Goal: Task Accomplishment & Management: Complete application form

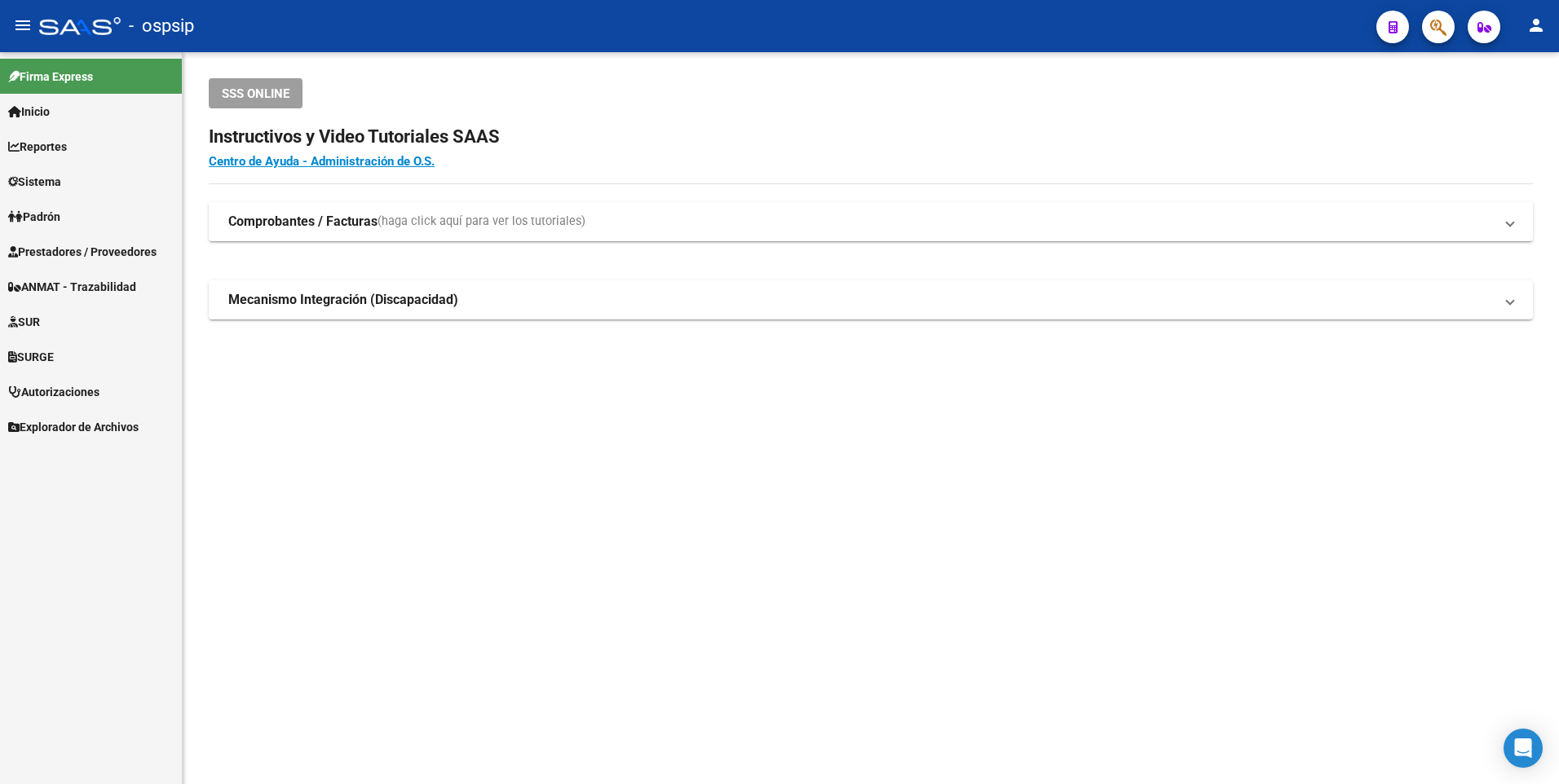
click at [93, 257] on span "Prestadores / Proveedores" at bounding box center [82, 252] width 148 height 18
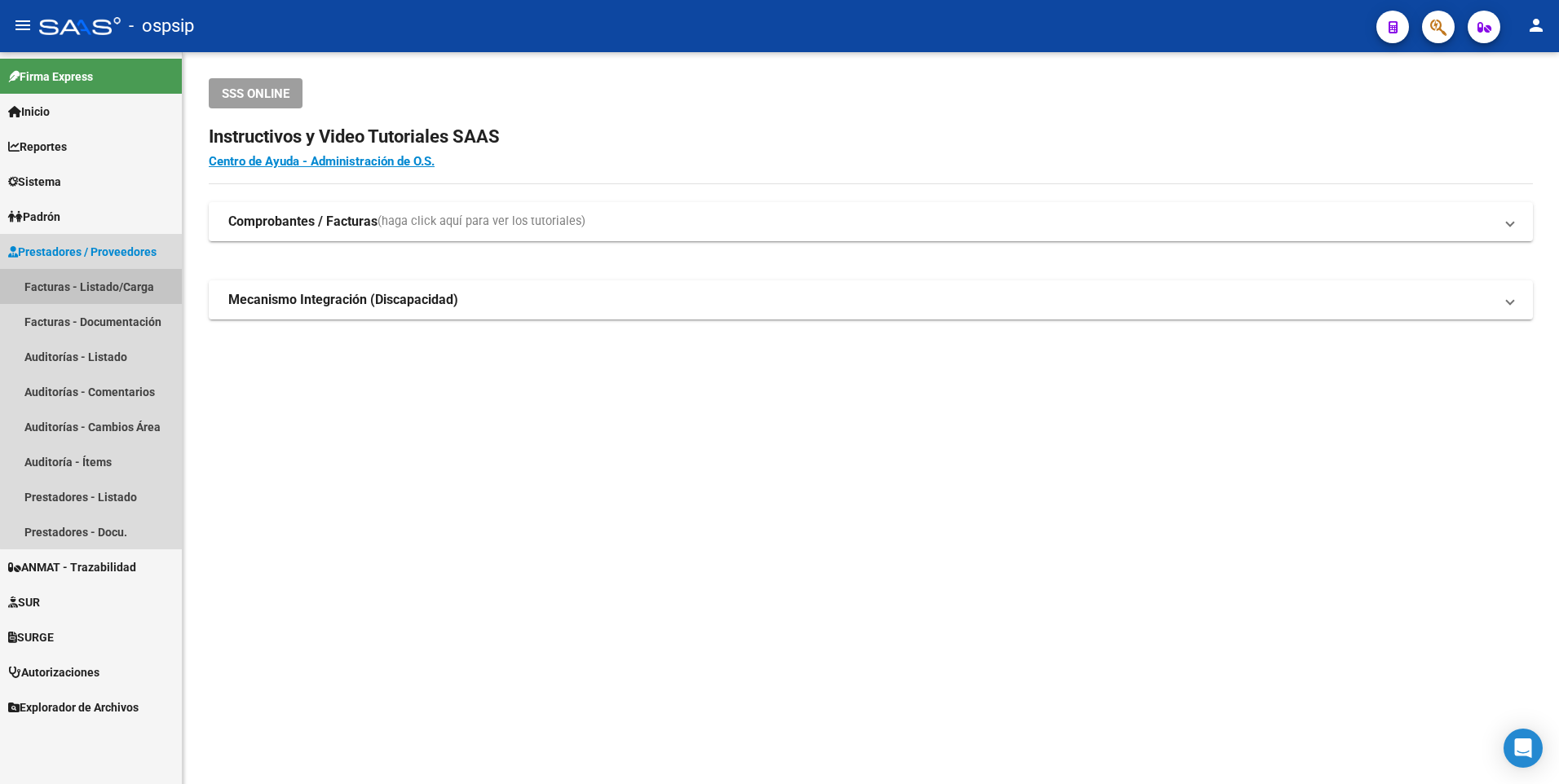
click at [102, 291] on link "Facturas - Listado/Carga" at bounding box center [91, 286] width 182 height 35
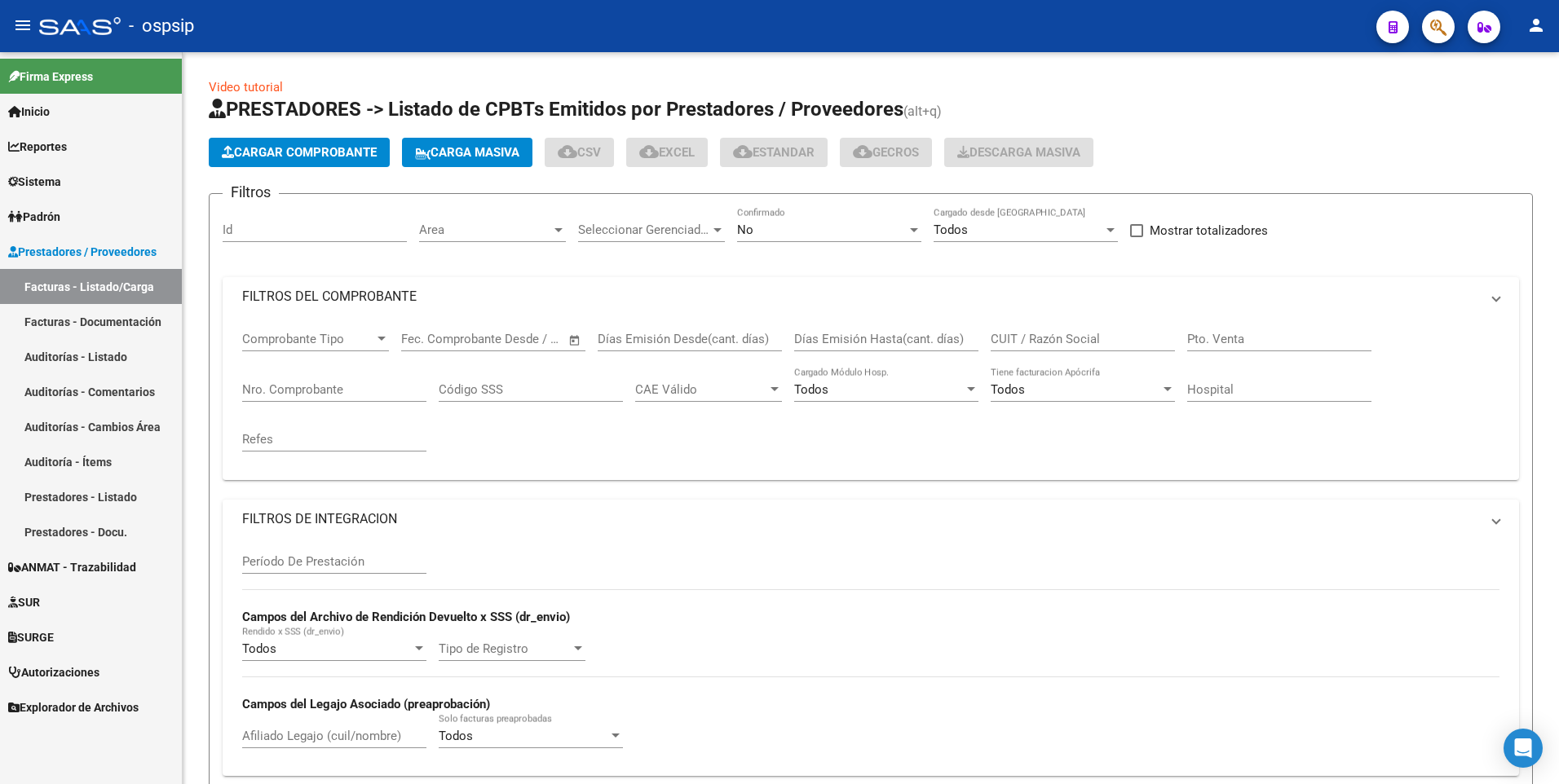
click at [344, 238] on div "Id" at bounding box center [315, 224] width 185 height 35
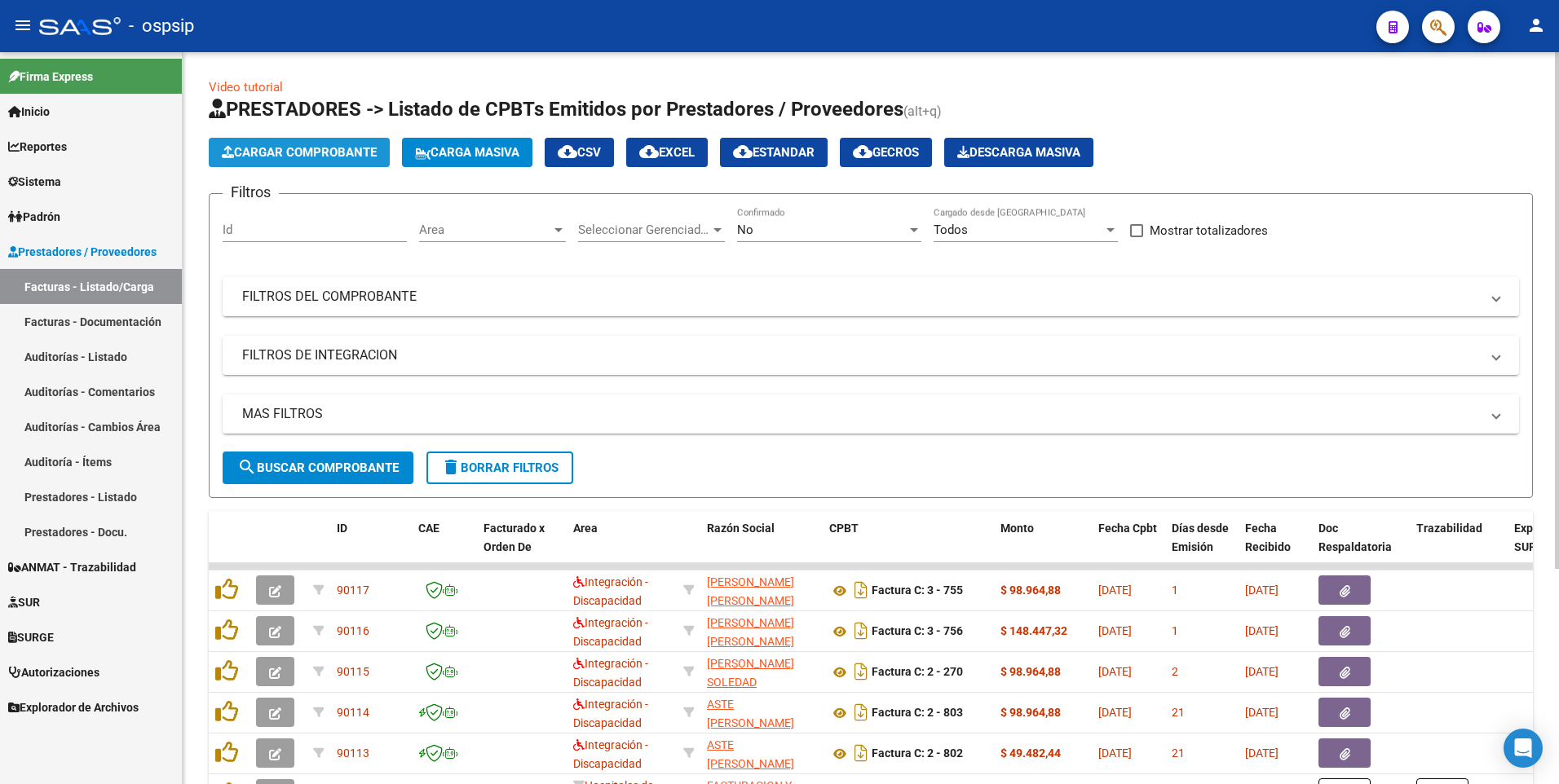
click at [307, 138] on button "Cargar Comprobante" at bounding box center [299, 152] width 181 height 29
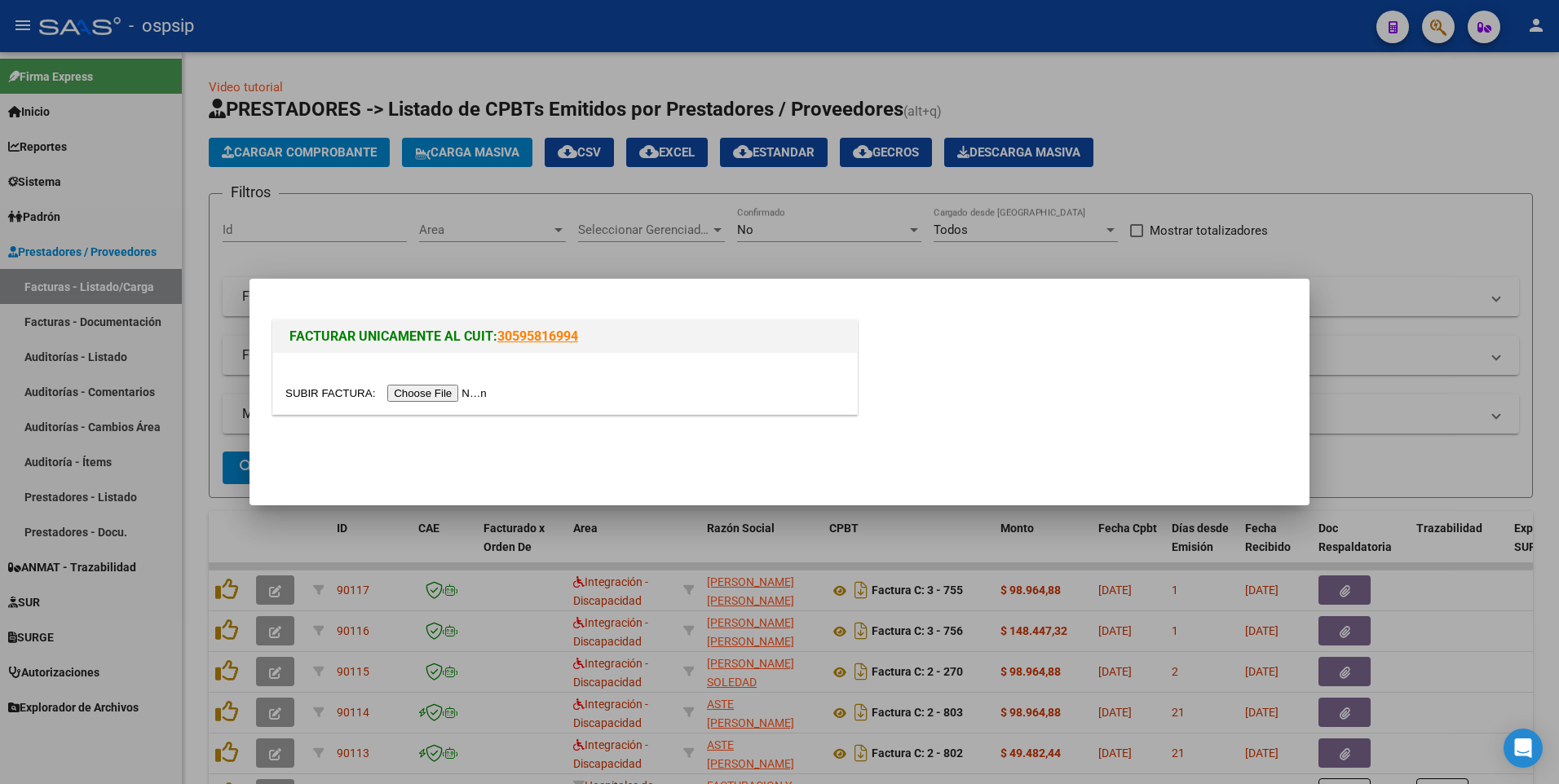
click at [453, 399] on input "file" at bounding box center [388, 393] width 206 height 17
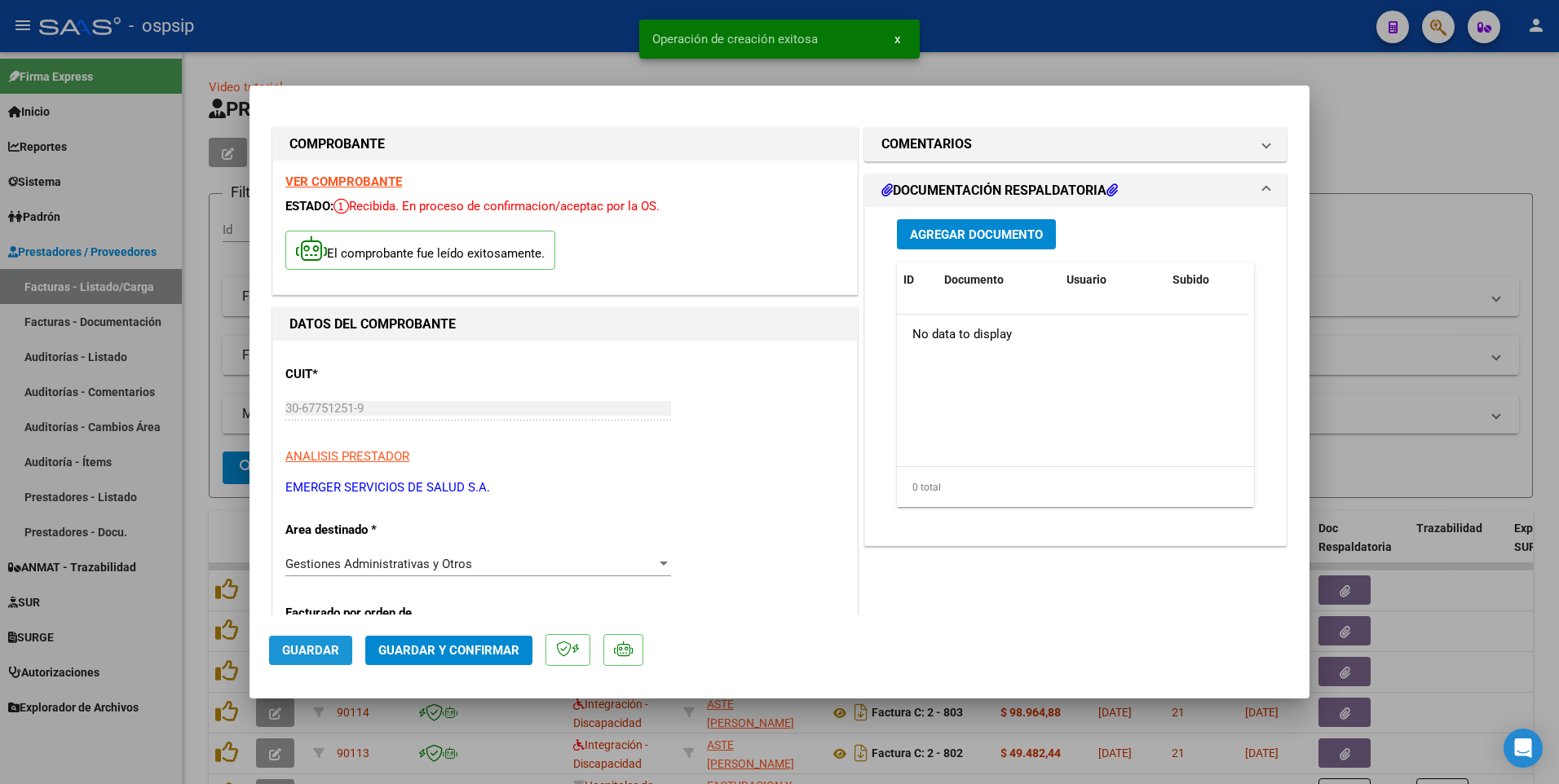
click at [317, 652] on span "Guardar" at bounding box center [310, 651] width 57 height 15
click at [451, 50] on div at bounding box center [779, 392] width 1559 height 784
type input "$ 0,00"
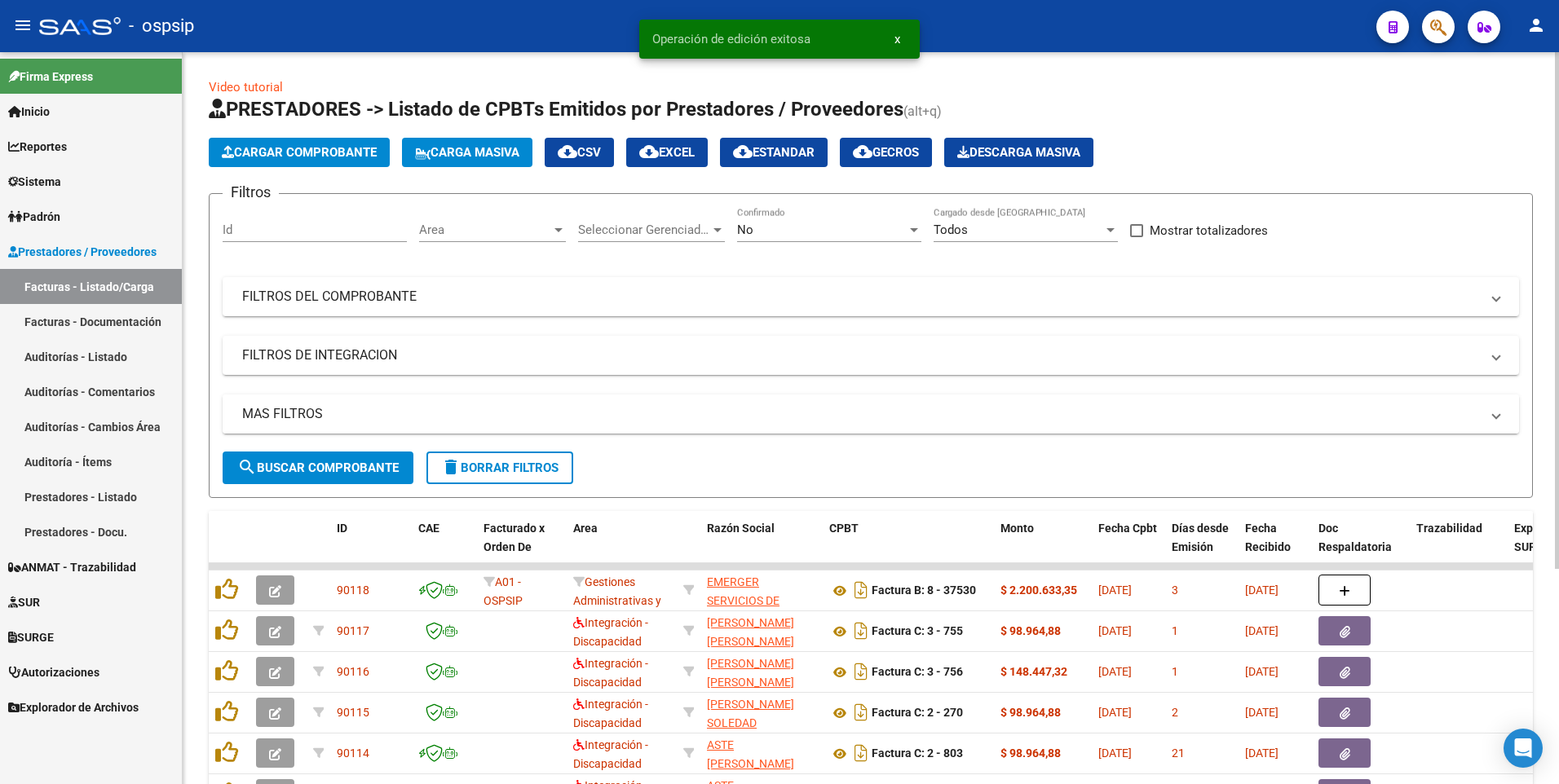
scroll to position [81, 0]
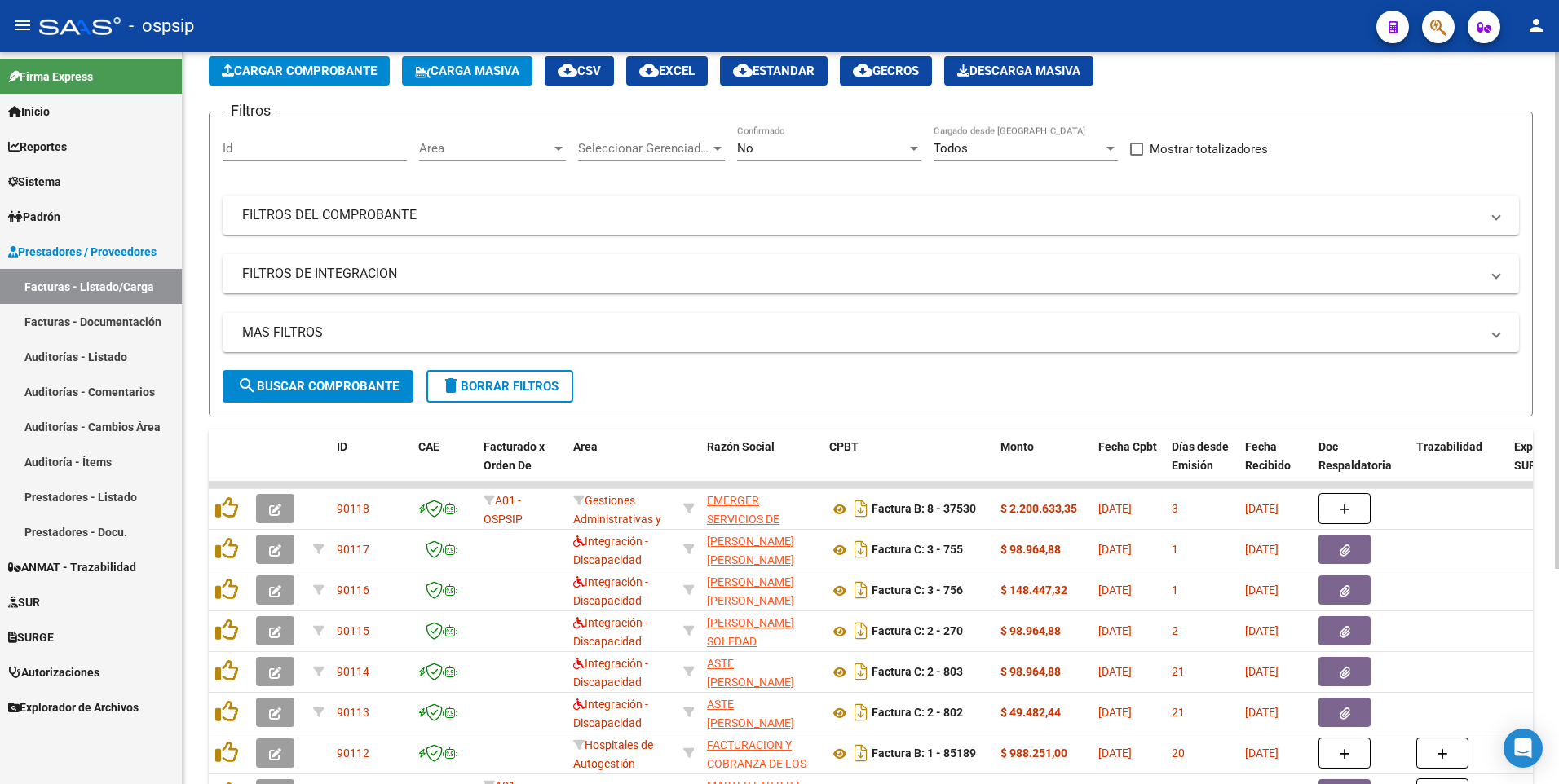
click at [495, 389] on span "delete Borrar Filtros" at bounding box center [500, 387] width 118 height 15
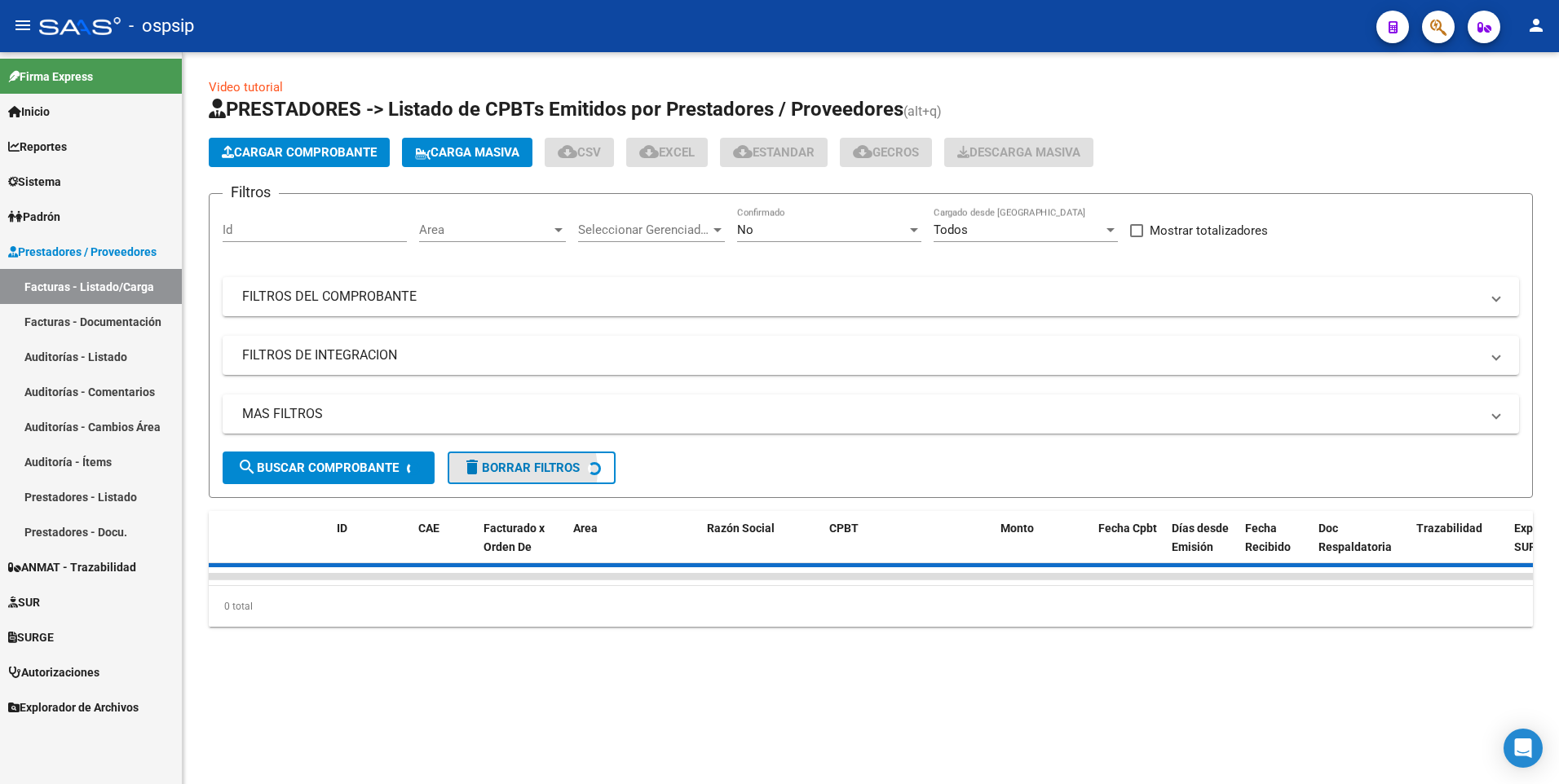
scroll to position [0, 0]
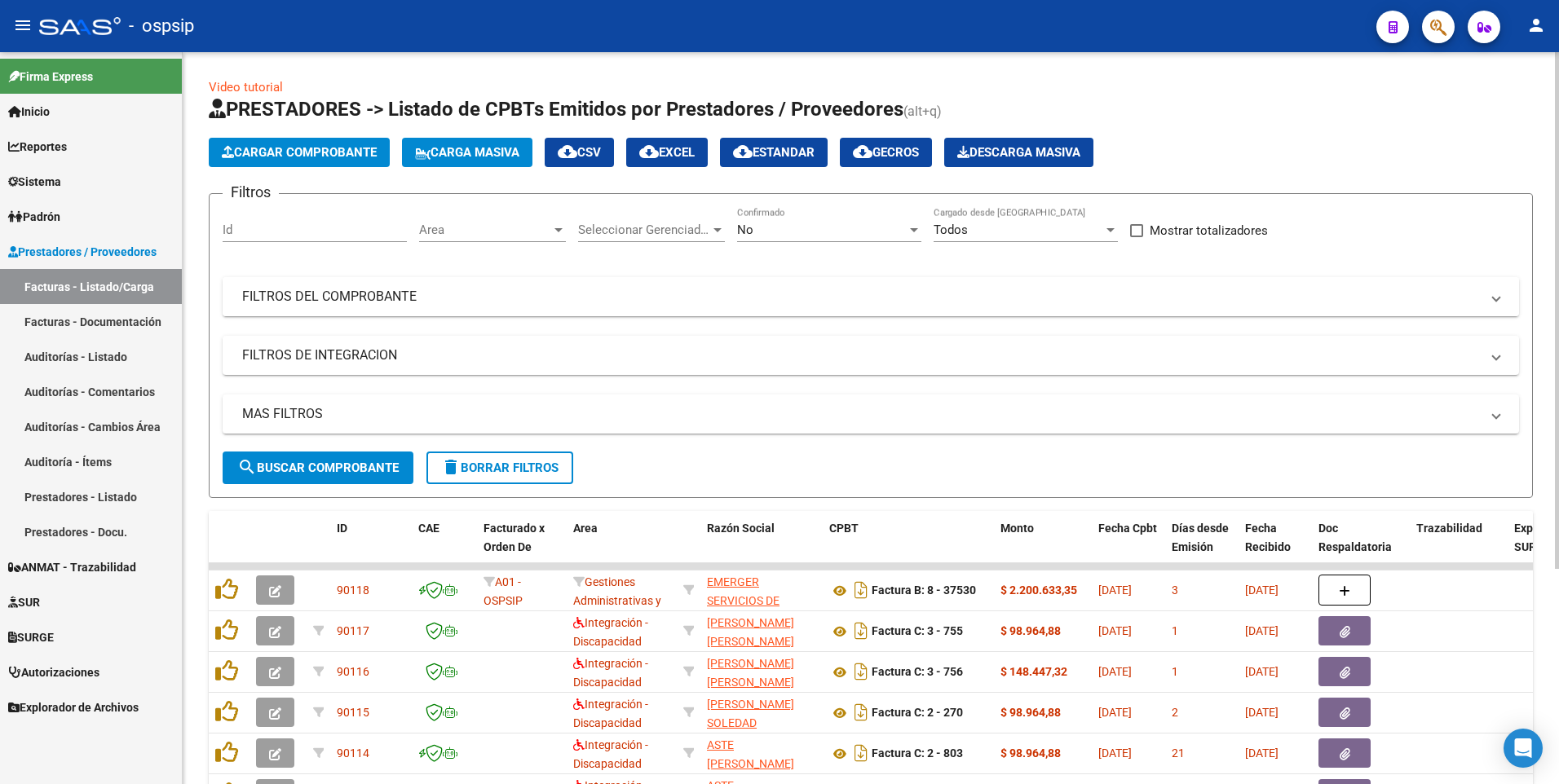
click at [1006, 290] on mat-panel-title "FILTROS DEL COMPROBANTE" at bounding box center [860, 297] width 1238 height 18
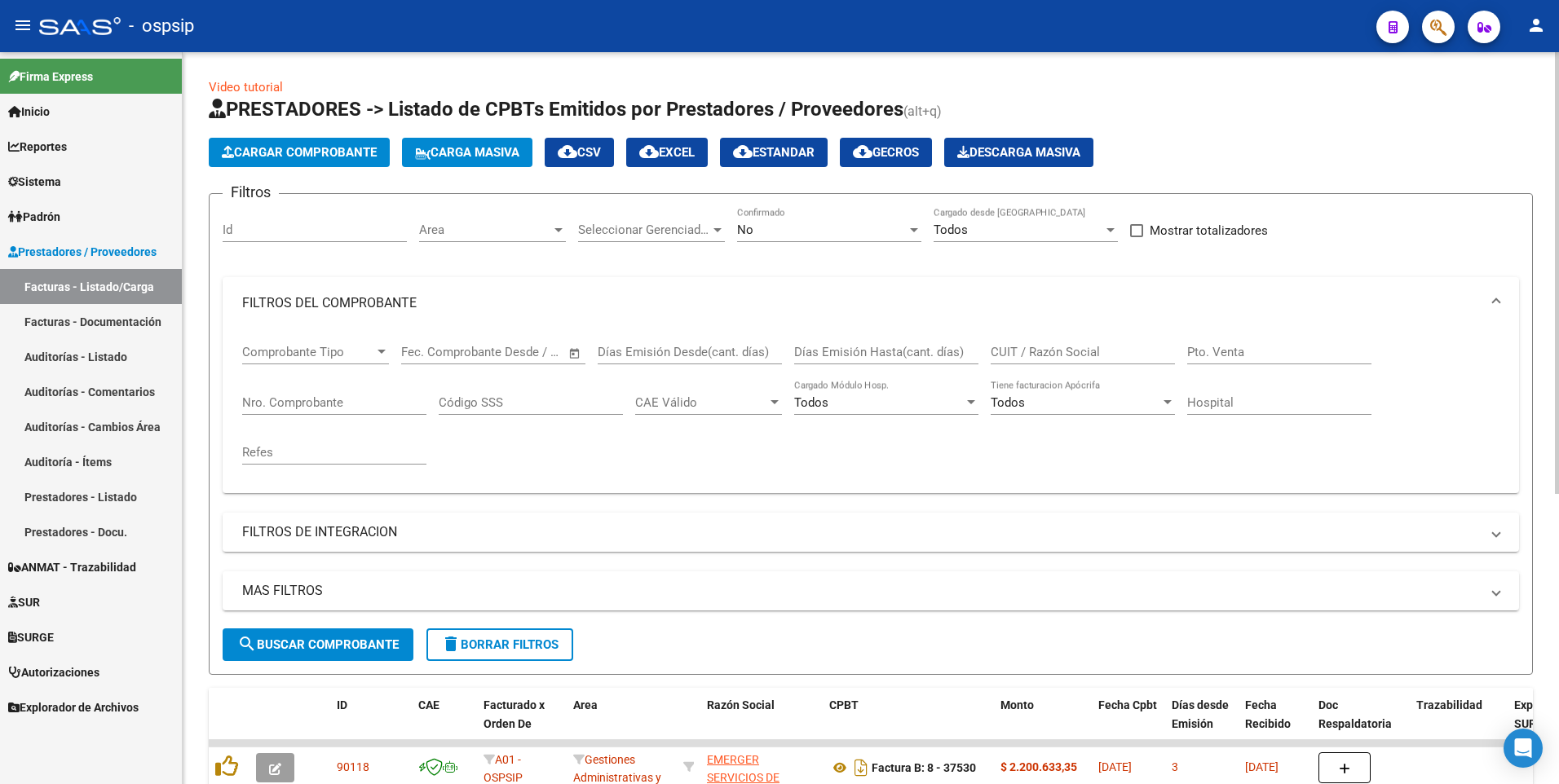
click at [1067, 351] on input "CUIT / Razón Social" at bounding box center [1082, 353] width 185 height 15
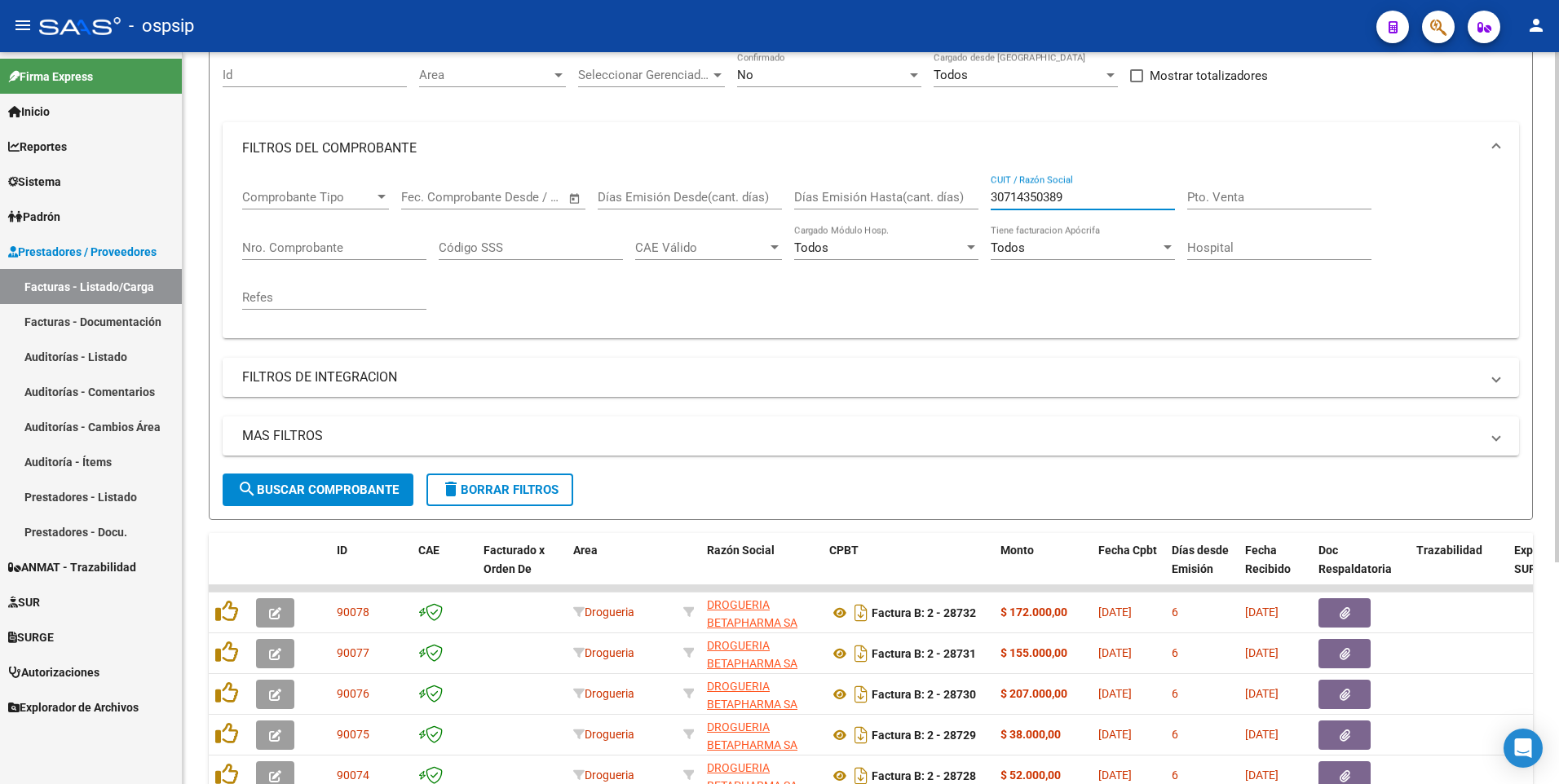
scroll to position [319, 0]
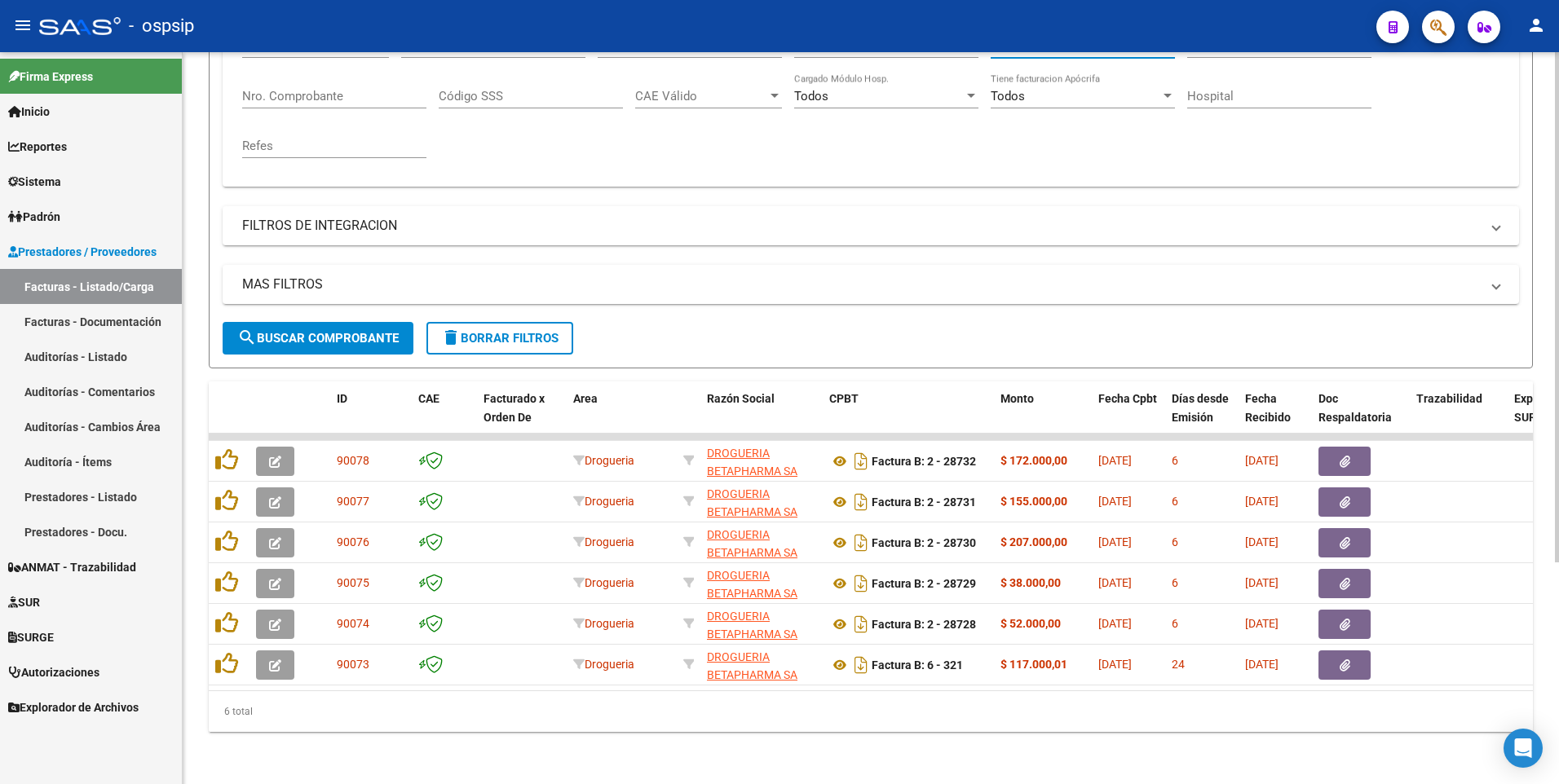
type input "30714350389"
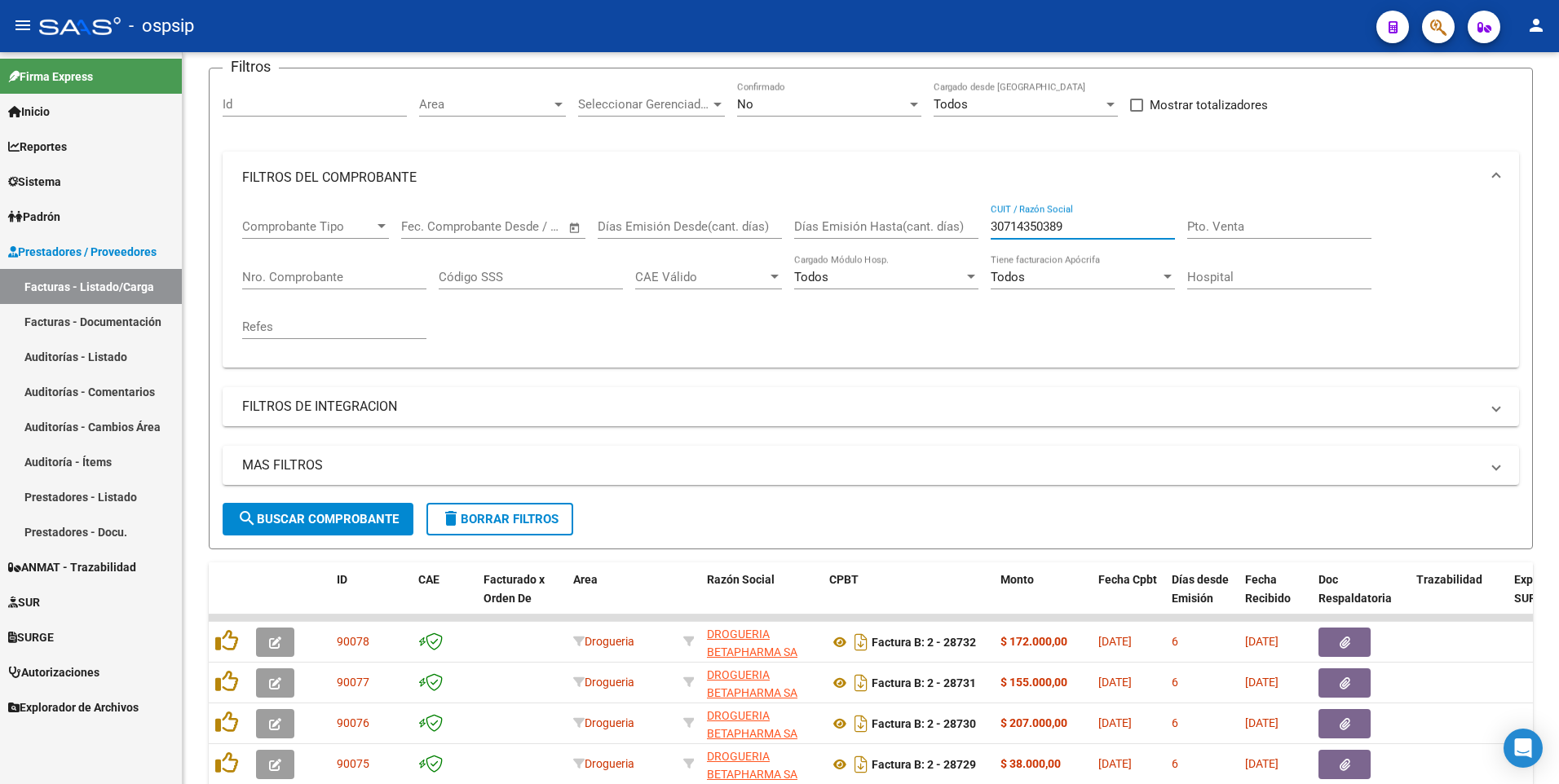
scroll to position [75, 0]
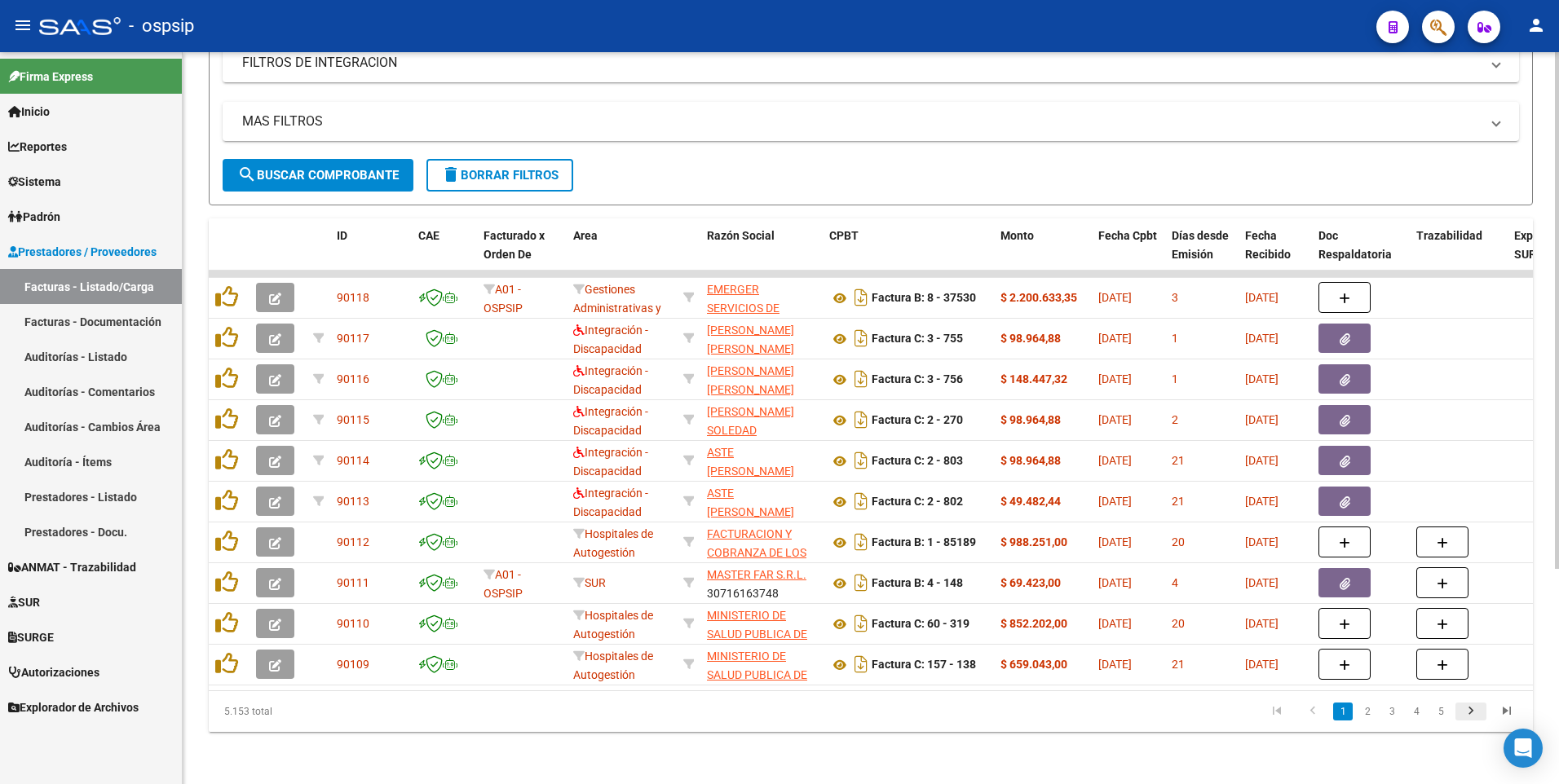
click at [1467, 714] on icon "go to next page" at bounding box center [1471, 714] width 22 height 20
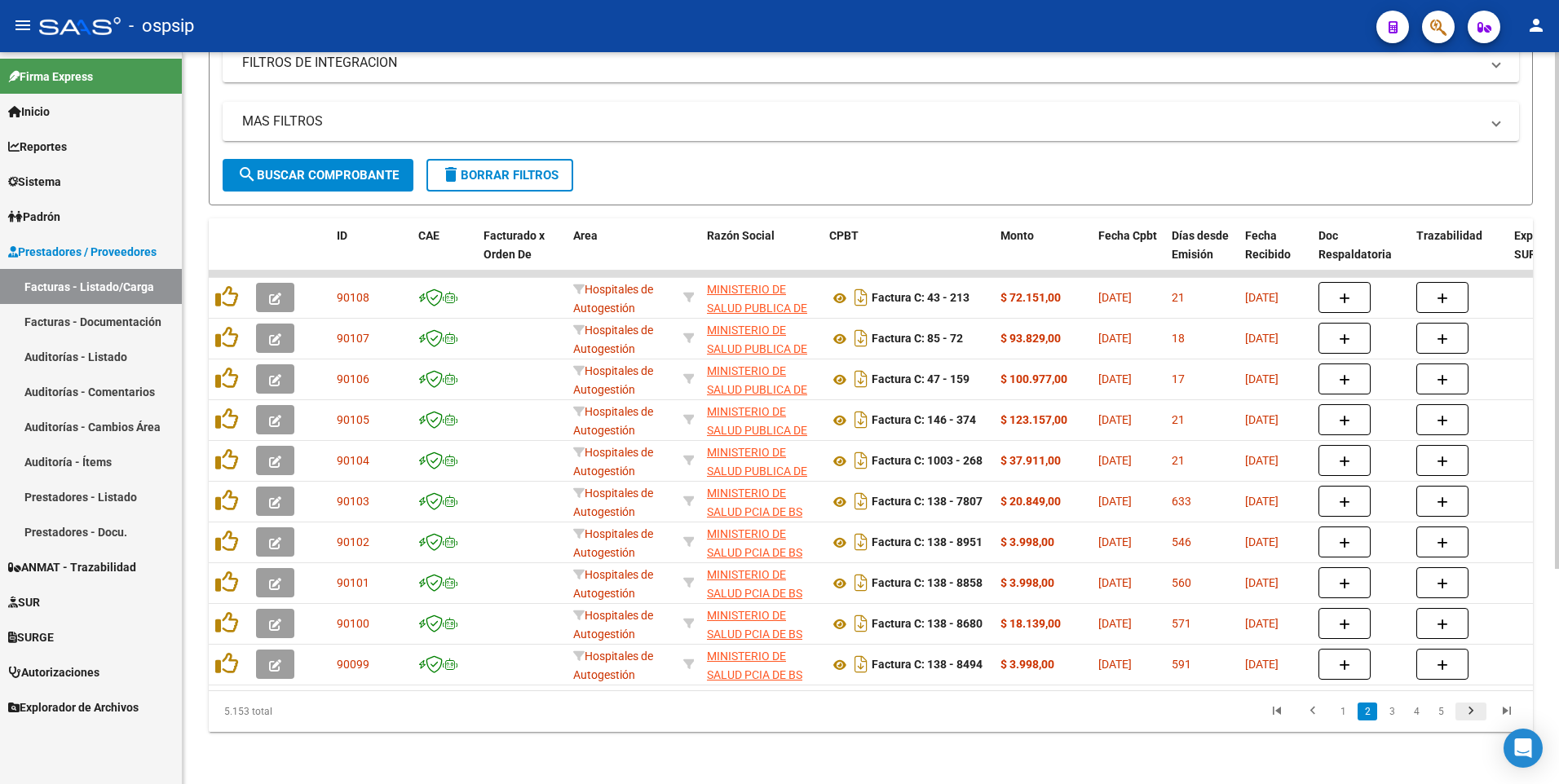
click at [1466, 716] on icon "go to next page" at bounding box center [1471, 714] width 22 height 20
click at [1465, 718] on icon "go to next page" at bounding box center [1471, 714] width 22 height 20
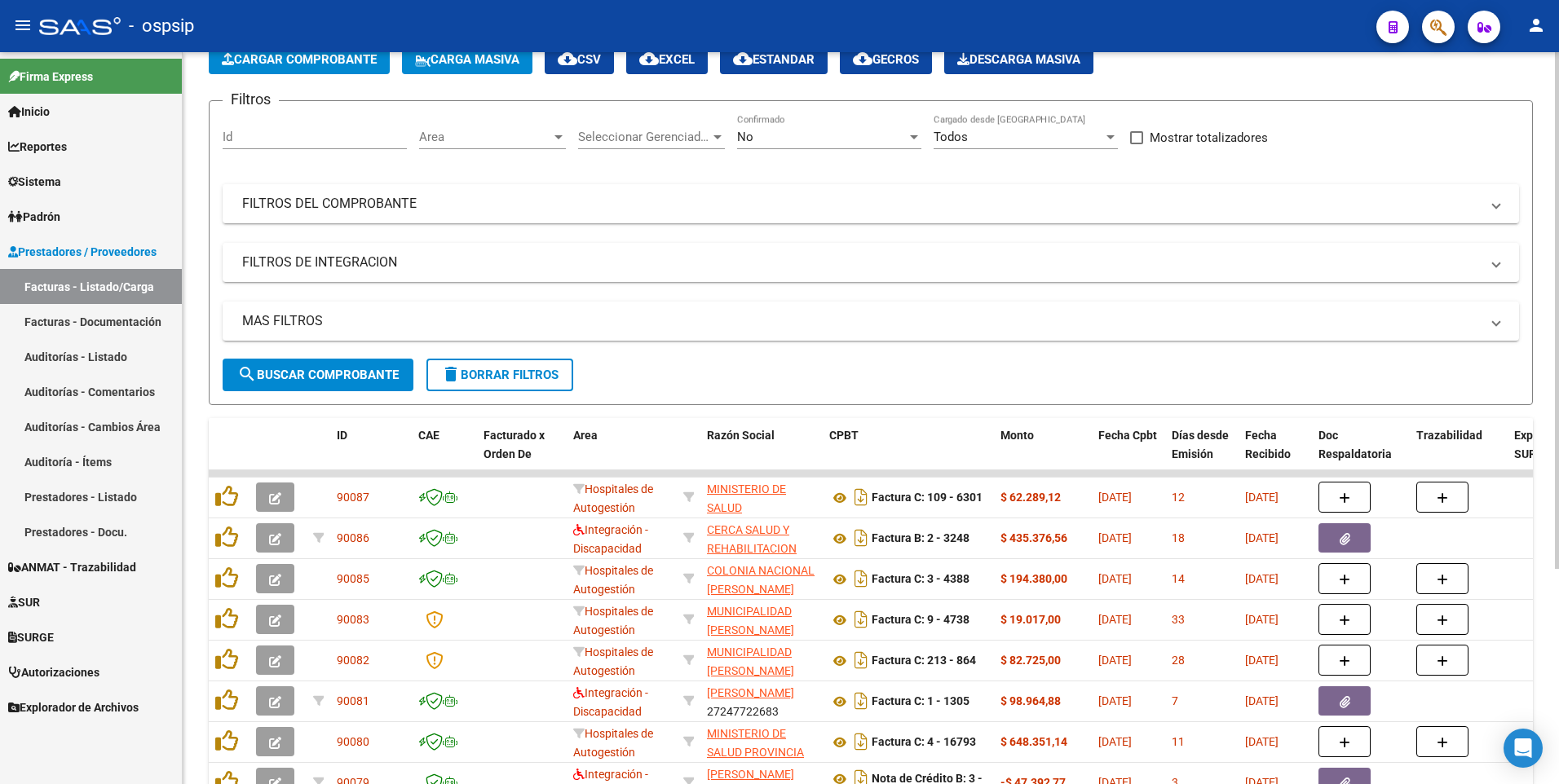
scroll to position [60, 0]
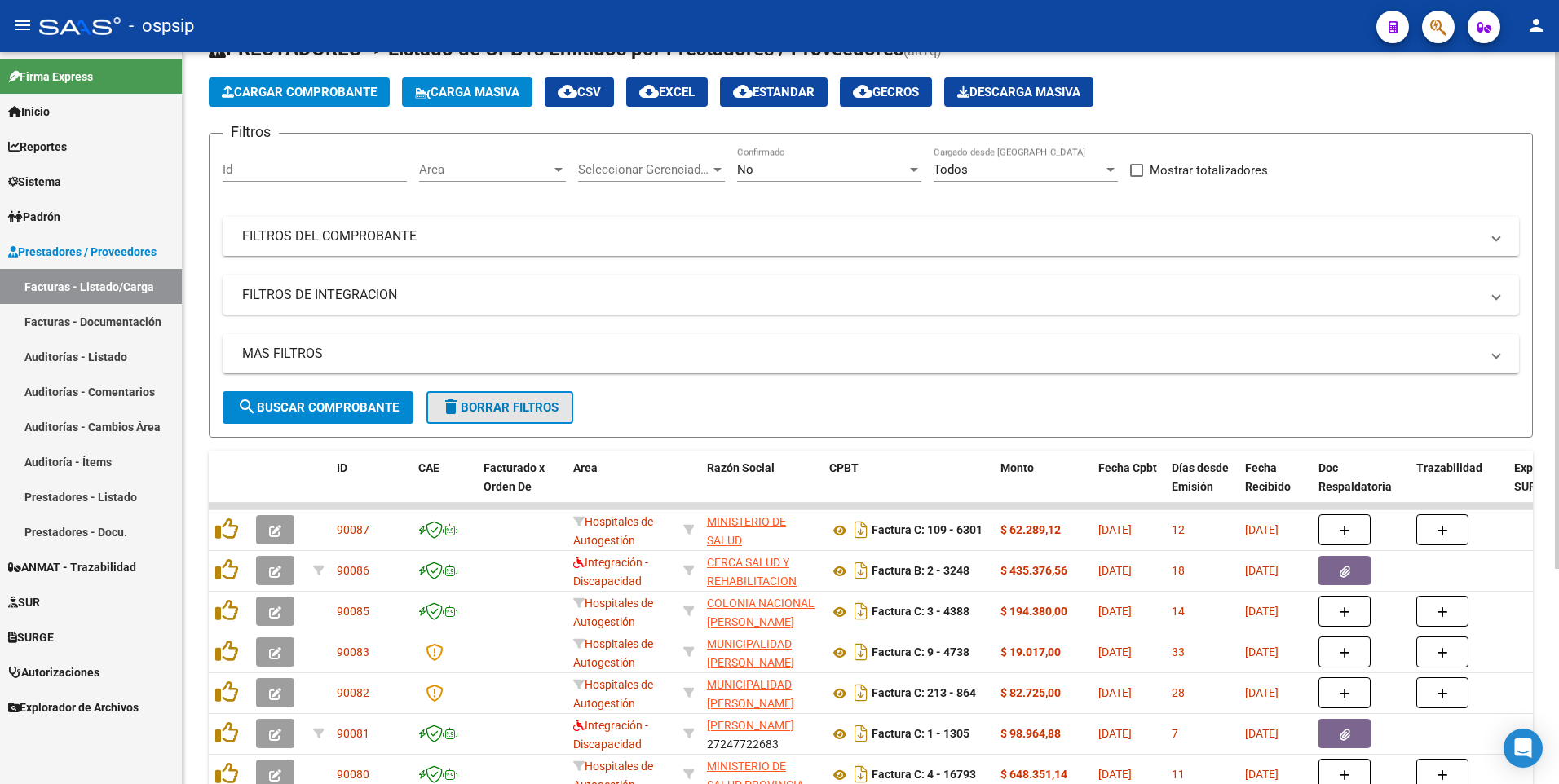
click at [527, 408] on span "delete Borrar Filtros" at bounding box center [500, 407] width 118 height 15
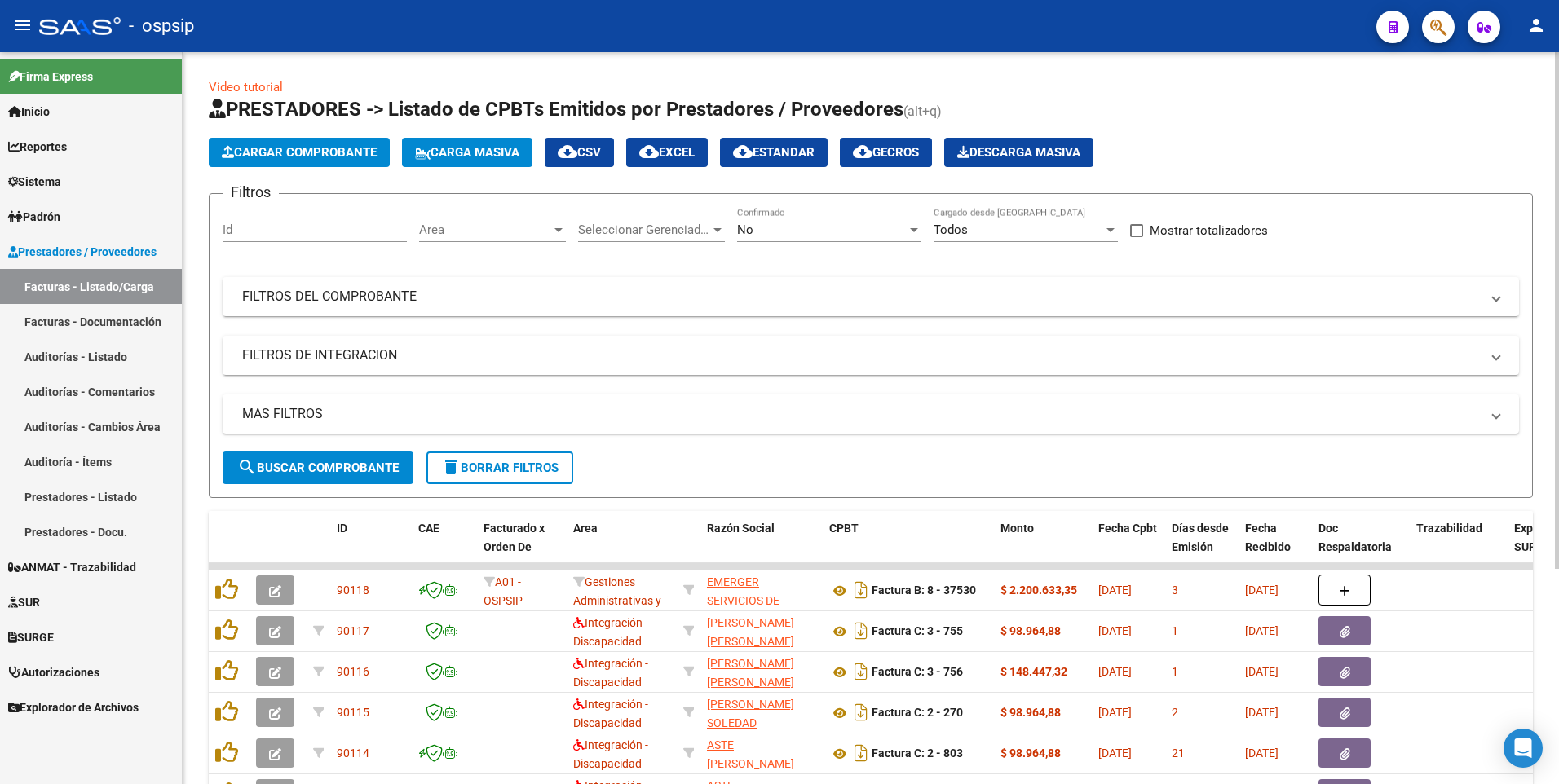
click at [867, 242] on div "No Confirmado" at bounding box center [829, 232] width 185 height 51
click at [873, 233] on div "No" at bounding box center [821, 230] width 170 height 15
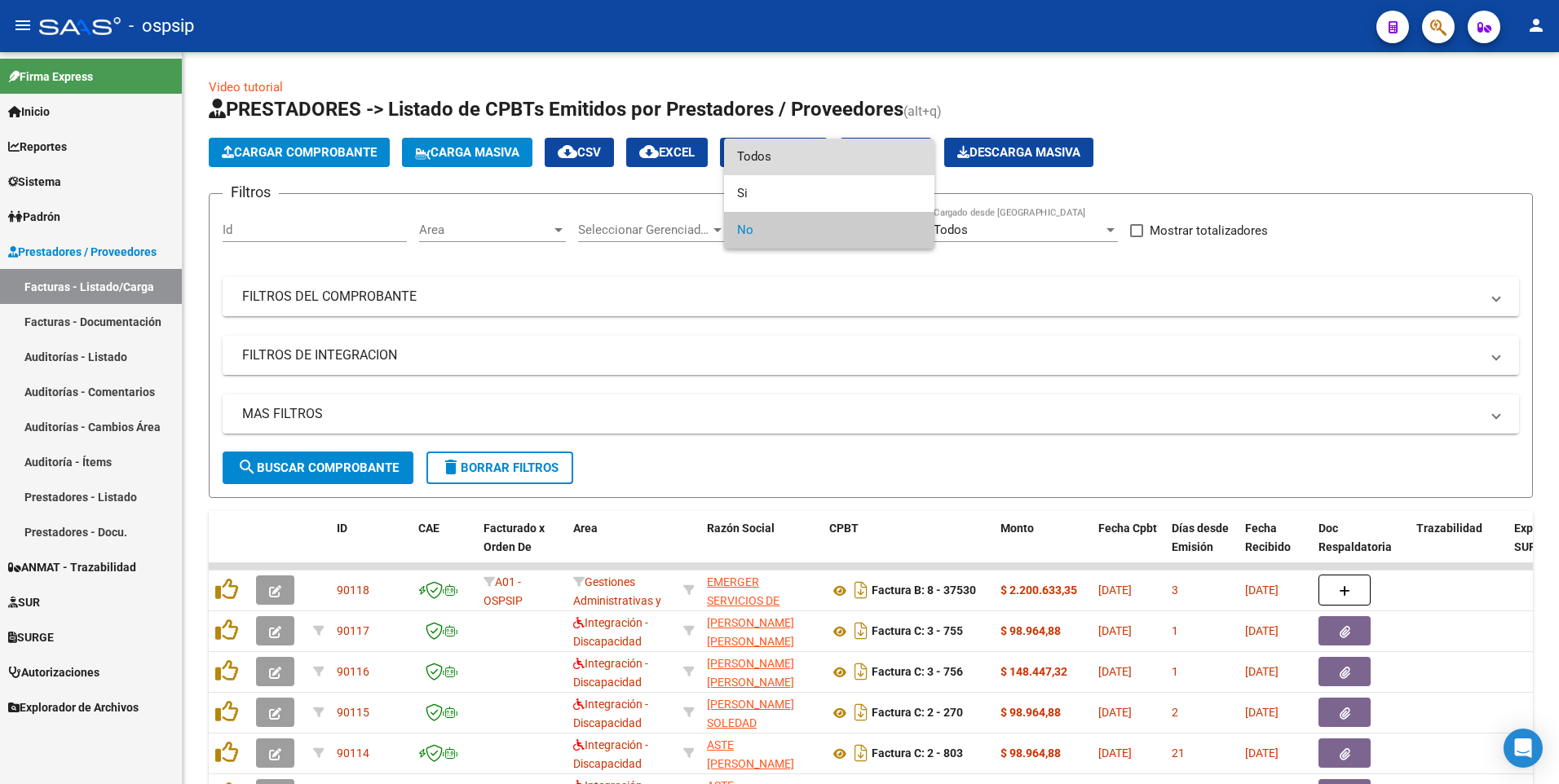
click at [861, 161] on span "Todos" at bounding box center [829, 156] width 185 height 36
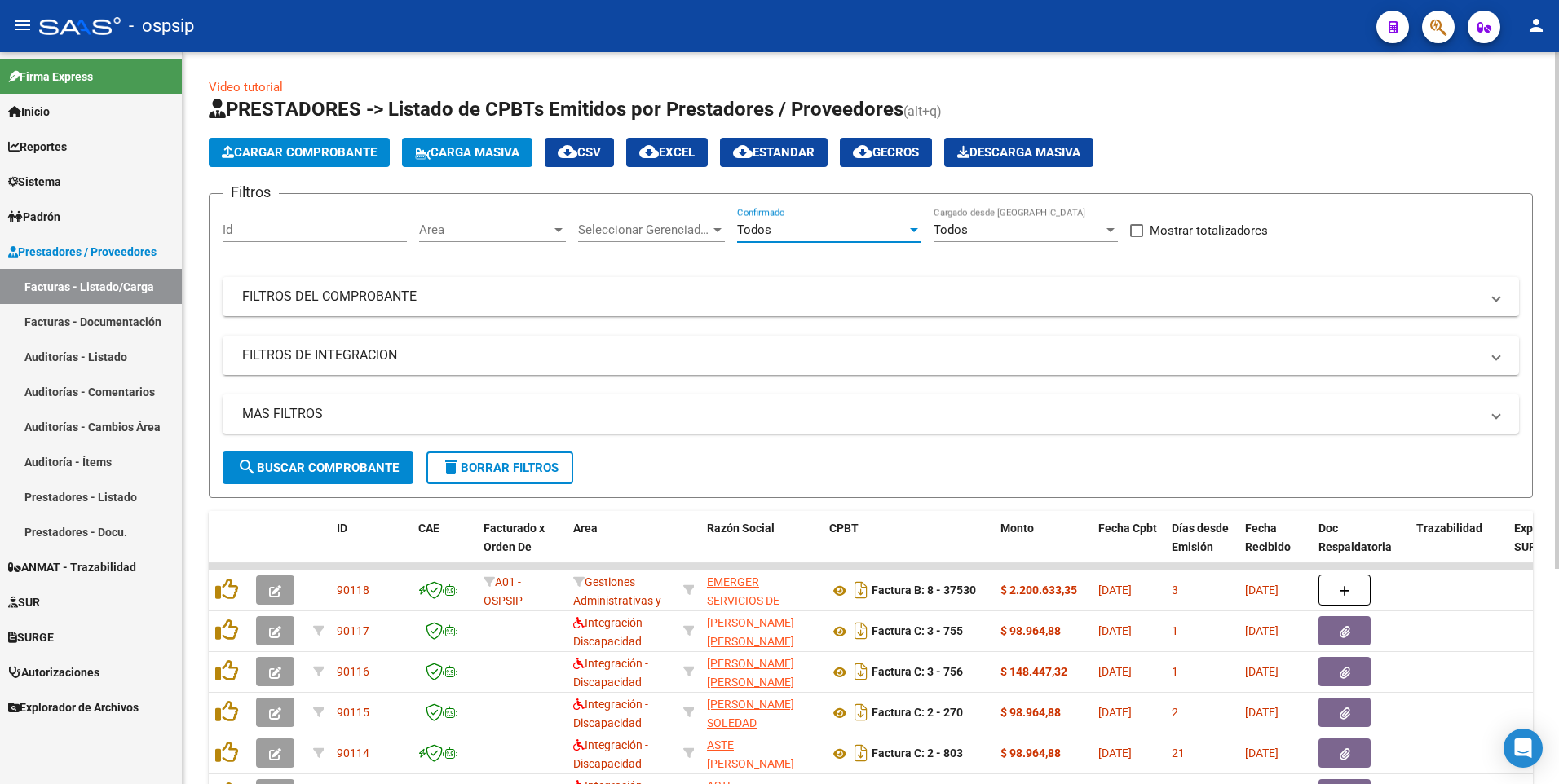
drag, startPoint x: 1032, startPoint y: 305, endPoint x: 1041, endPoint y: 338, distance: 34.2
click at [1031, 303] on mat-panel-title "FILTROS DEL COMPROBANTE" at bounding box center [860, 297] width 1238 height 18
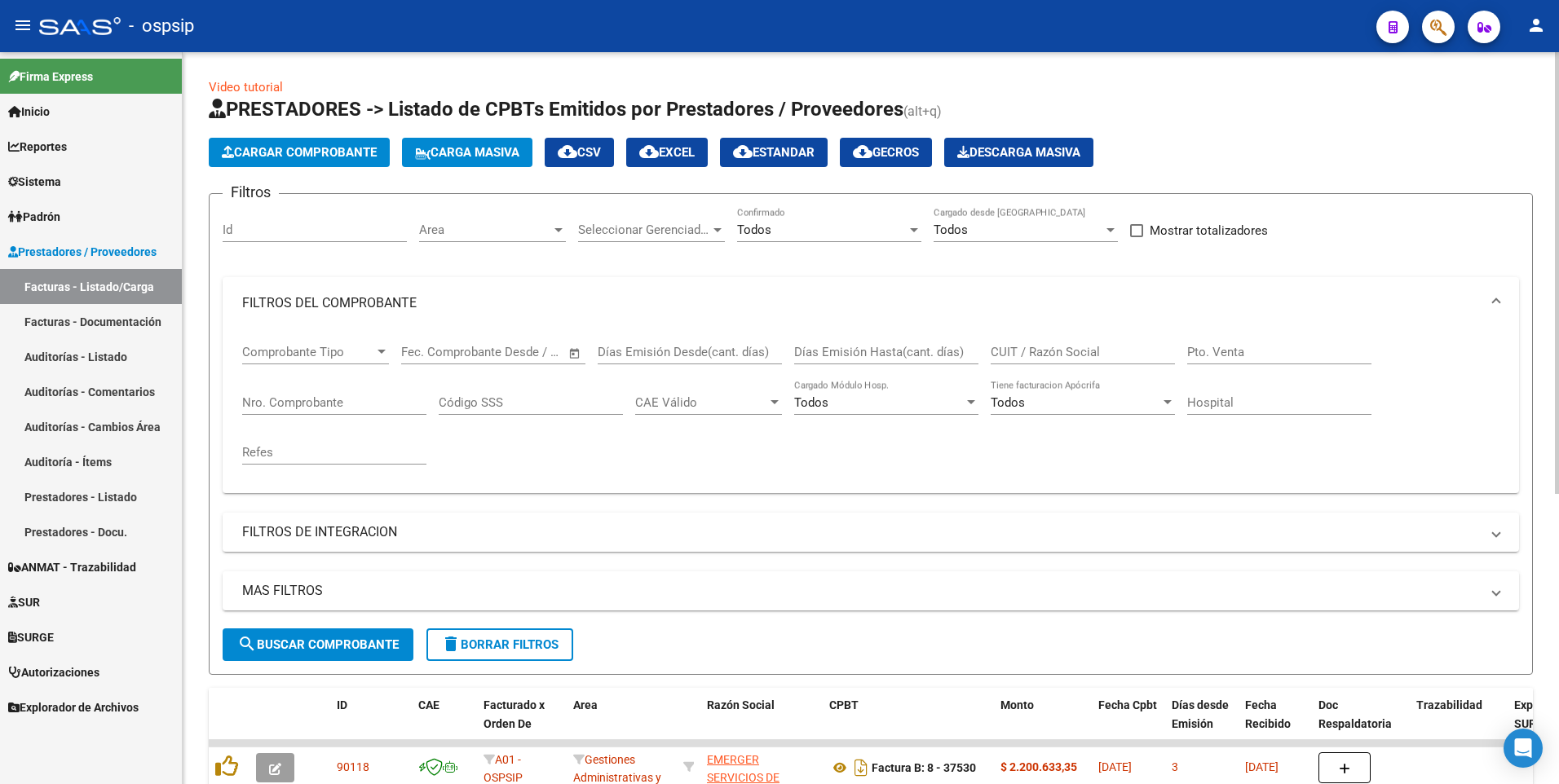
click at [1055, 346] on input "CUIT / Razón Social" at bounding box center [1082, 353] width 185 height 15
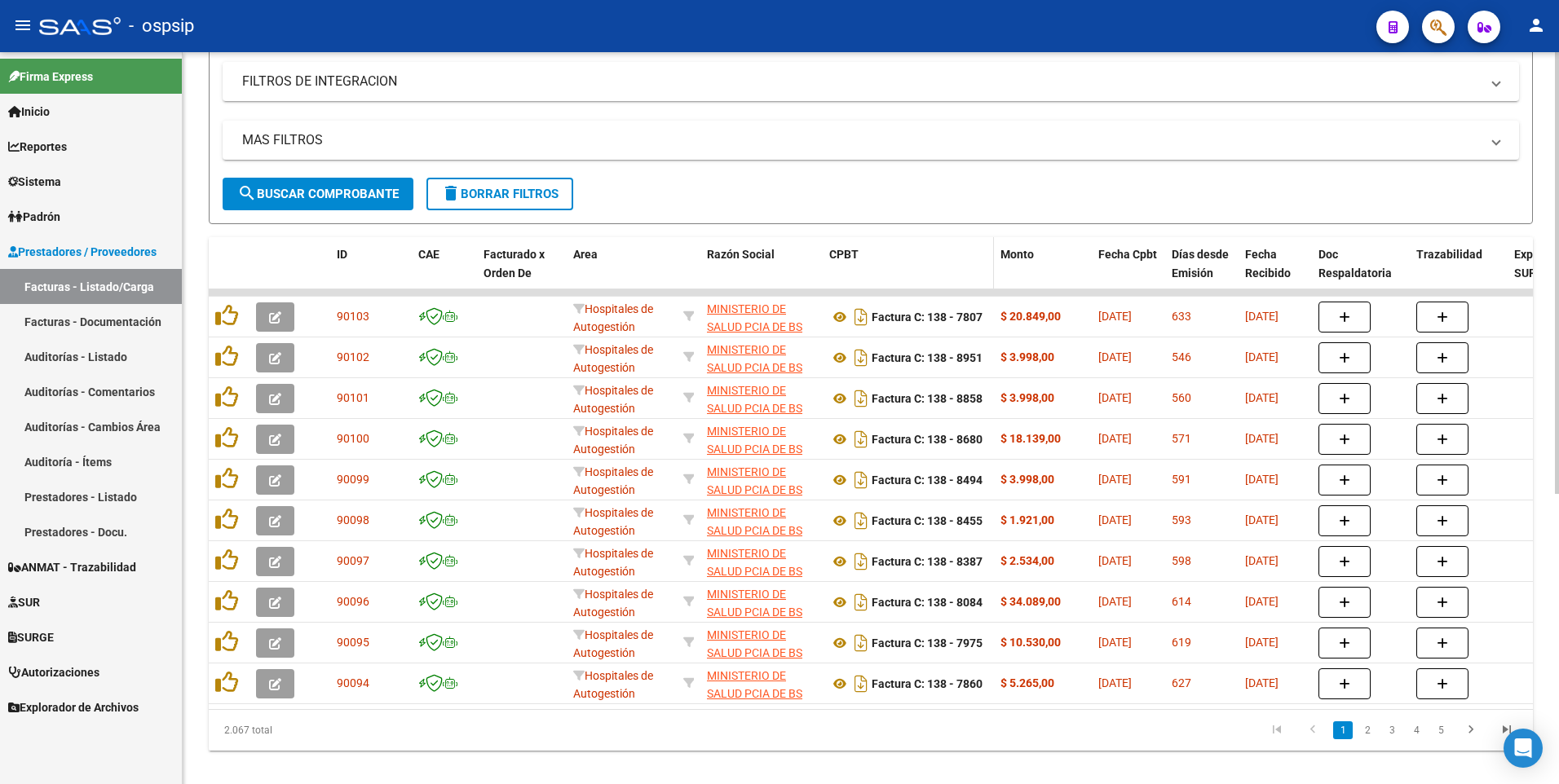
scroll to position [482, 0]
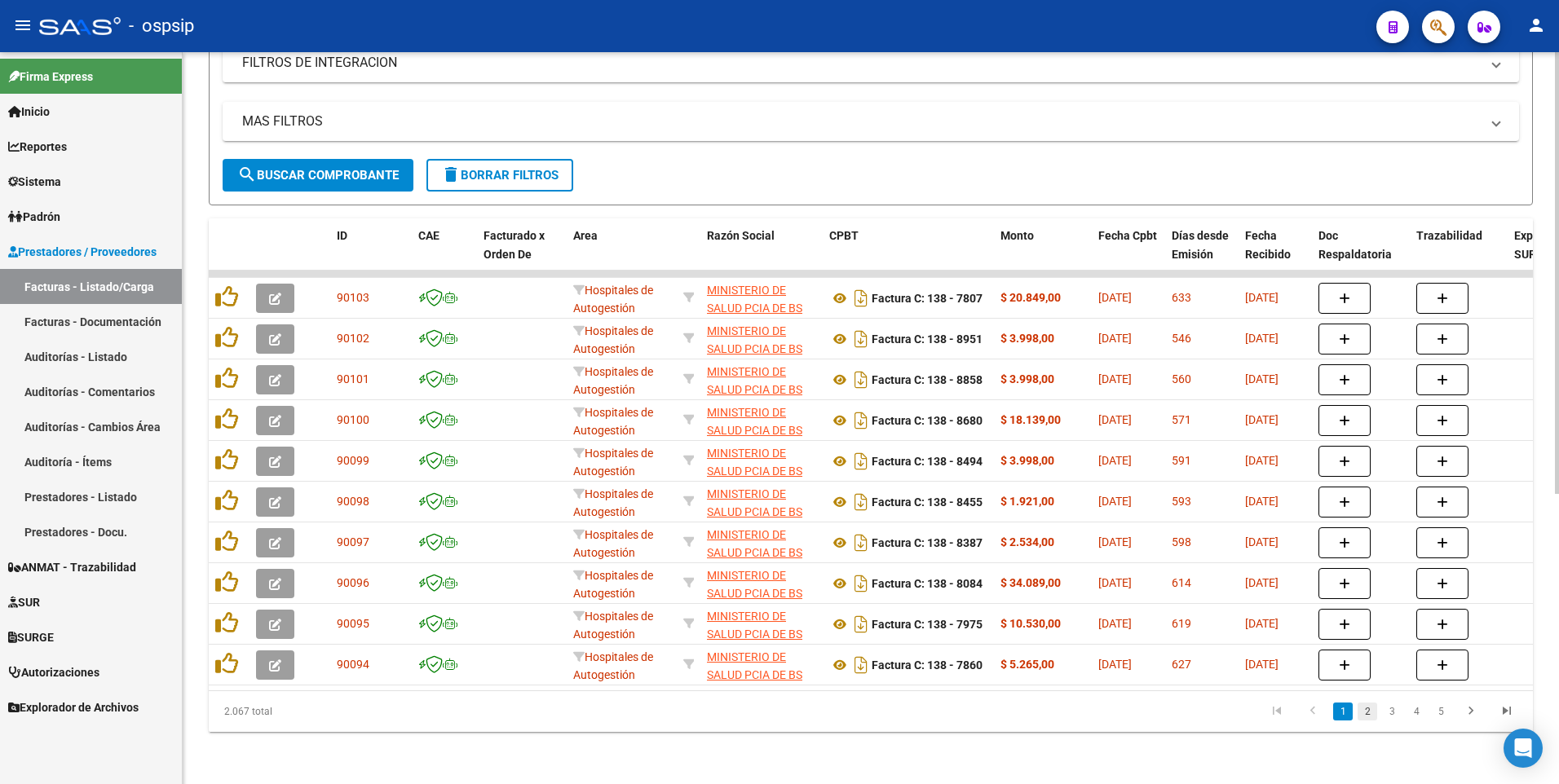
click at [1369, 719] on link "2" at bounding box center [1368, 712] width 20 height 18
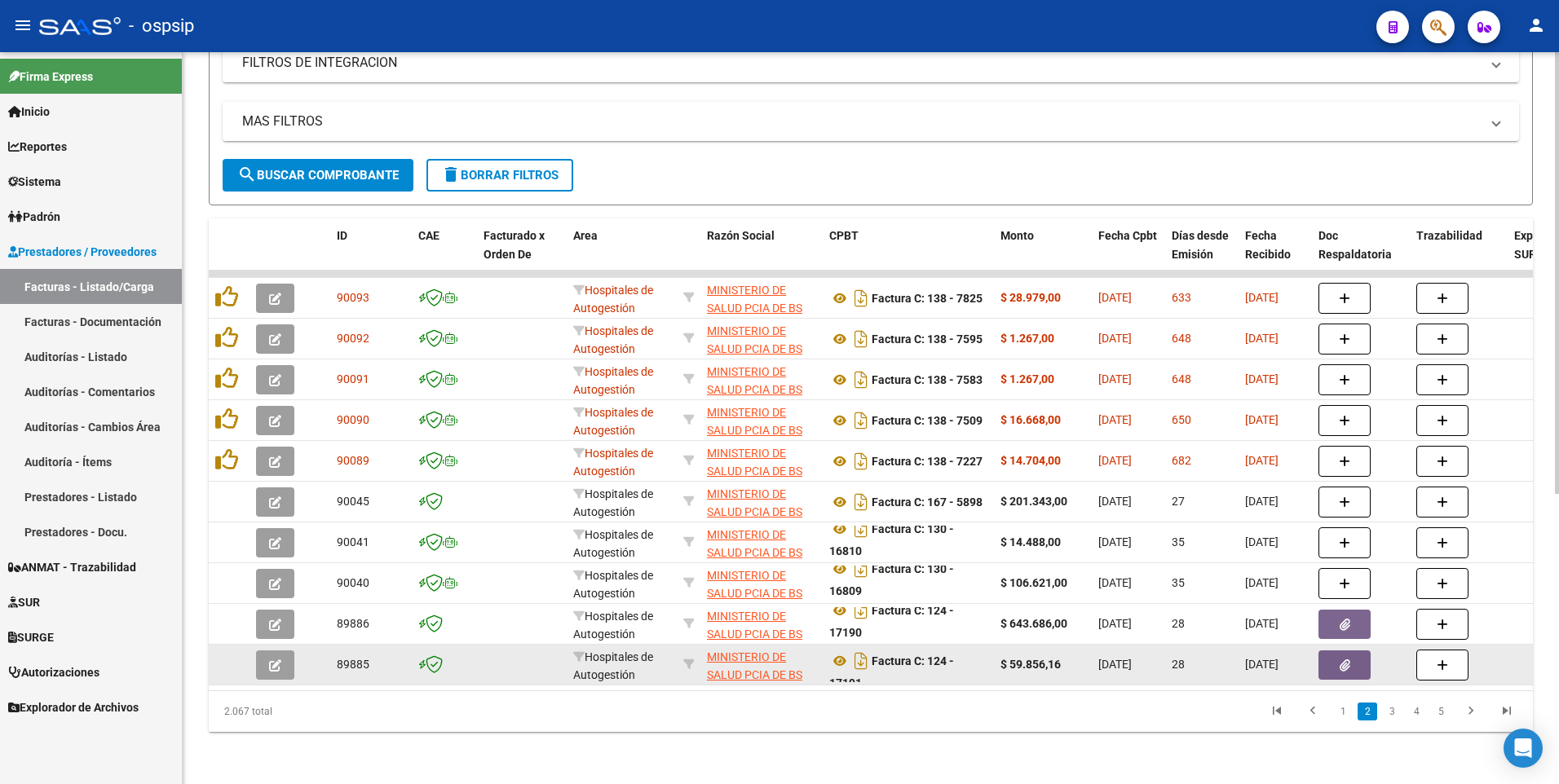
scroll to position [10, 0]
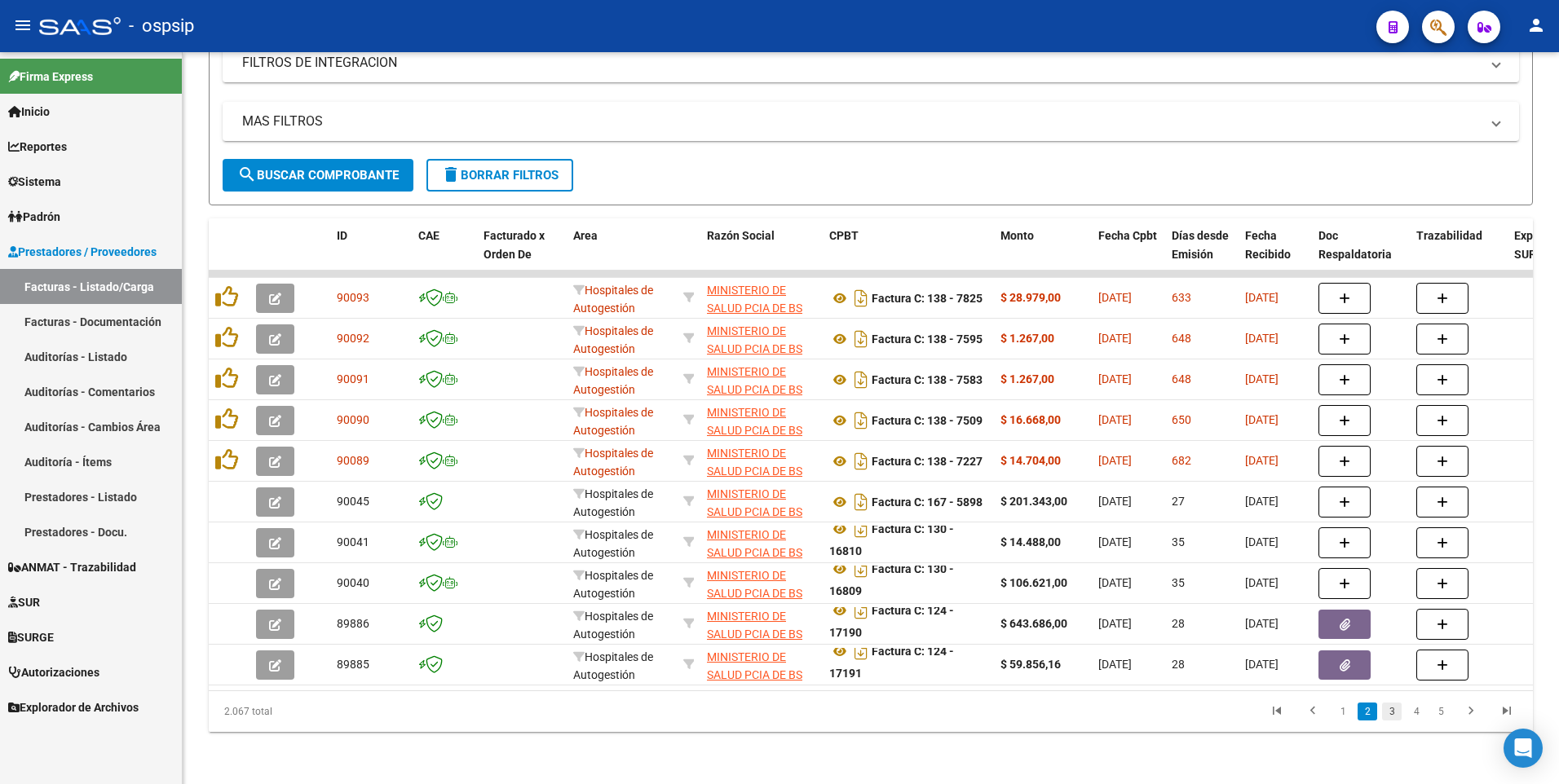
click at [1394, 719] on link "3" at bounding box center [1392, 712] width 20 height 18
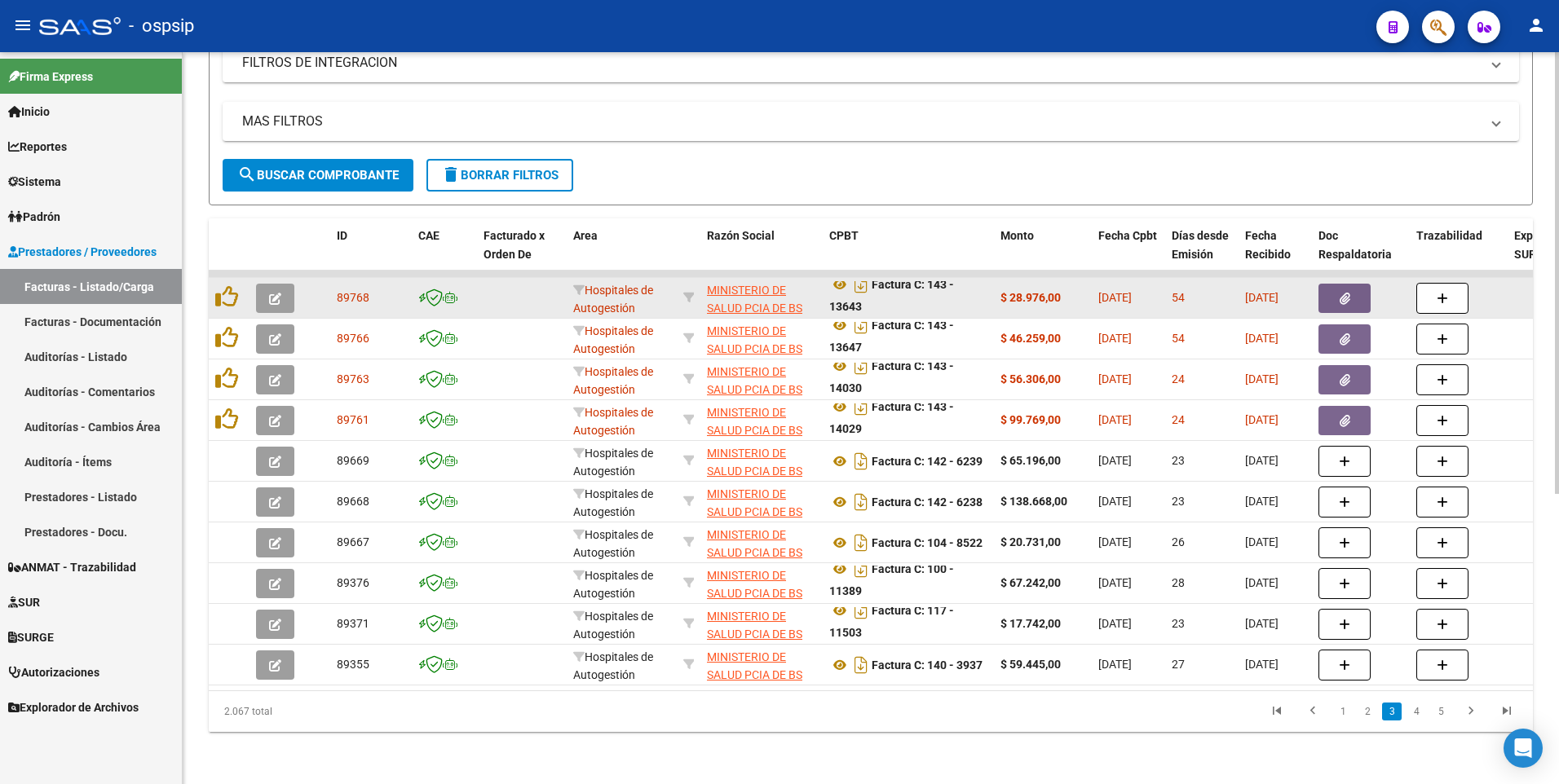
click at [1319, 292] on button "button" at bounding box center [1344, 298] width 52 height 29
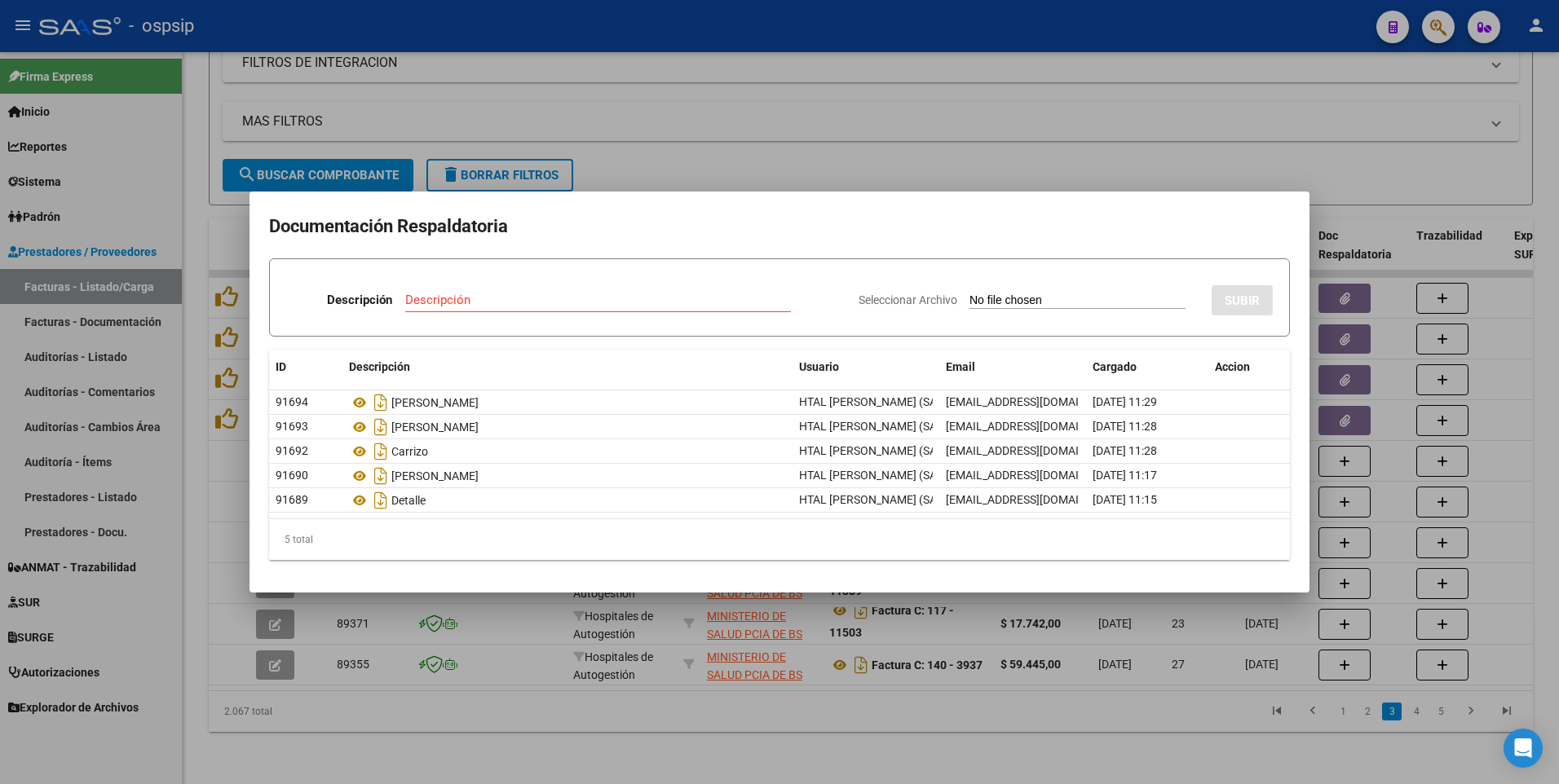
click at [920, 113] on div at bounding box center [779, 392] width 1559 height 784
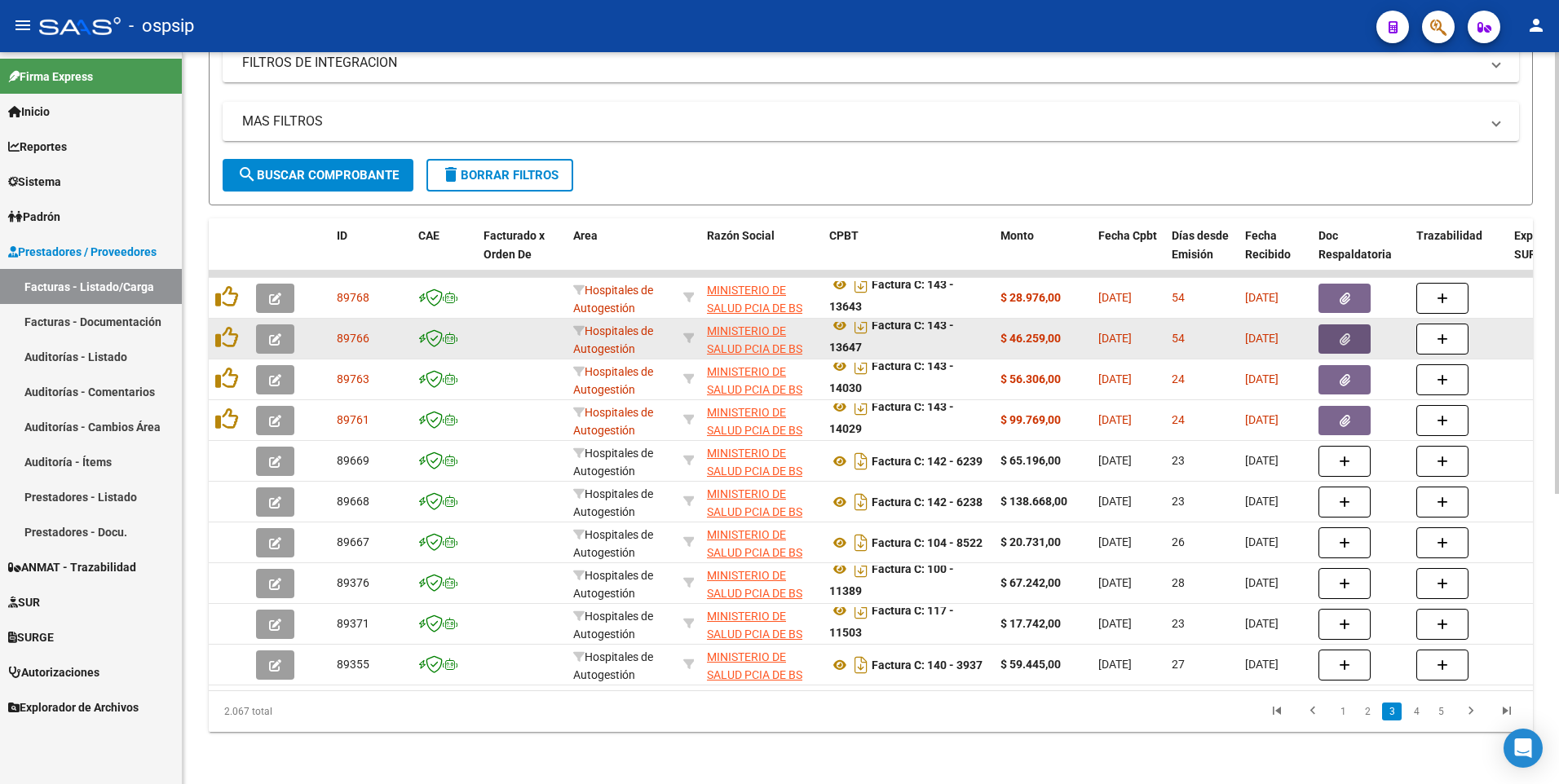
click at [1324, 328] on button "button" at bounding box center [1344, 339] width 52 height 29
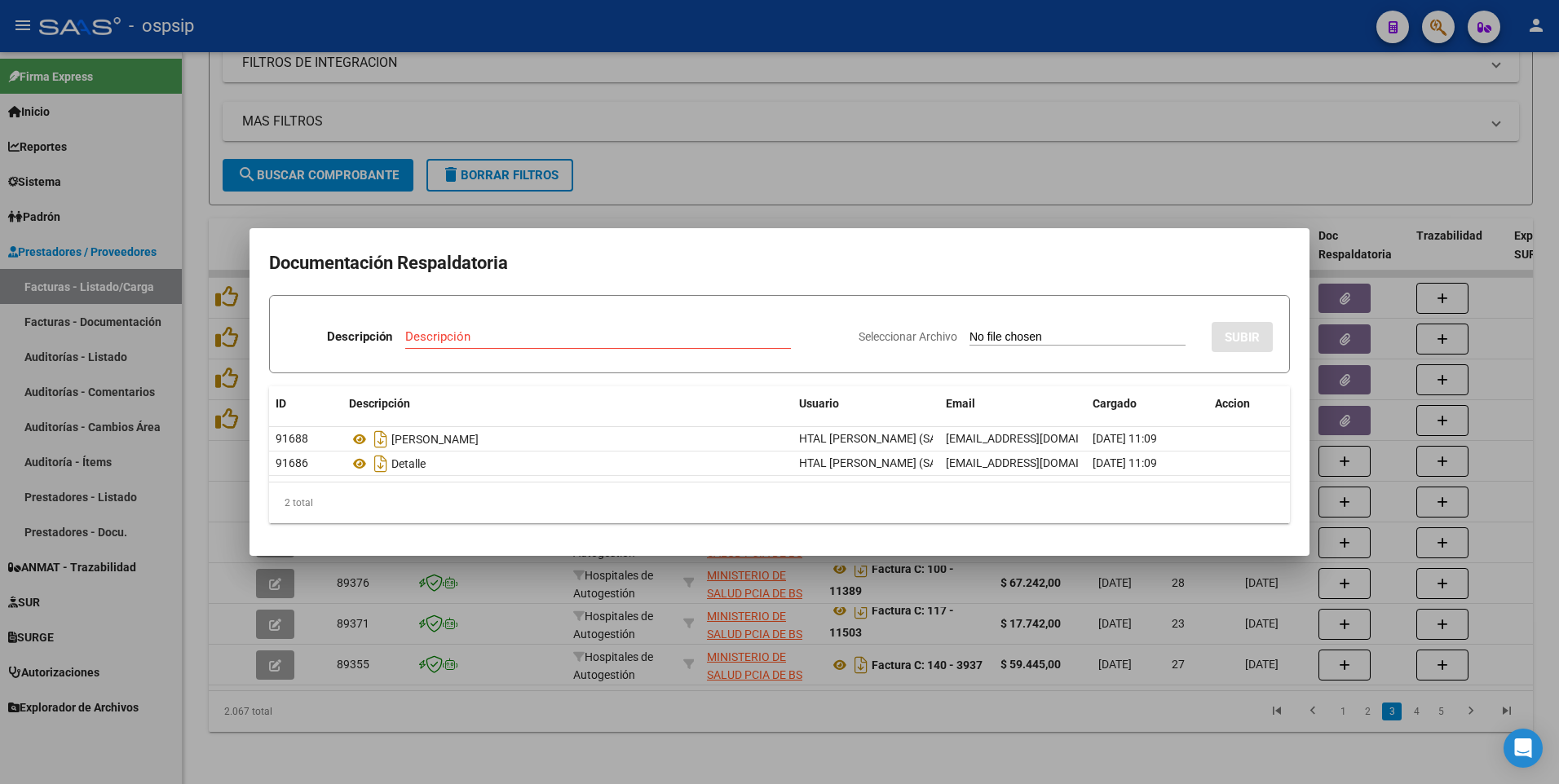
click at [891, 55] on div at bounding box center [779, 392] width 1559 height 784
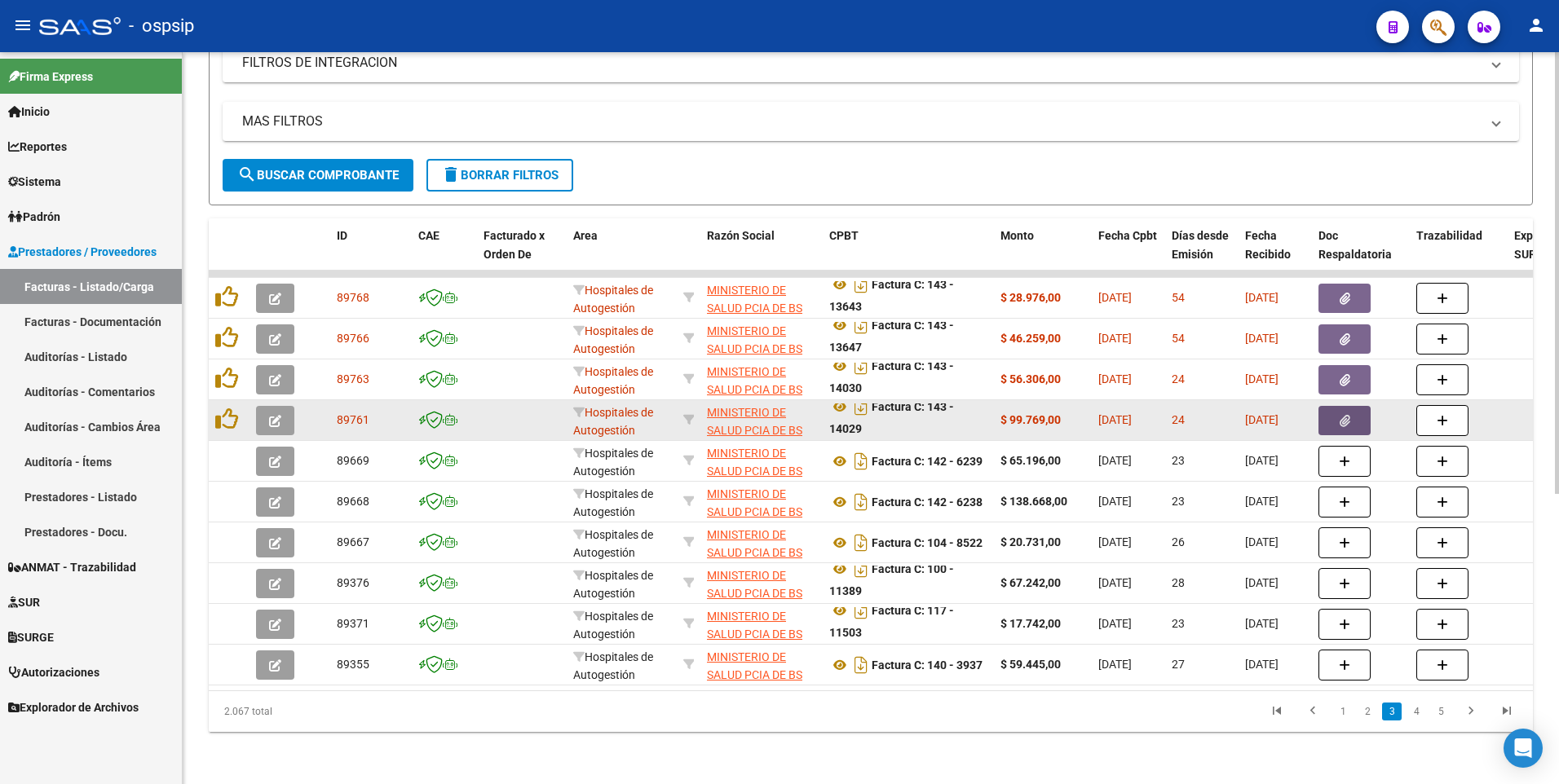
click at [1321, 411] on button "button" at bounding box center [1344, 420] width 52 height 29
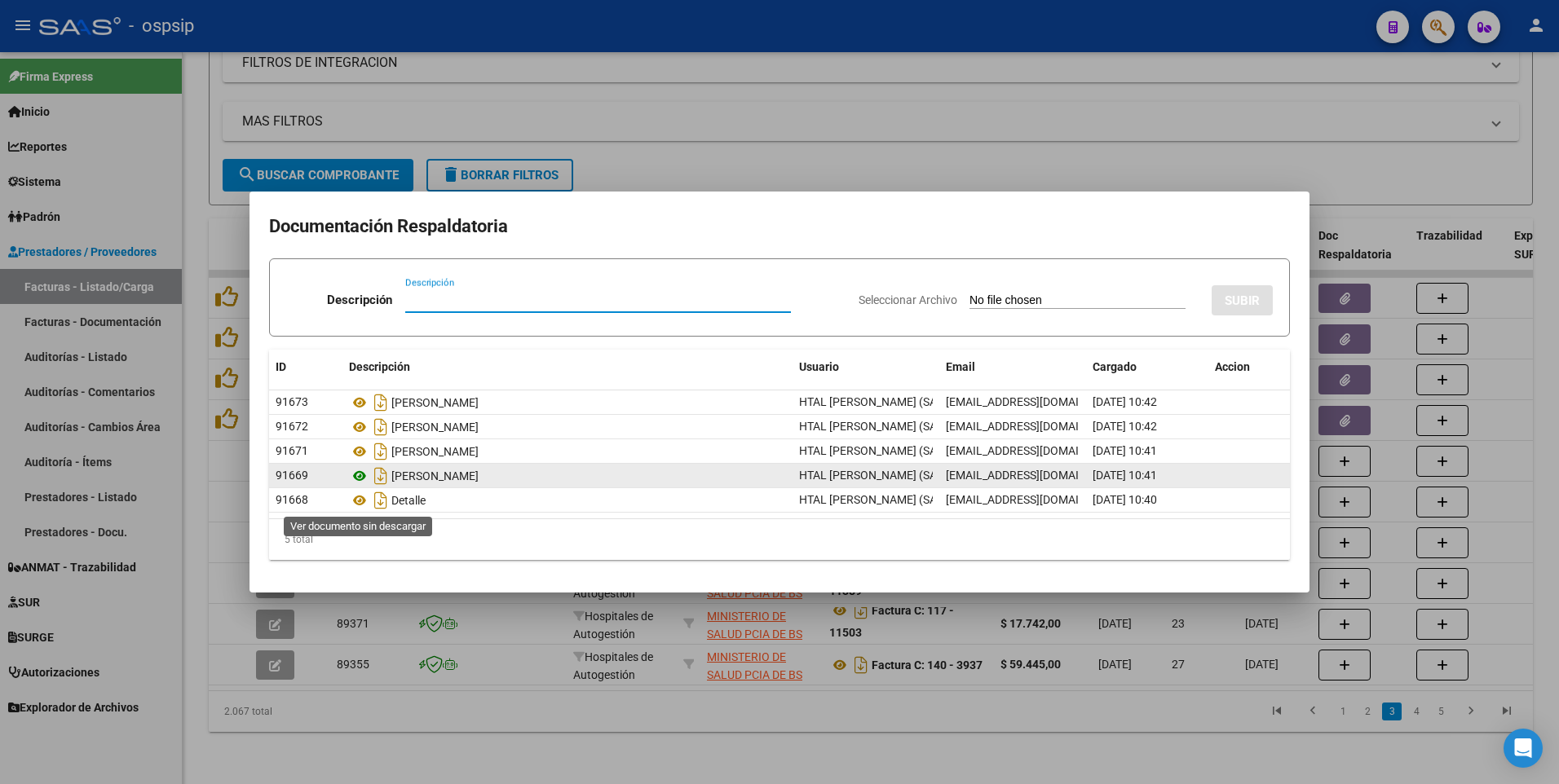
drag, startPoint x: 358, startPoint y: 505, endPoint x: 354, endPoint y: 476, distance: 29.3
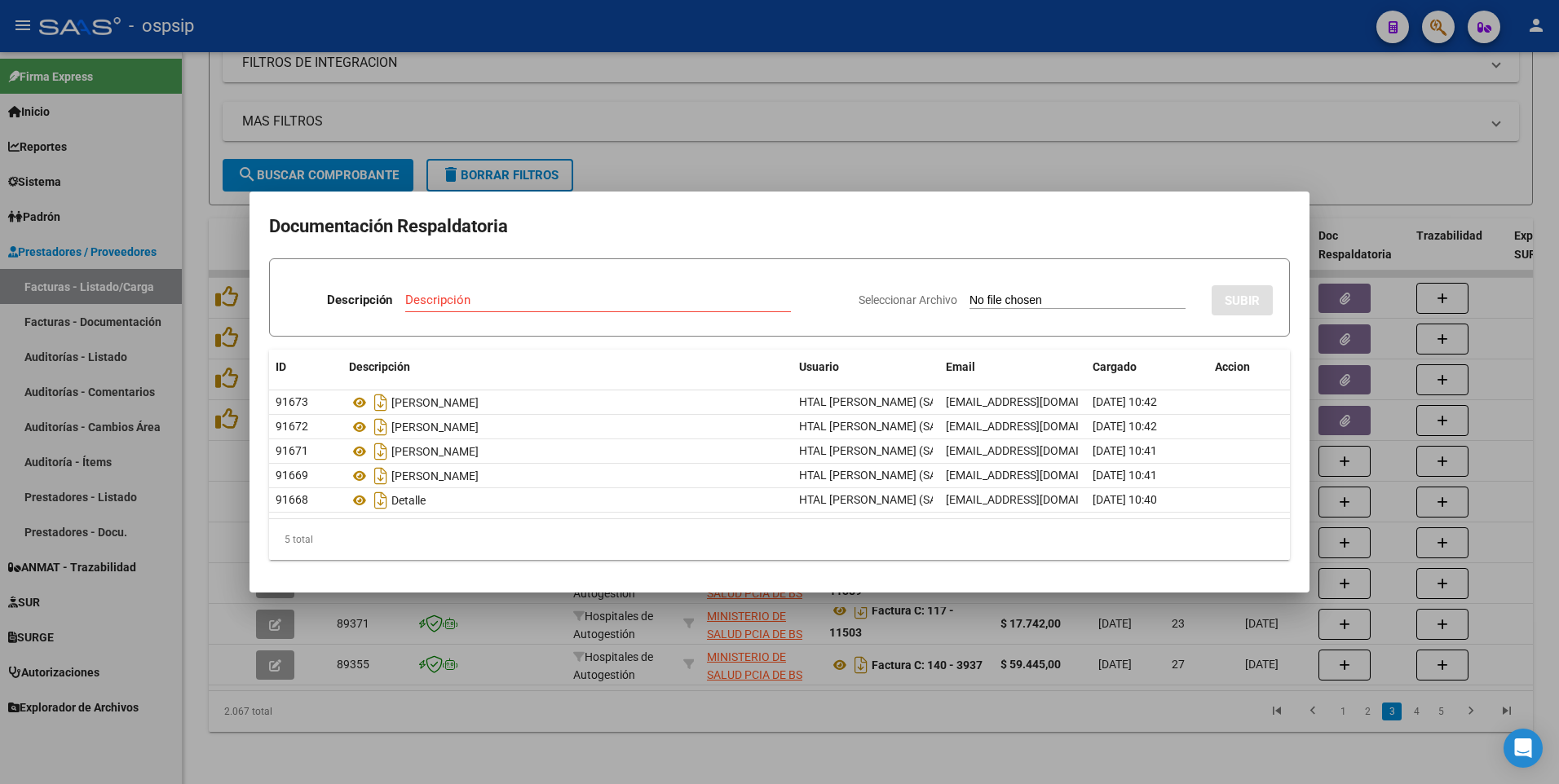
click at [963, 134] on div at bounding box center [779, 392] width 1559 height 784
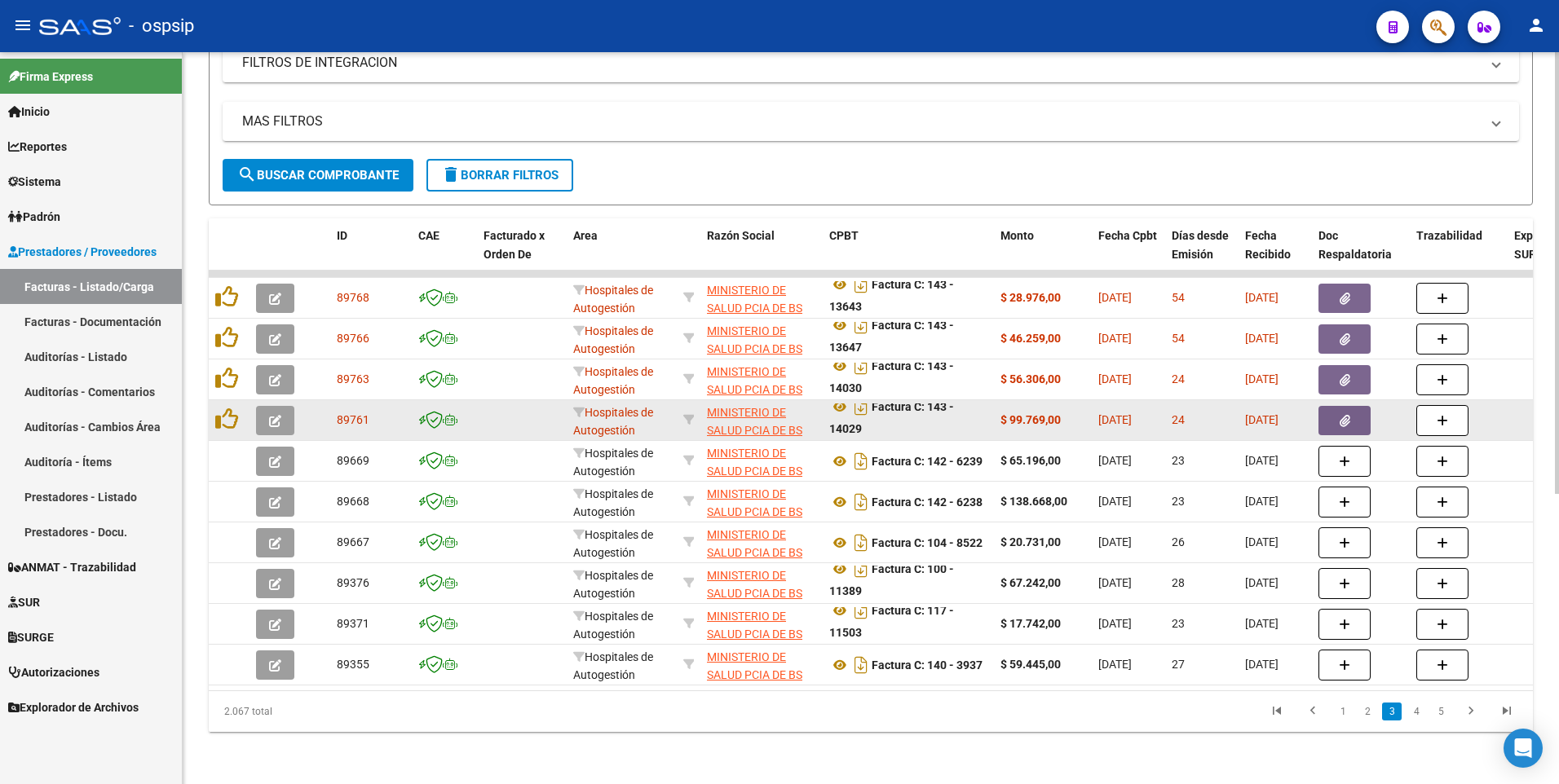
click at [1348, 415] on icon "button" at bounding box center [1345, 421] width 11 height 12
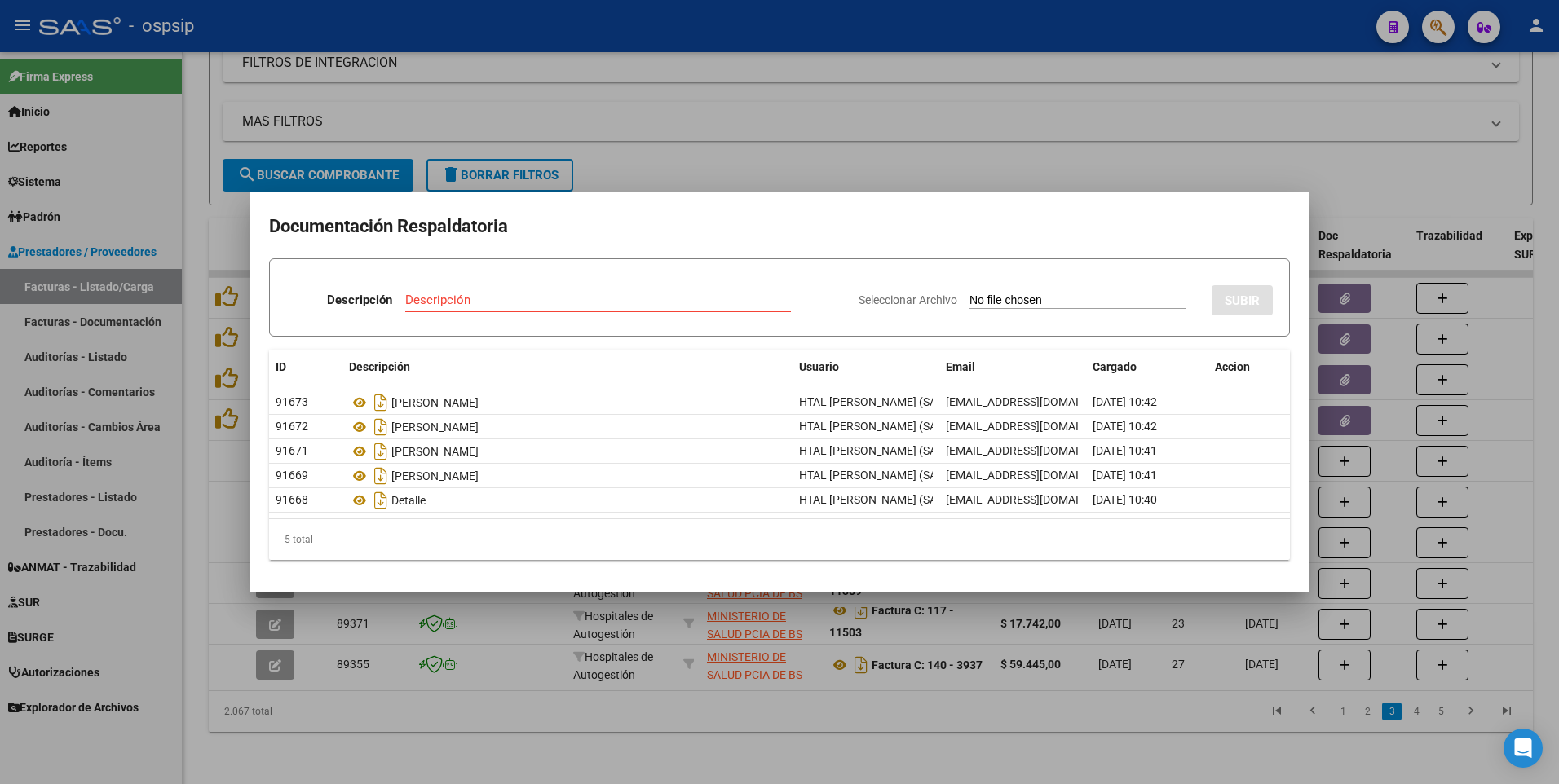
click at [657, 74] on div at bounding box center [779, 392] width 1559 height 784
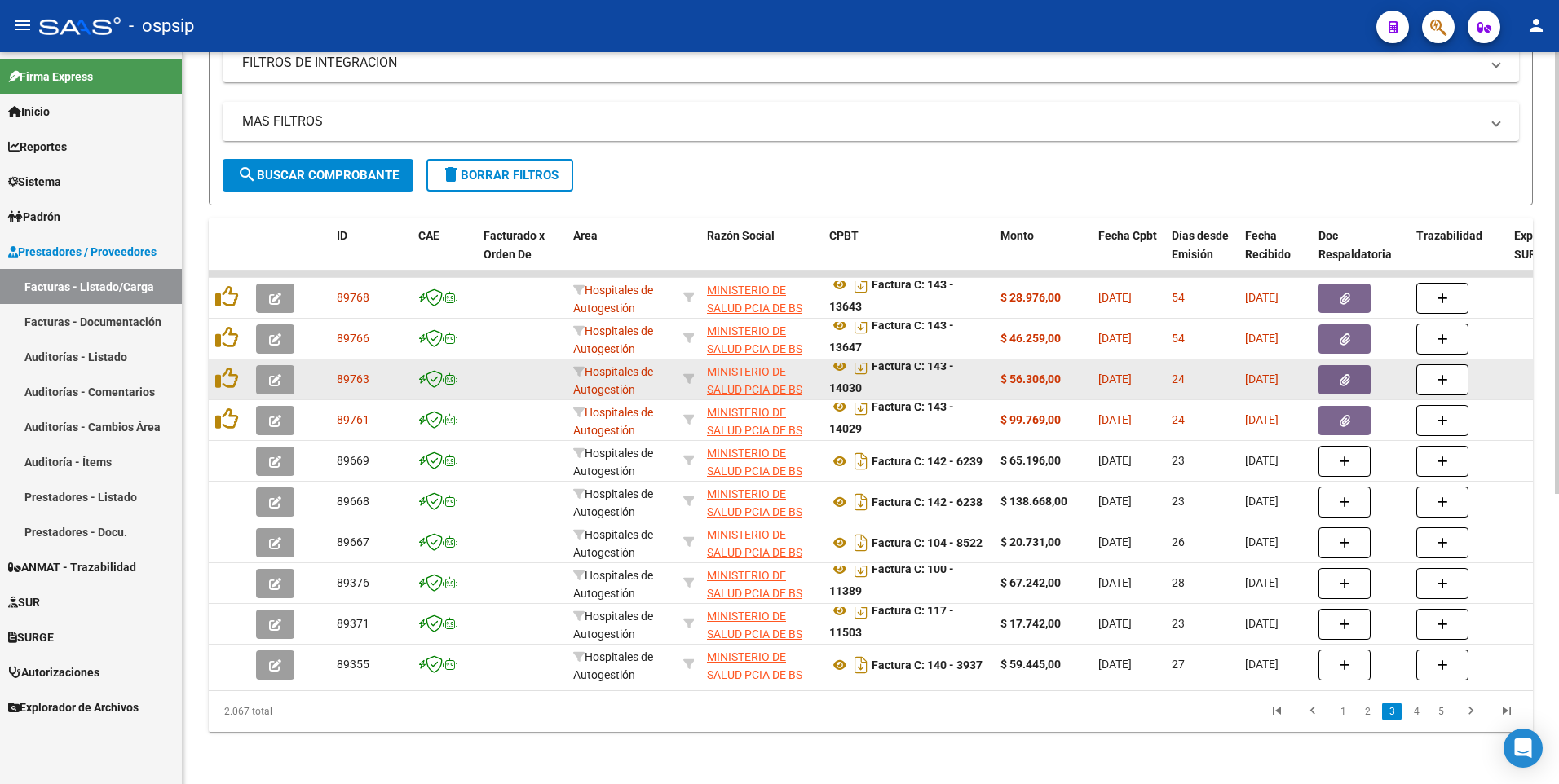
click at [1331, 373] on button "button" at bounding box center [1344, 379] width 52 height 29
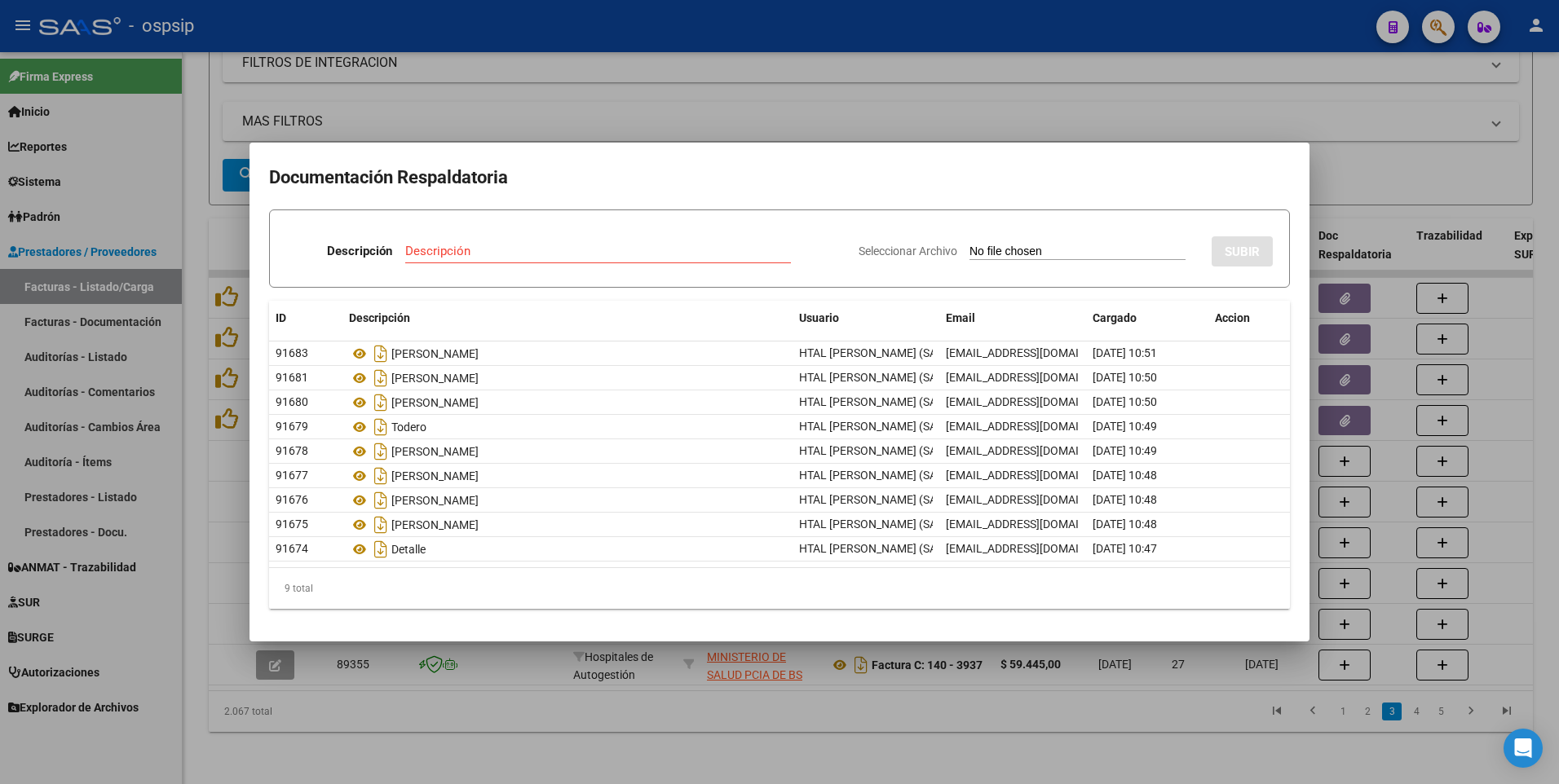
click at [637, 131] on div at bounding box center [779, 392] width 1559 height 784
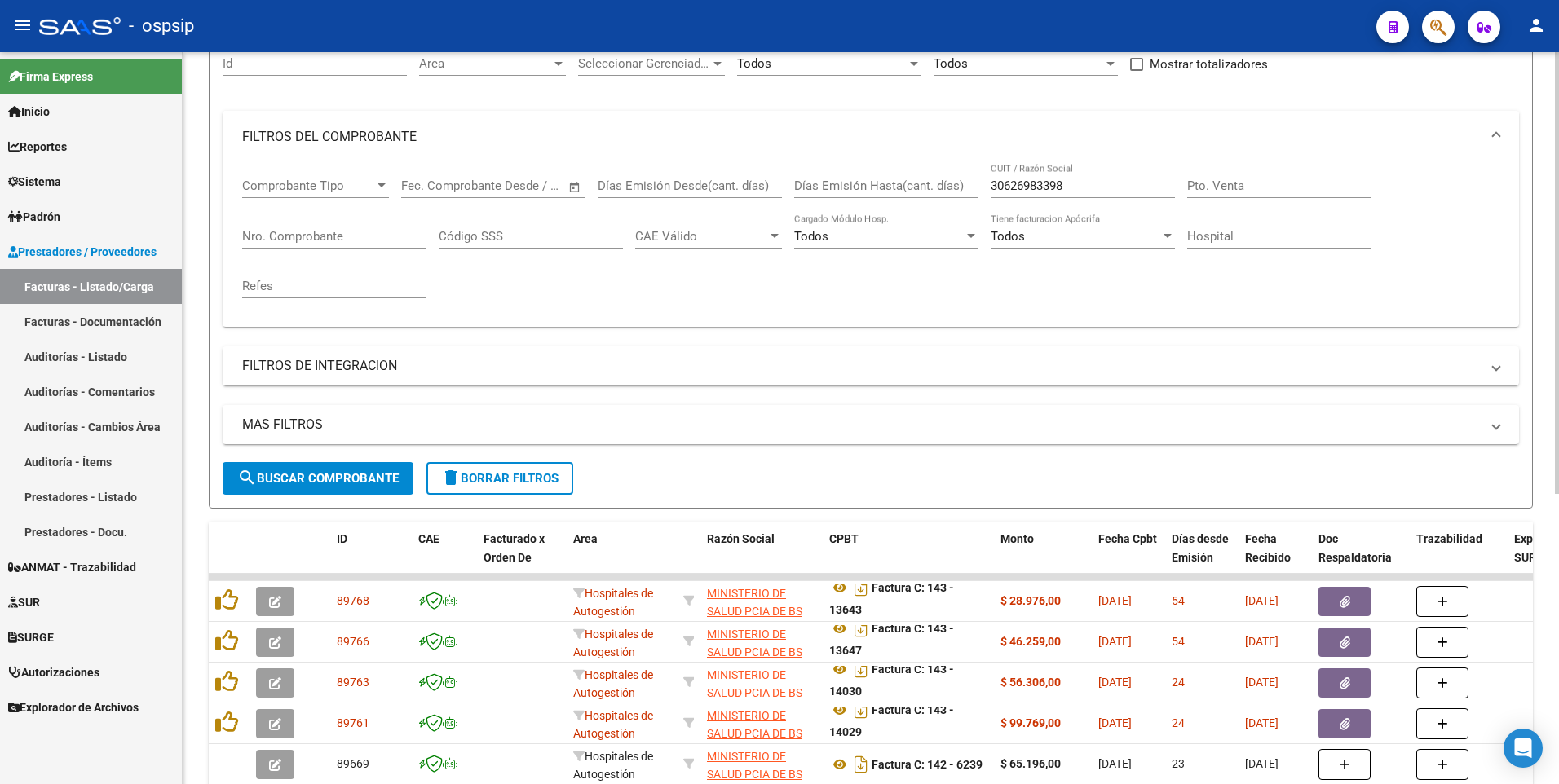
scroll to position [156, 0]
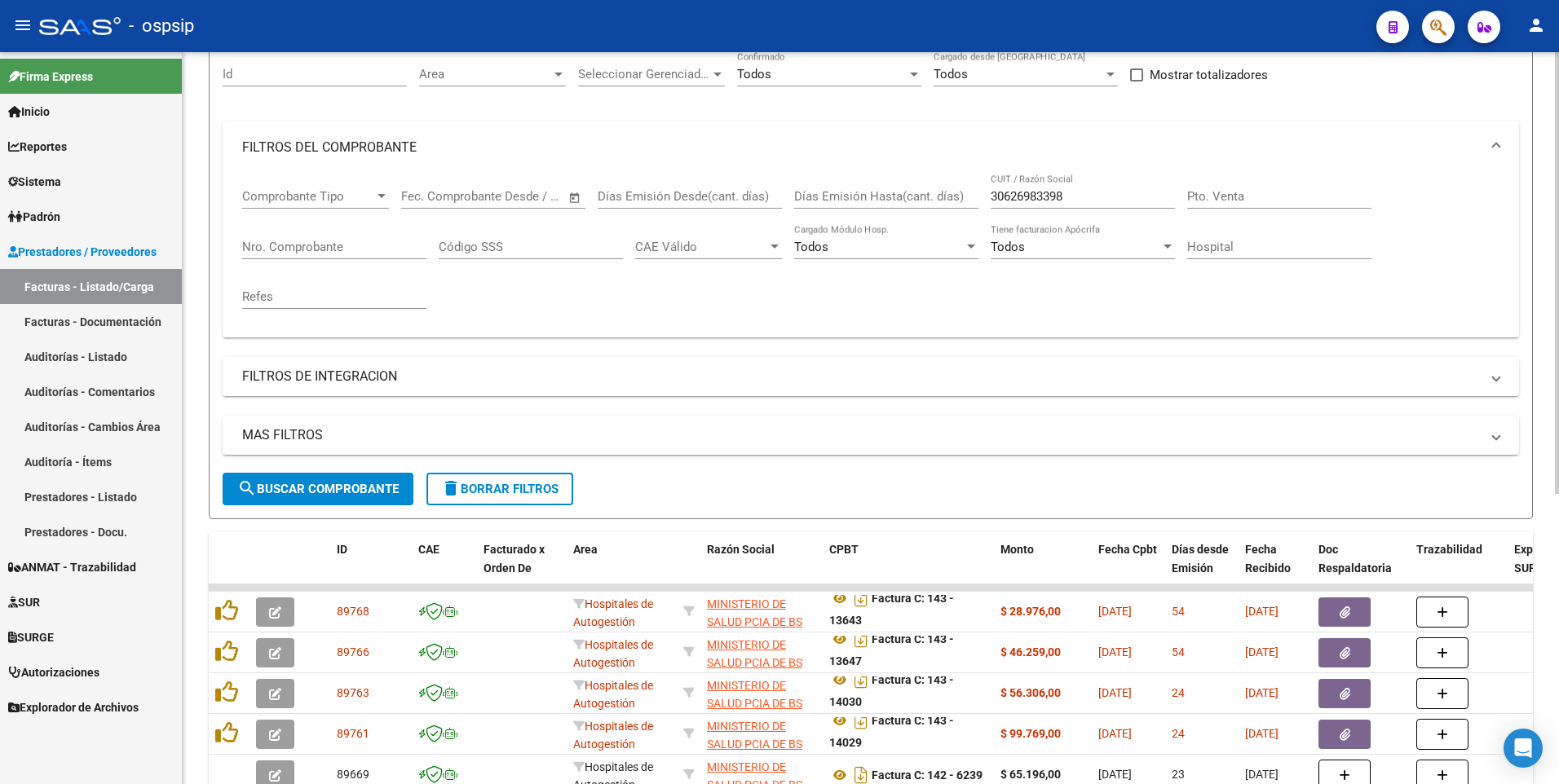
click at [1097, 196] on input "30626983398" at bounding box center [1082, 196] width 185 height 15
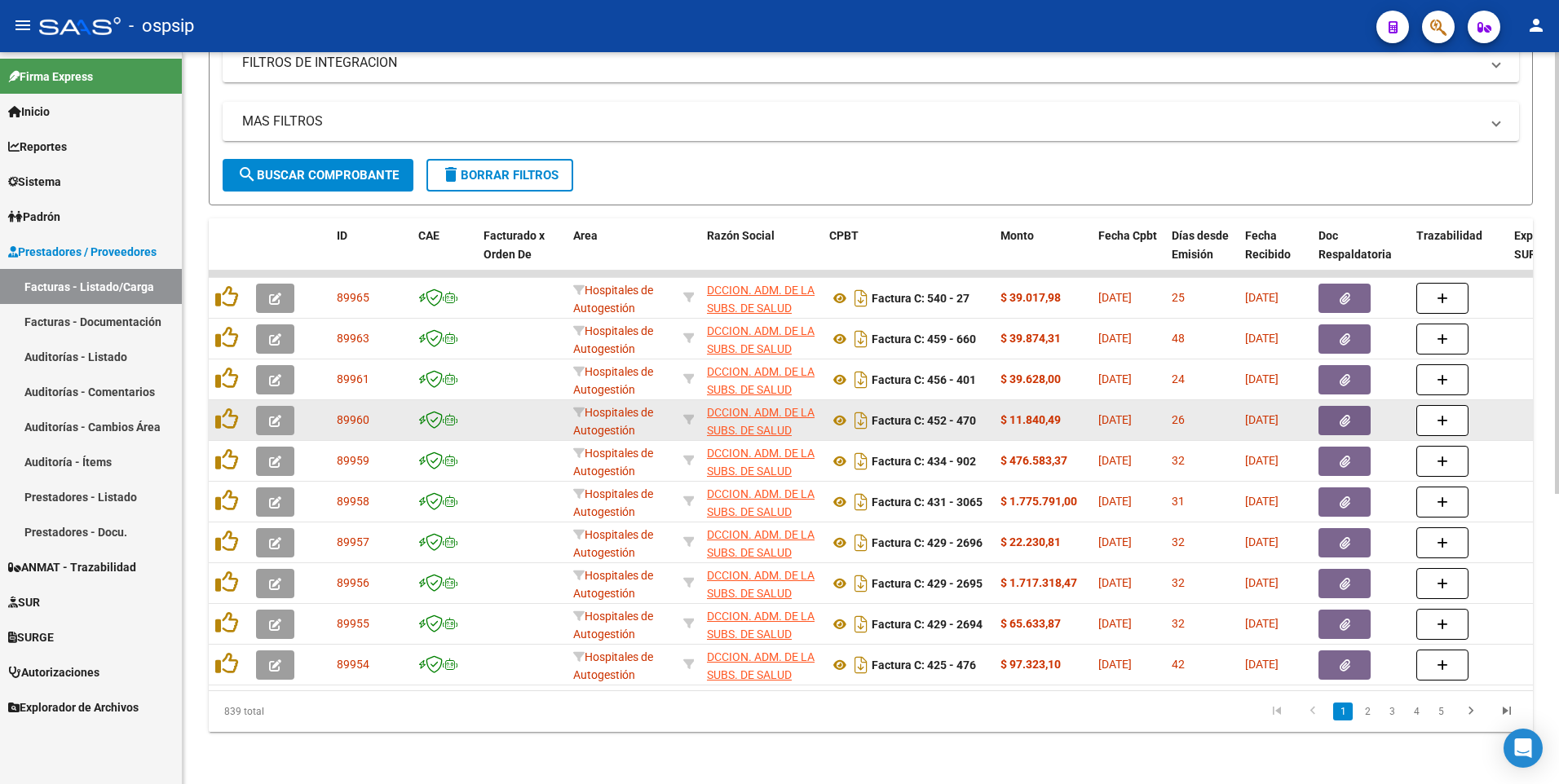
scroll to position [482, 0]
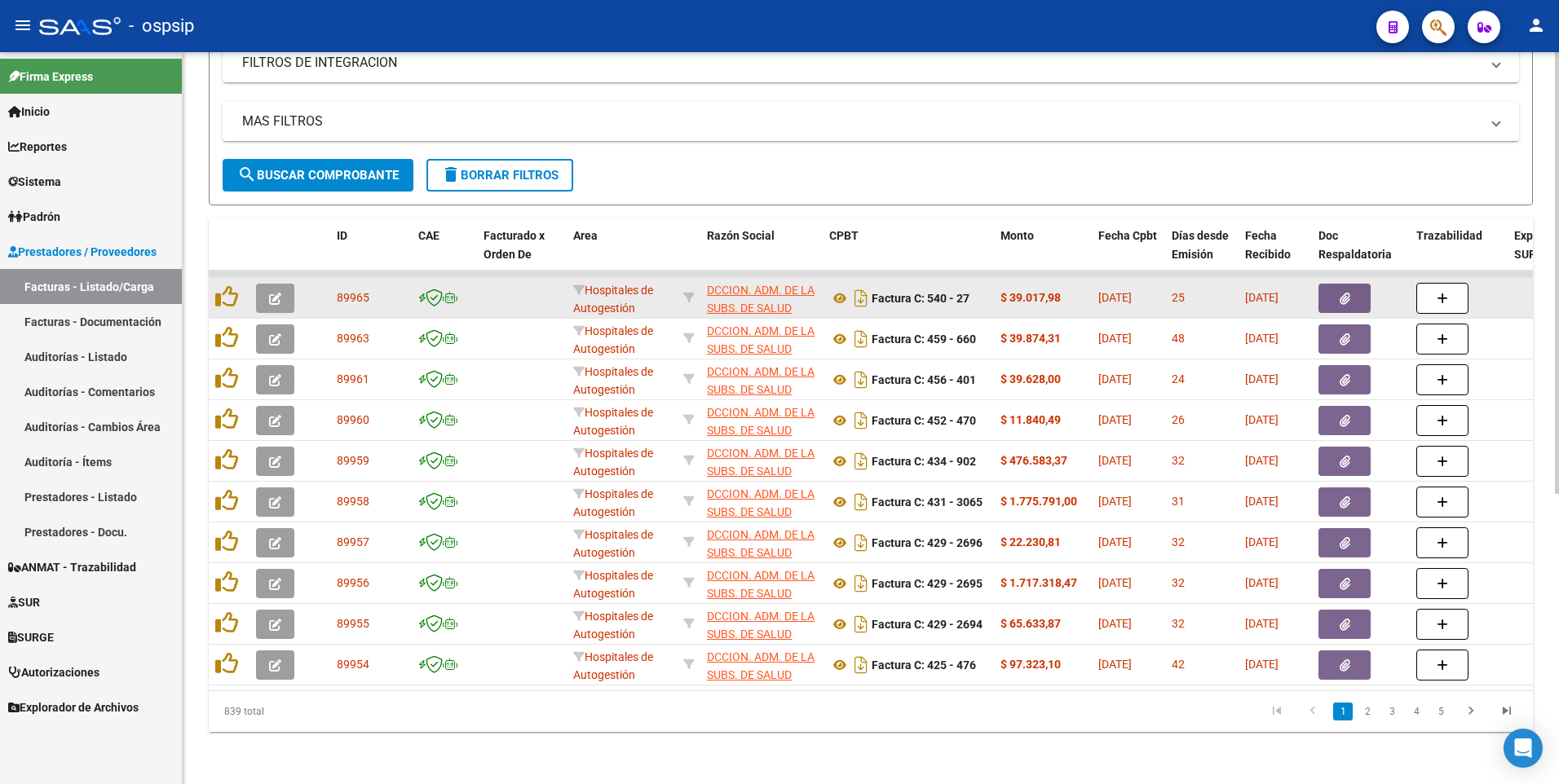
type input "30707519378"
click at [1317, 293] on datatable-body-cell at bounding box center [1360, 298] width 98 height 40
click at [1331, 291] on button "button" at bounding box center [1344, 298] width 52 height 29
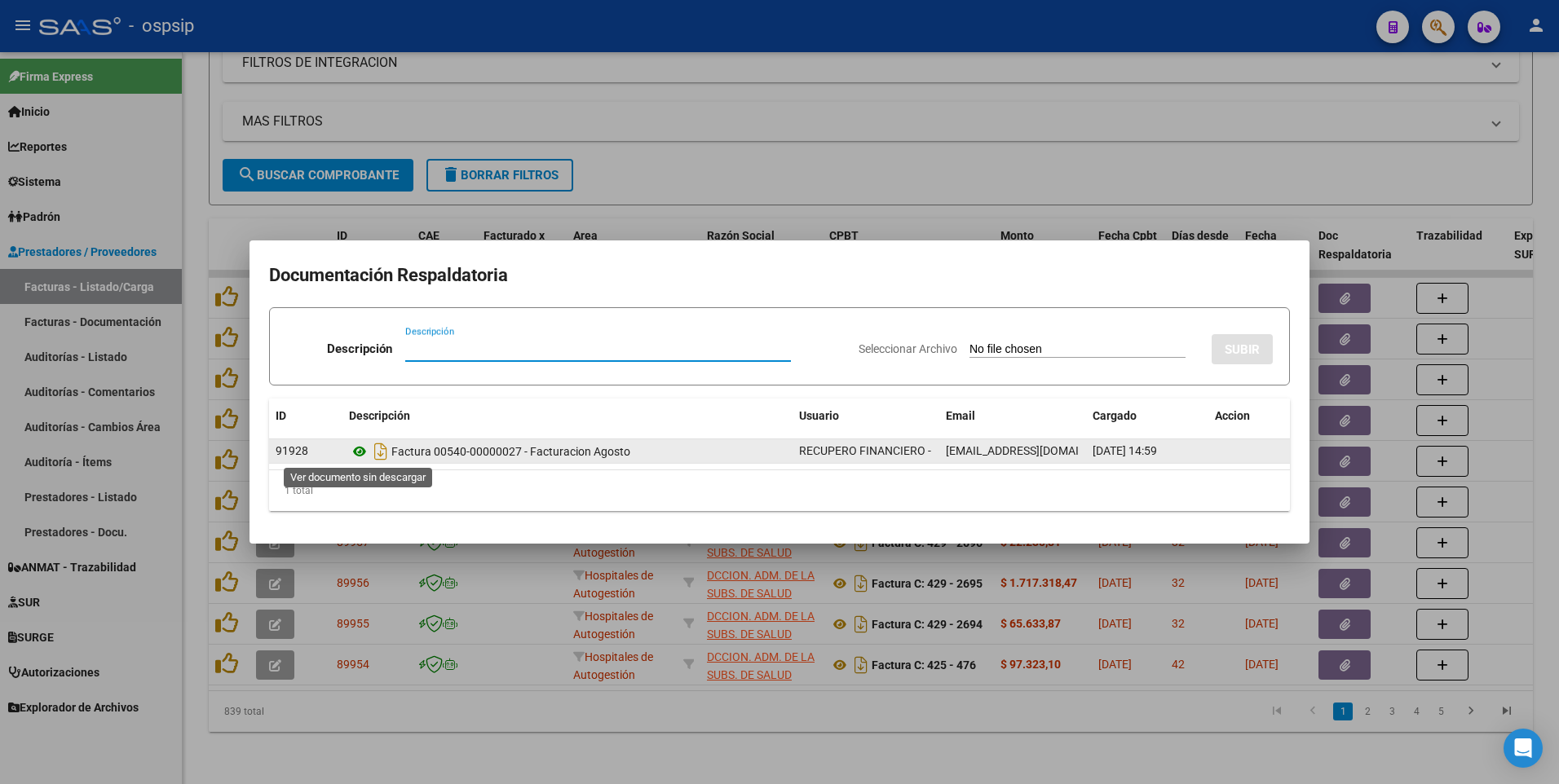
click at [361, 456] on icon at bounding box center [359, 452] width 22 height 20
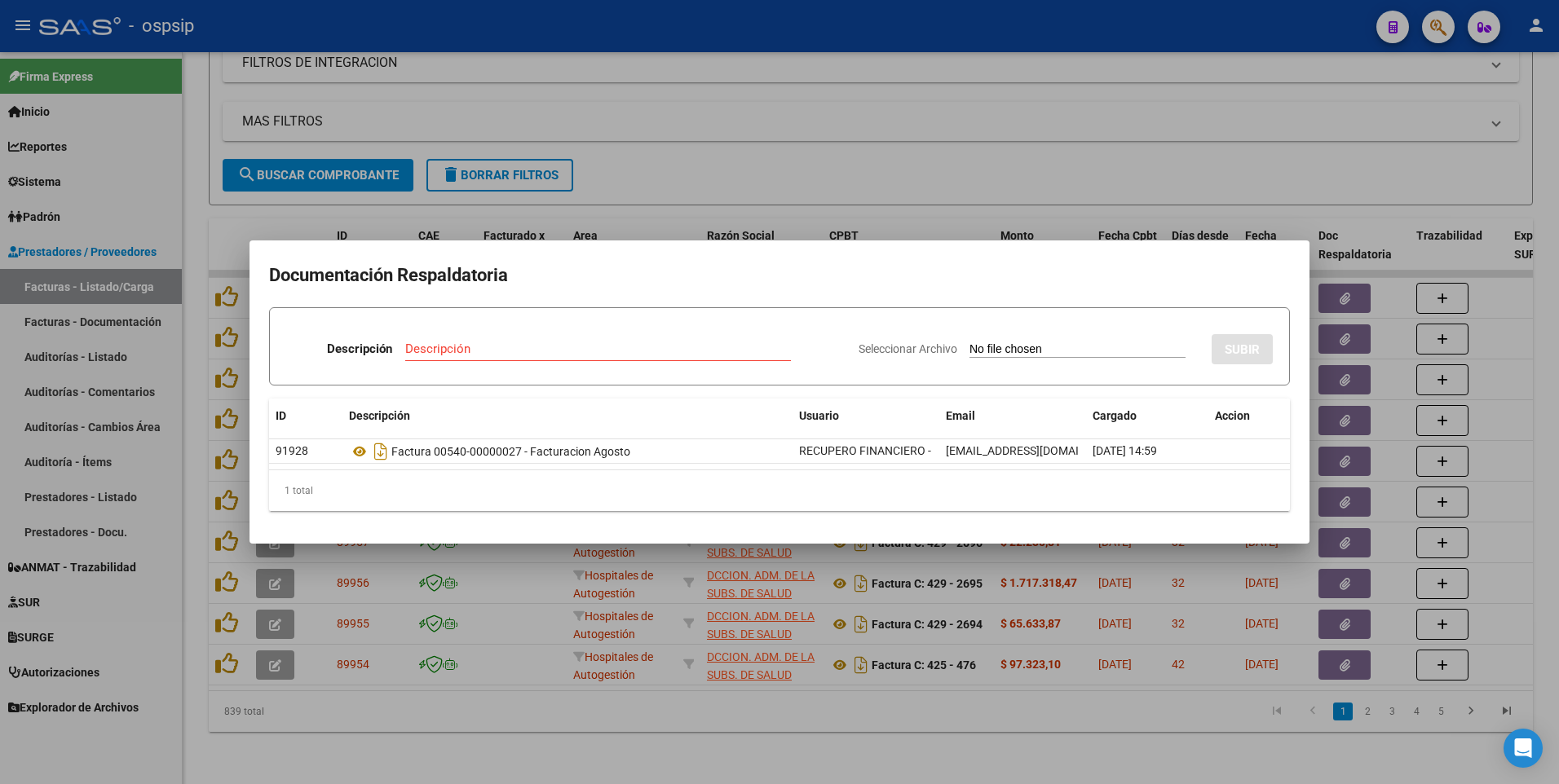
click at [367, 131] on div at bounding box center [779, 392] width 1559 height 784
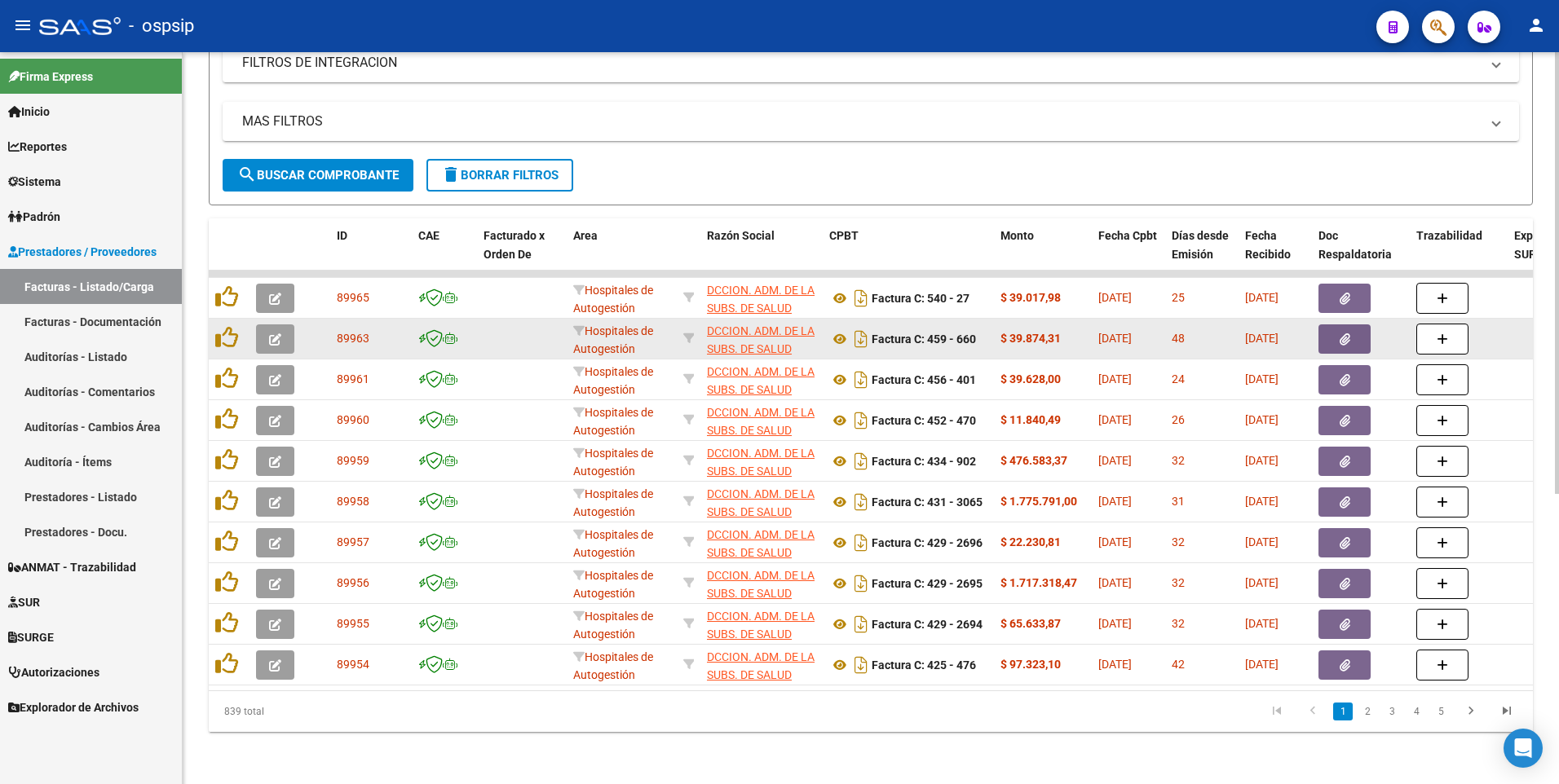
click at [1355, 329] on button "button" at bounding box center [1344, 339] width 52 height 29
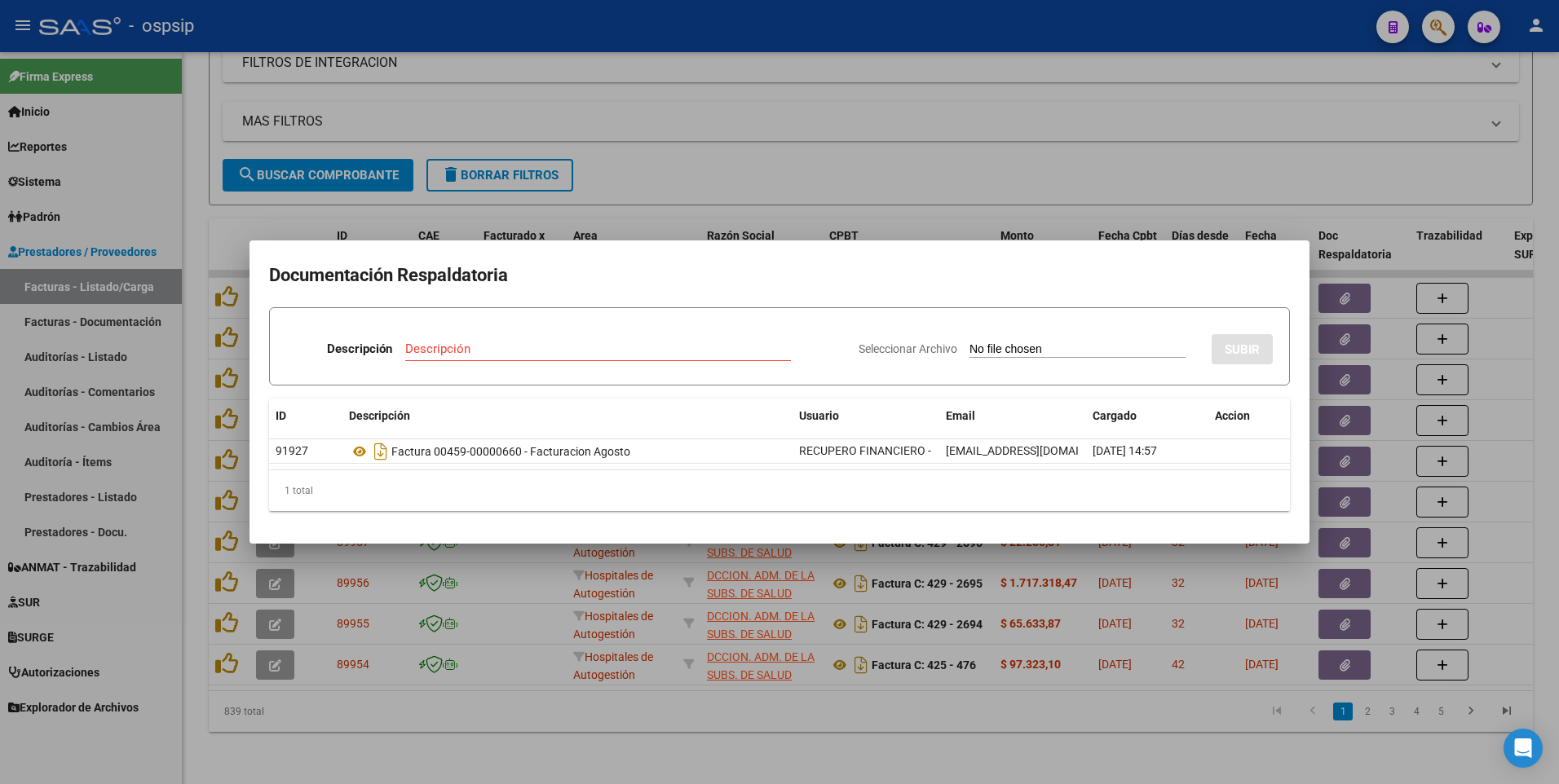
click at [718, 78] on div at bounding box center [779, 392] width 1559 height 784
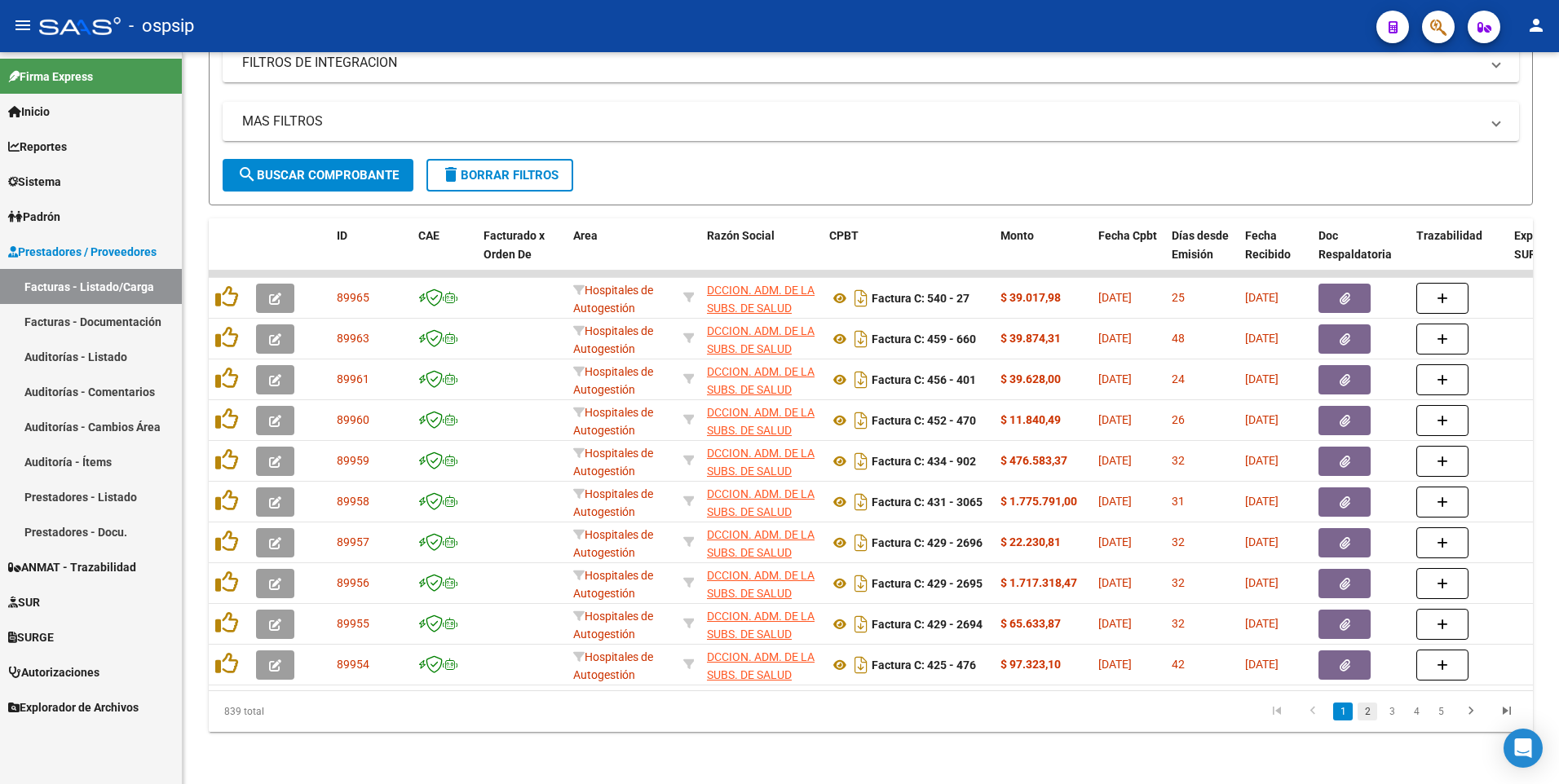
click at [1361, 718] on link "2" at bounding box center [1368, 712] width 20 height 18
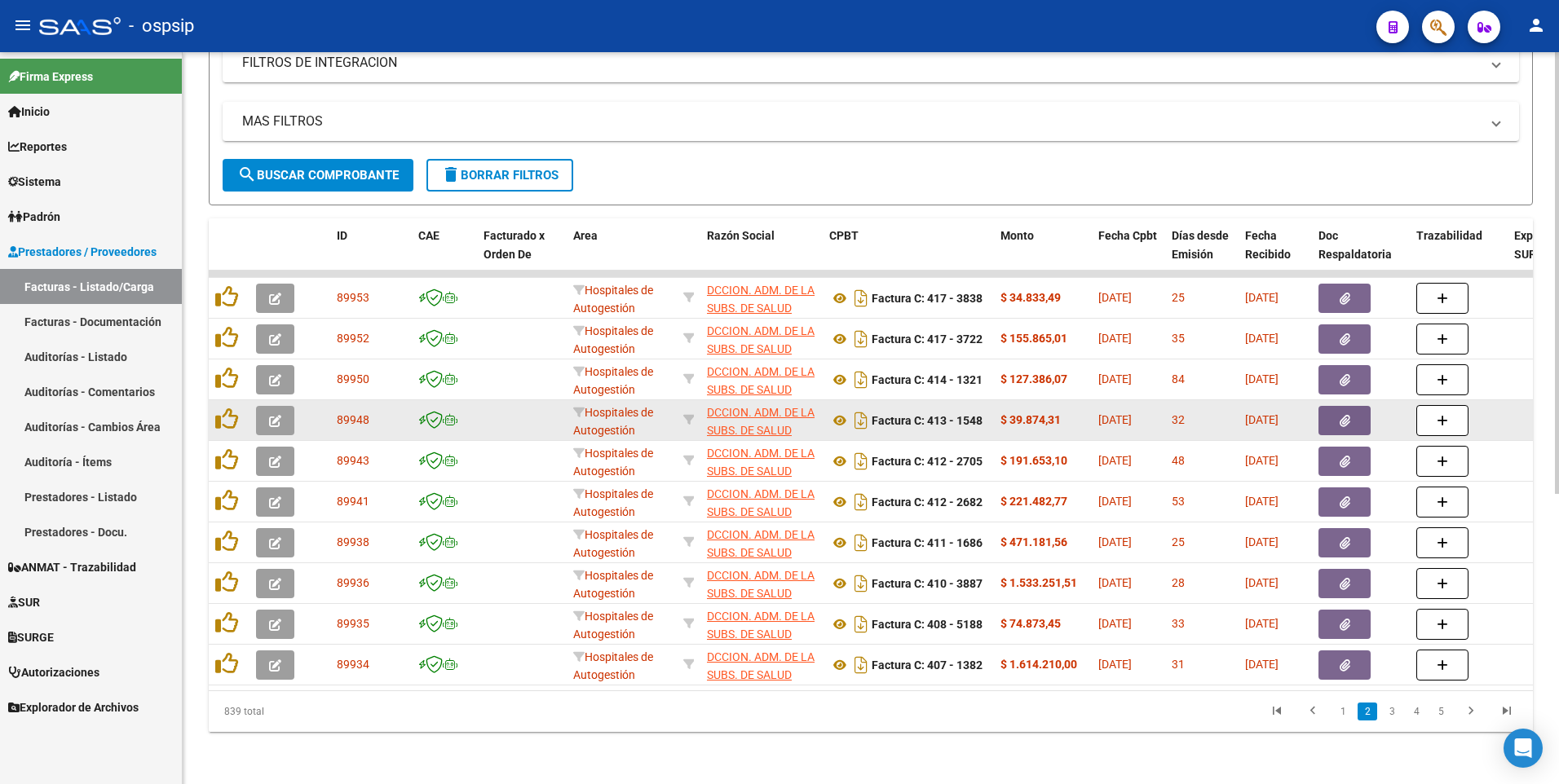
click at [1335, 406] on button "button" at bounding box center [1344, 420] width 52 height 29
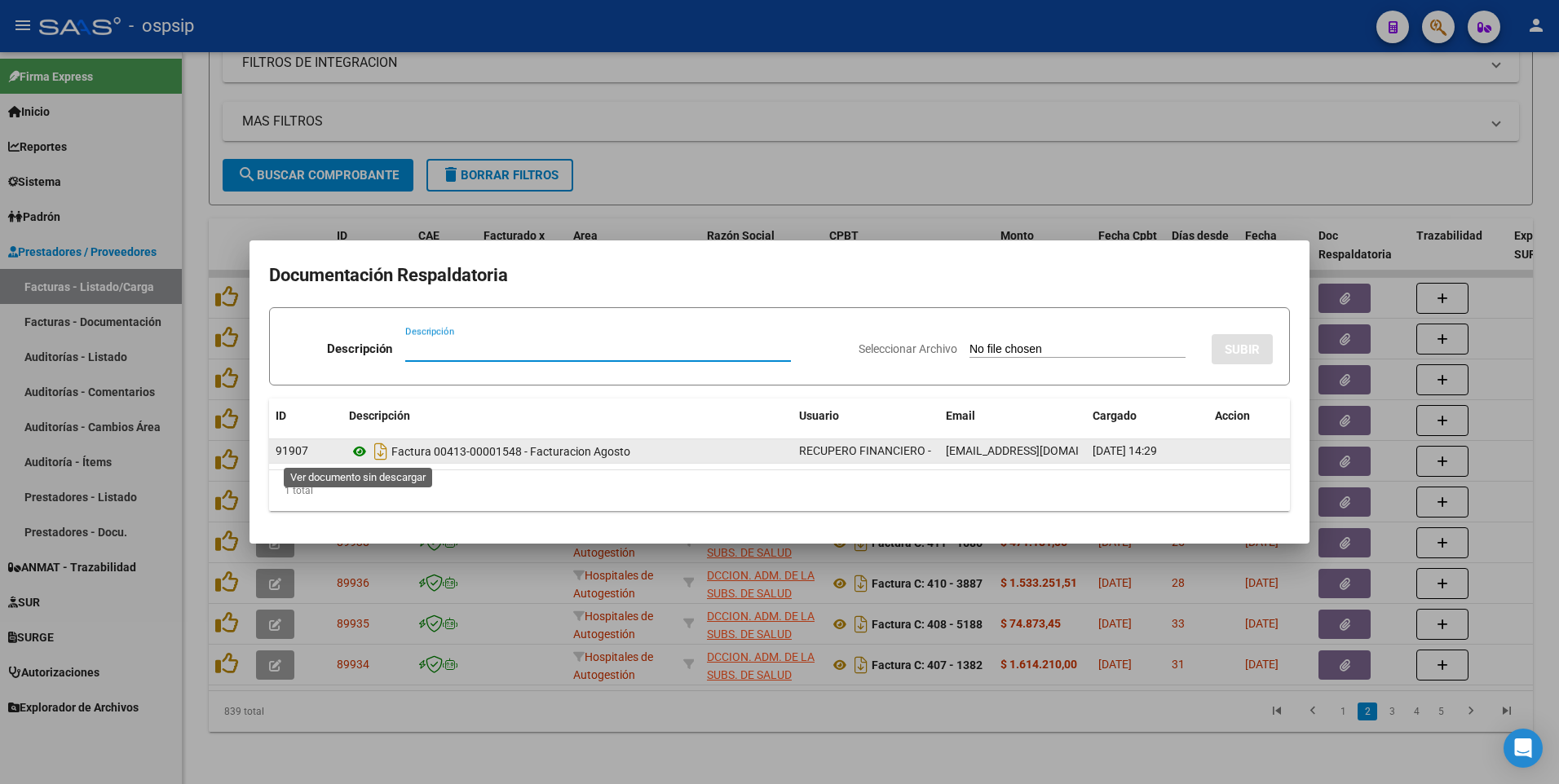
click at [362, 455] on icon at bounding box center [359, 452] width 22 height 20
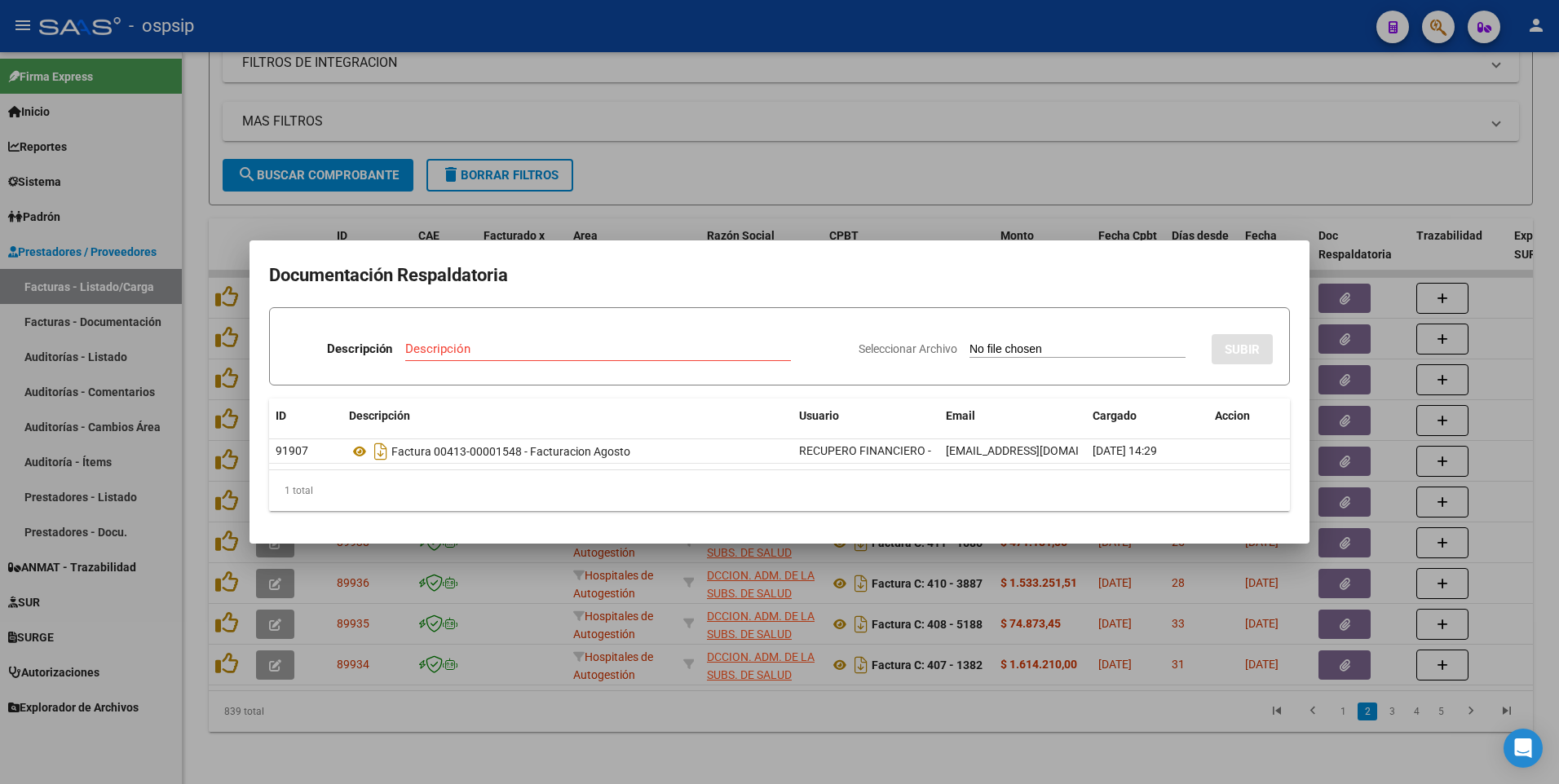
click at [633, 170] on div at bounding box center [779, 392] width 1559 height 784
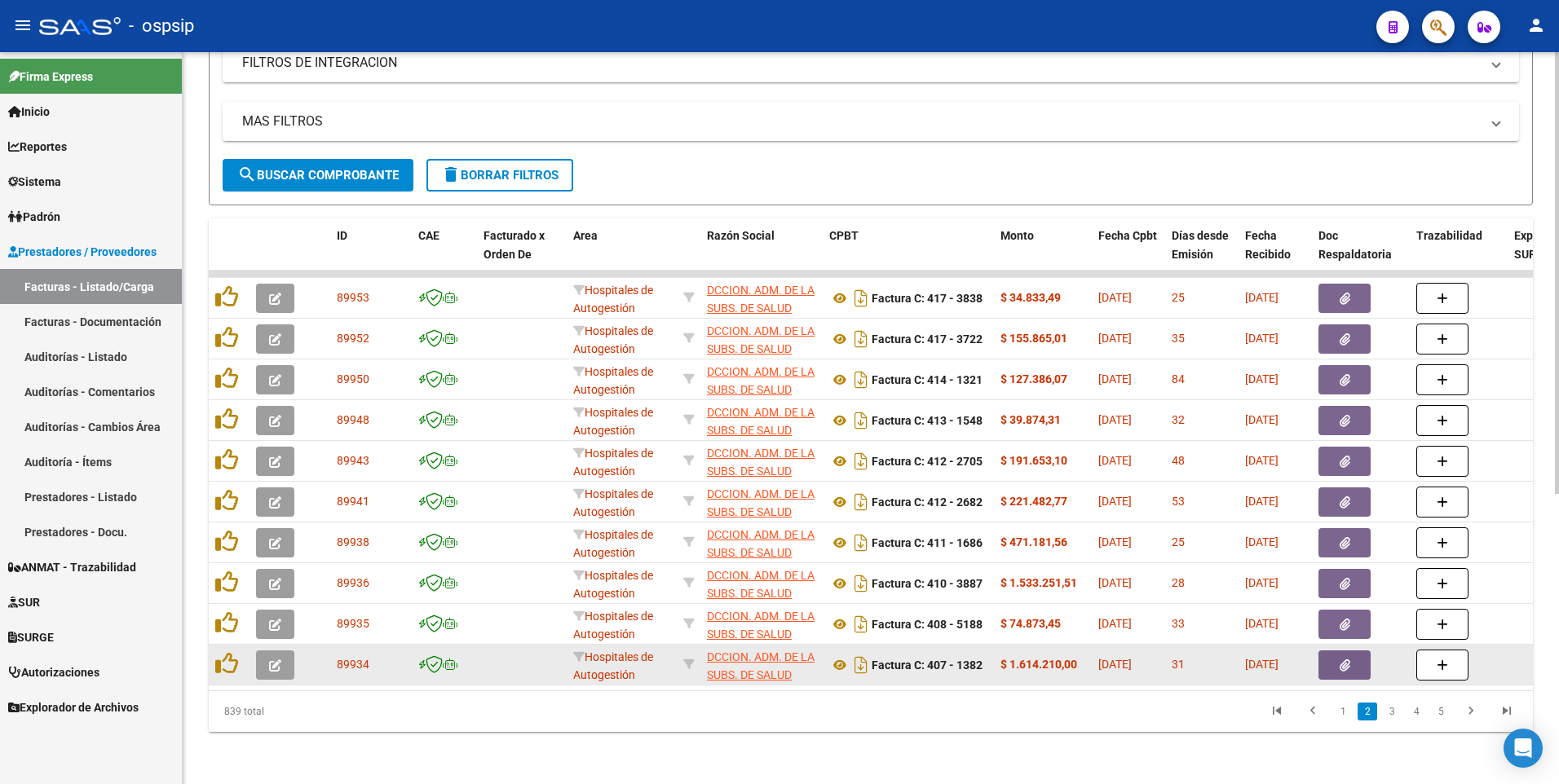
click at [1335, 657] on button "button" at bounding box center [1344, 665] width 52 height 29
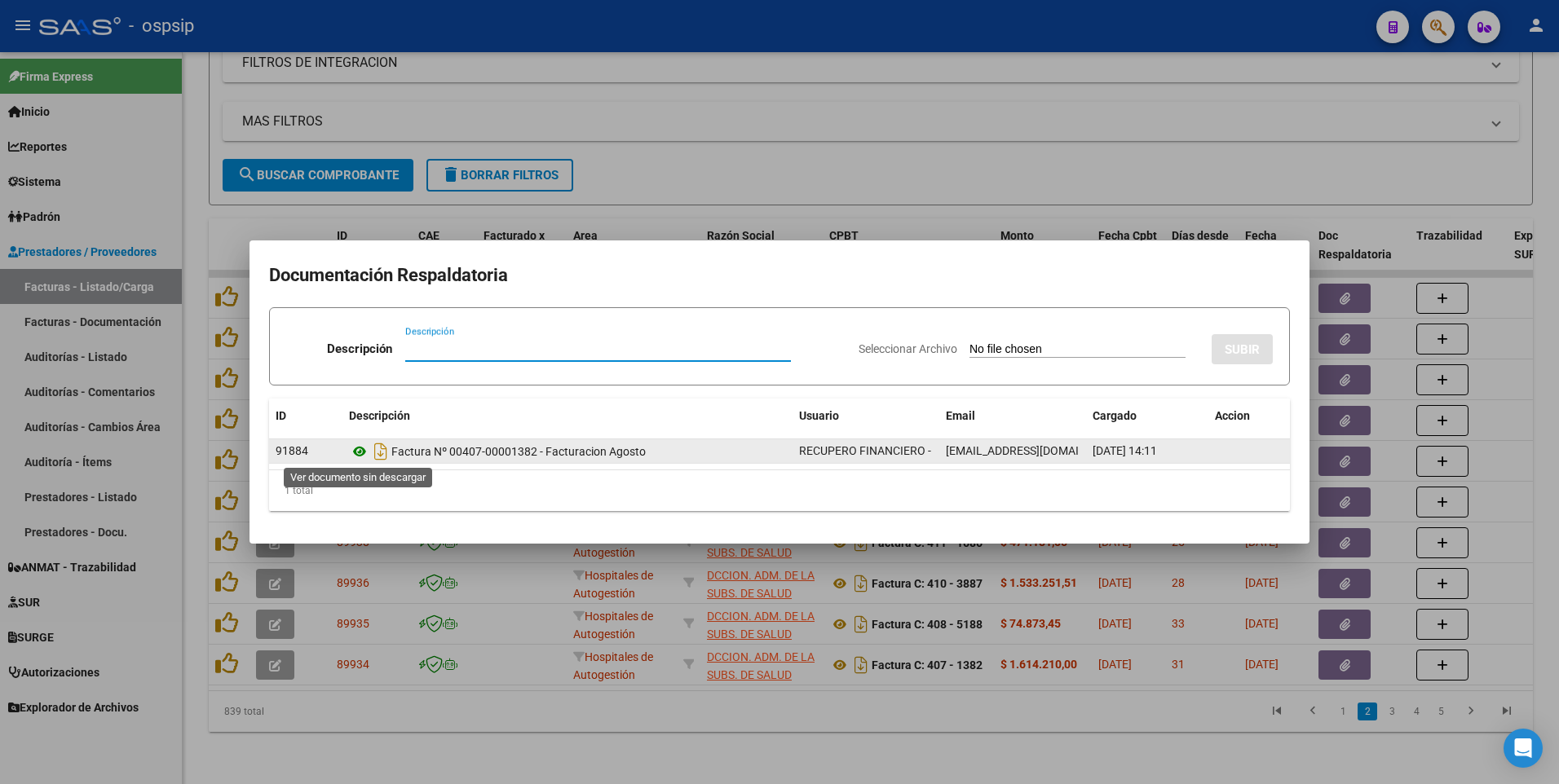
click at [358, 458] on icon at bounding box center [359, 452] width 22 height 20
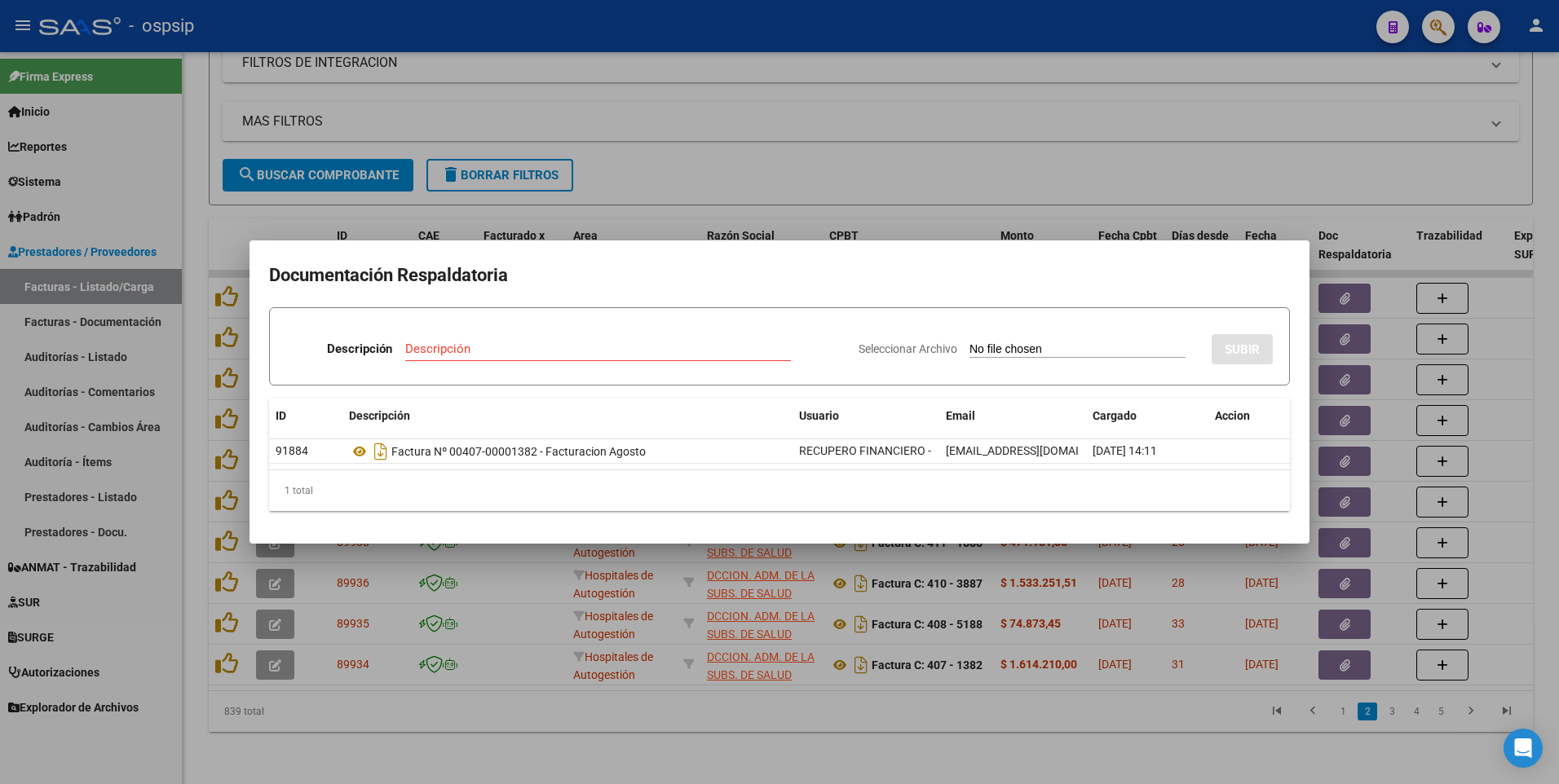
click at [702, 22] on div at bounding box center [779, 392] width 1559 height 784
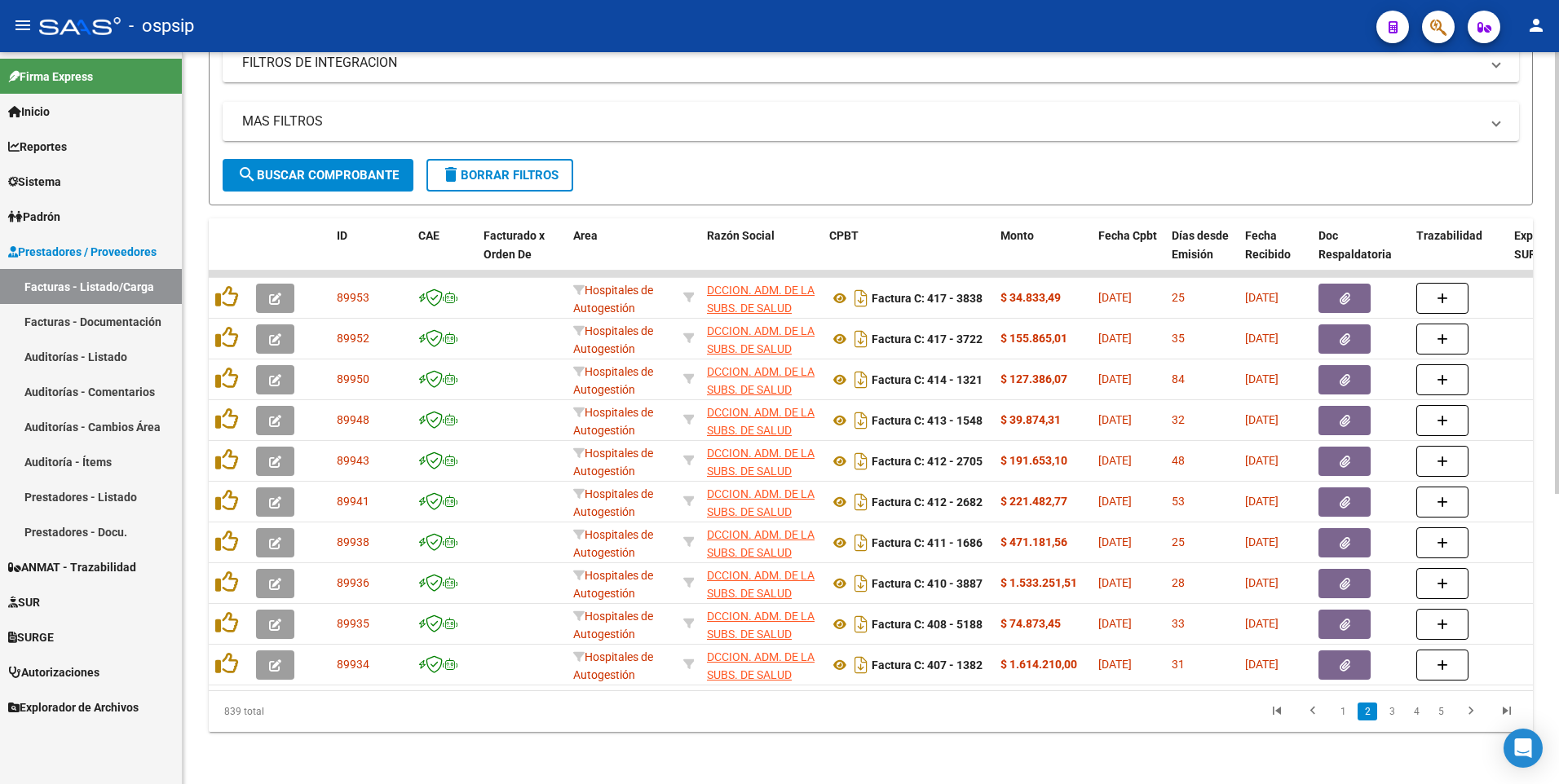
click at [565, 163] on button "delete Borrar Filtros" at bounding box center [499, 175] width 147 height 32
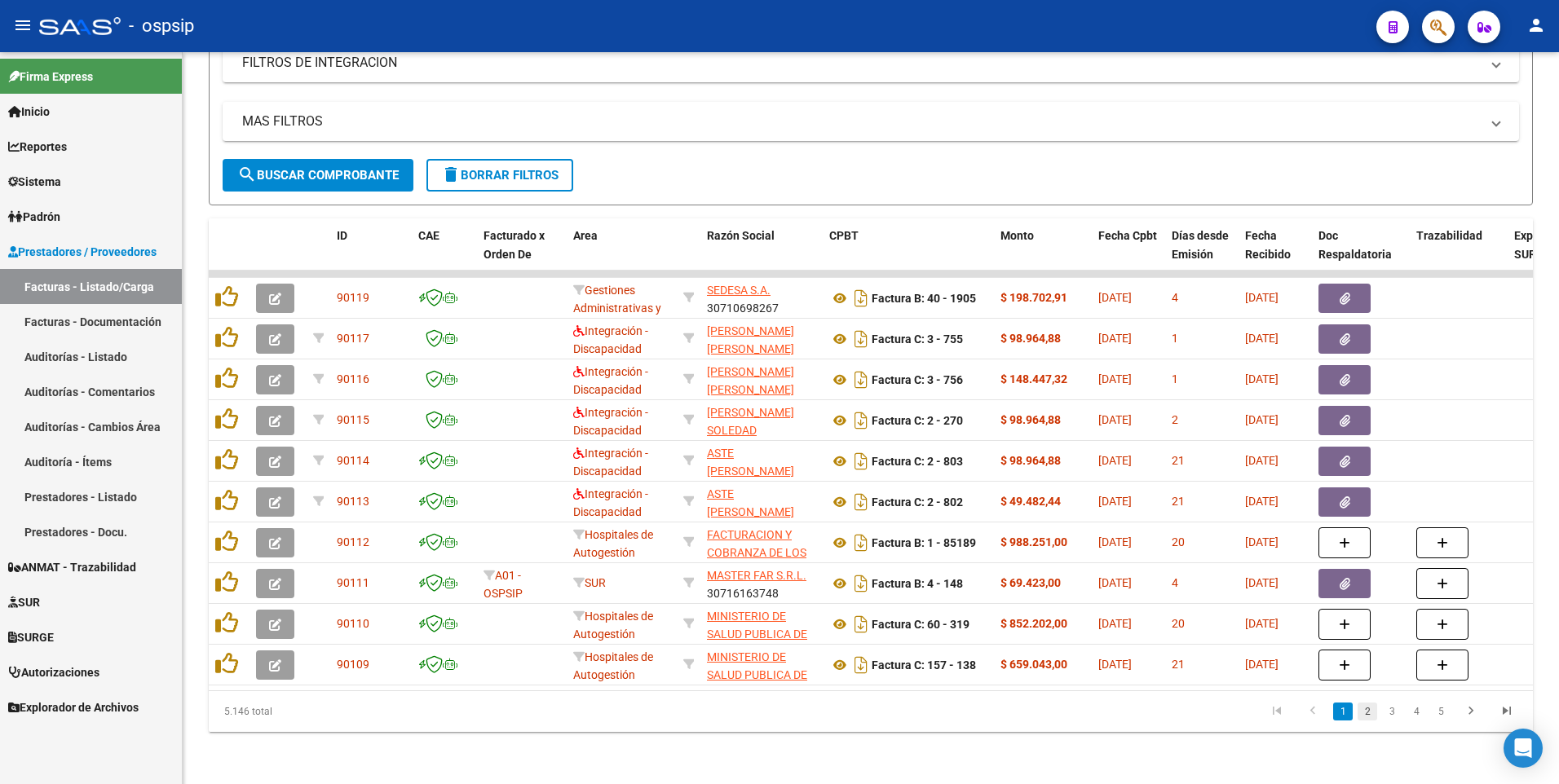
click at [1368, 714] on link "2" at bounding box center [1368, 712] width 20 height 18
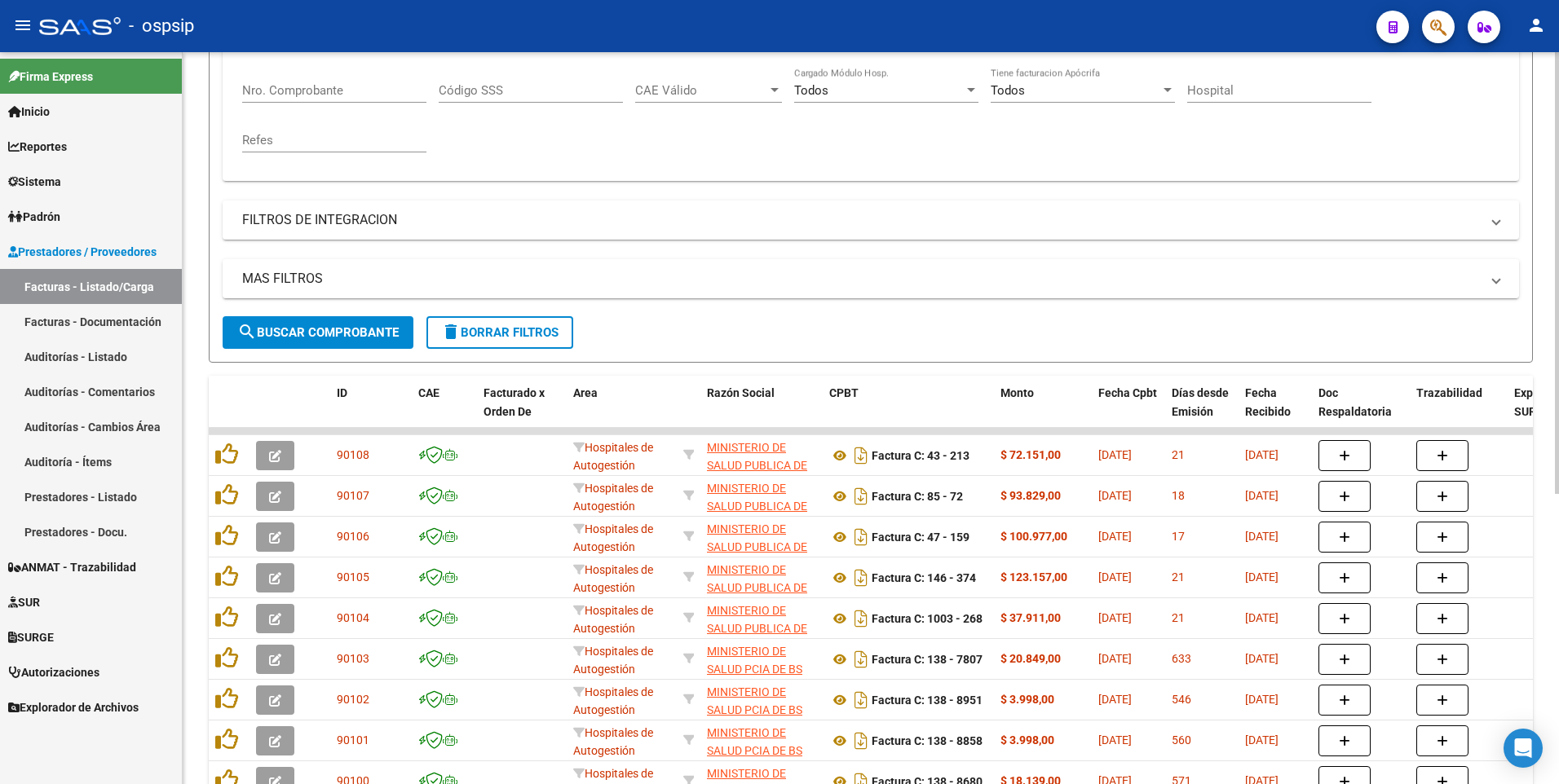
scroll to position [238, 0]
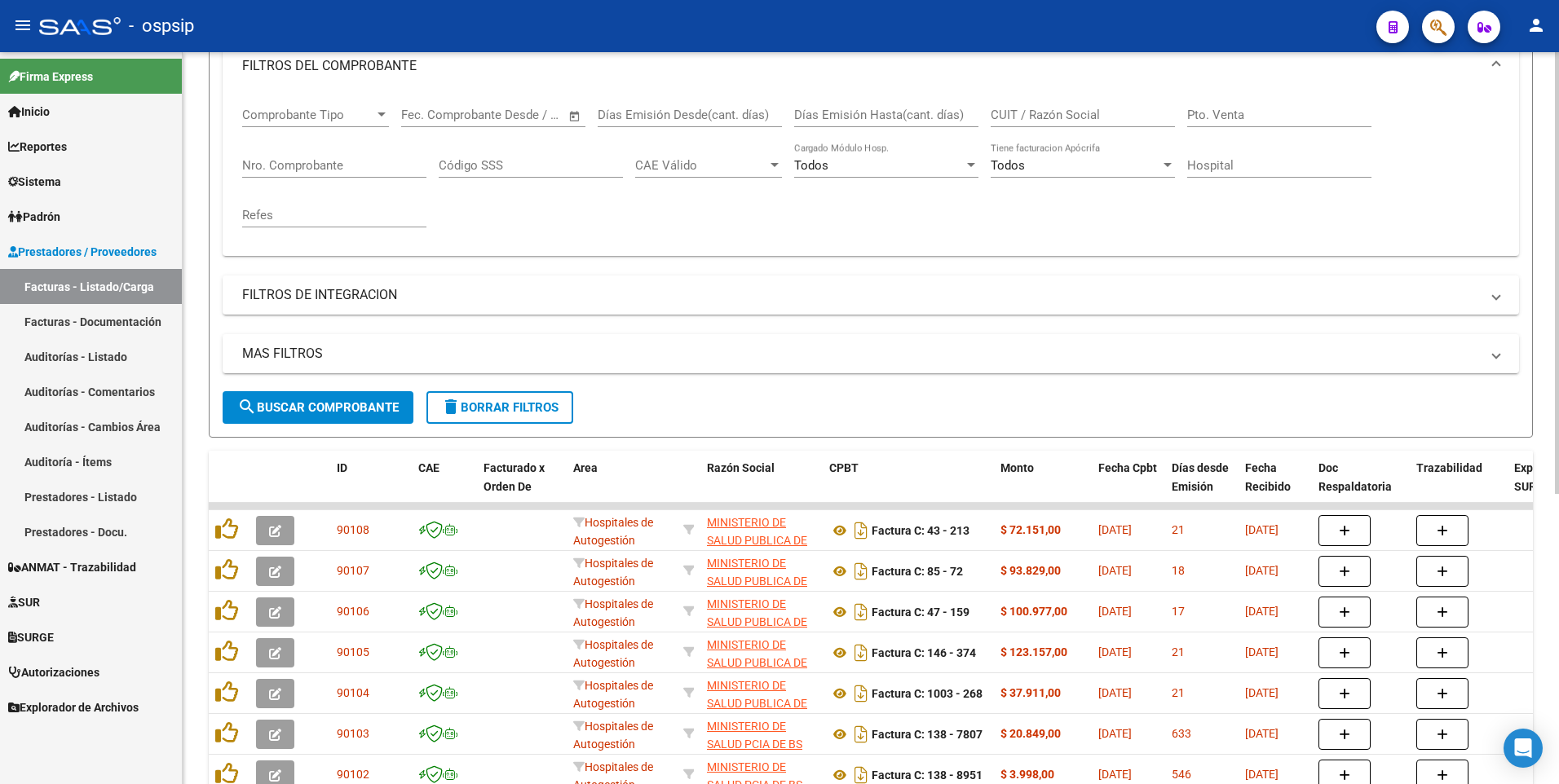
click at [1060, 109] on input "CUIT / Razón Social" at bounding box center [1082, 115] width 185 height 15
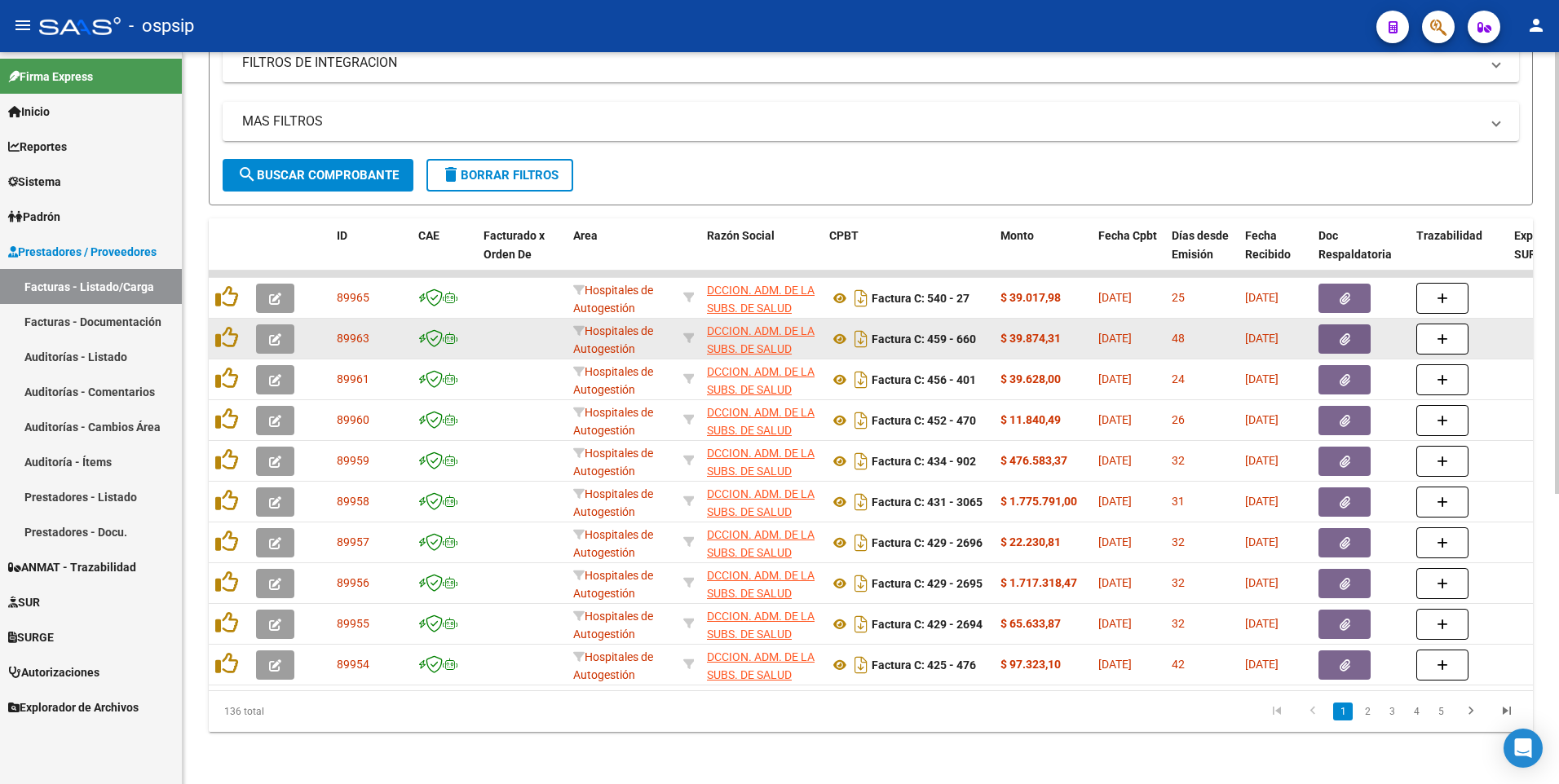
scroll to position [482, 0]
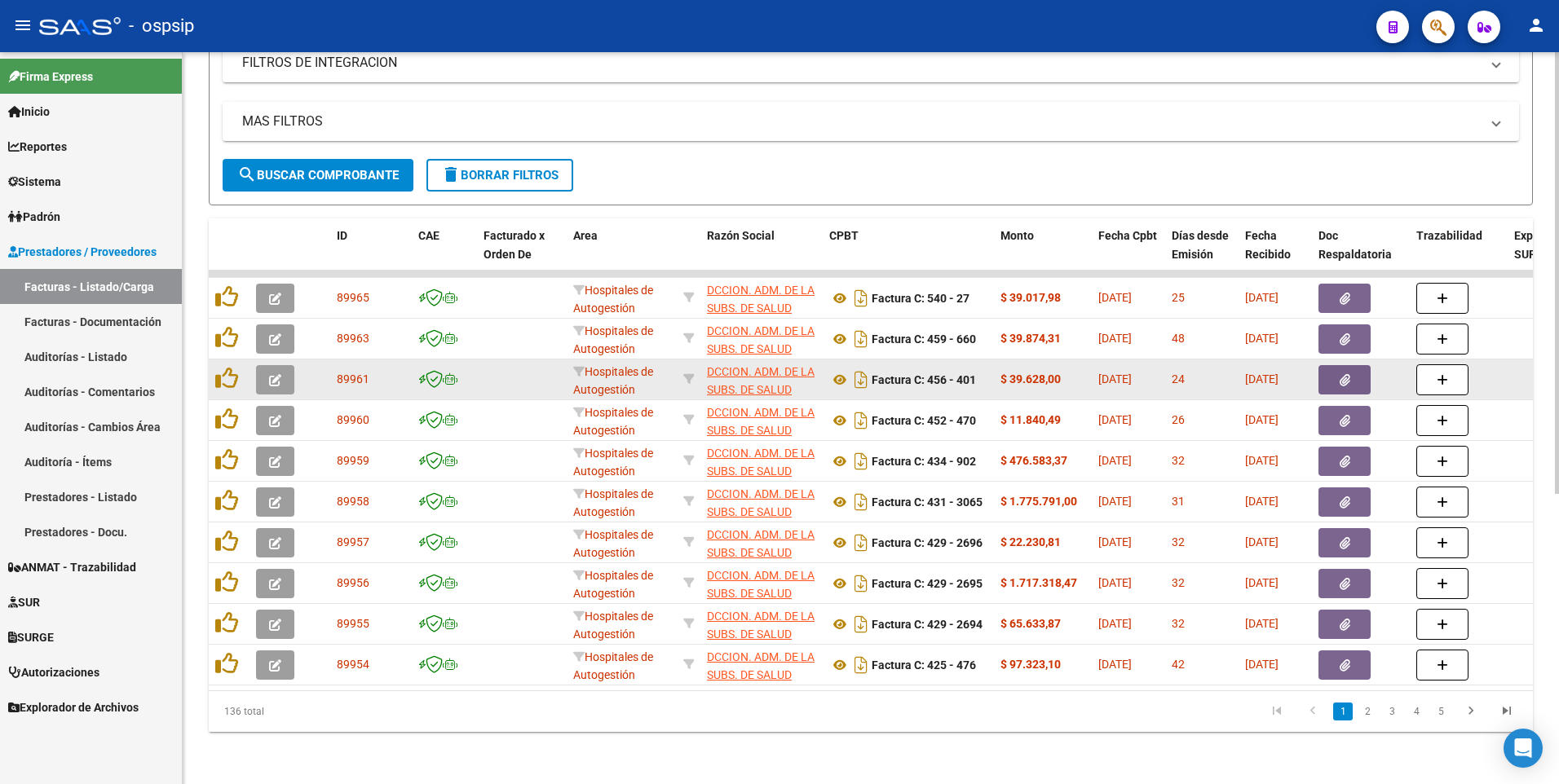
type input "30707519378"
click at [1336, 373] on button "button" at bounding box center [1344, 379] width 52 height 29
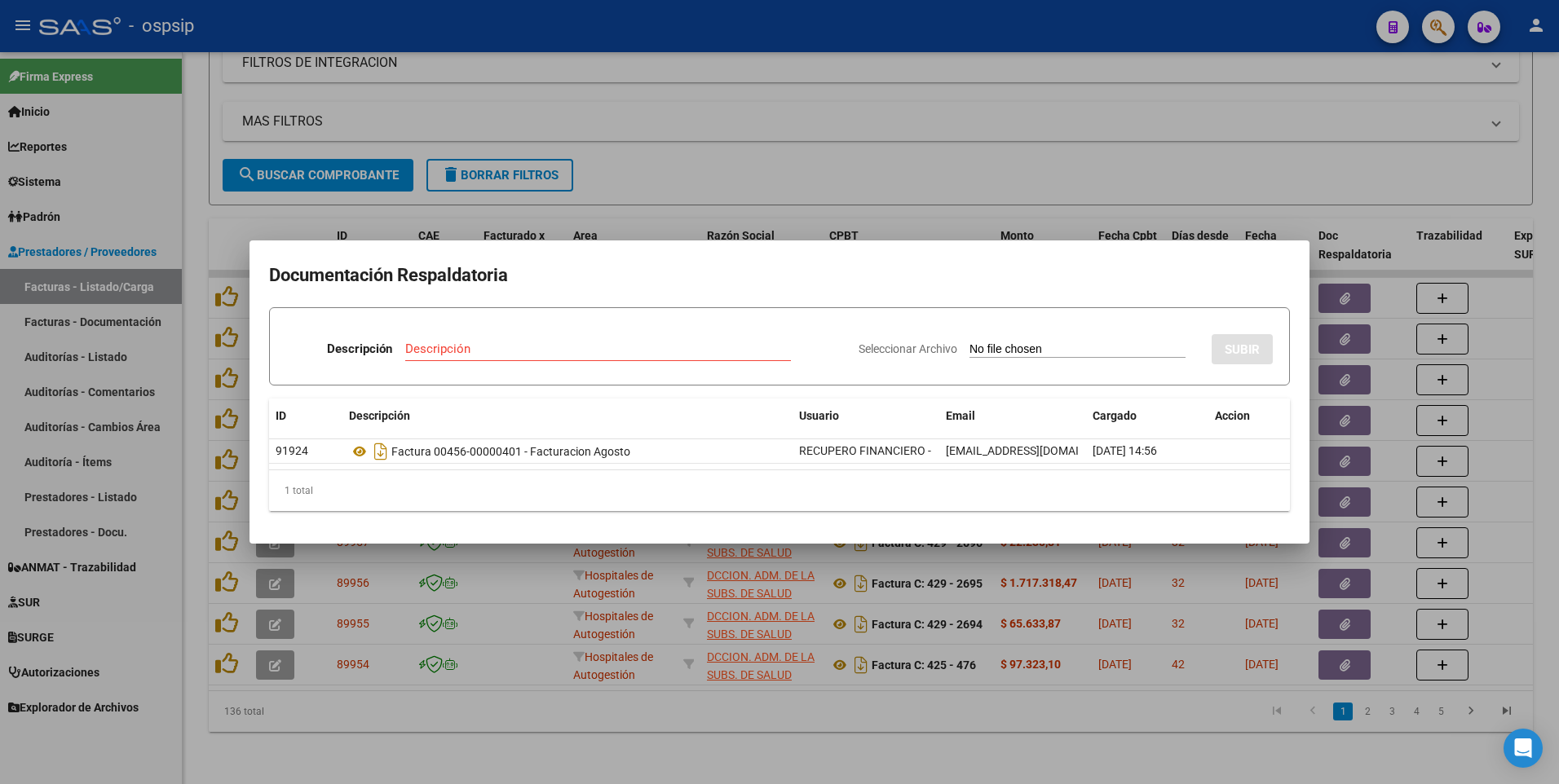
click at [879, 112] on div at bounding box center [779, 392] width 1559 height 784
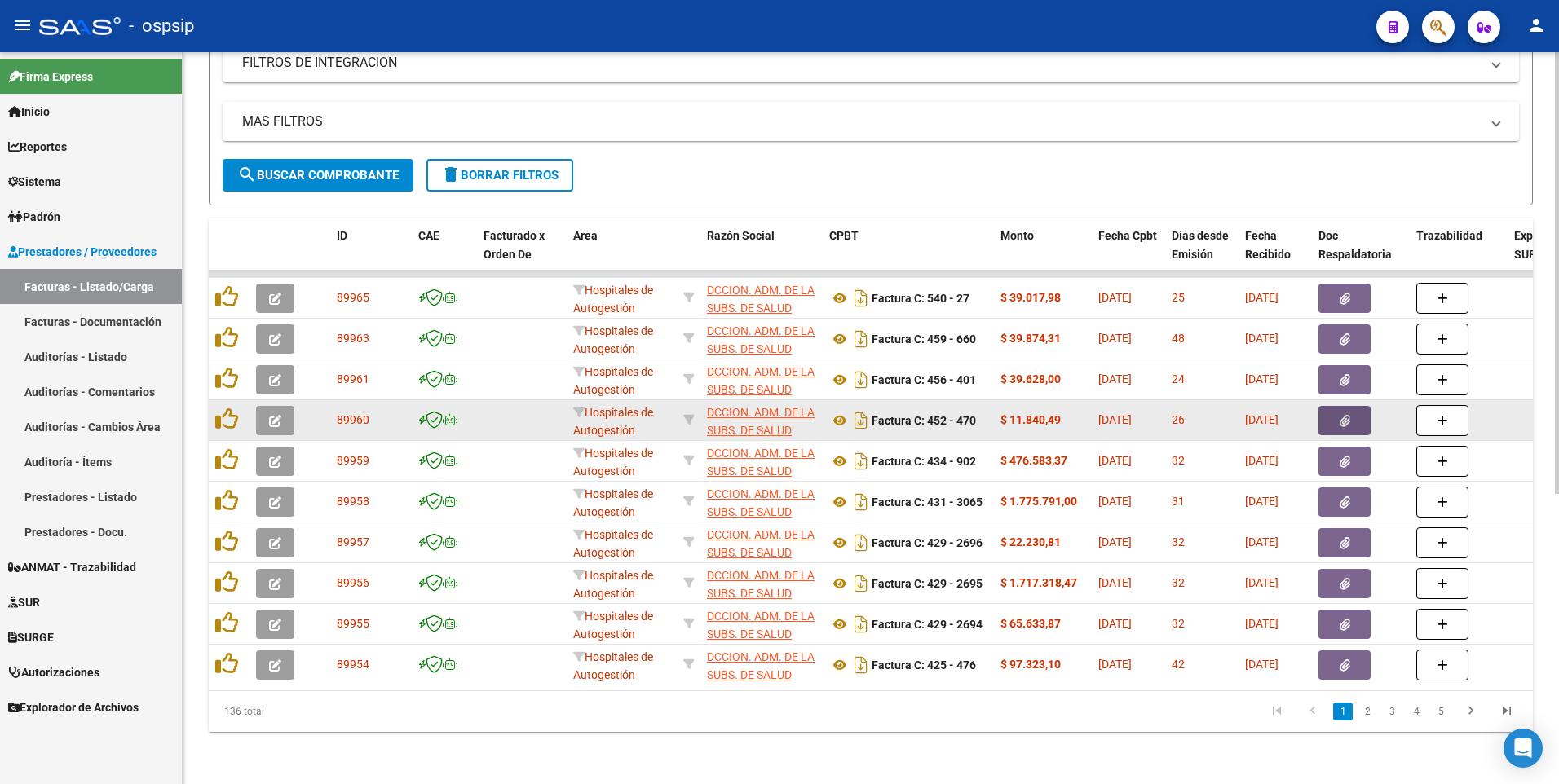
click at [1335, 414] on button "button" at bounding box center [1344, 420] width 52 height 29
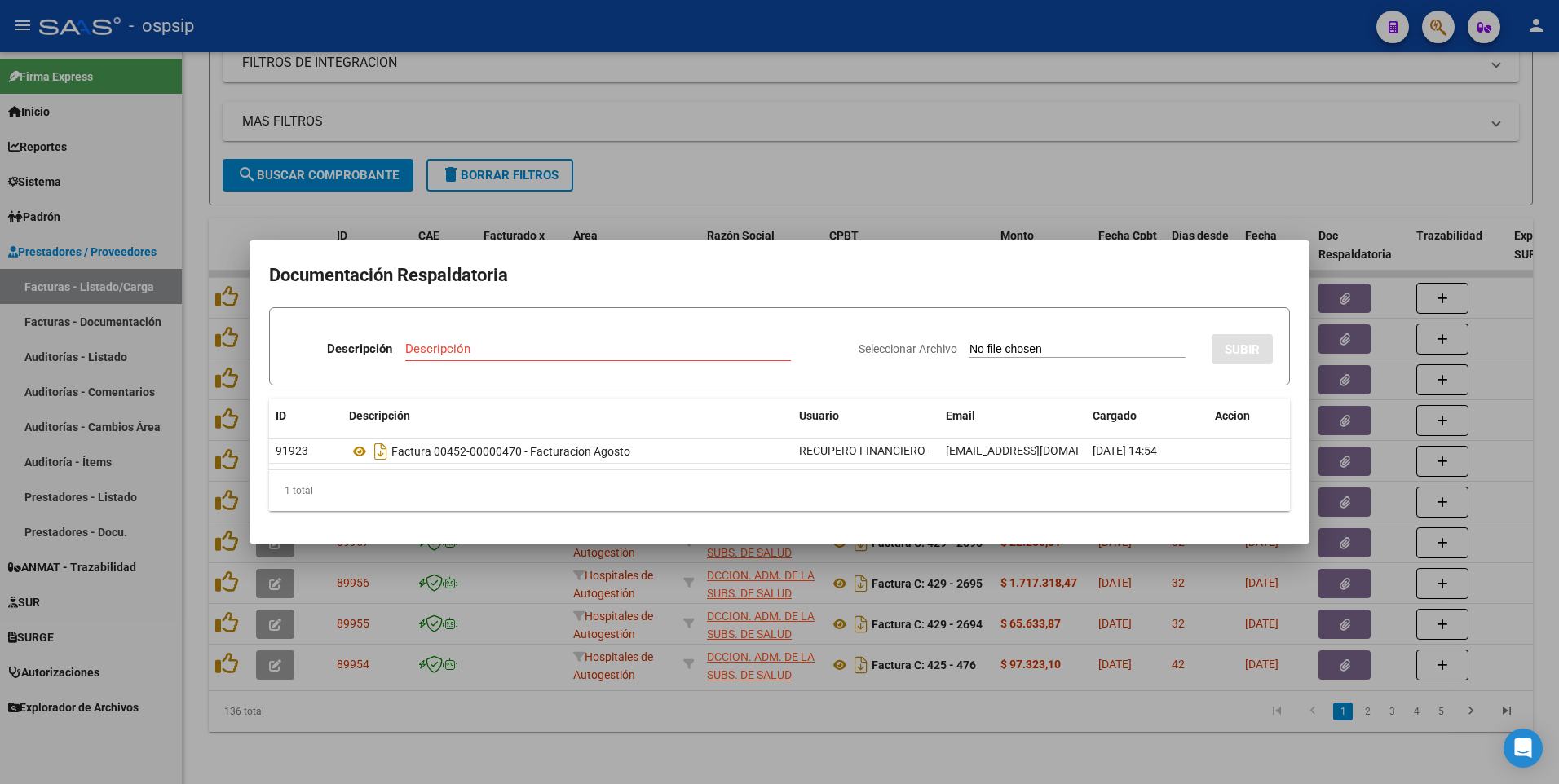
click at [654, 33] on div at bounding box center [779, 392] width 1559 height 784
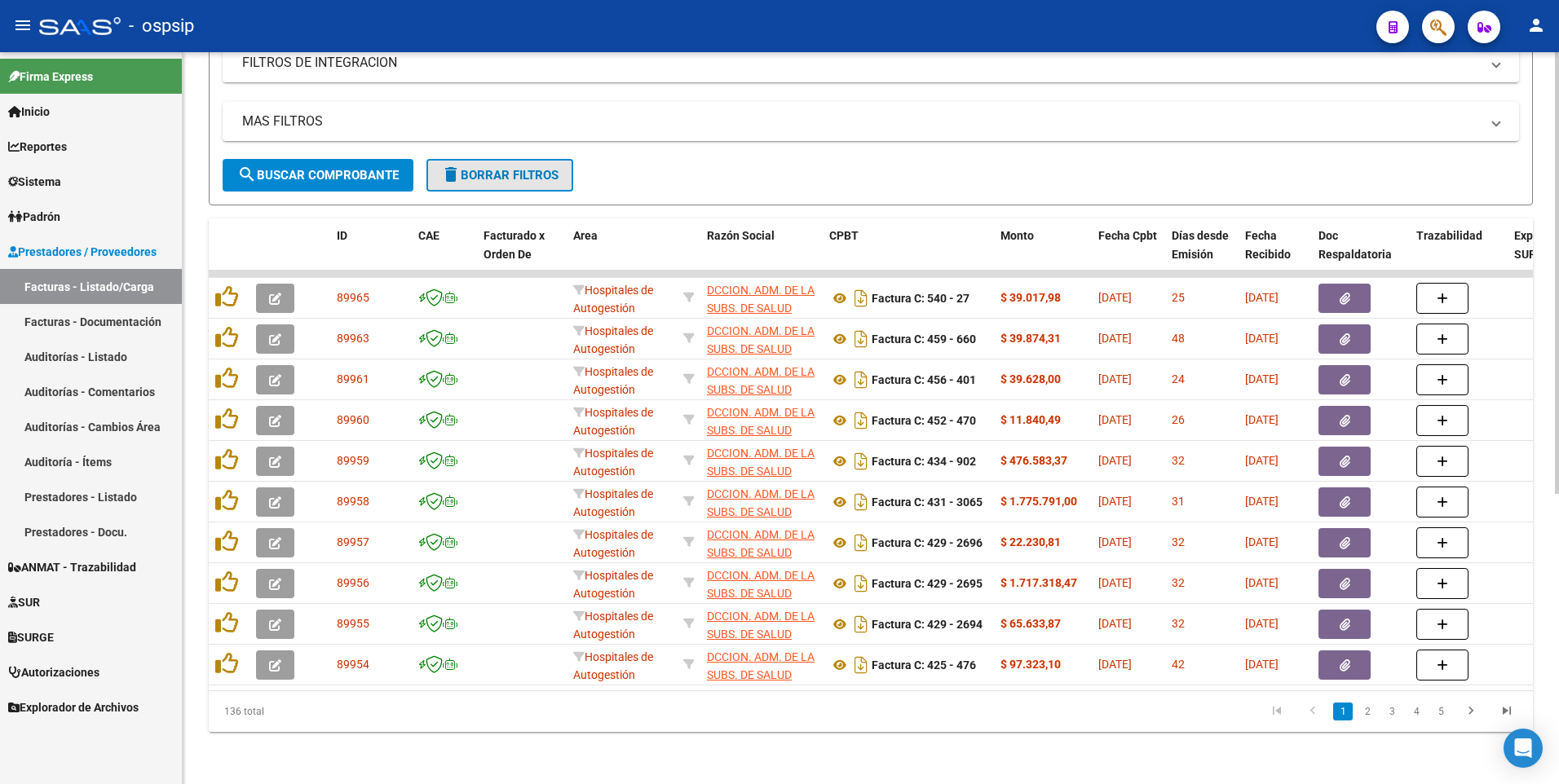
click at [525, 171] on button "delete Borrar Filtros" at bounding box center [499, 175] width 147 height 32
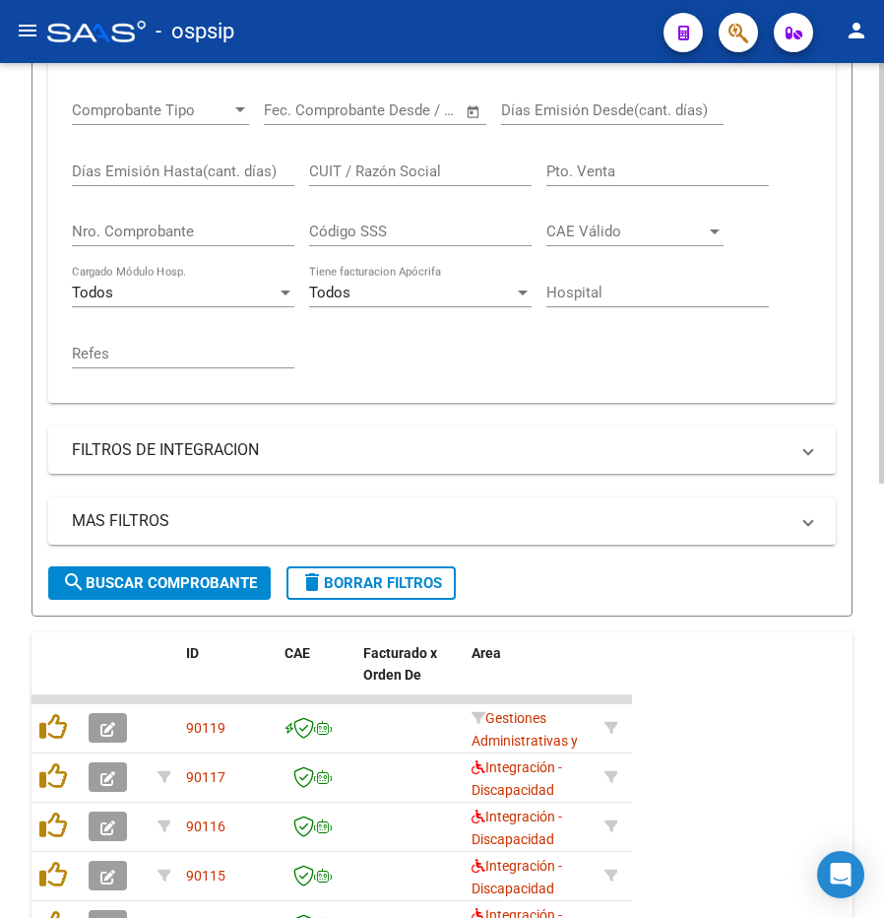
scroll to position [432, 0]
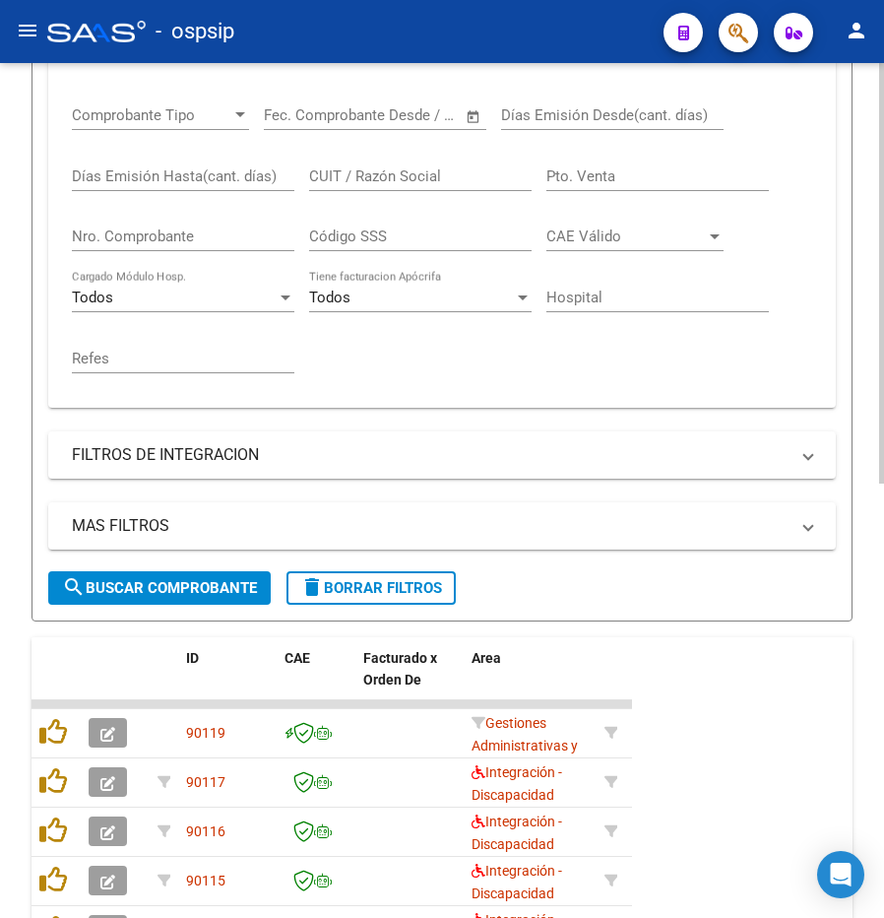
click at [357, 595] on span "delete Borrar Filtros" at bounding box center [371, 588] width 142 height 18
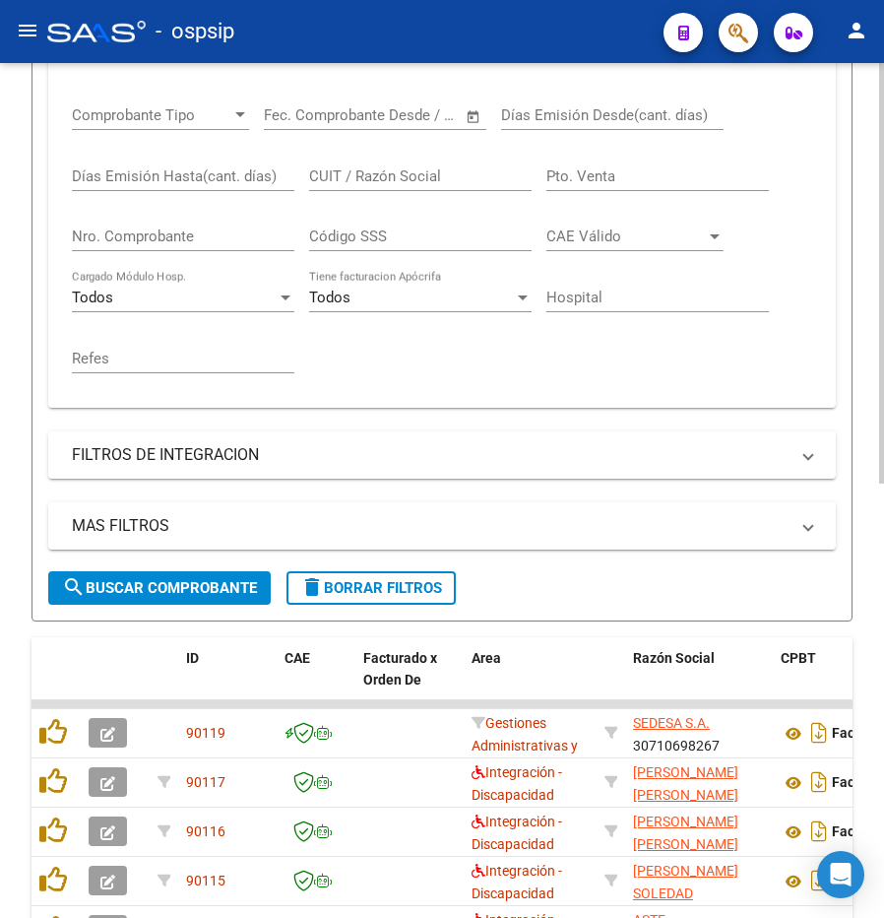
click at [168, 259] on div "Nro. Comprobante" at bounding box center [183, 239] width 223 height 61
click at [175, 240] on input "Nro. Comprobante" at bounding box center [183, 236] width 223 height 18
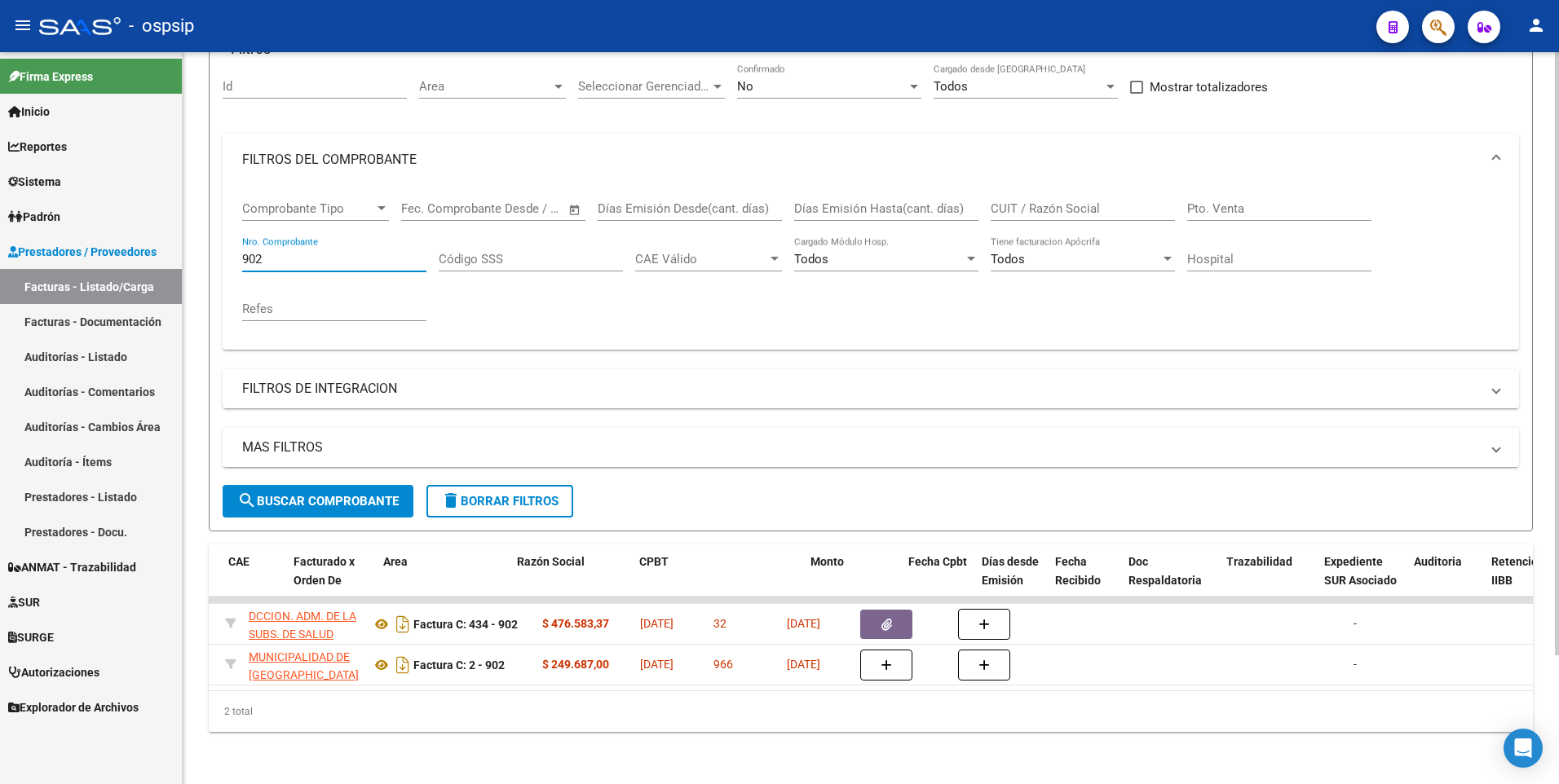
scroll to position [0, 0]
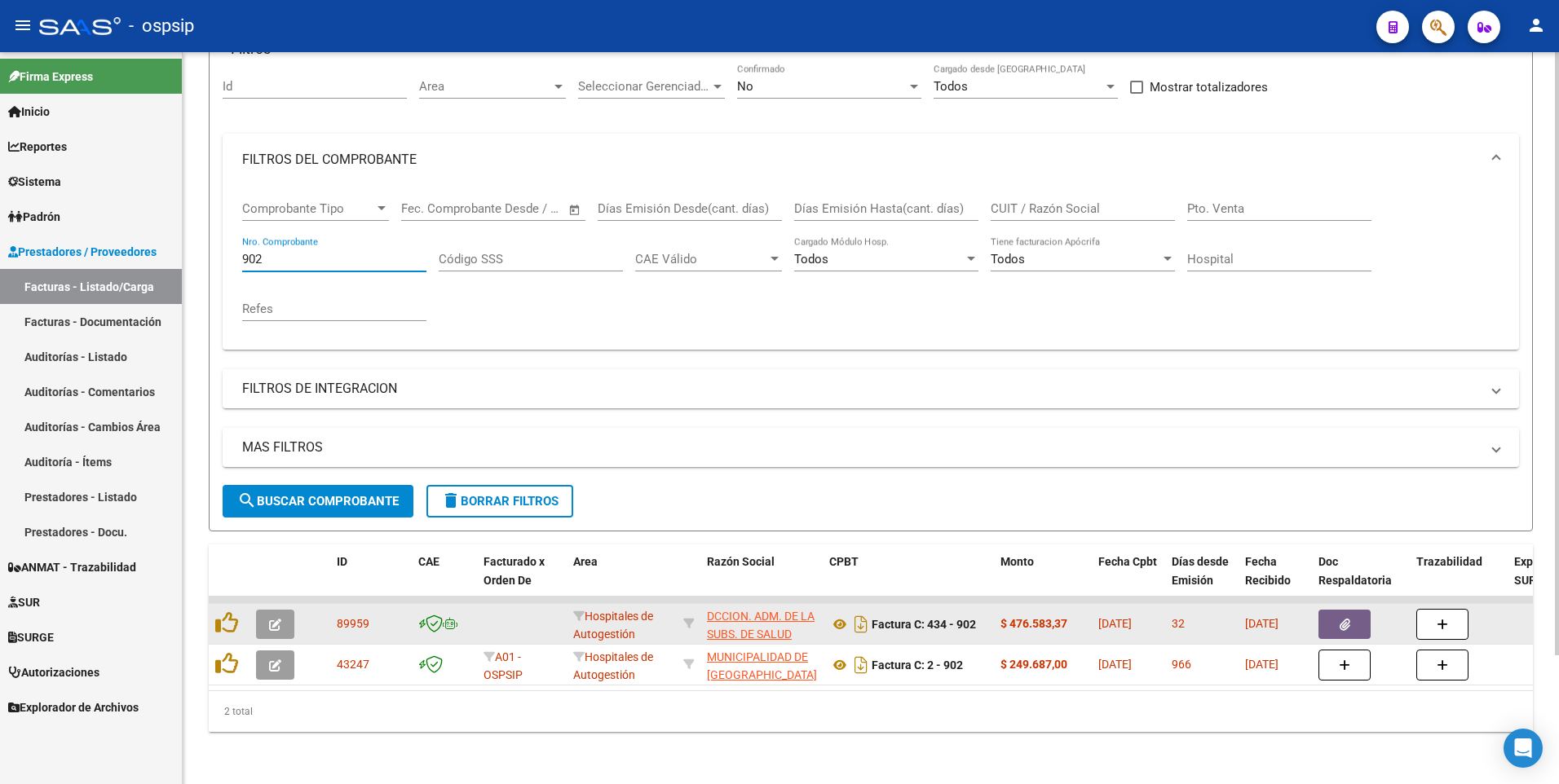
click at [1340, 618] on icon "button" at bounding box center [1345, 624] width 11 height 12
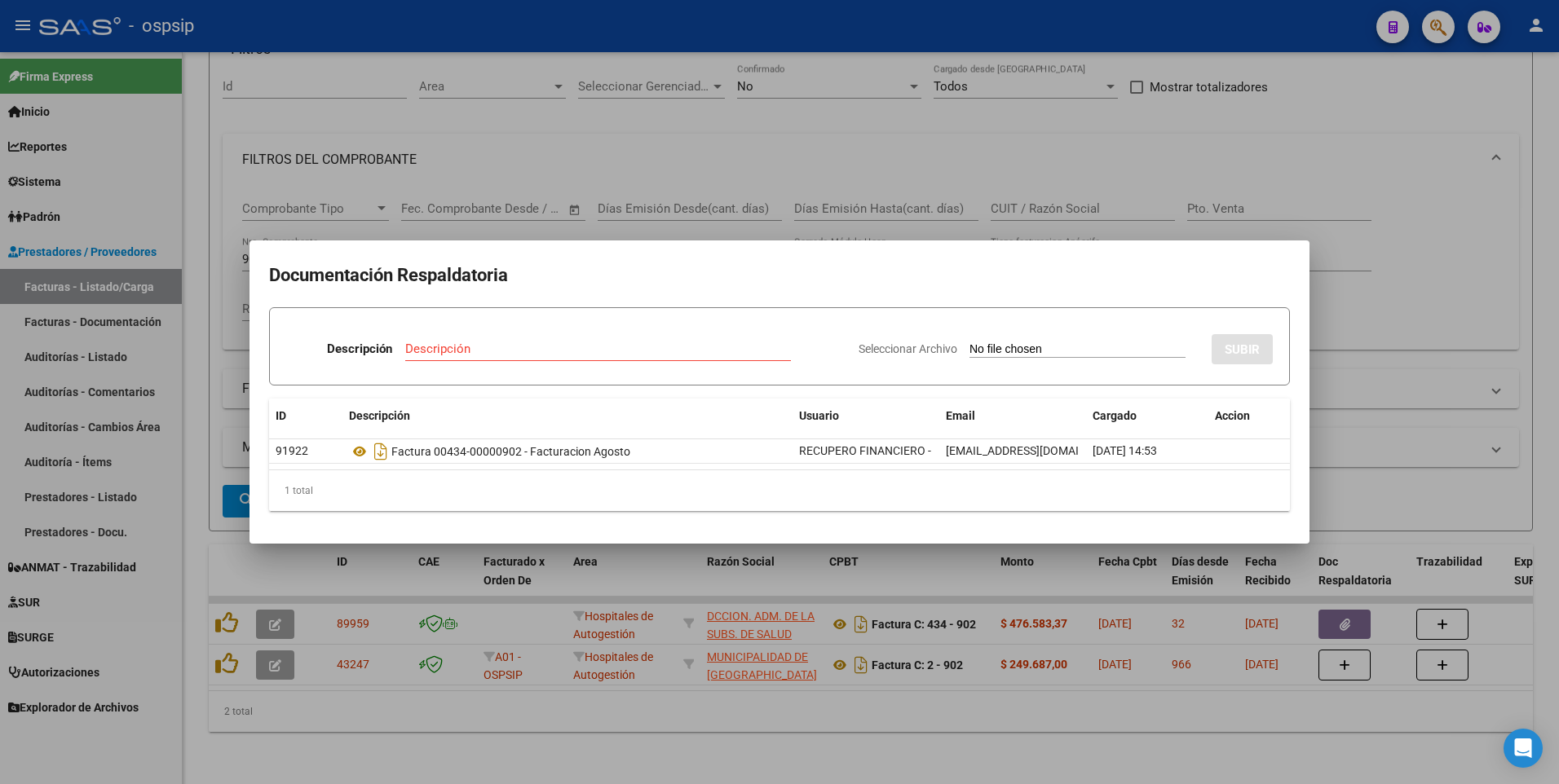
click at [509, 147] on div at bounding box center [779, 392] width 1559 height 784
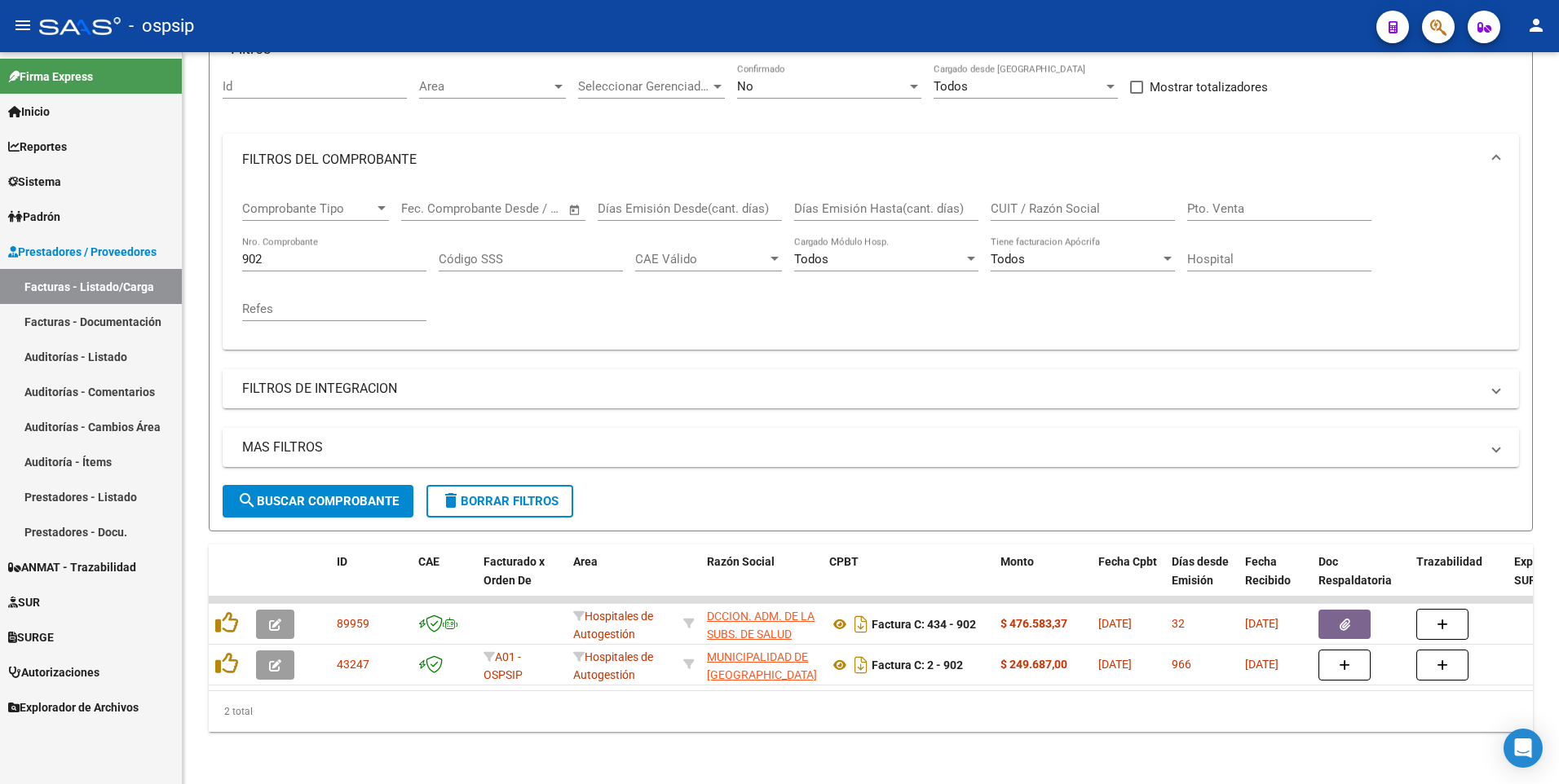
click at [491, 49] on mat-toolbar "menu - ospsip person" at bounding box center [779, 26] width 1559 height 52
click at [350, 252] on input "902" at bounding box center [334, 259] width 185 height 15
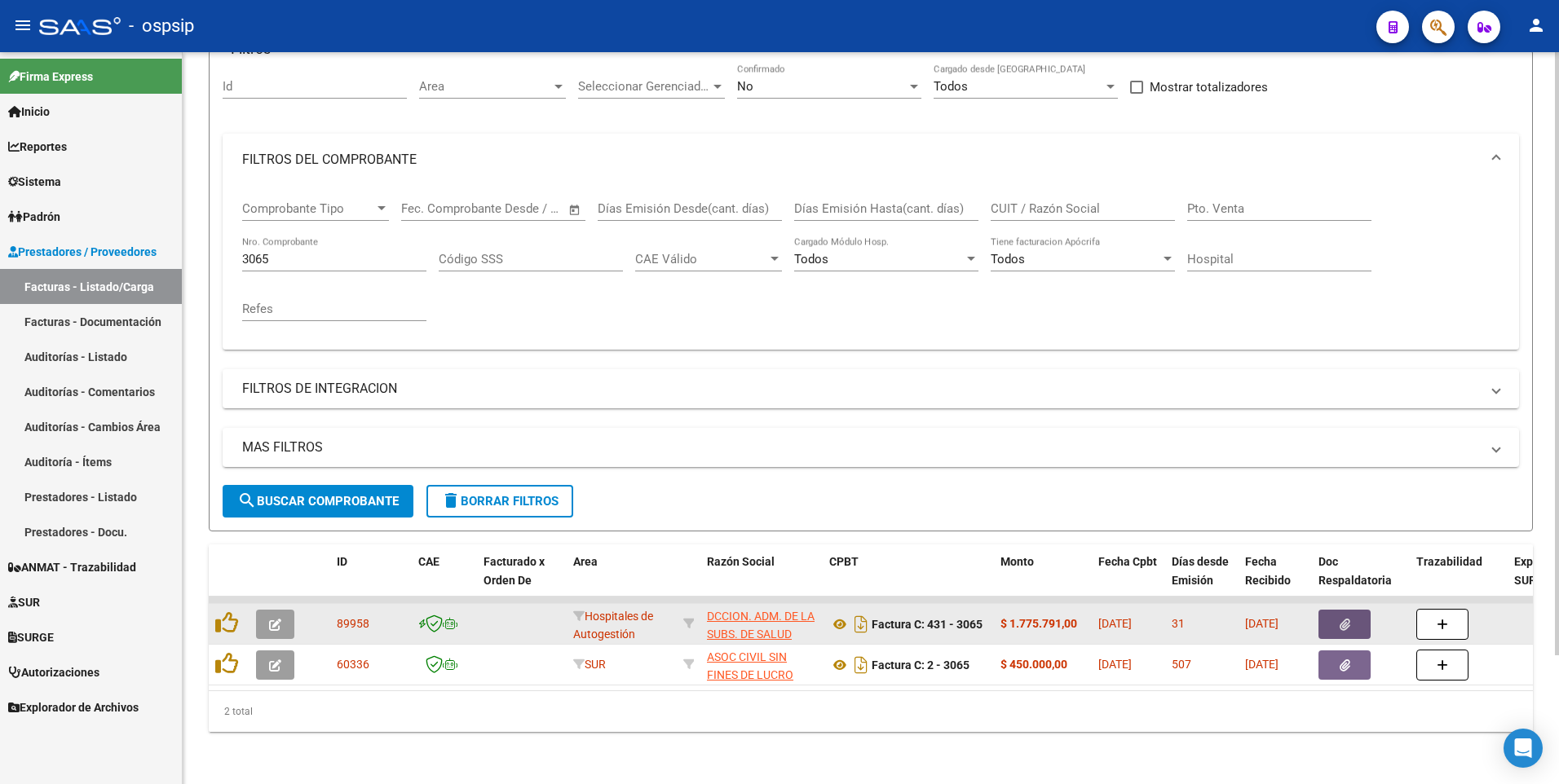
click at [1340, 618] on icon "button" at bounding box center [1345, 624] width 11 height 12
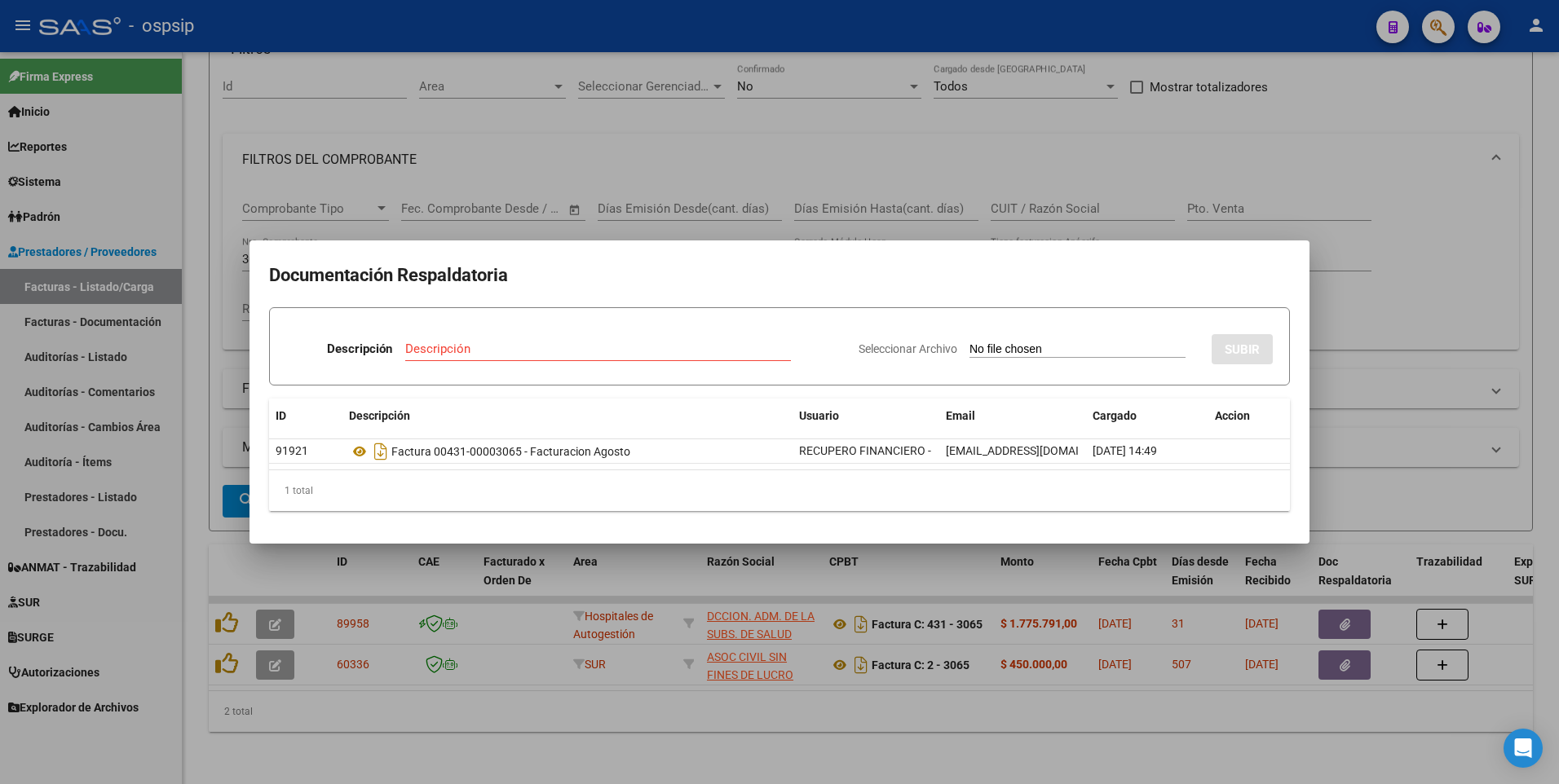
click at [763, 185] on div at bounding box center [779, 392] width 1559 height 784
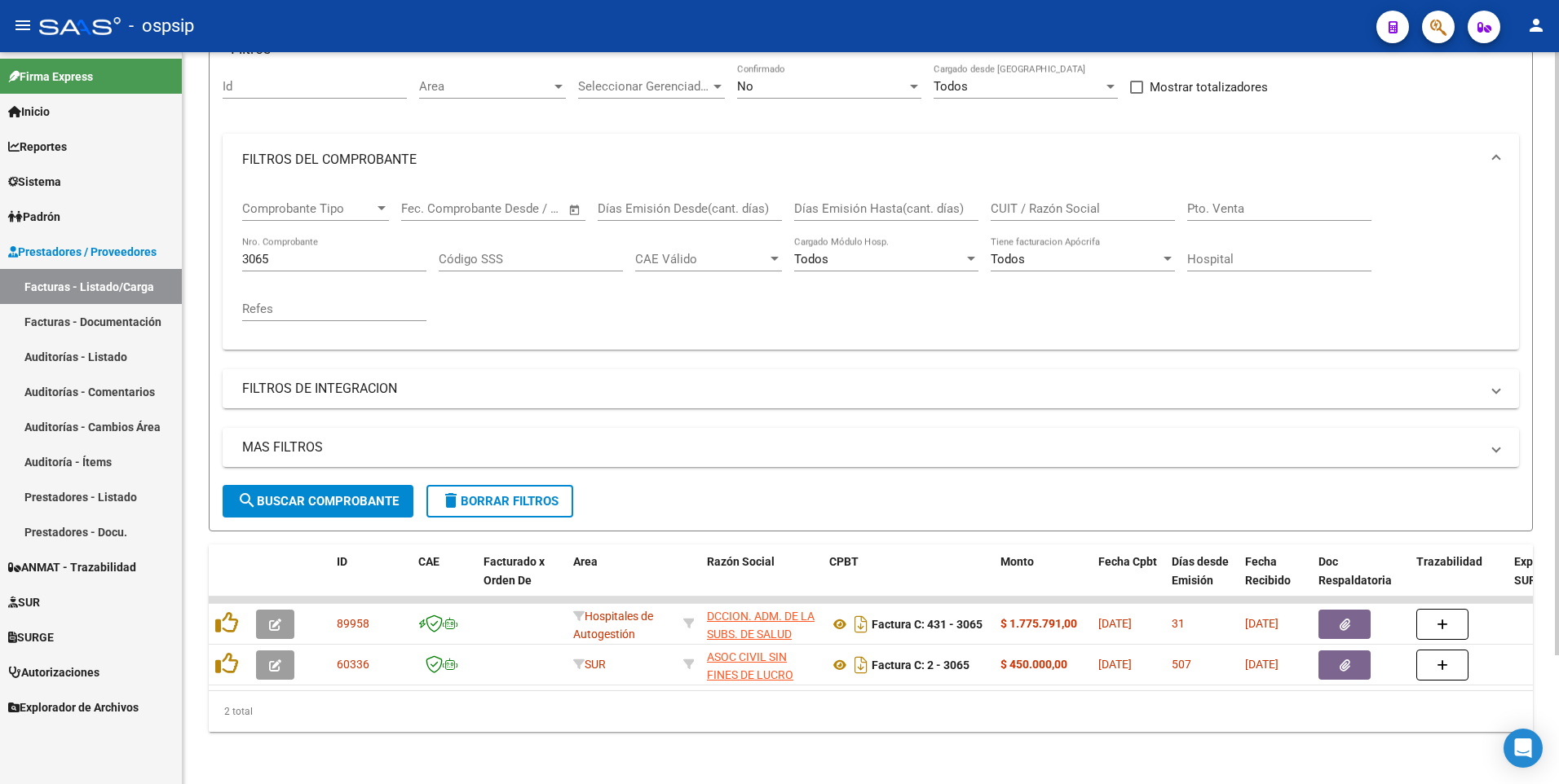
click at [342, 252] on input "3065" at bounding box center [334, 259] width 185 height 15
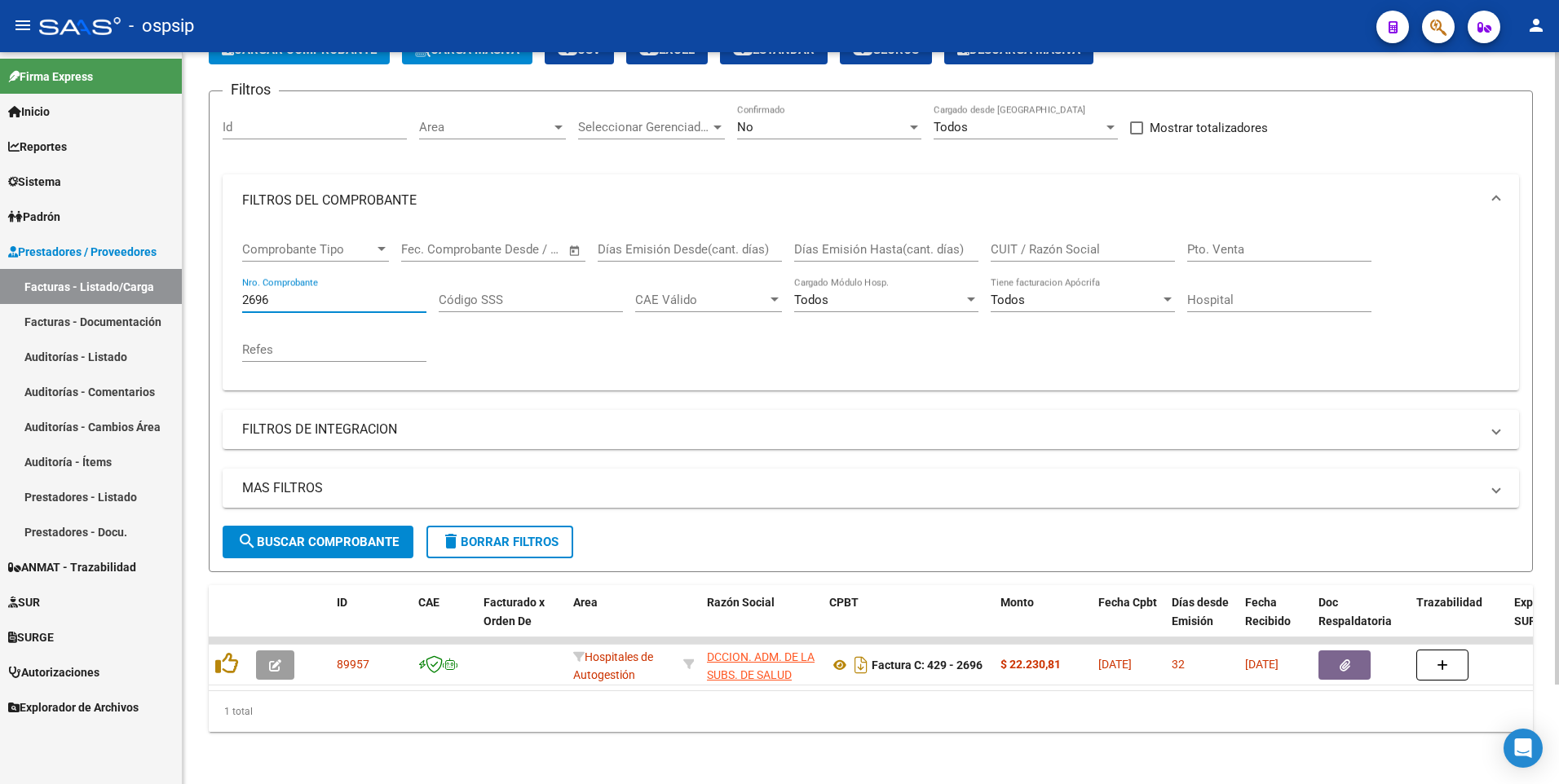
scroll to position [115, 0]
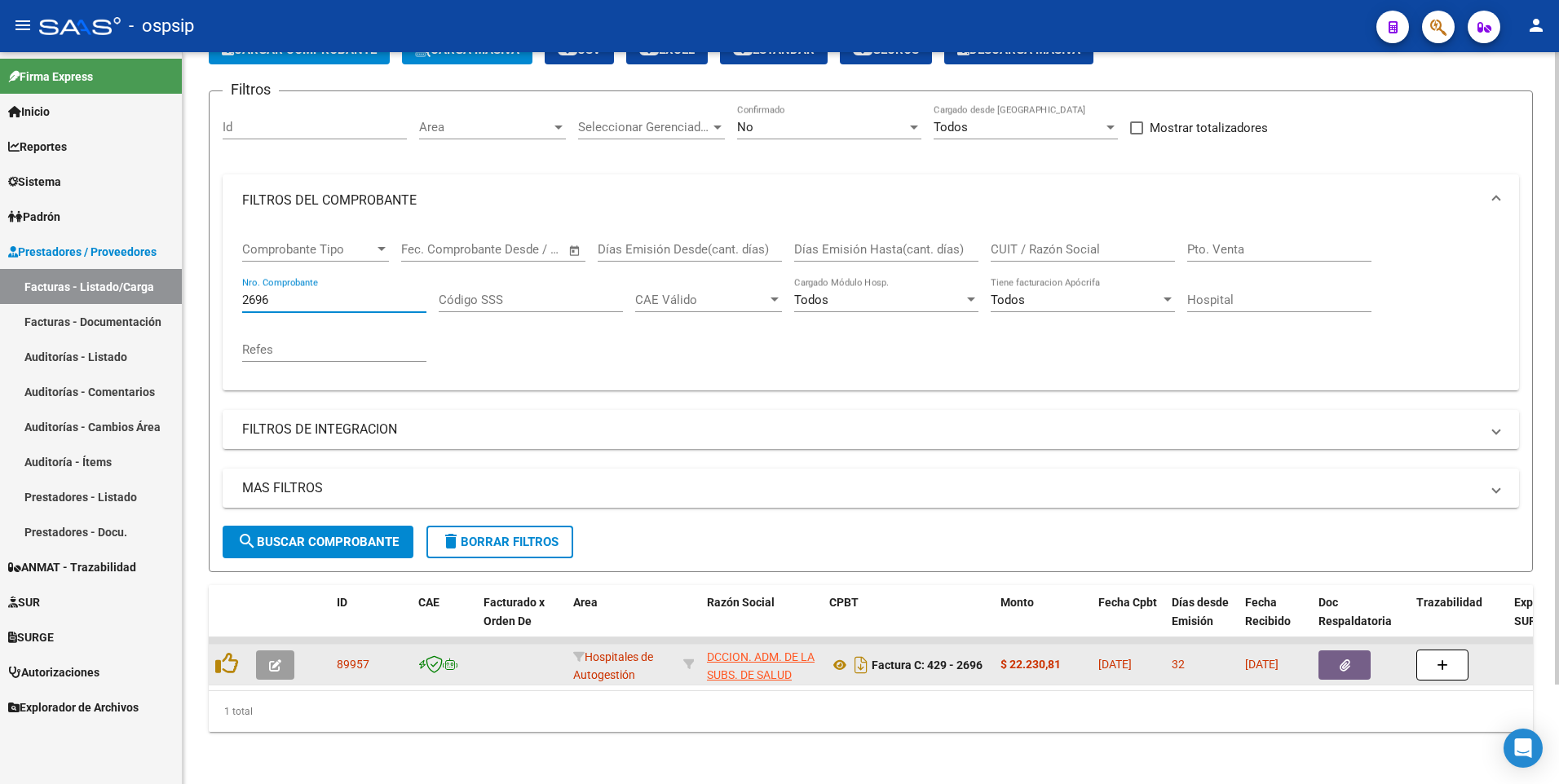
click at [1353, 662] on button "button" at bounding box center [1344, 665] width 52 height 29
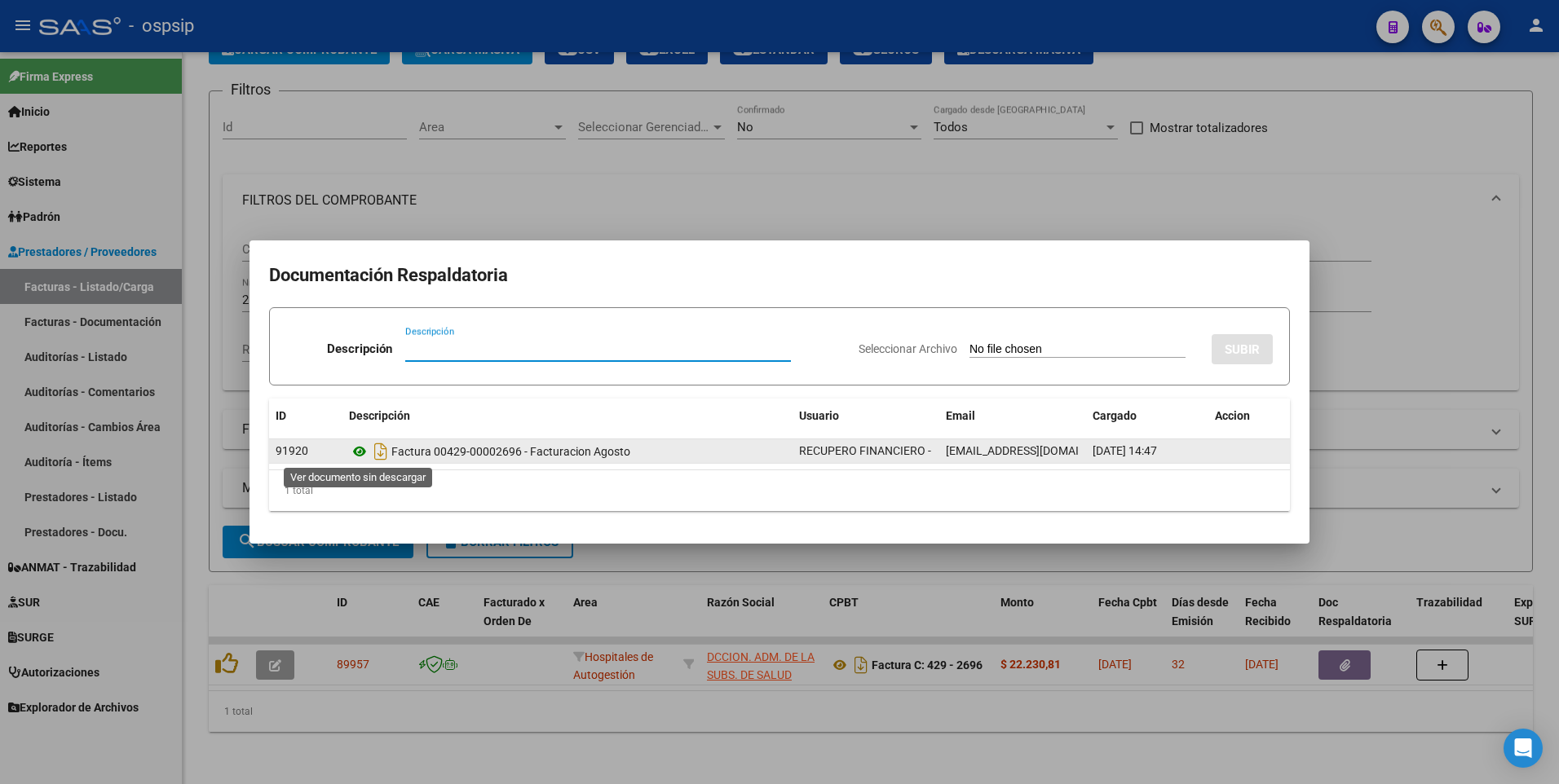
click at [357, 453] on icon at bounding box center [359, 452] width 22 height 20
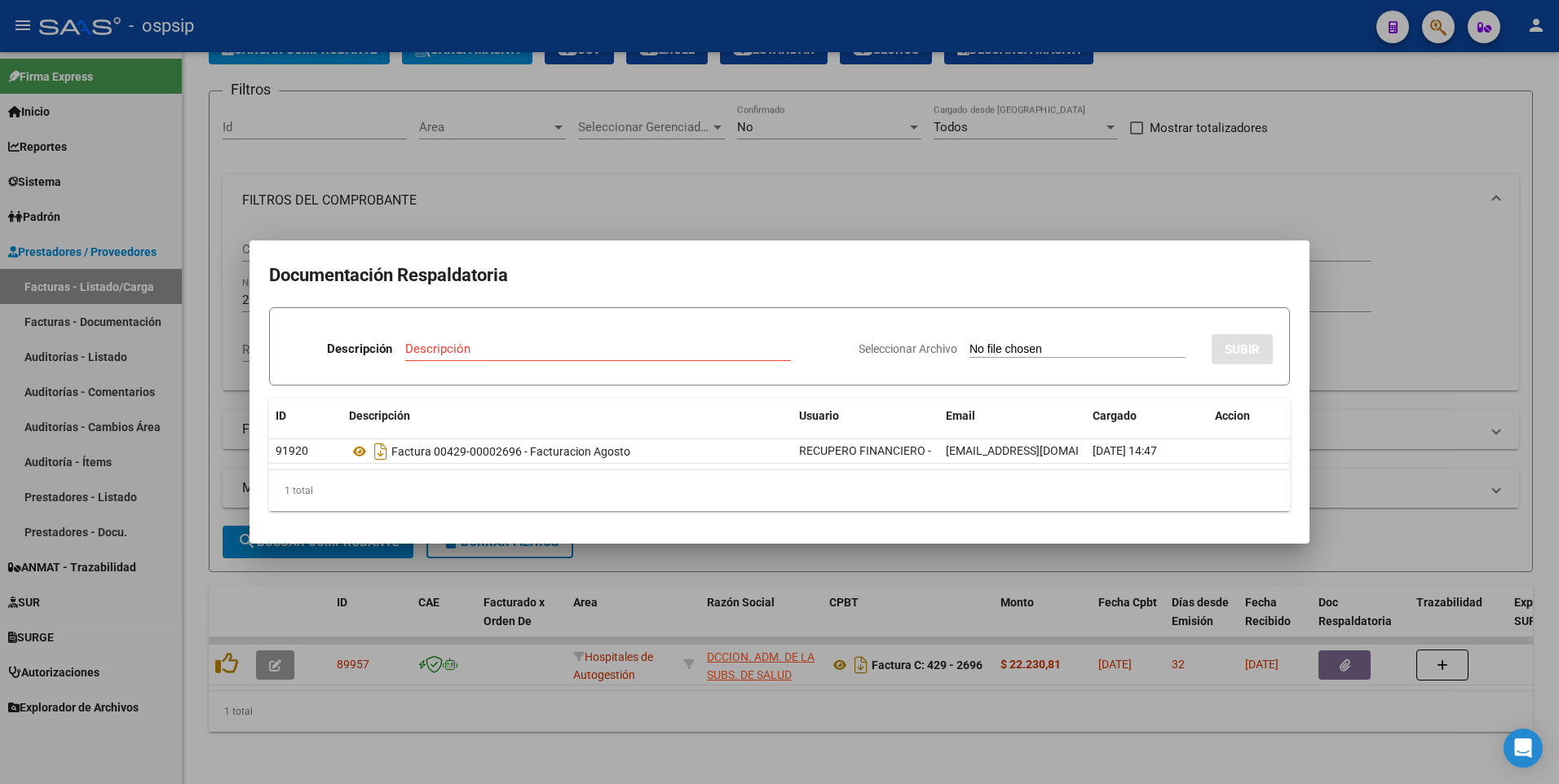
click at [449, 150] on div at bounding box center [779, 392] width 1559 height 784
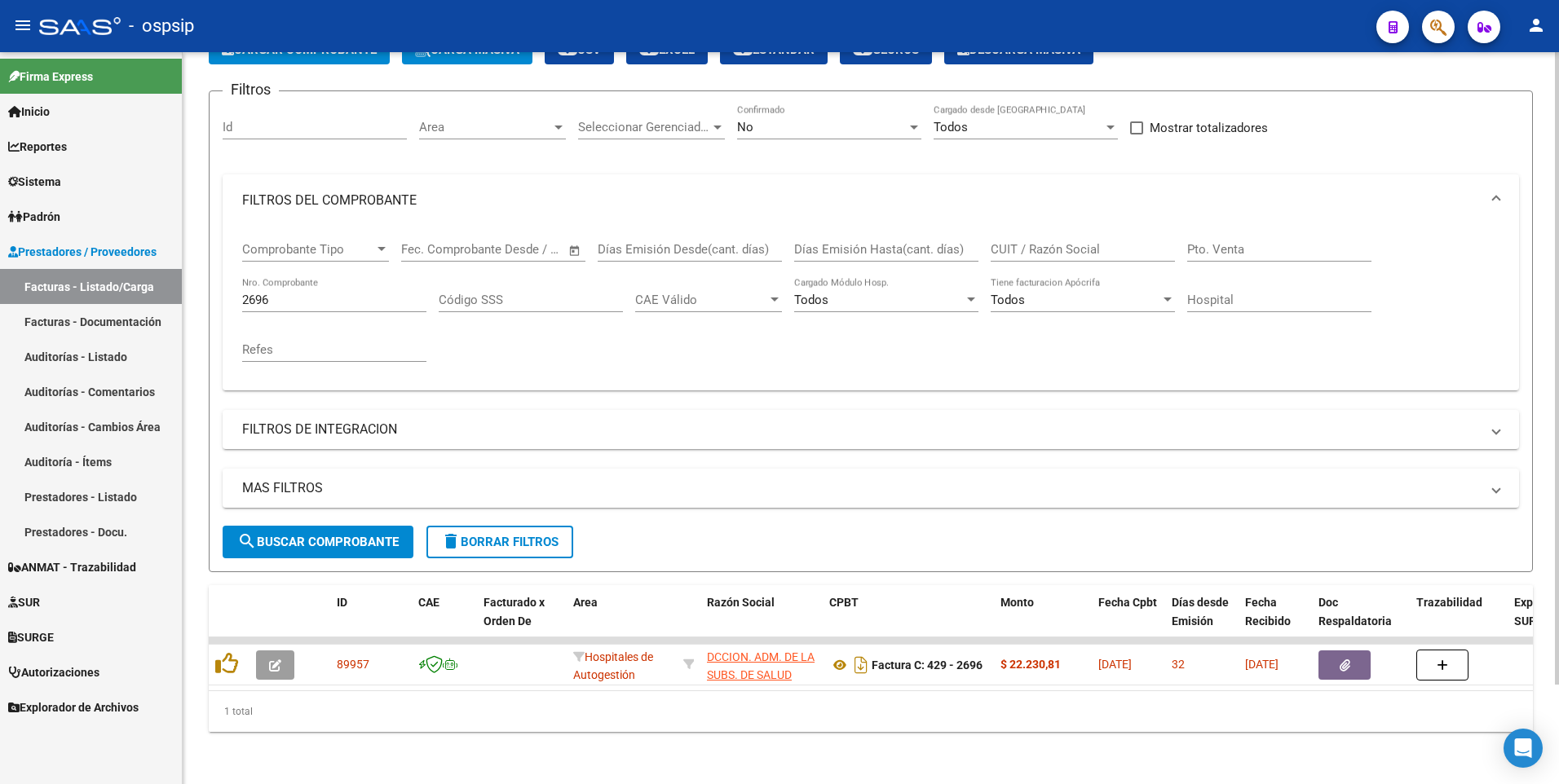
click at [366, 296] on div "2696 Nro. Comprobante" at bounding box center [334, 295] width 185 height 35
click at [358, 293] on input "2696" at bounding box center [334, 301] width 185 height 15
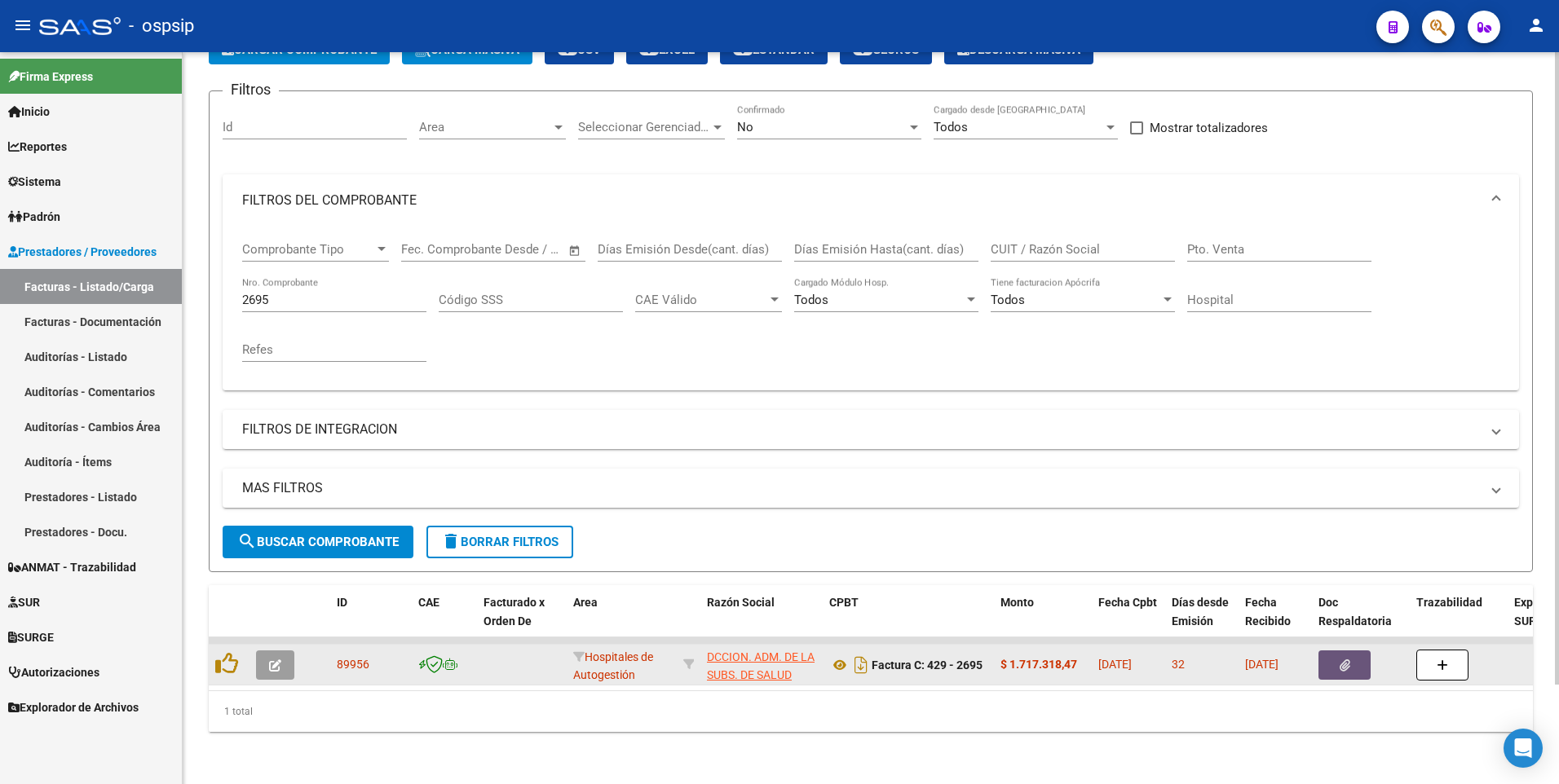
click at [1355, 660] on button "button" at bounding box center [1344, 665] width 52 height 29
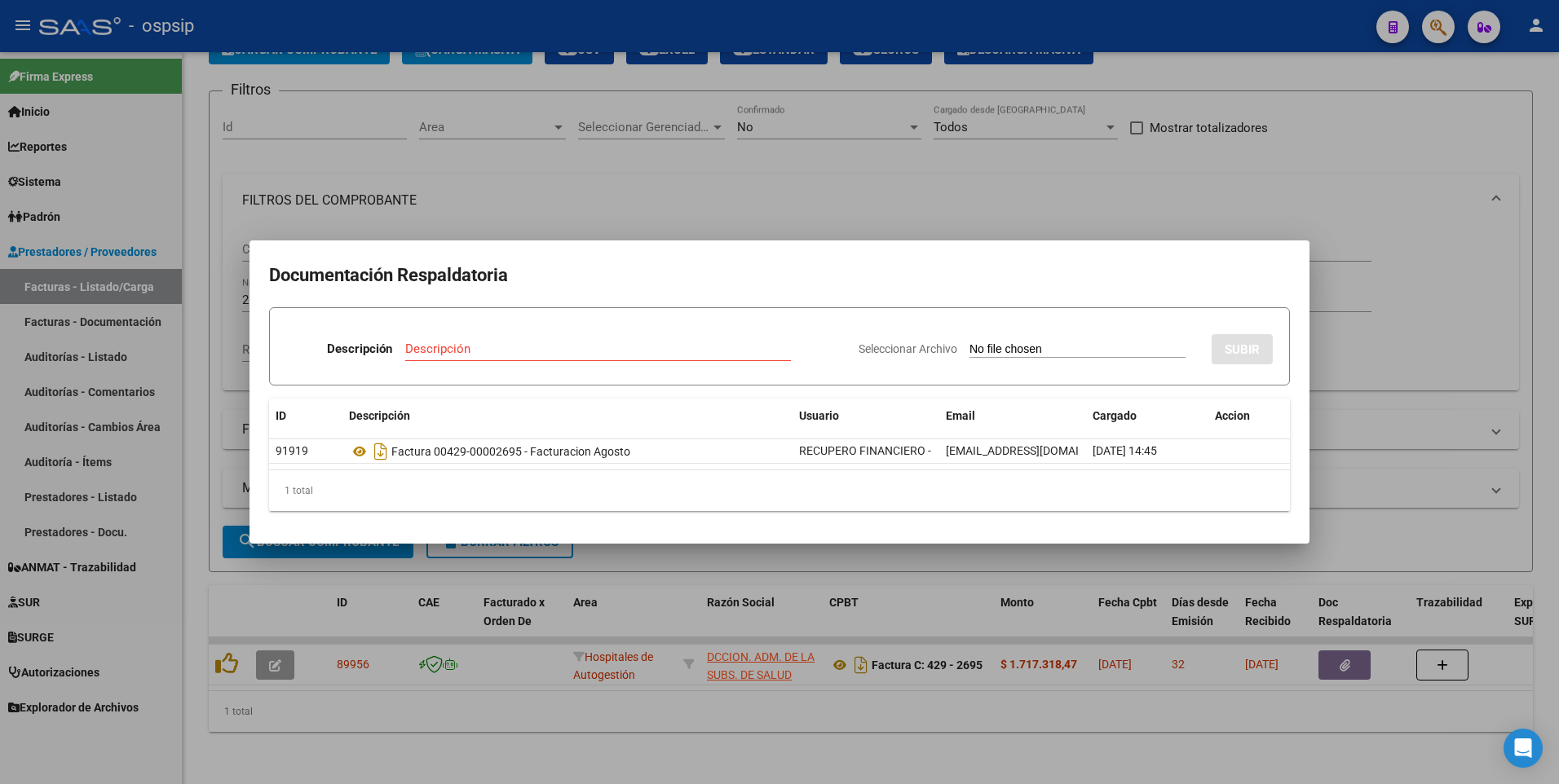
click at [645, 80] on div at bounding box center [779, 392] width 1559 height 784
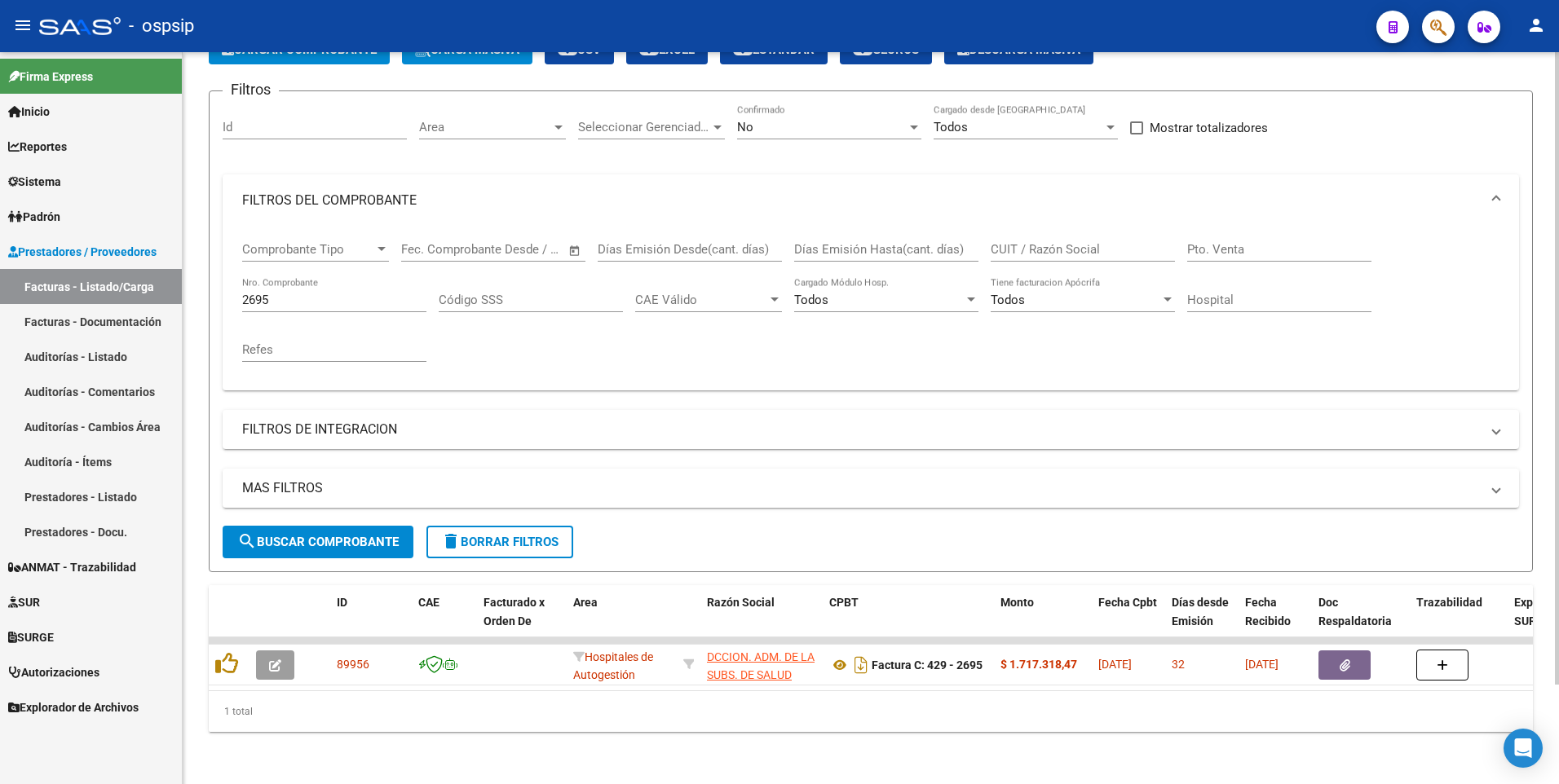
click at [325, 293] on input "2695" at bounding box center [334, 301] width 185 height 15
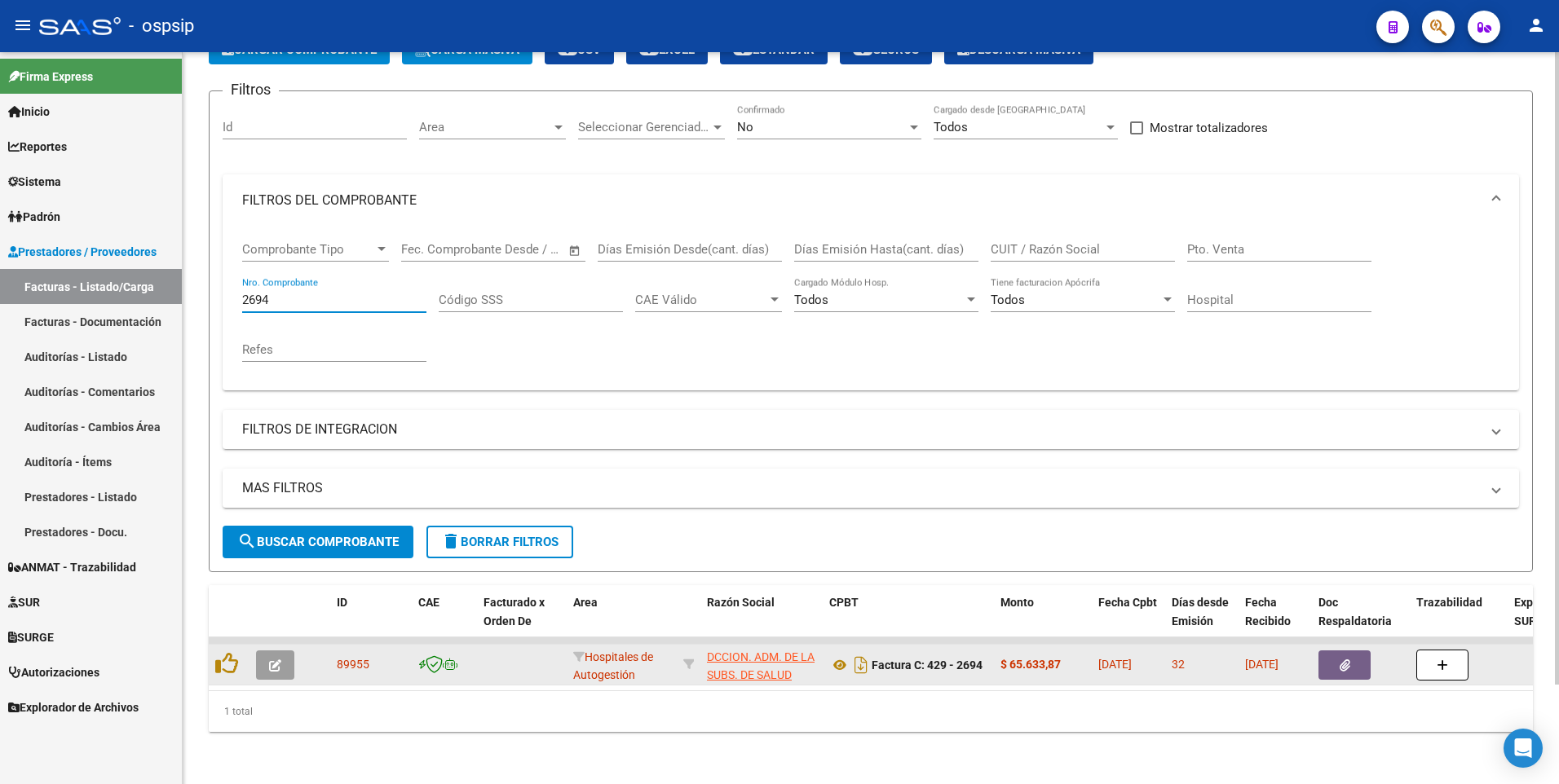
click at [1345, 660] on icon "button" at bounding box center [1345, 666] width 11 height 12
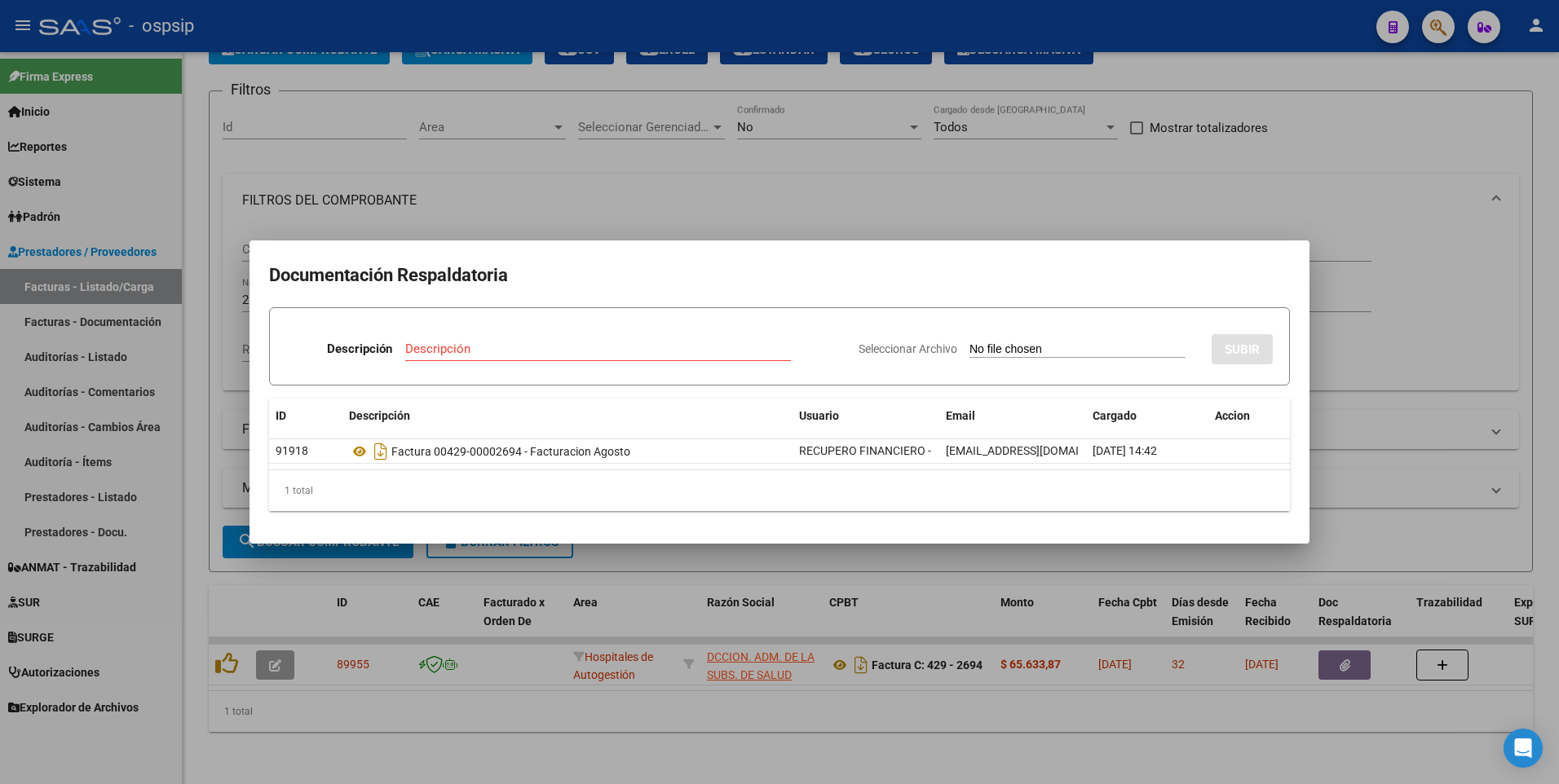
click at [920, 118] on div at bounding box center [779, 392] width 1559 height 784
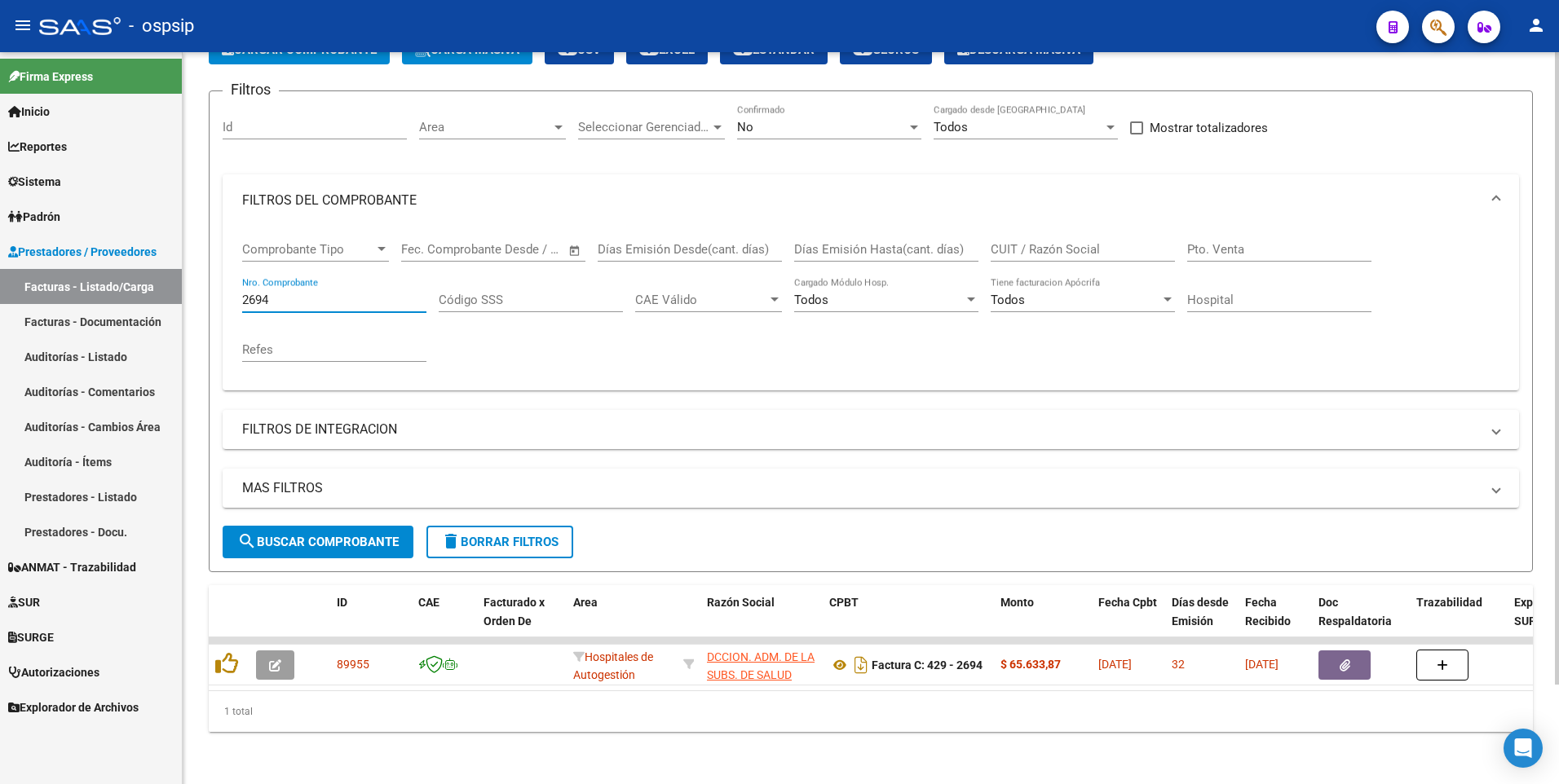
click at [321, 293] on input "2694" at bounding box center [334, 301] width 185 height 15
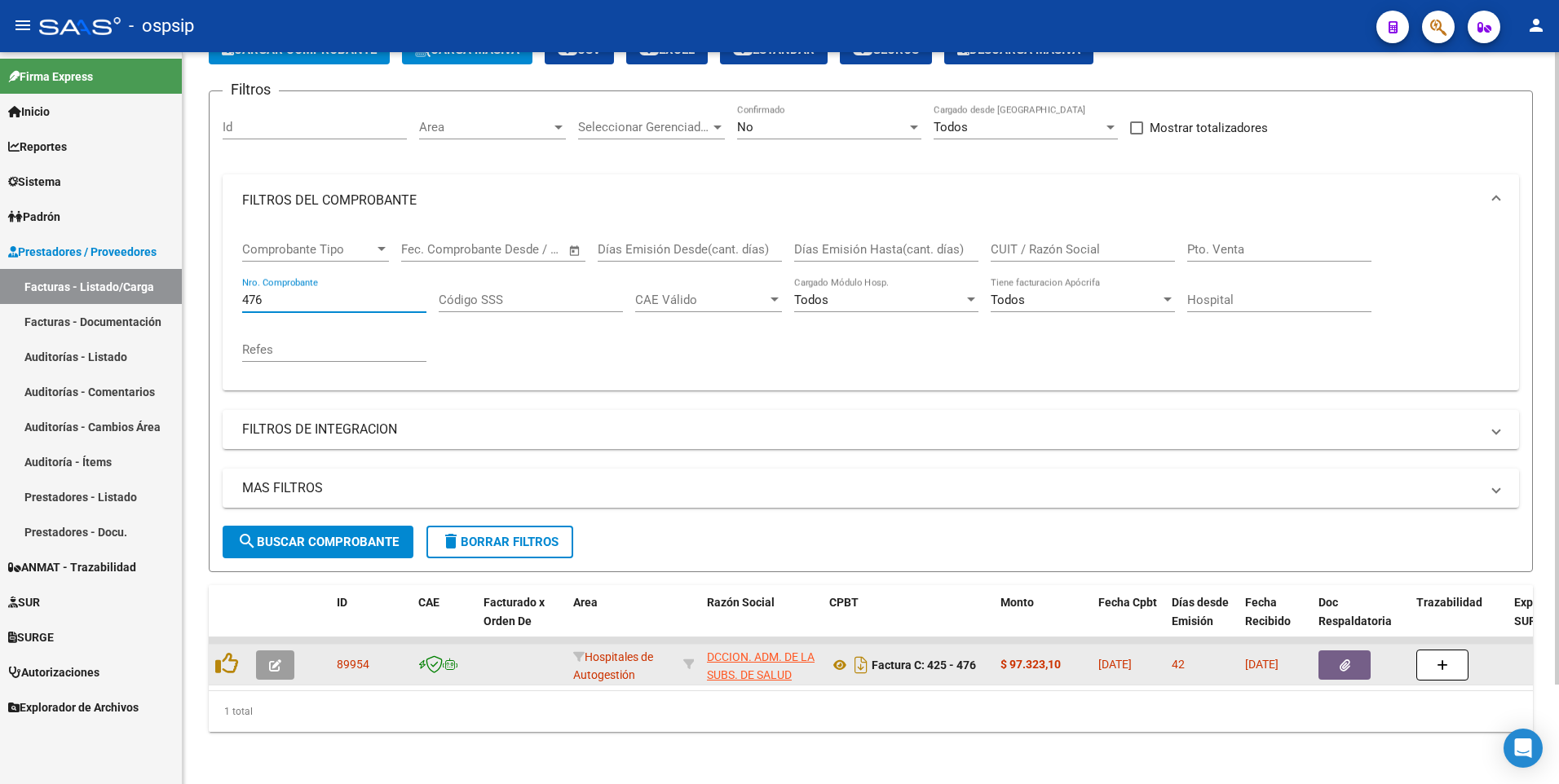
click at [1363, 655] on button "button" at bounding box center [1344, 665] width 52 height 29
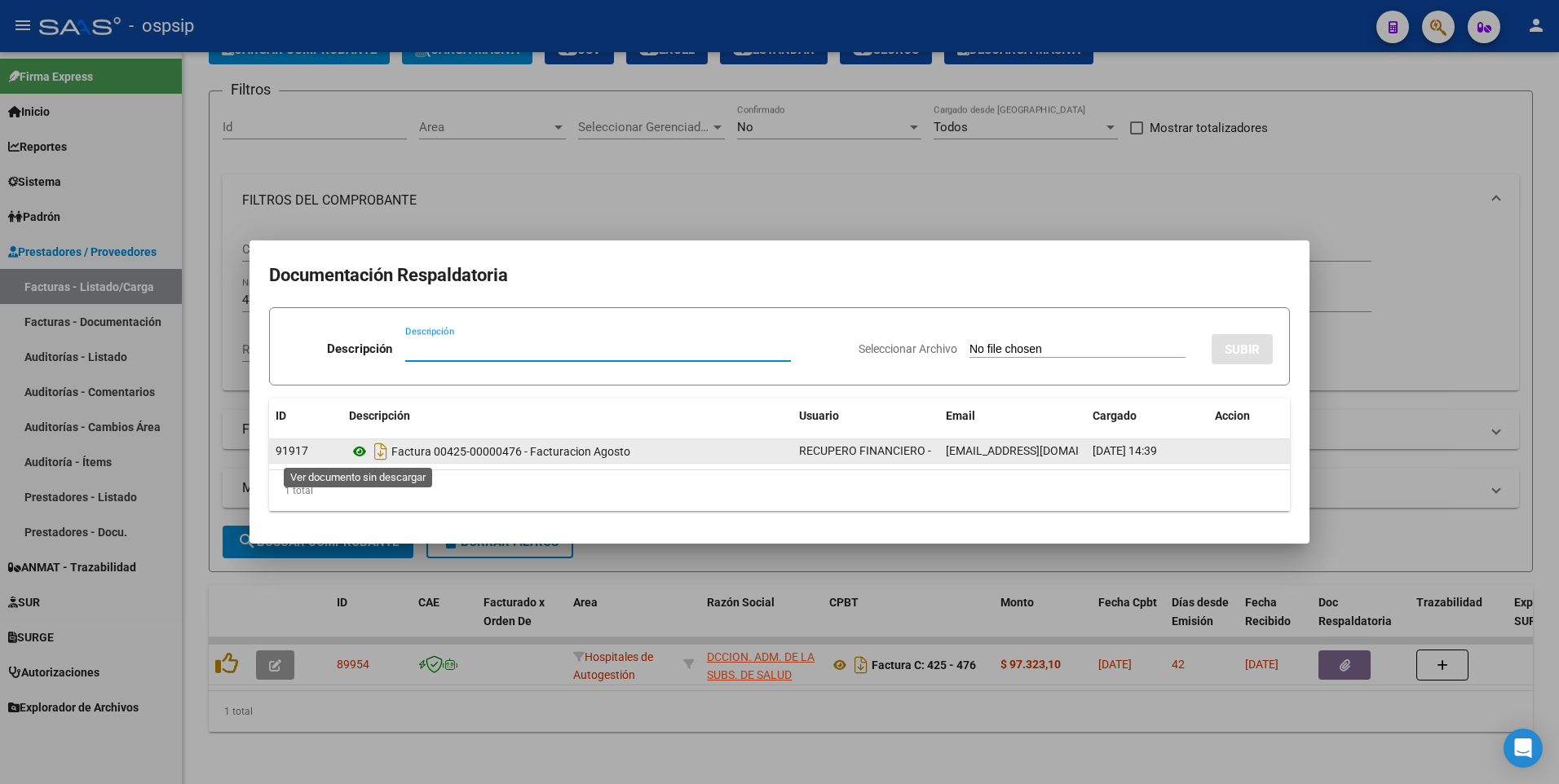
click at [360, 455] on icon at bounding box center [359, 452] width 22 height 20
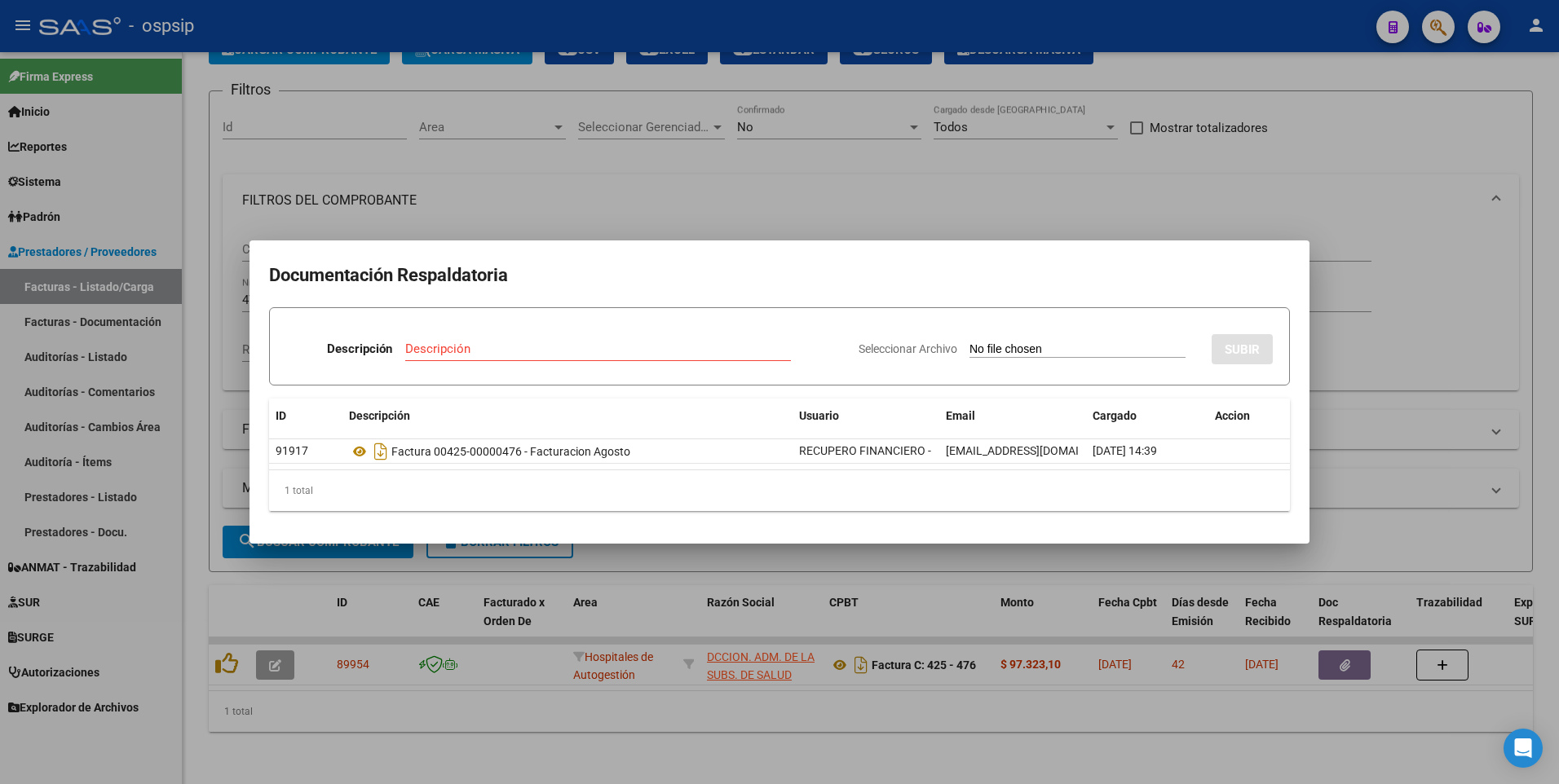
click at [334, 175] on div at bounding box center [779, 392] width 1559 height 784
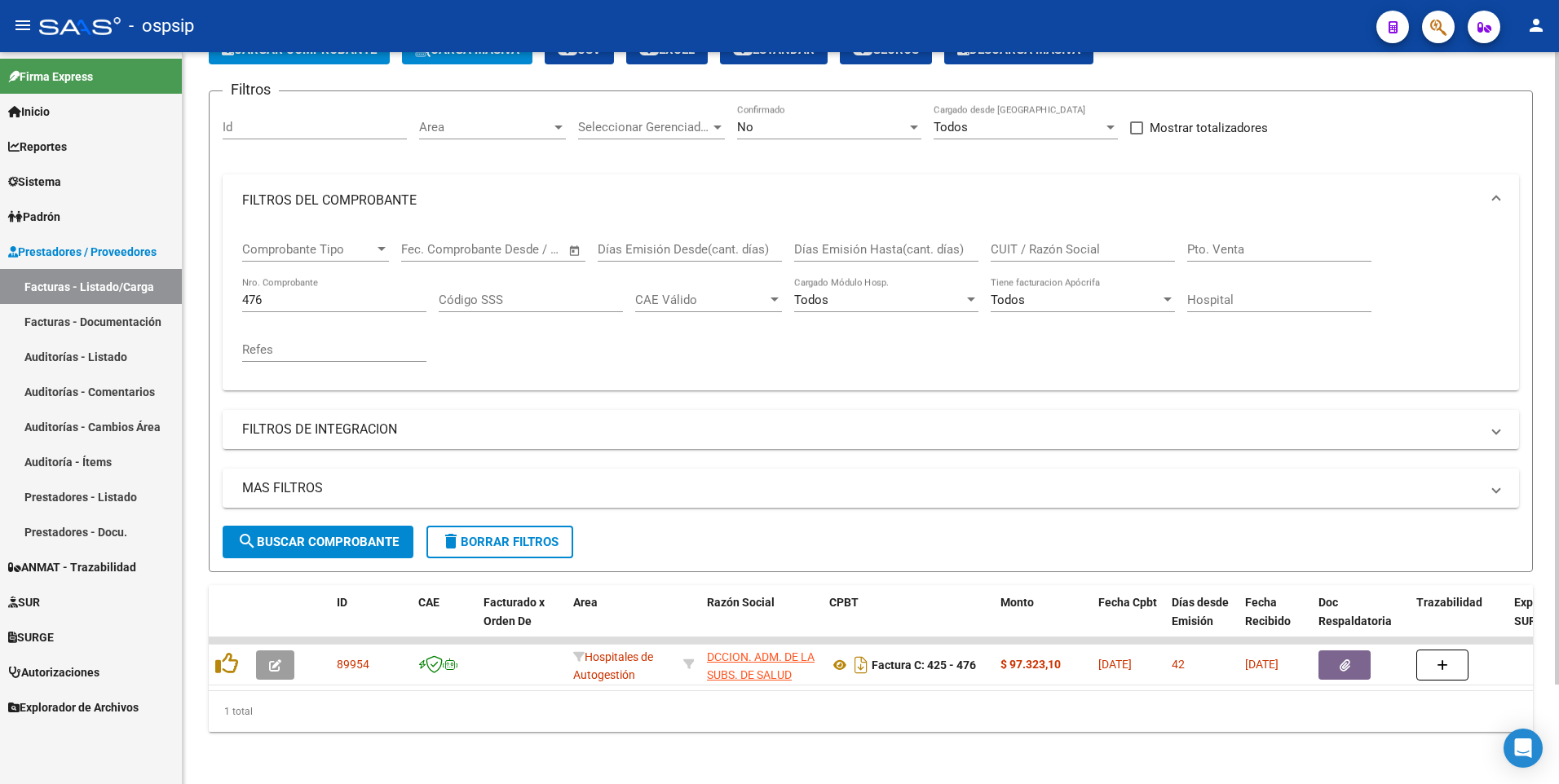
click at [303, 277] on div "476 Nro. Comprobante" at bounding box center [334, 295] width 185 height 35
click at [309, 293] on input "476" at bounding box center [334, 301] width 185 height 15
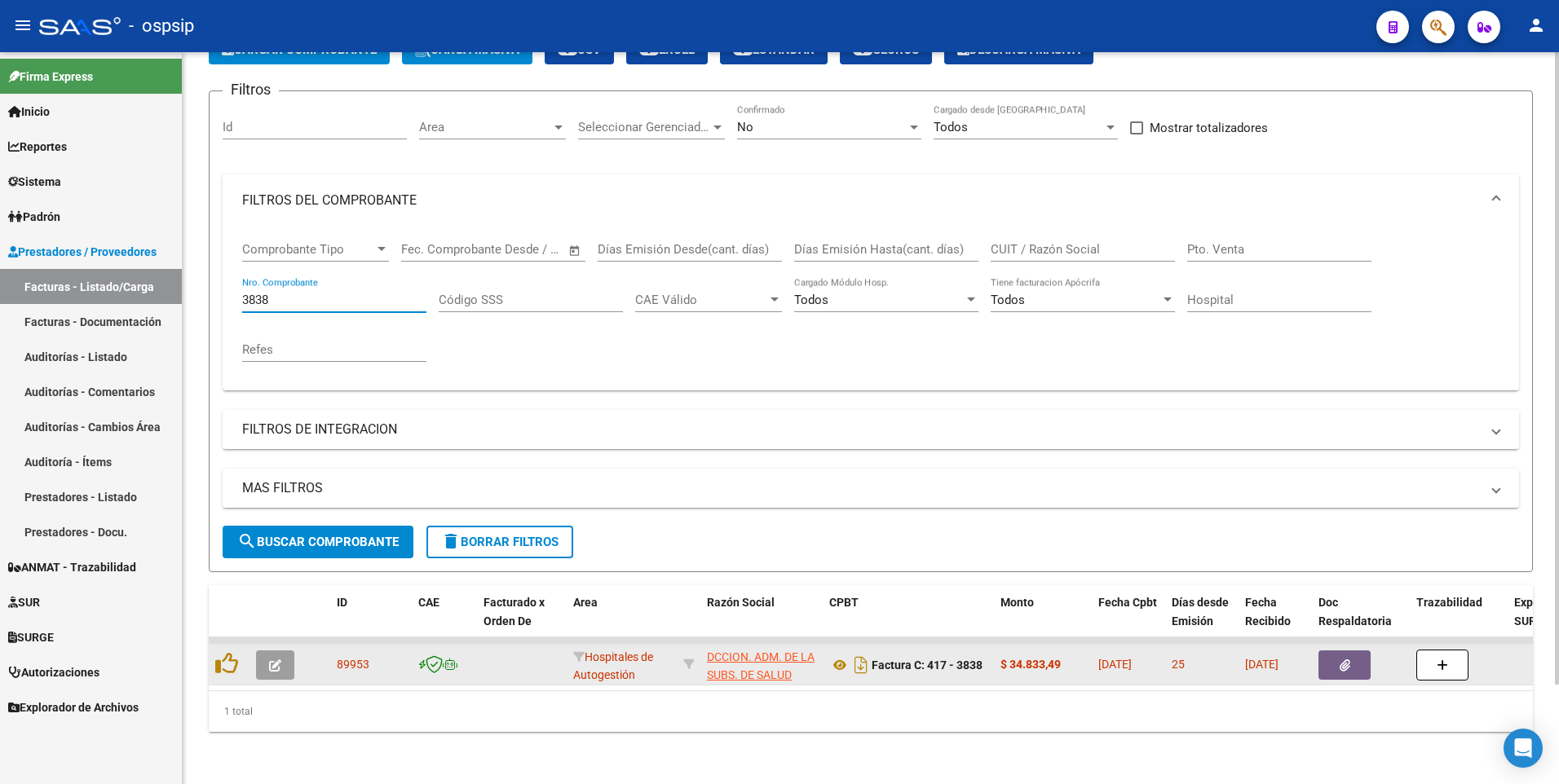
click at [1348, 660] on icon "button" at bounding box center [1345, 666] width 11 height 12
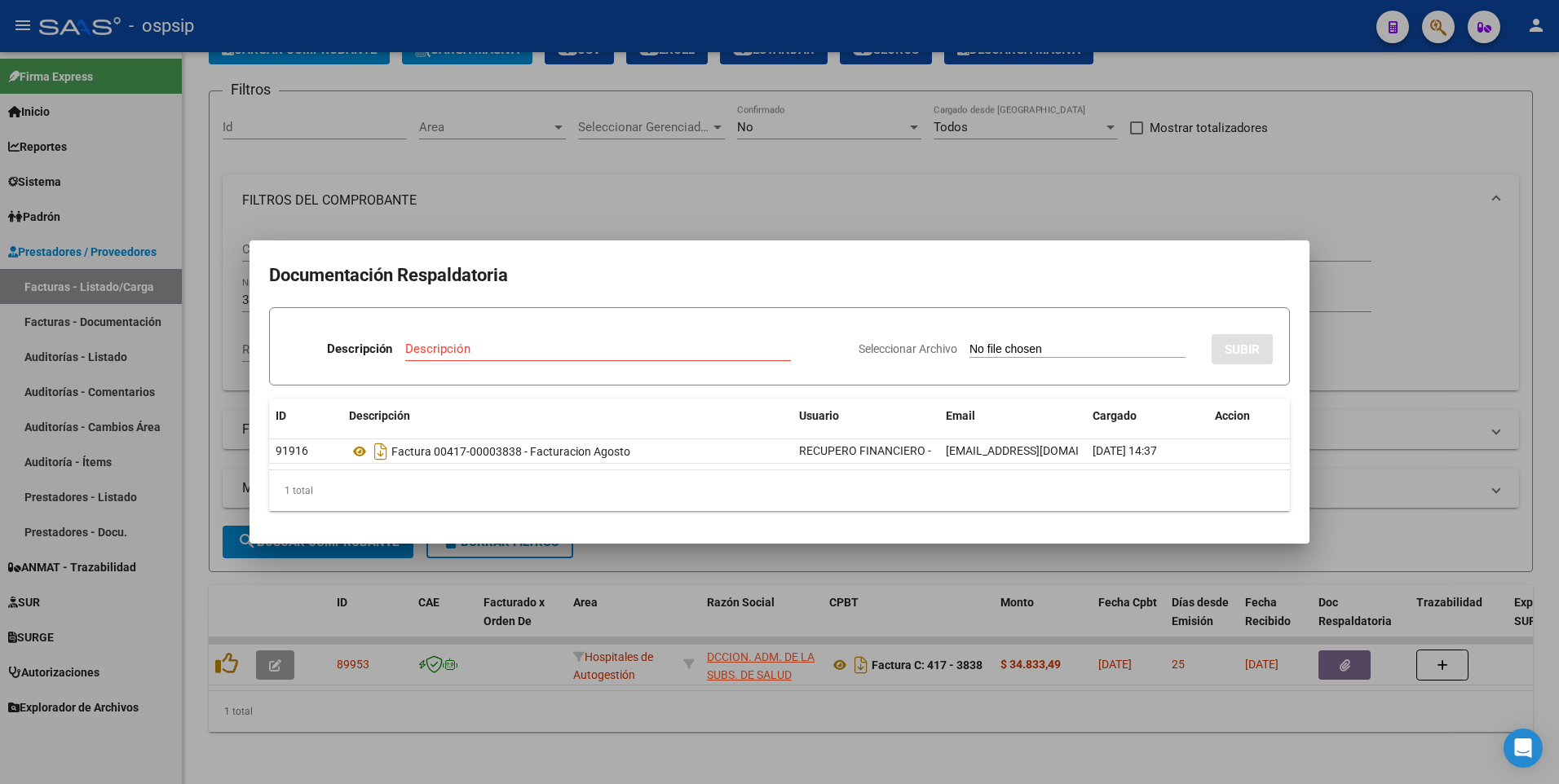
click at [702, 160] on div at bounding box center [779, 392] width 1559 height 784
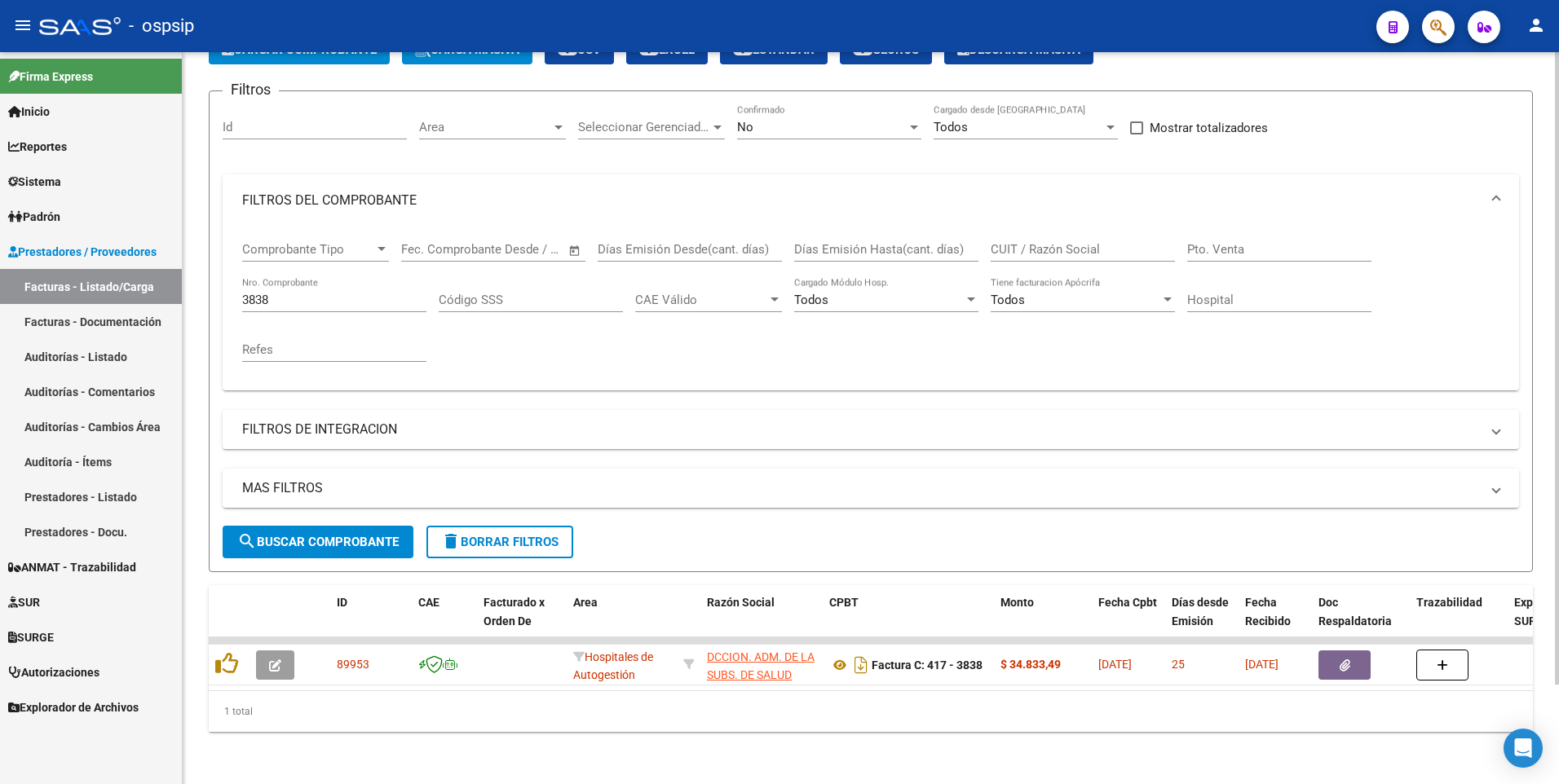
click at [286, 293] on input "3838" at bounding box center [334, 301] width 185 height 15
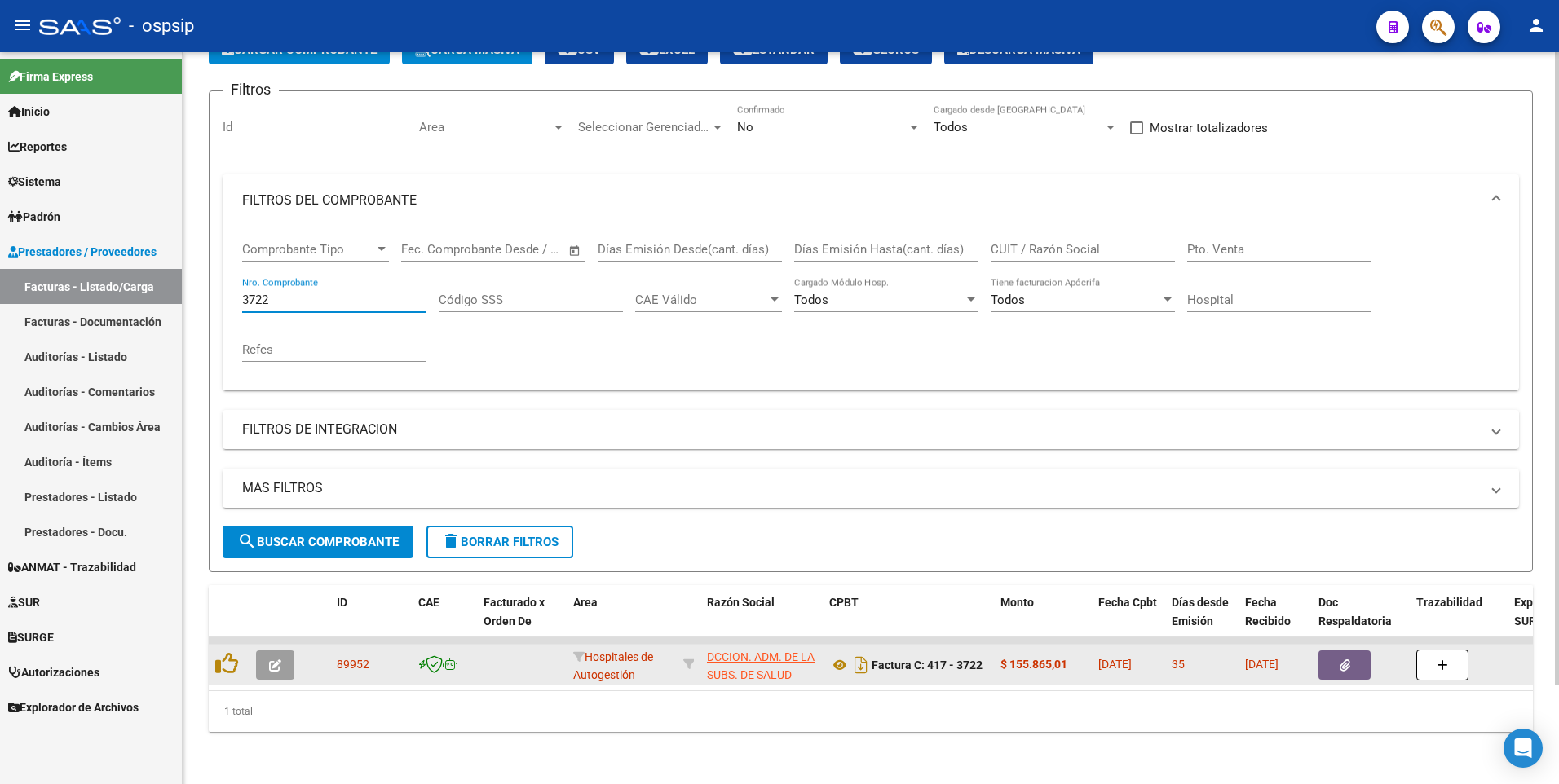
type input "3722"
click at [1357, 651] on button "button" at bounding box center [1344, 665] width 52 height 29
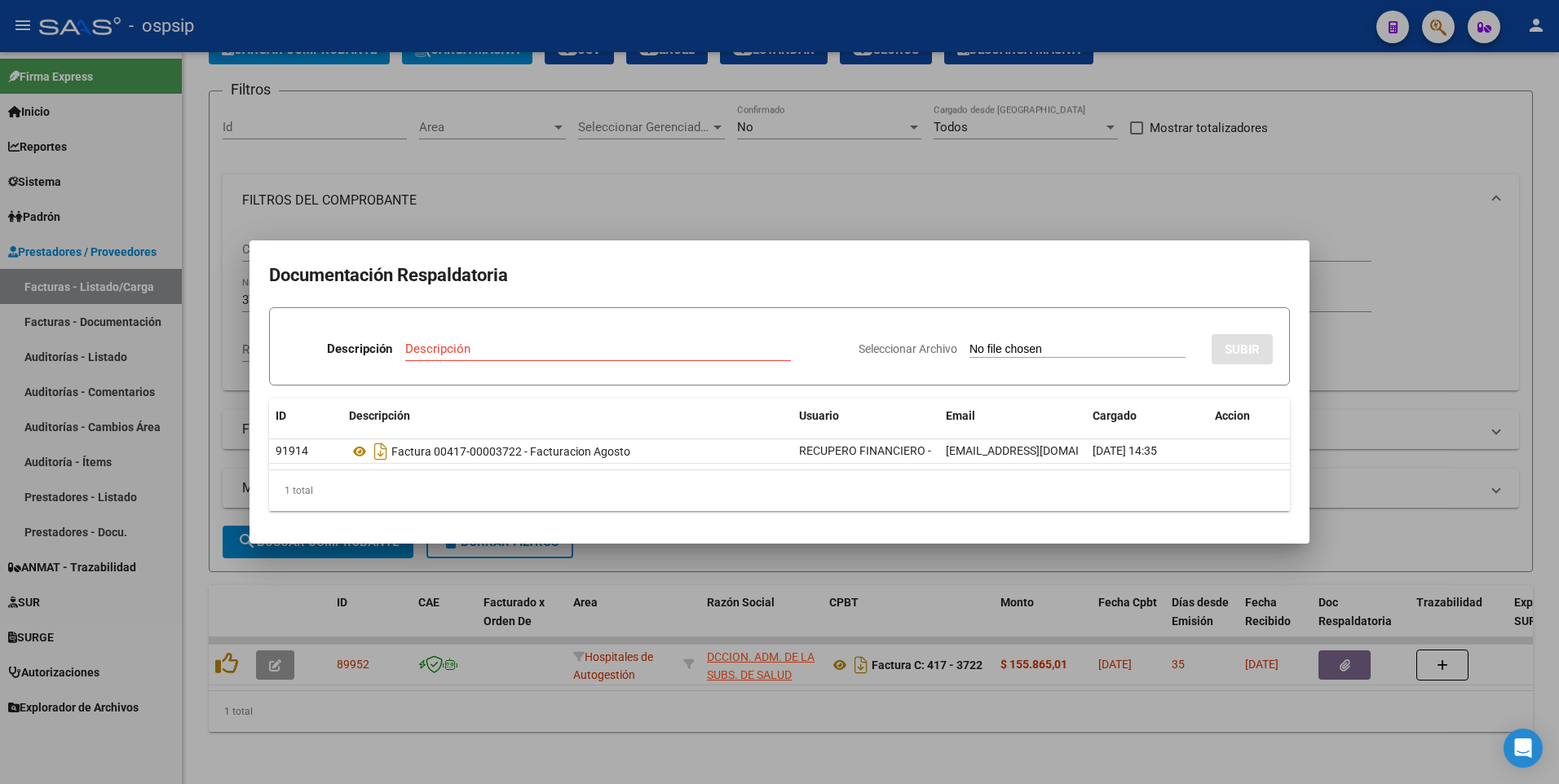
click at [556, 358] on div "Descripción" at bounding box center [598, 349] width 386 height 25
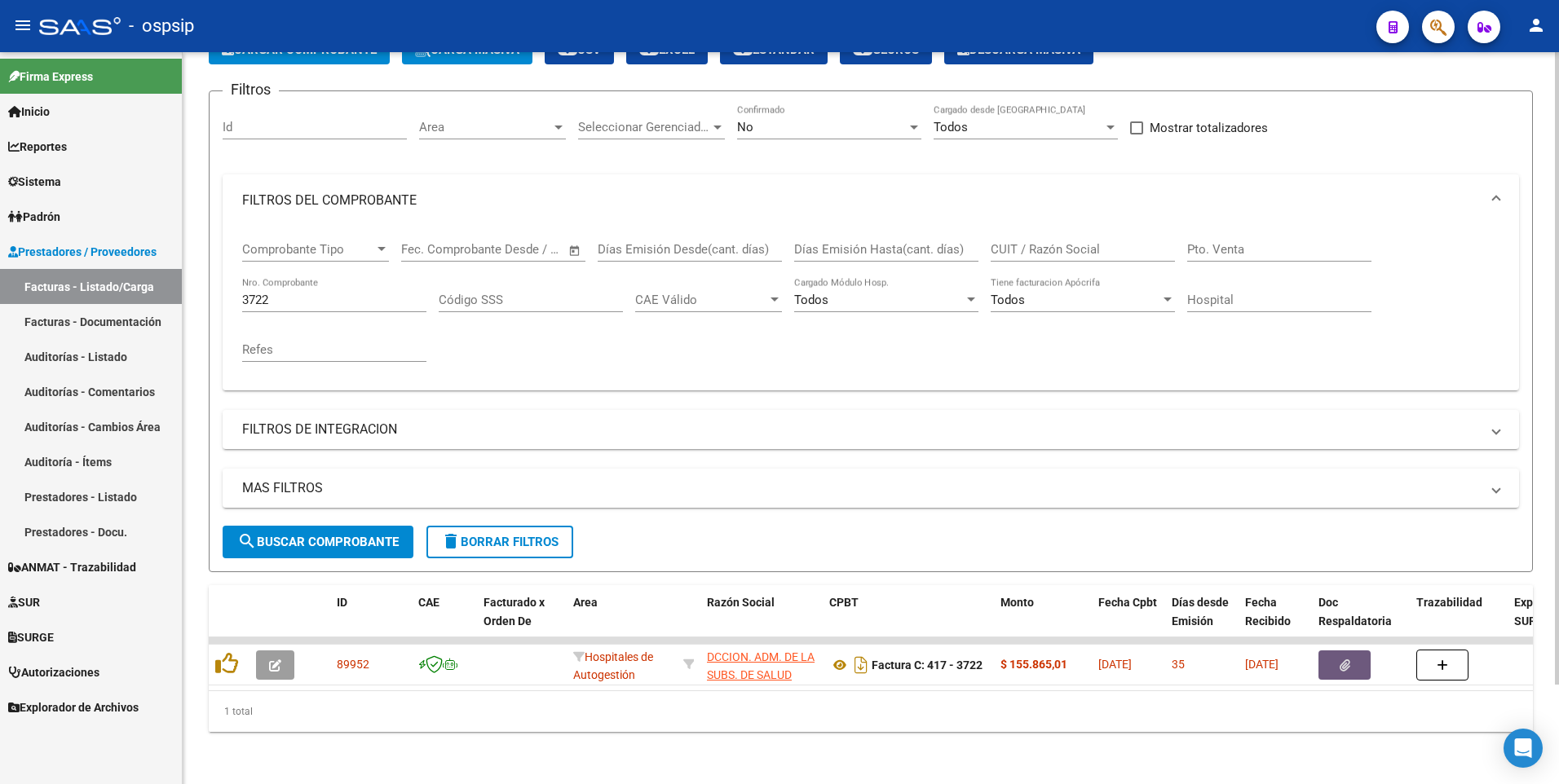
click at [509, 539] on button "delete Borrar Filtros" at bounding box center [499, 541] width 147 height 32
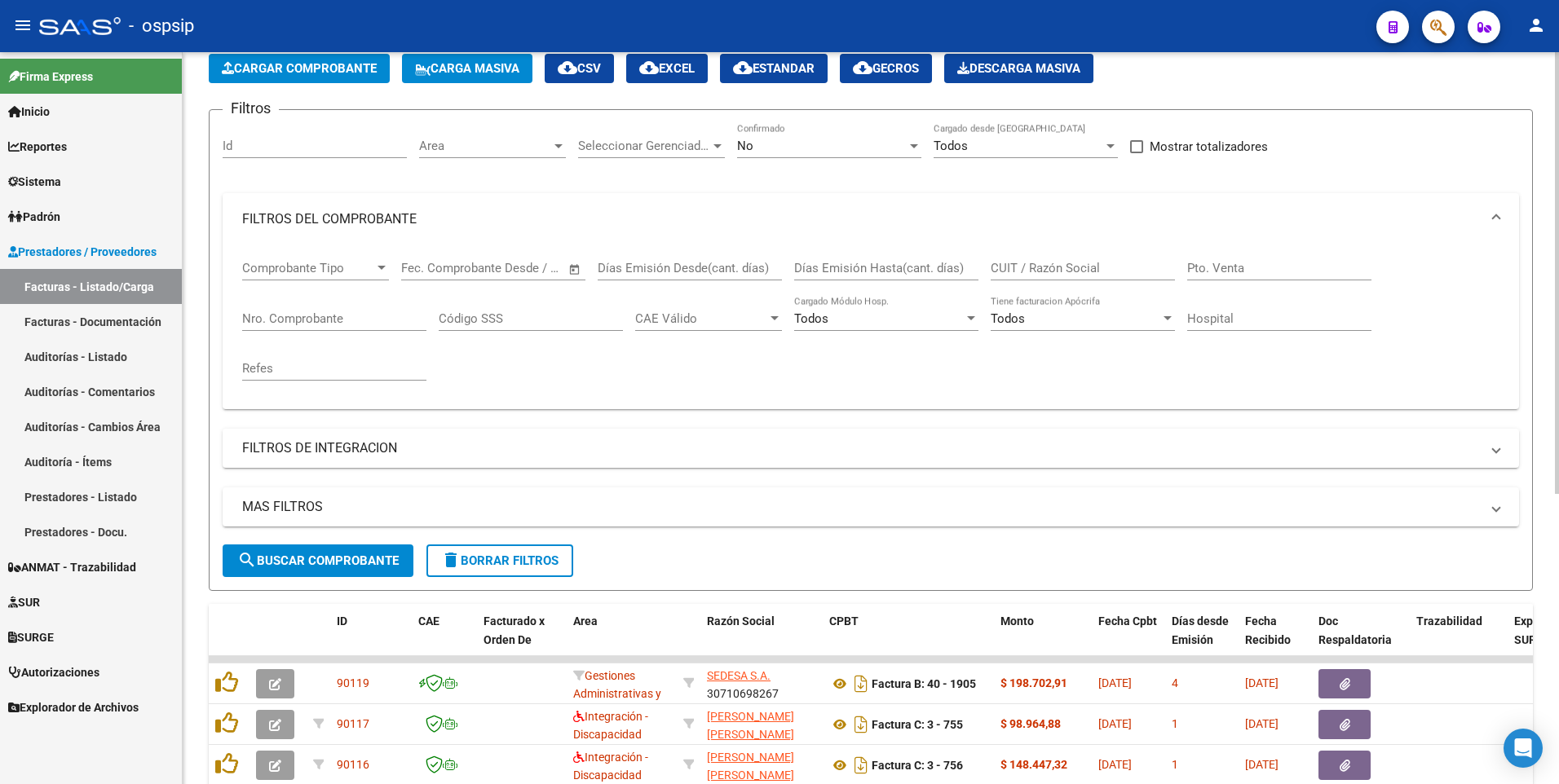
click at [334, 346] on div "Refes" at bounding box center [334, 363] width 185 height 35
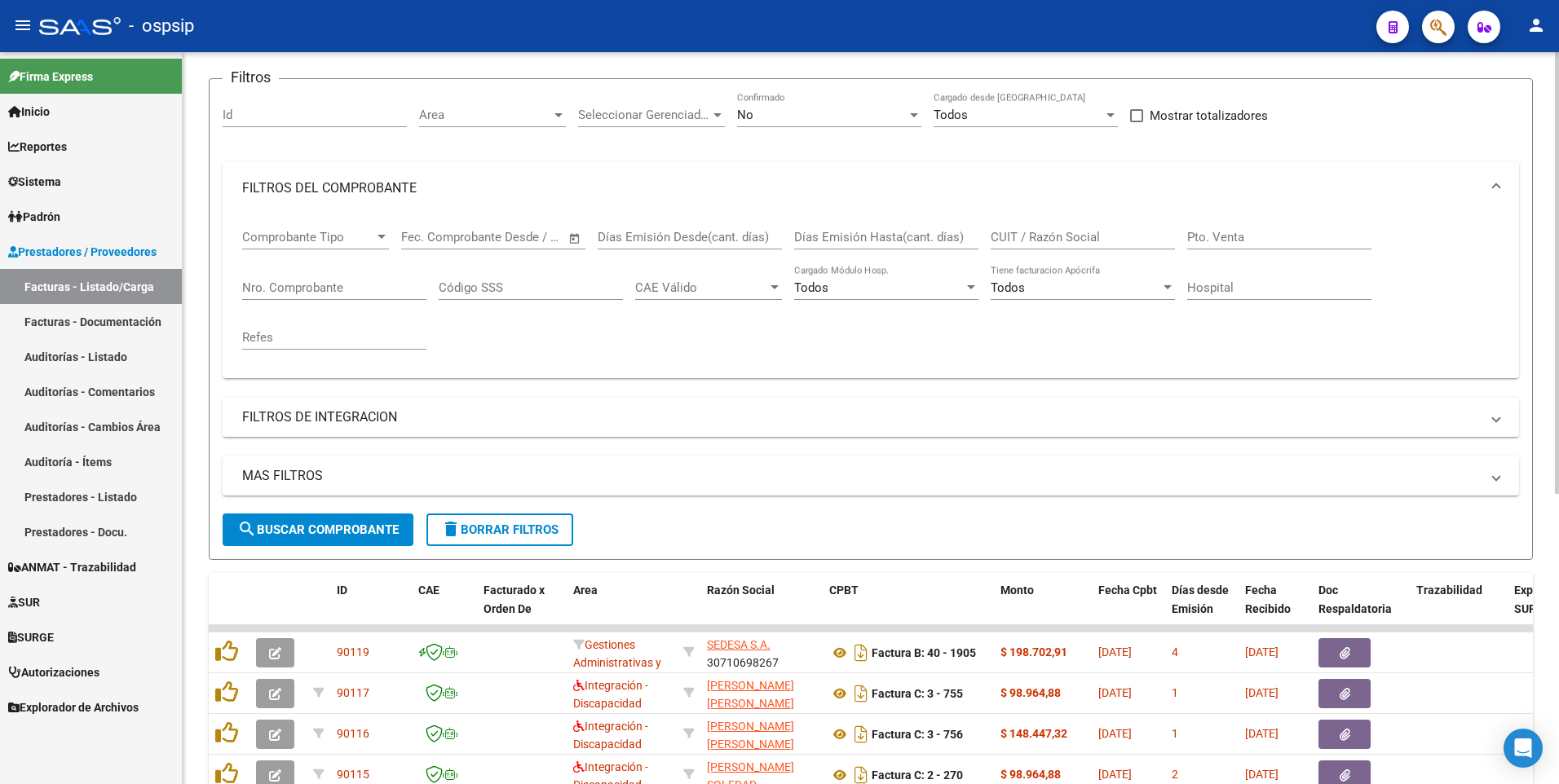
click at [342, 276] on div "Nro. Comprobante" at bounding box center [334, 282] width 185 height 35
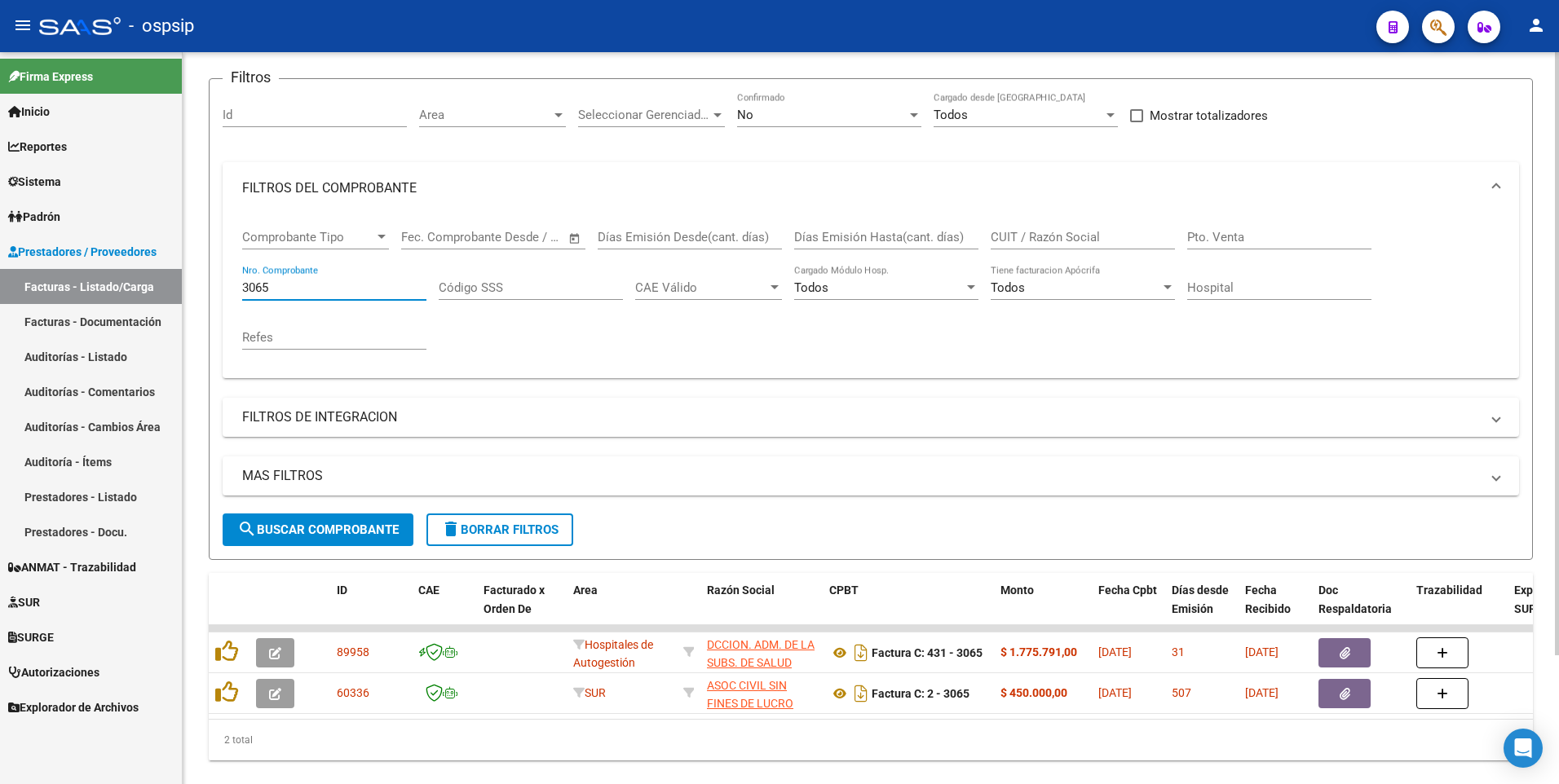
type input "3065"
click at [1088, 238] on input "CUIT / Razón Social" at bounding box center [1082, 238] width 185 height 15
click at [514, 531] on span "delete Borrar Filtros" at bounding box center [500, 530] width 118 height 15
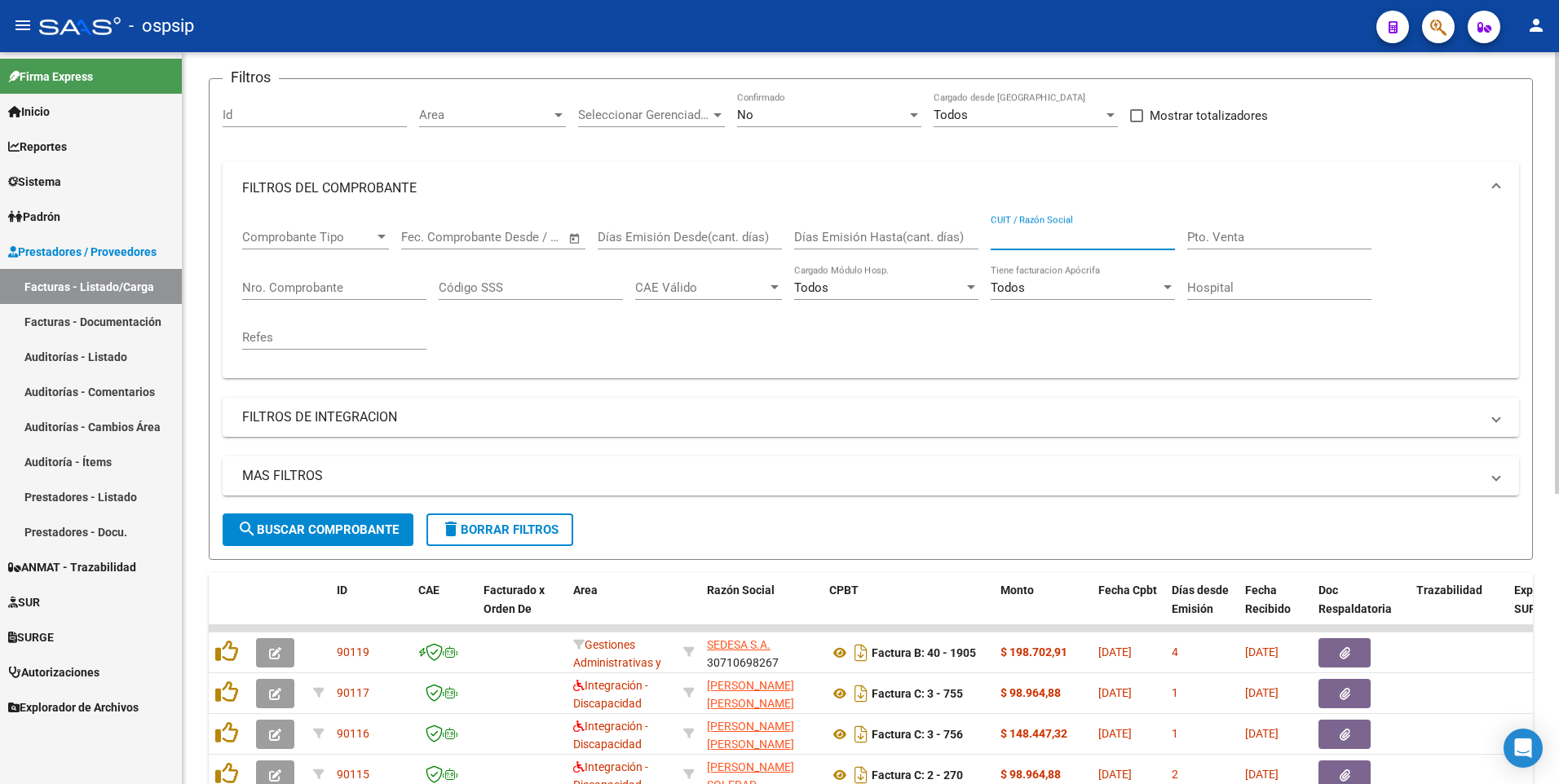
click at [1045, 240] on input "CUIT / Razón Social" at bounding box center [1082, 238] width 185 height 15
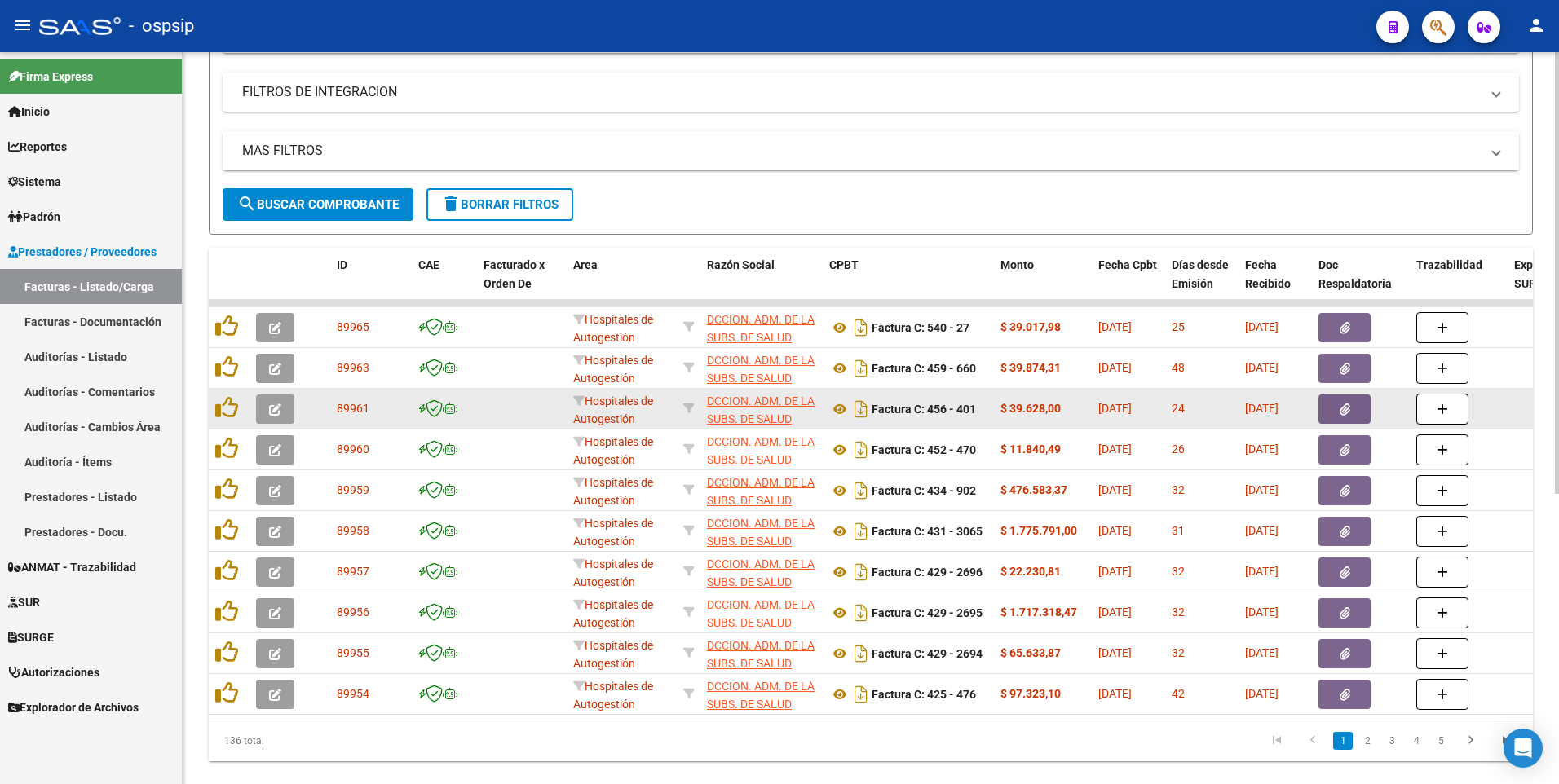
scroll to position [441, 0]
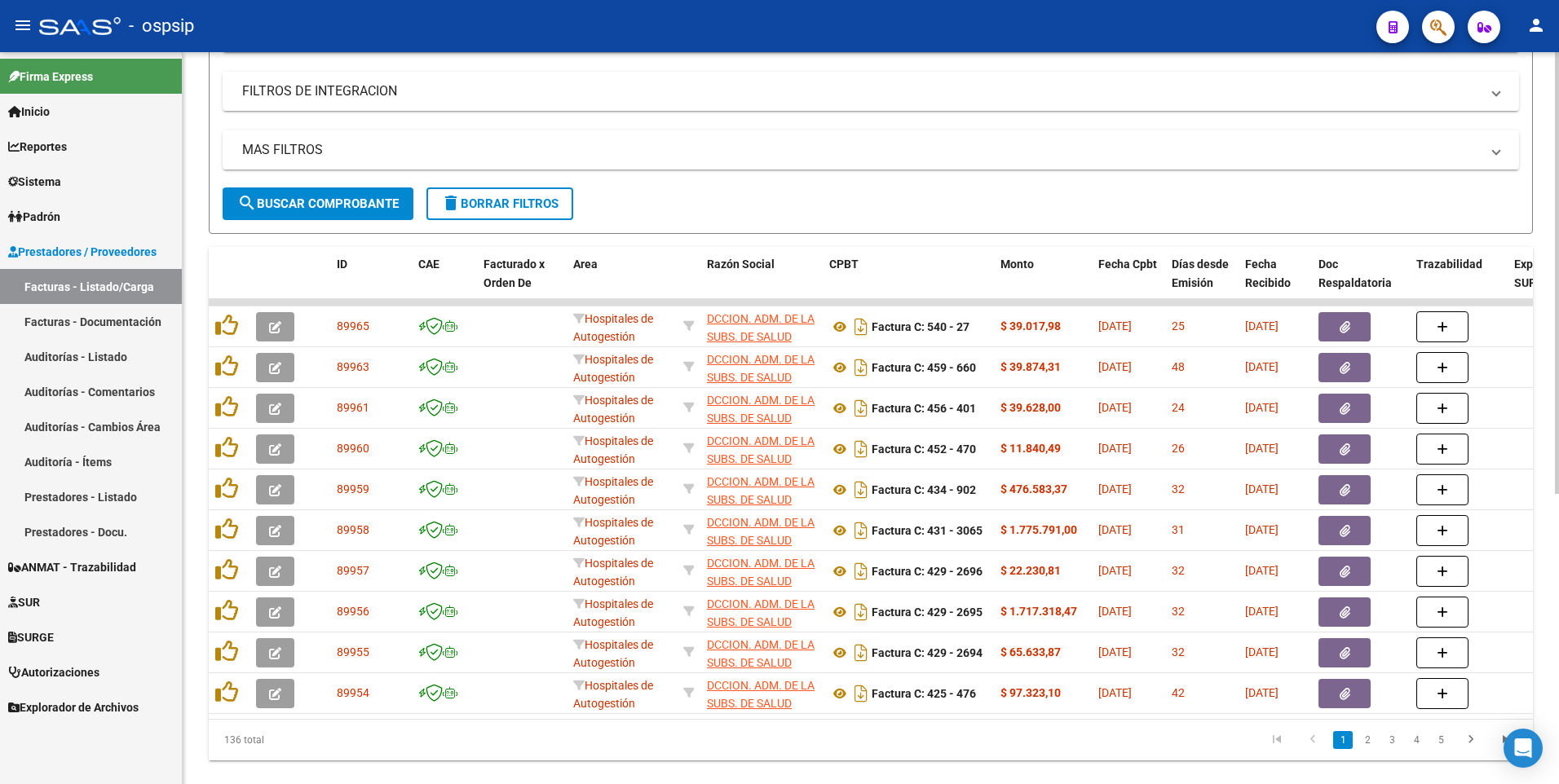
type input "30707519378"
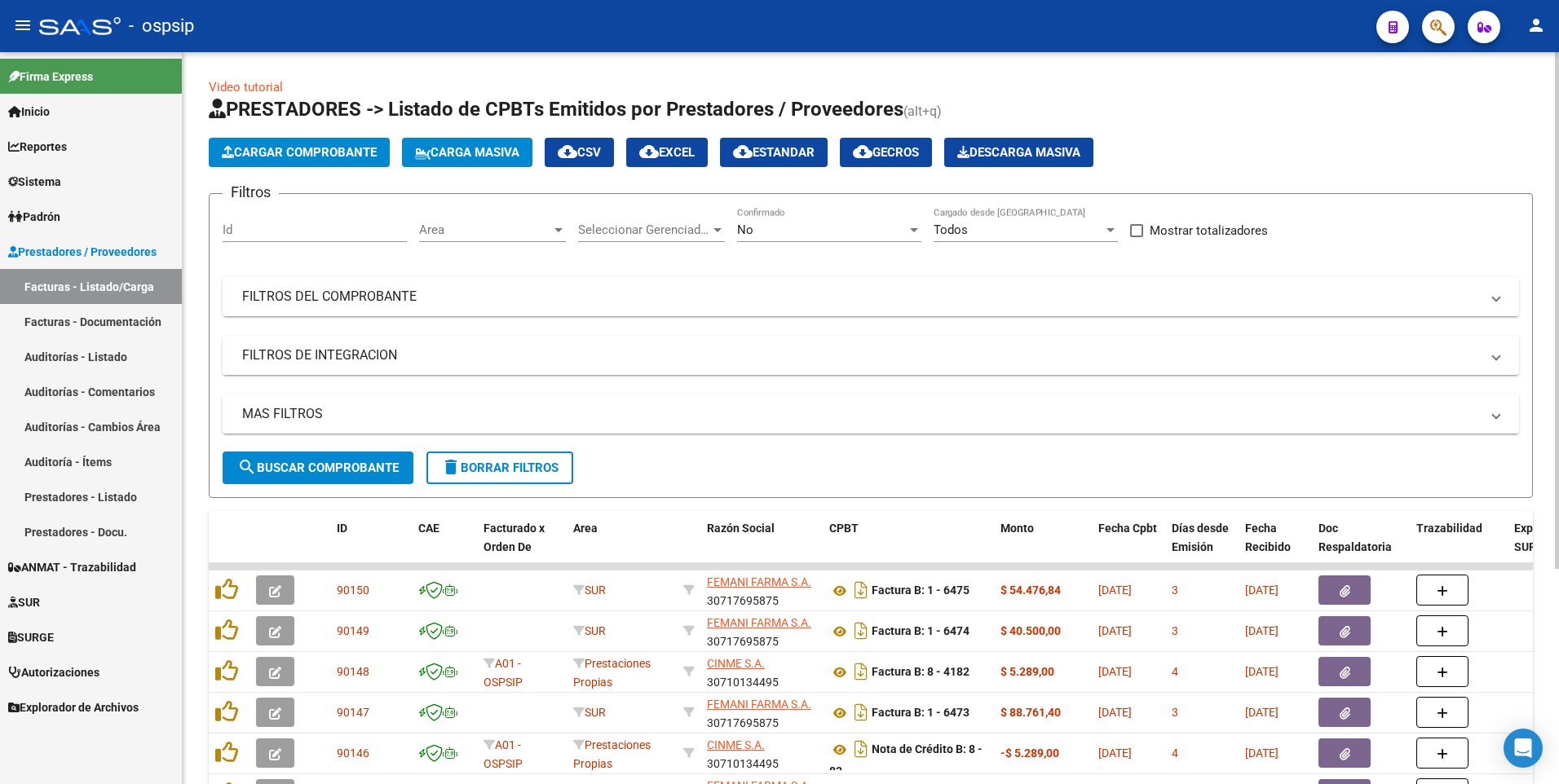
click at [363, 301] on mat-panel-title "FILTROS DEL COMPROBANTE" at bounding box center [860, 297] width 1238 height 18
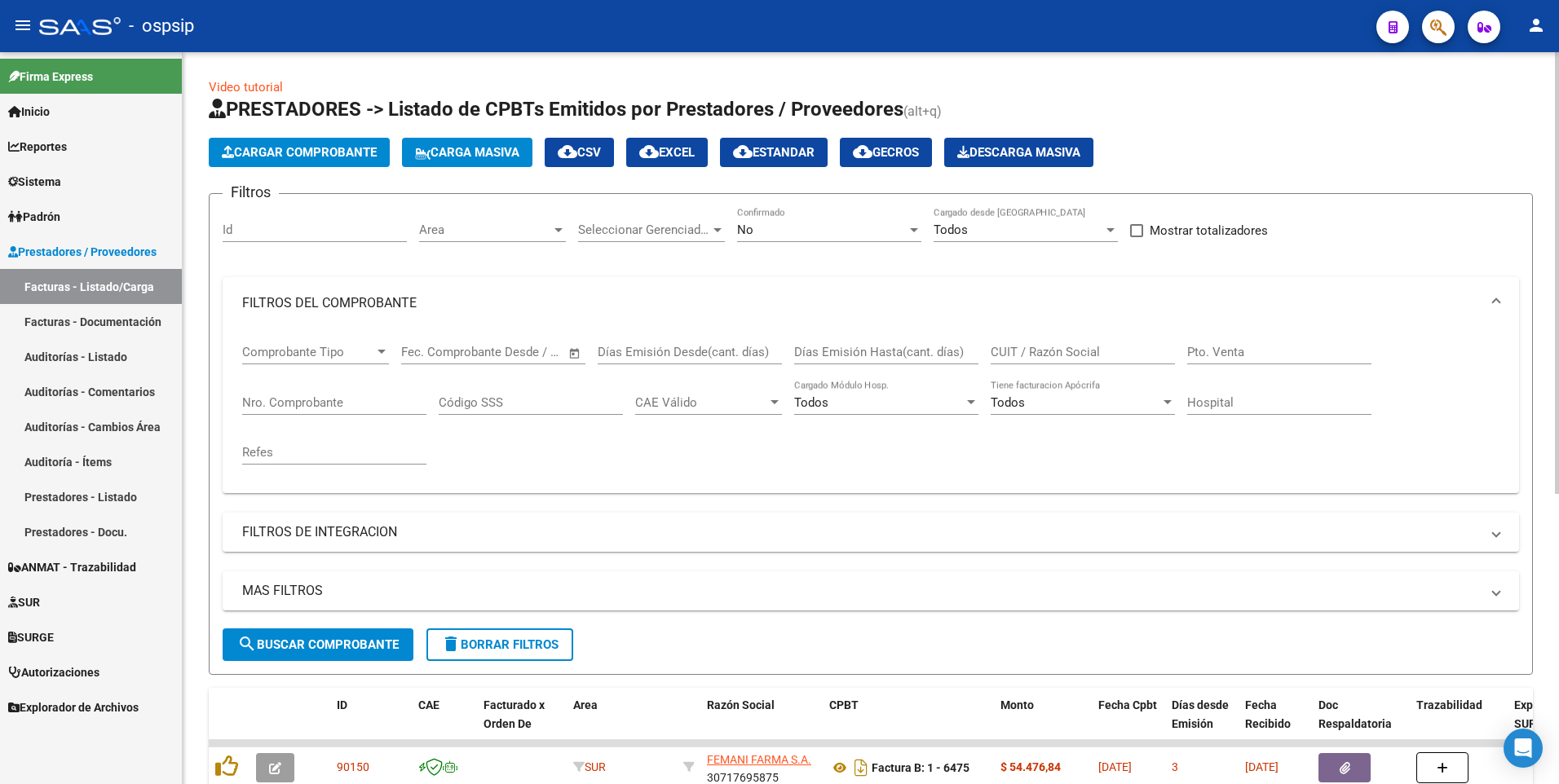
click at [1006, 351] on input "CUIT / Razón Social" at bounding box center [1082, 353] width 185 height 15
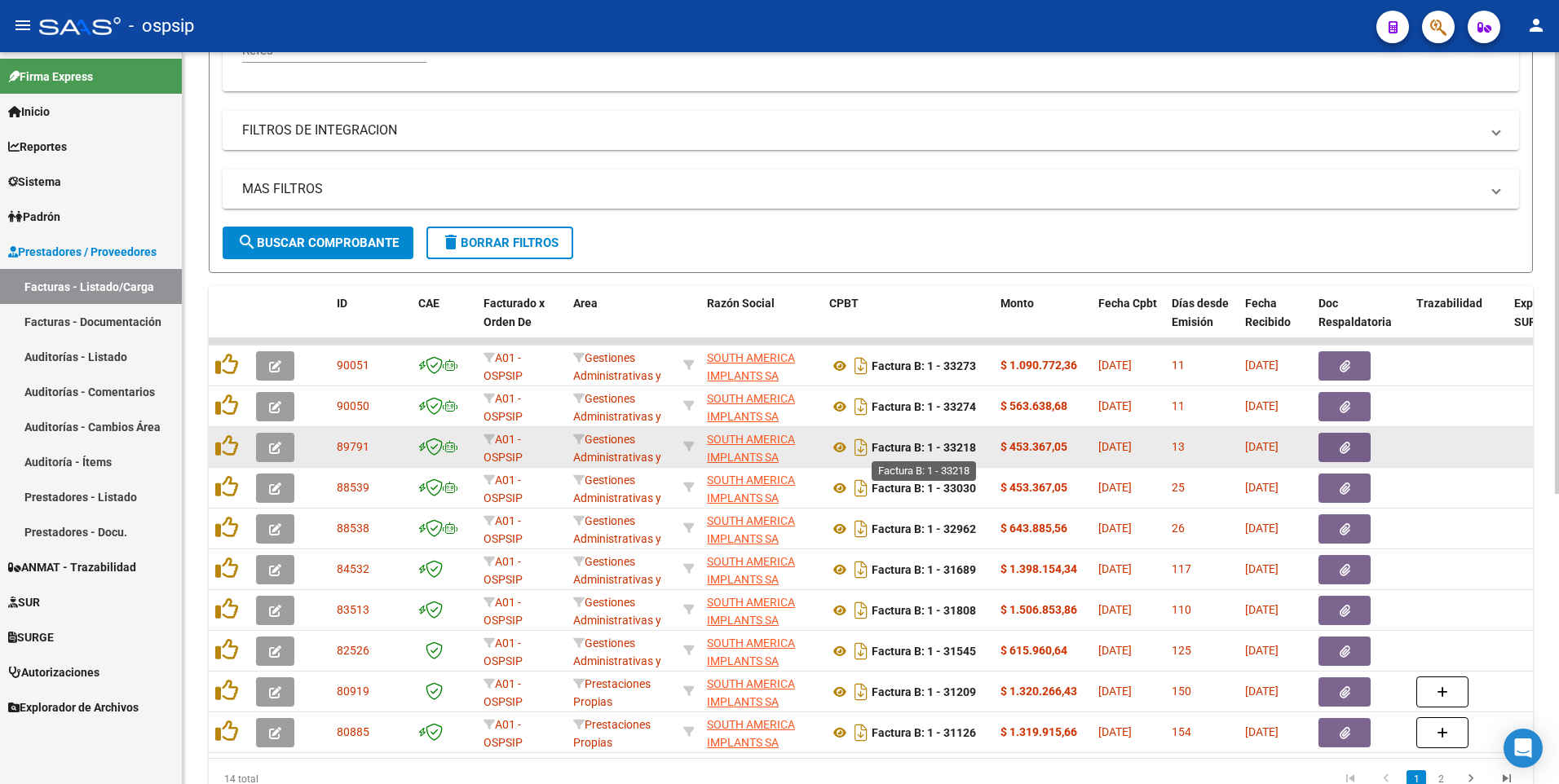
scroll to position [482, 0]
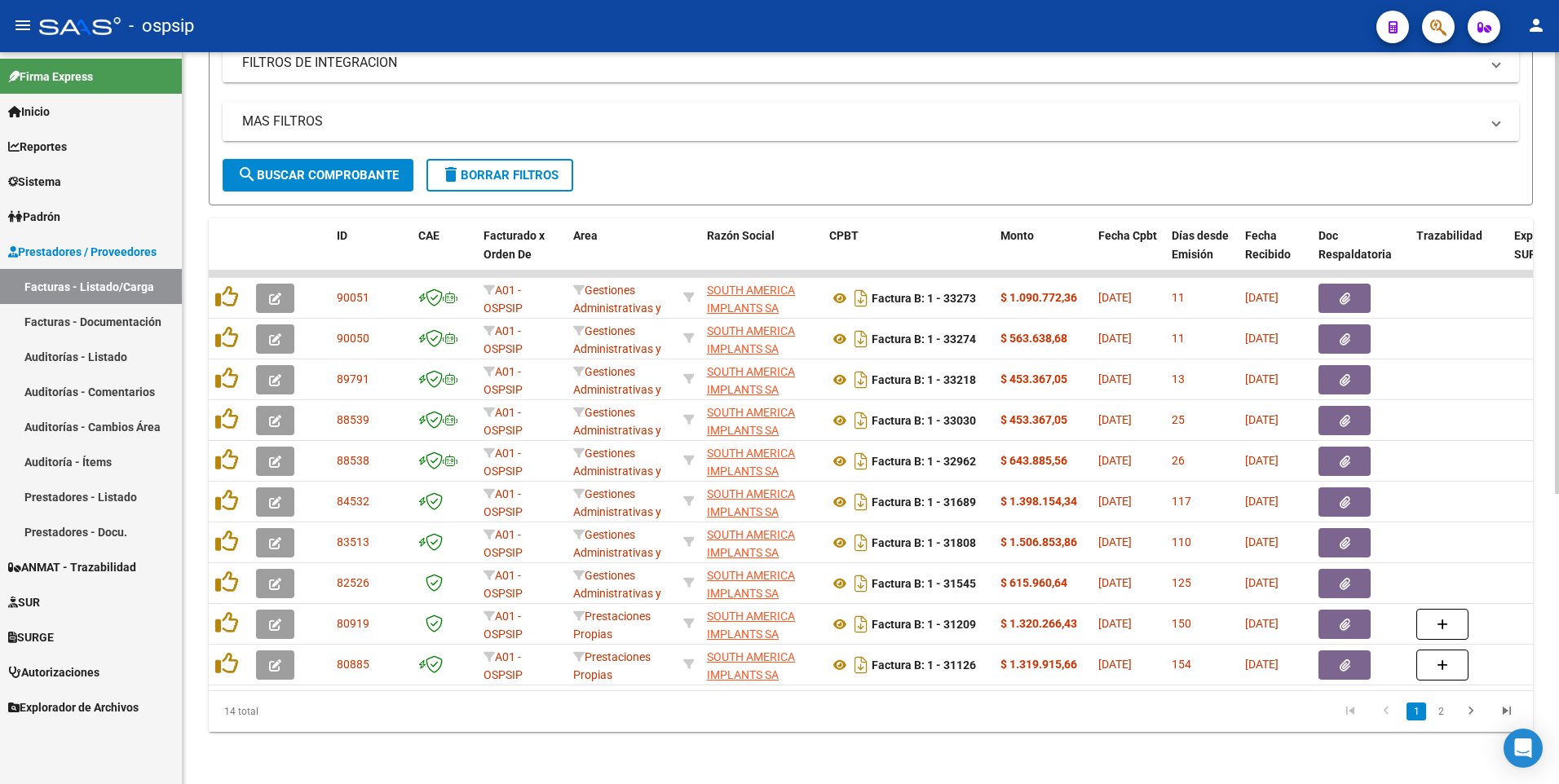
type input "30711903522"
click at [1434, 717] on link "2" at bounding box center [1441, 712] width 20 height 18
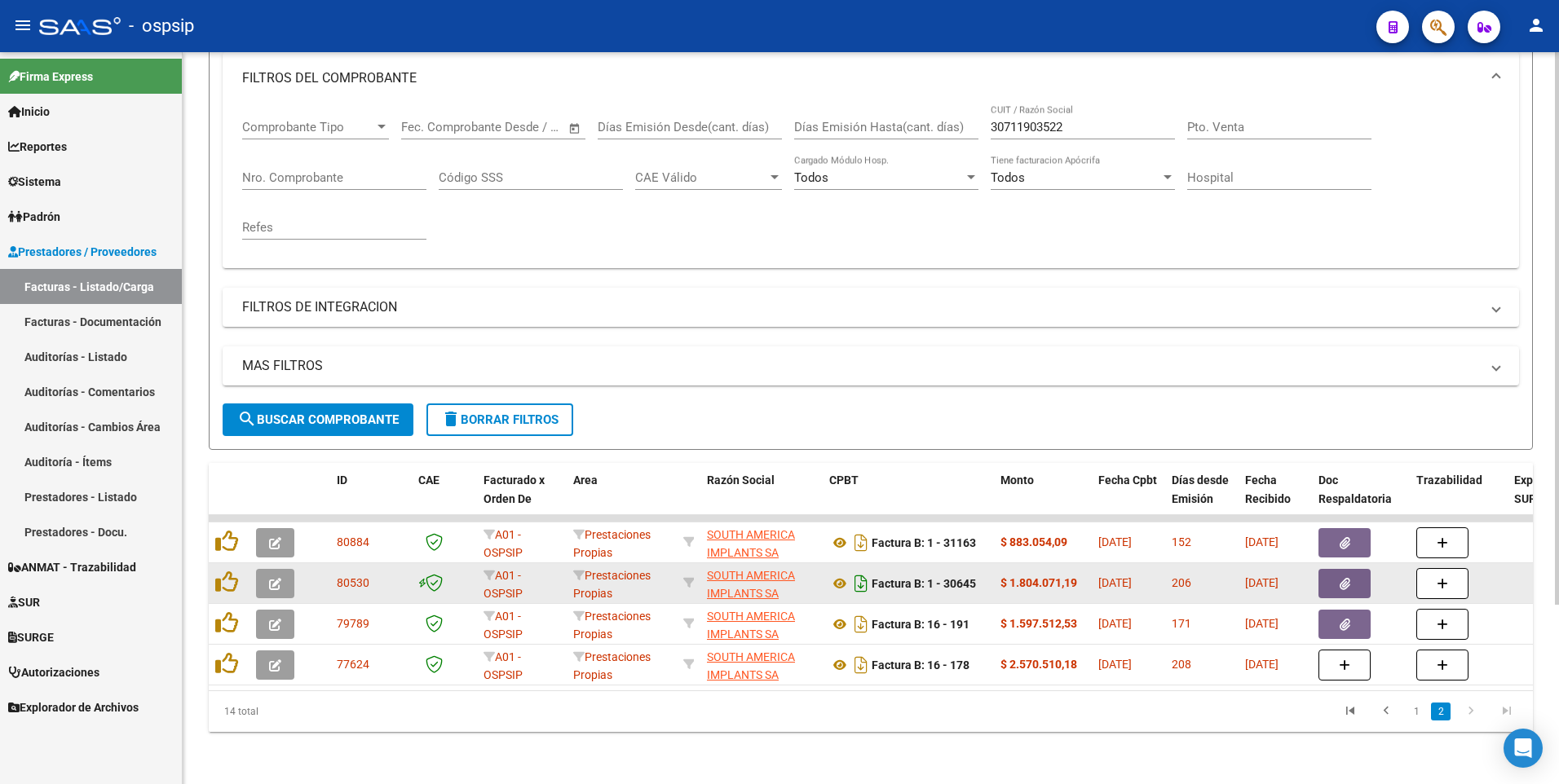
scroll to position [238, 0]
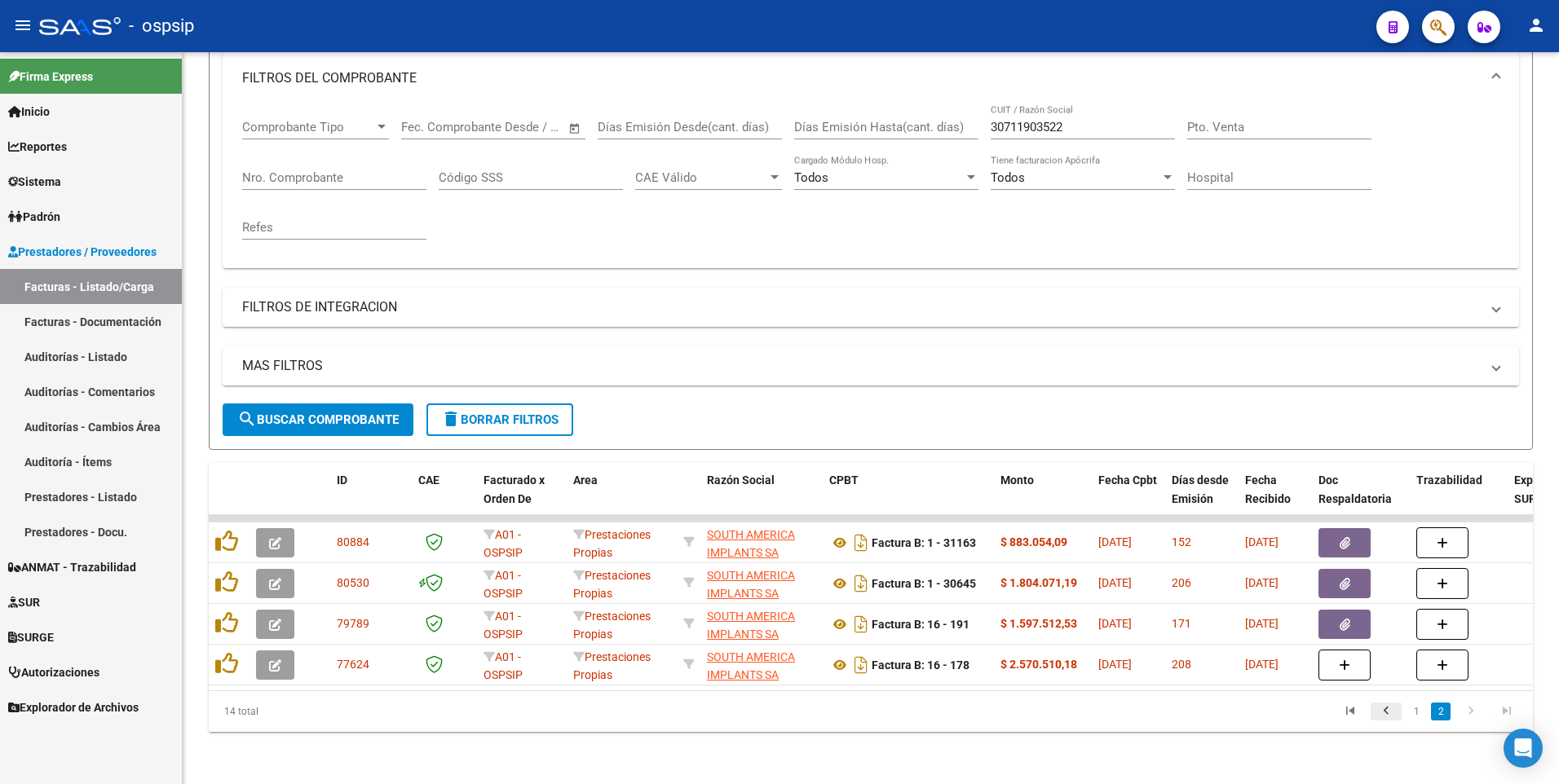
click at [1388, 717] on icon "go to previous page" at bounding box center [1386, 714] width 22 height 20
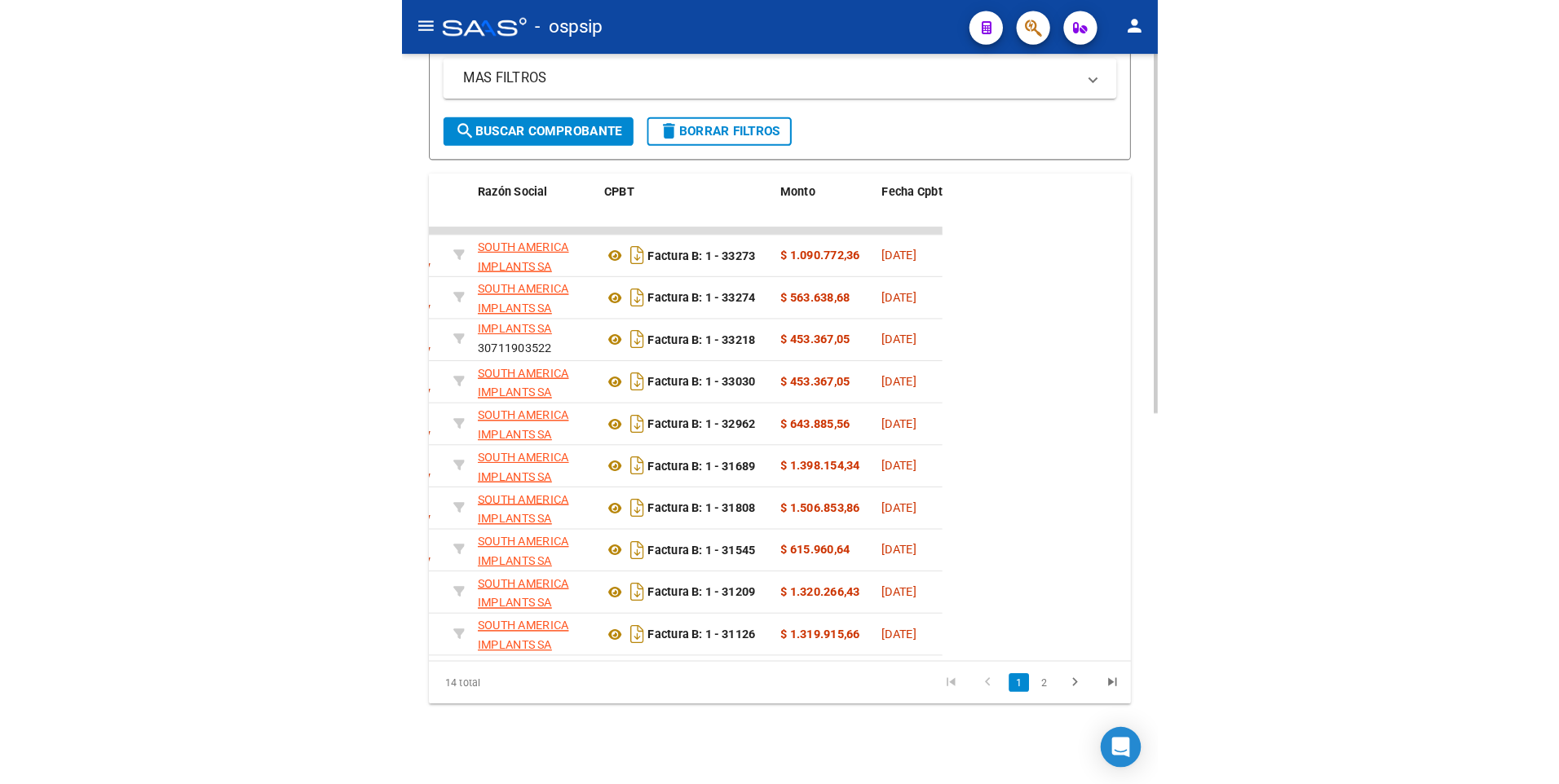
scroll to position [0, 428]
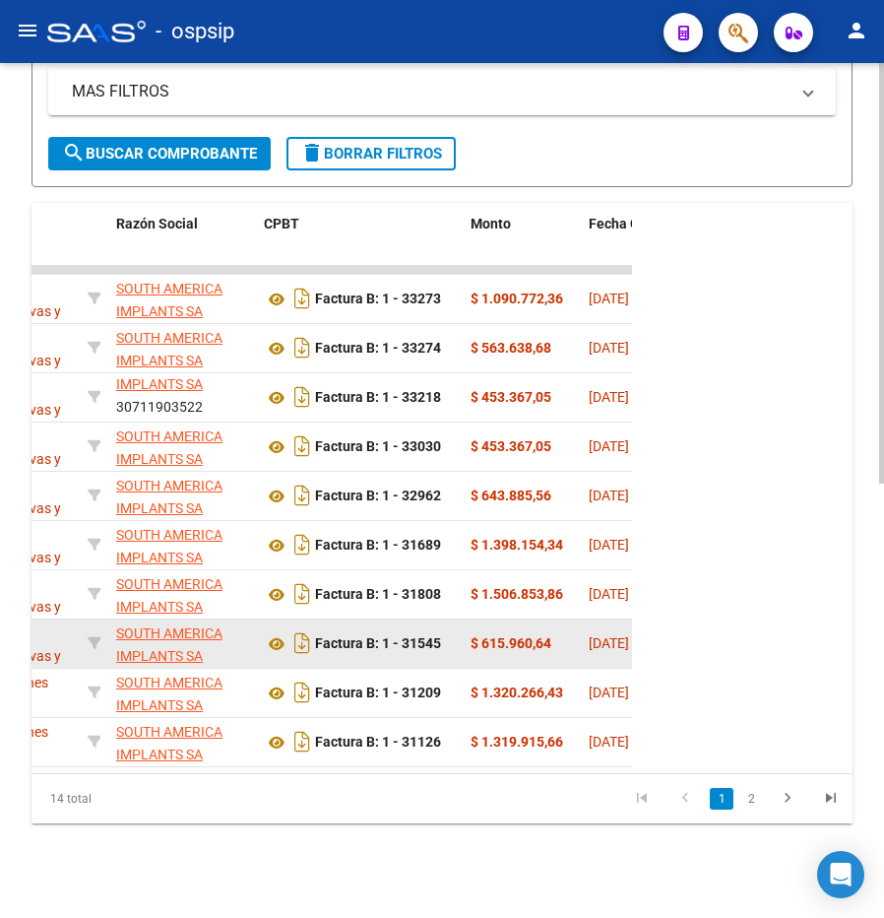
click at [447, 627] on div "Factura B: 1 - 31545" at bounding box center [359, 643] width 191 height 32
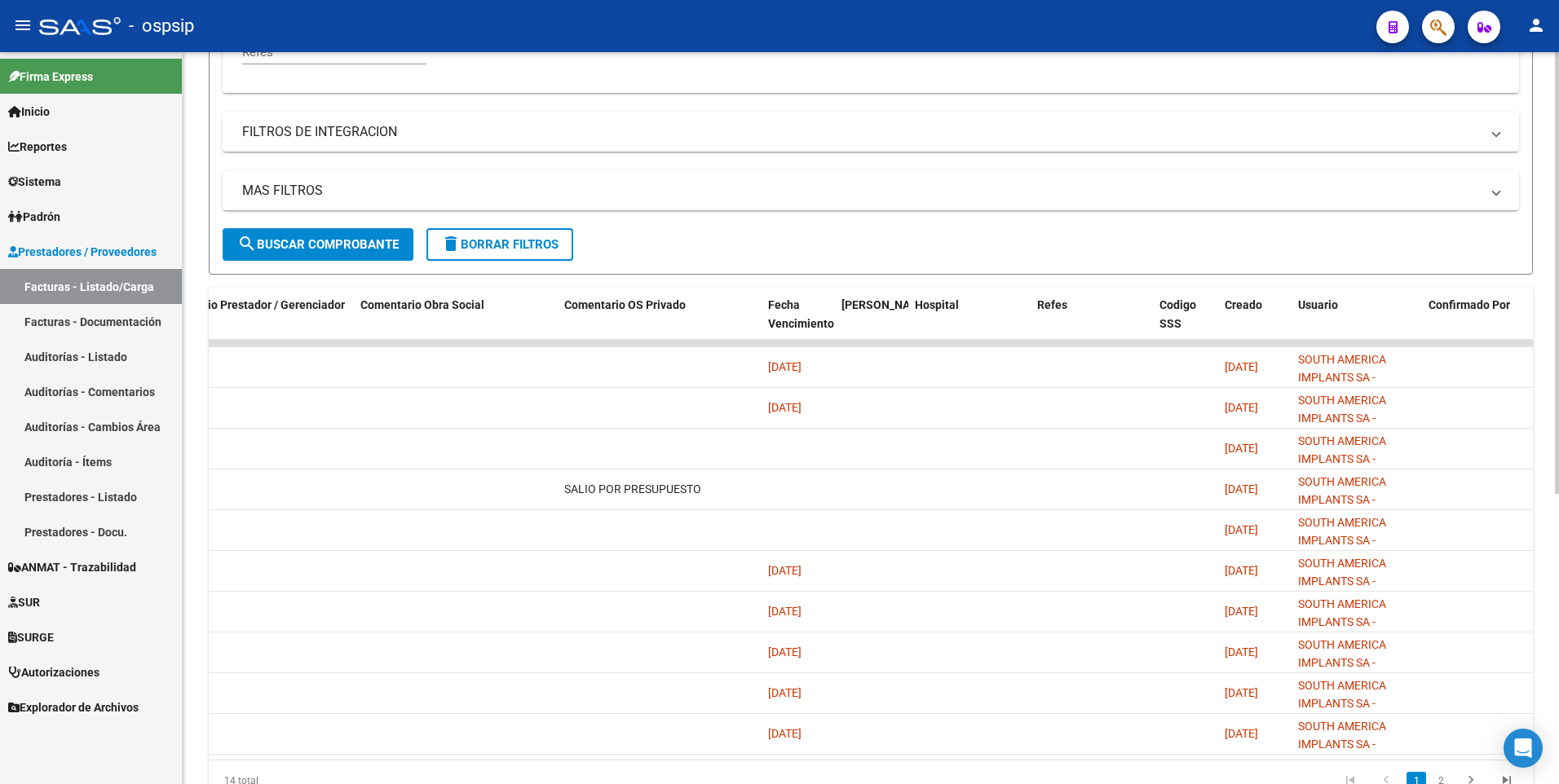
scroll to position [0, 0]
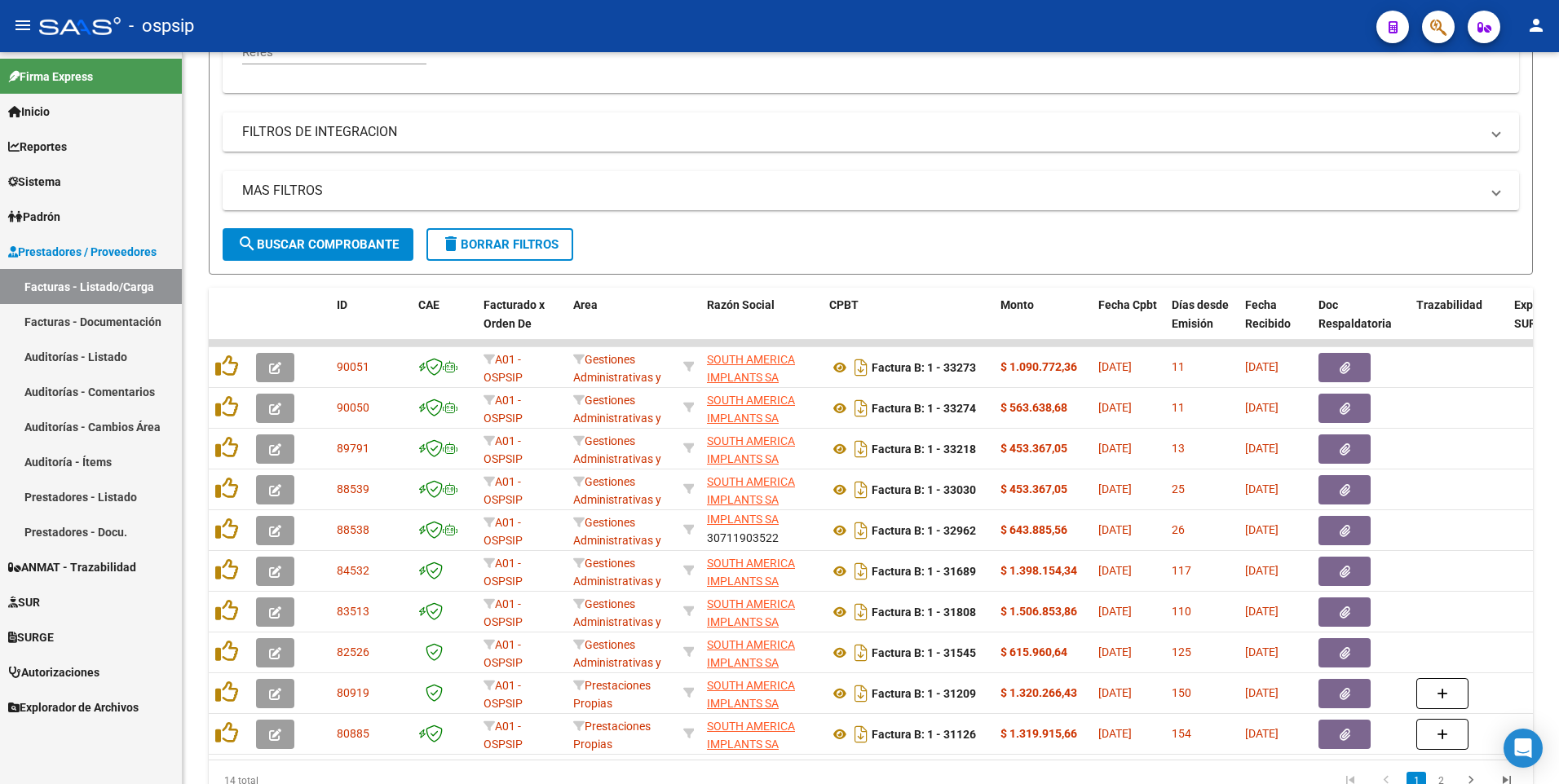
click at [788, 19] on div "- ospsip" at bounding box center [700, 26] width 1324 height 36
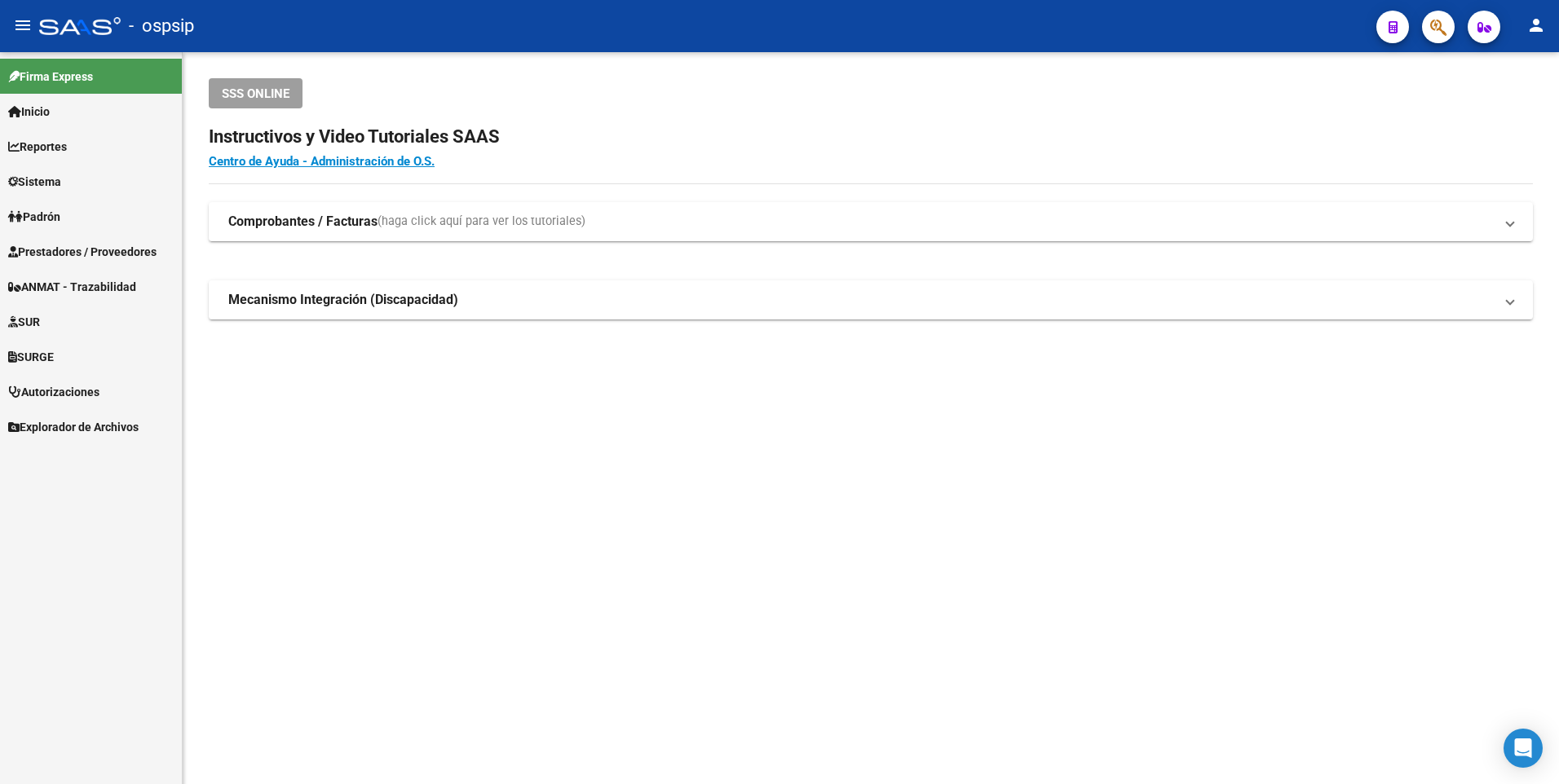
click at [86, 248] on span "Prestadores / Proveedores" at bounding box center [82, 252] width 148 height 18
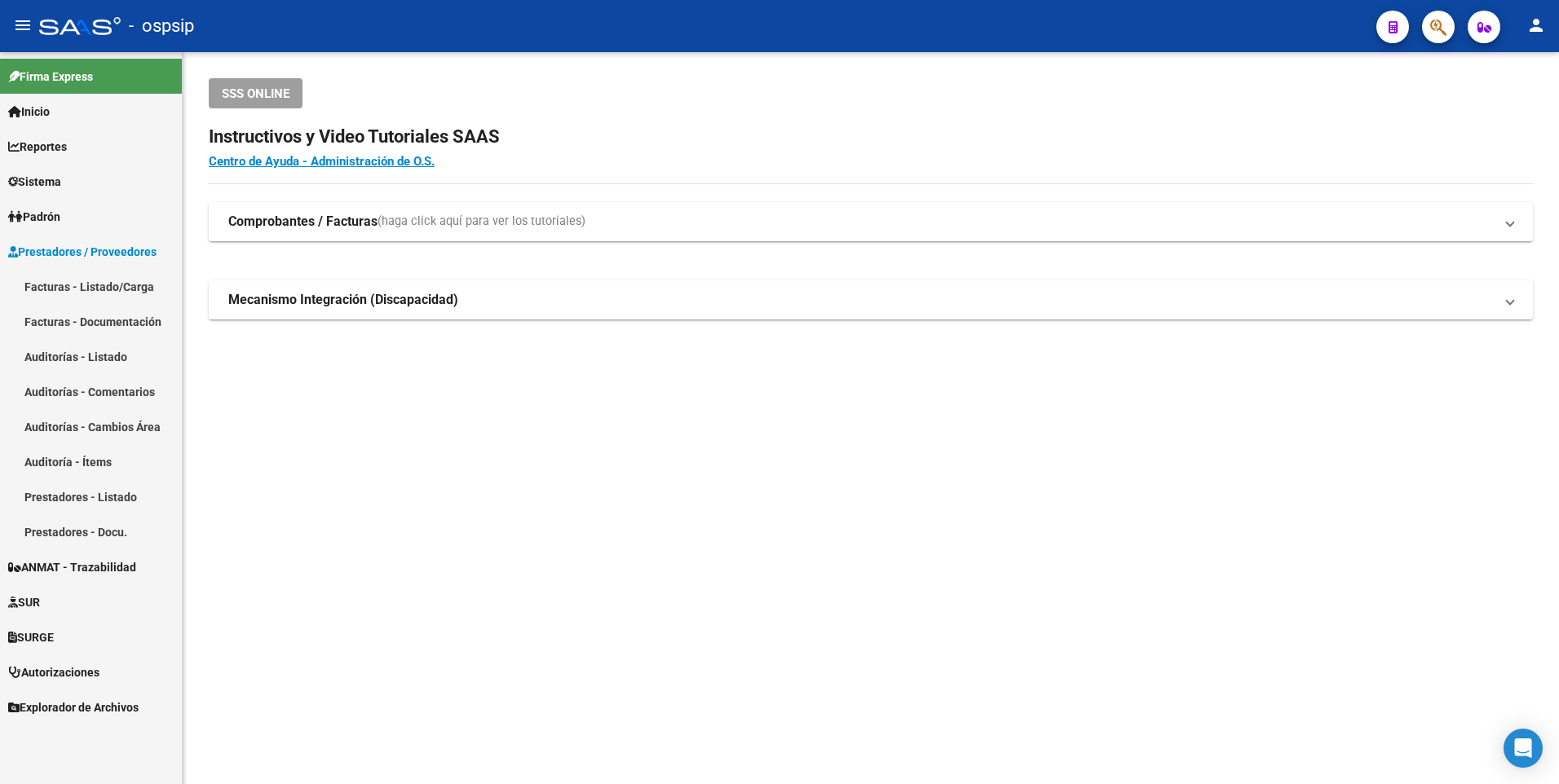
click at [103, 287] on link "Facturas - Listado/Carga" at bounding box center [91, 286] width 182 height 35
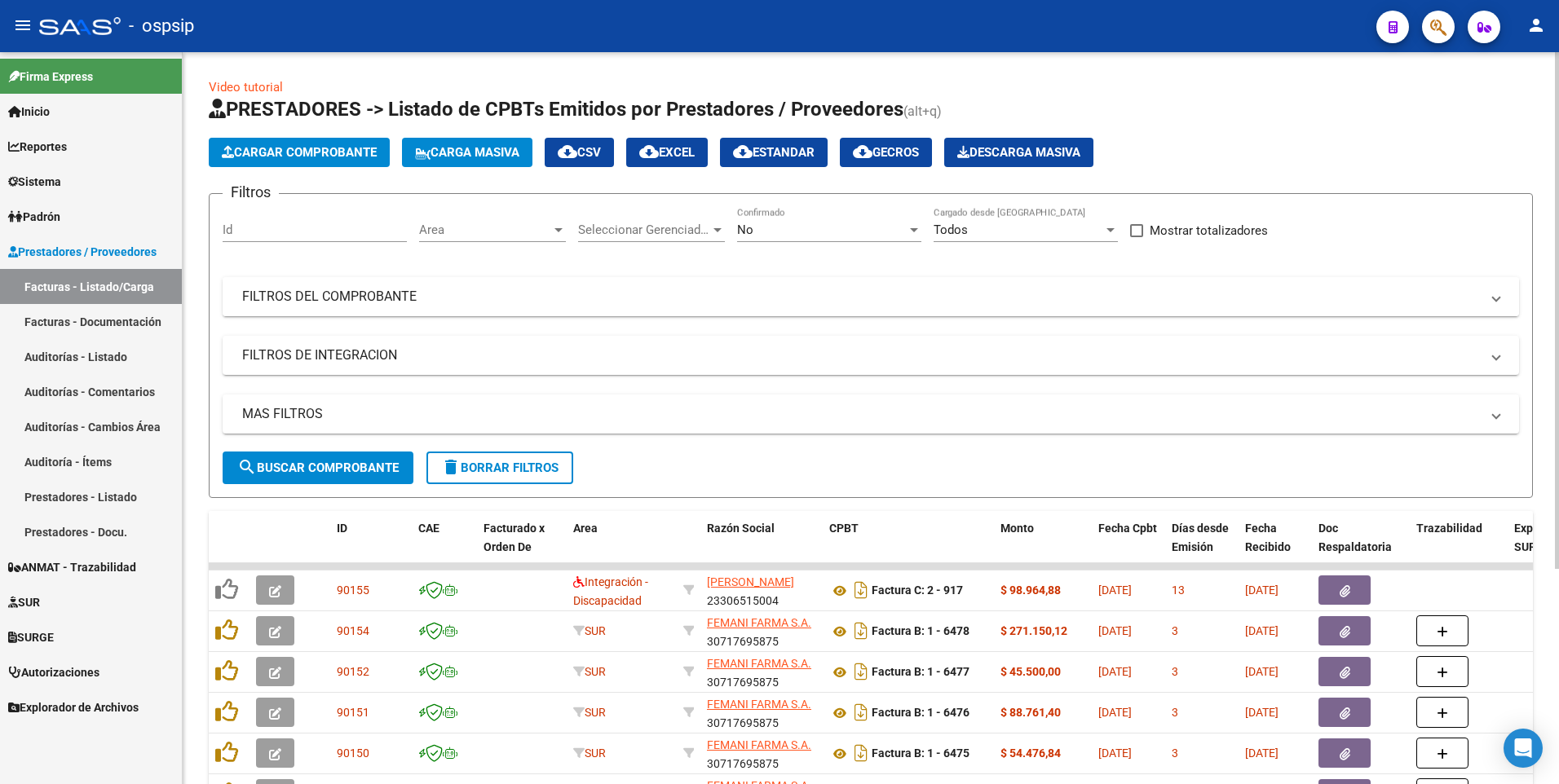
click at [817, 289] on mat-panel-title "FILTROS DEL COMPROBANTE" at bounding box center [860, 297] width 1238 height 18
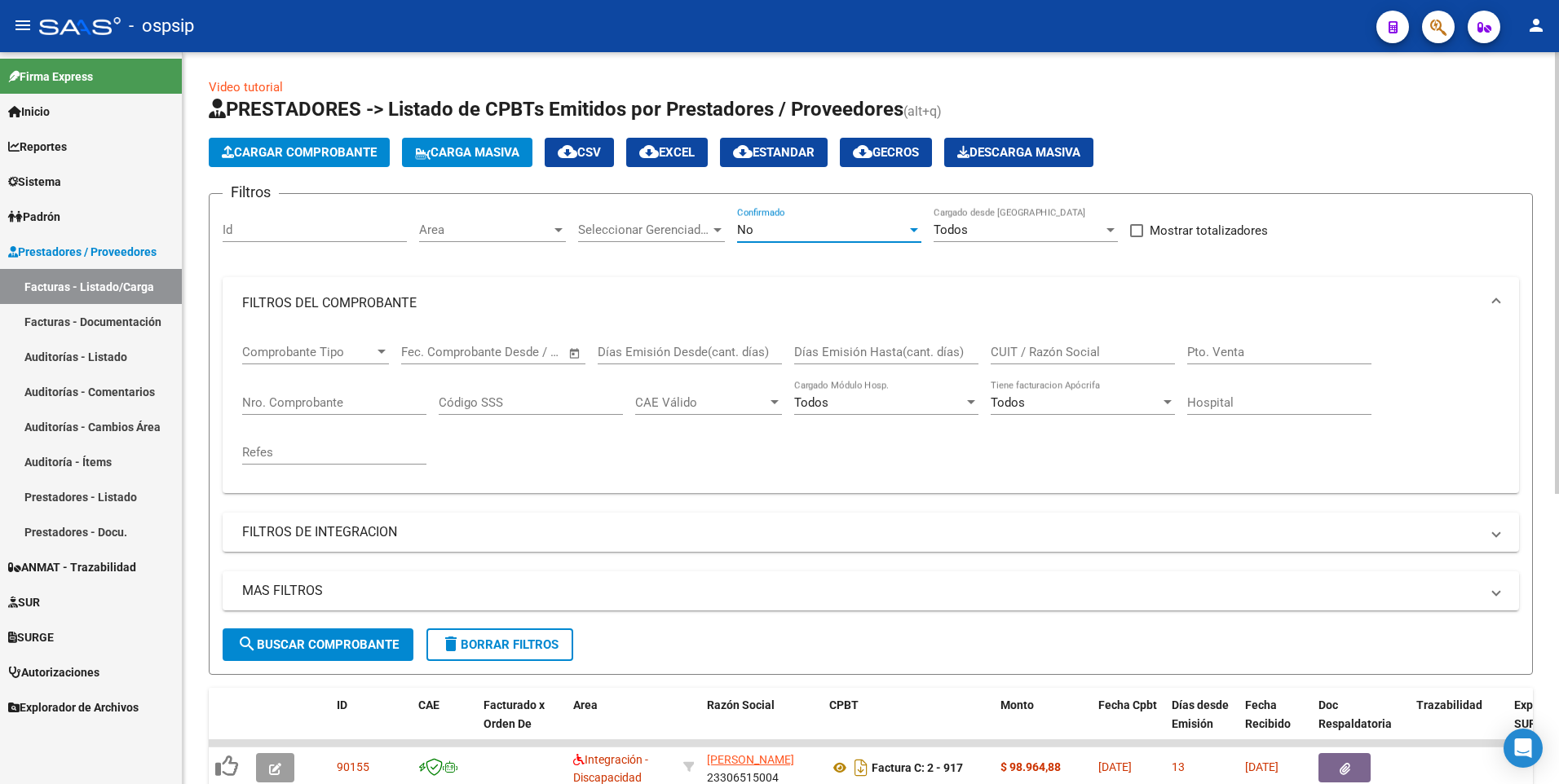
click at [827, 226] on div "No" at bounding box center [821, 230] width 170 height 15
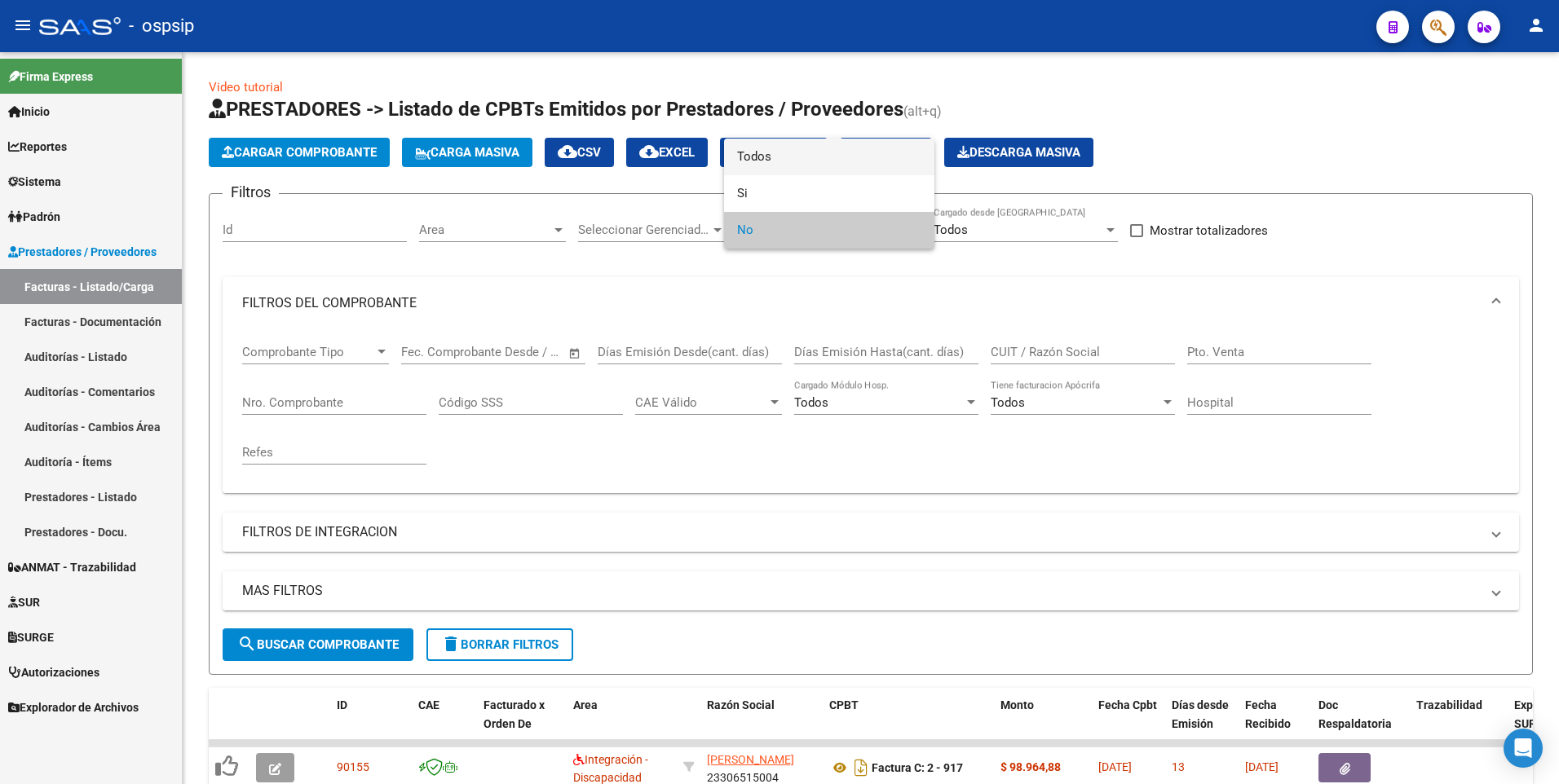
click at [811, 168] on span "Todos" at bounding box center [829, 156] width 185 height 36
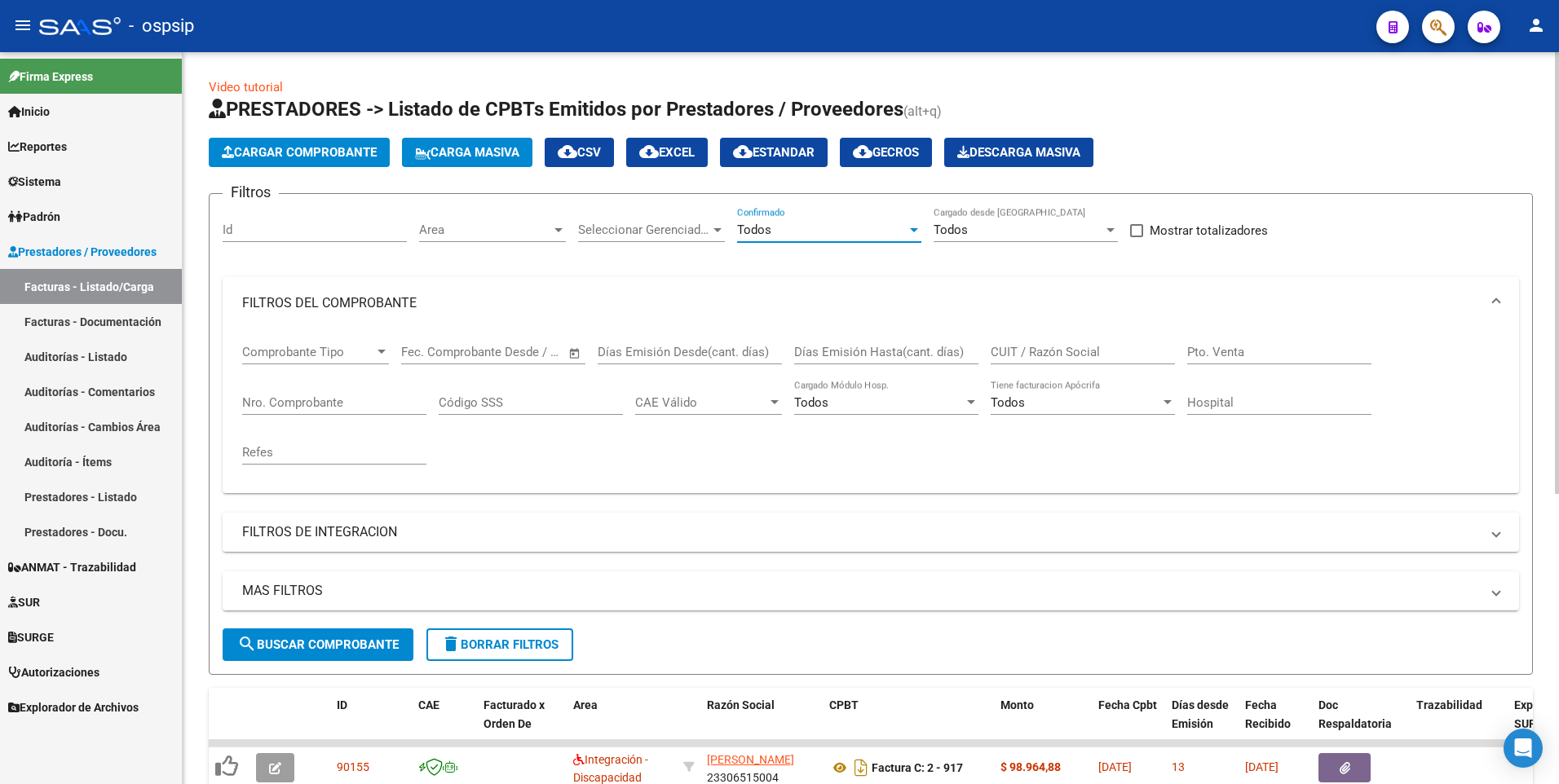
click at [1227, 348] on input "Pto. Venta" at bounding box center [1279, 353] width 185 height 15
click at [1102, 354] on input "CUIT / Razón Social" at bounding box center [1082, 353] width 185 height 15
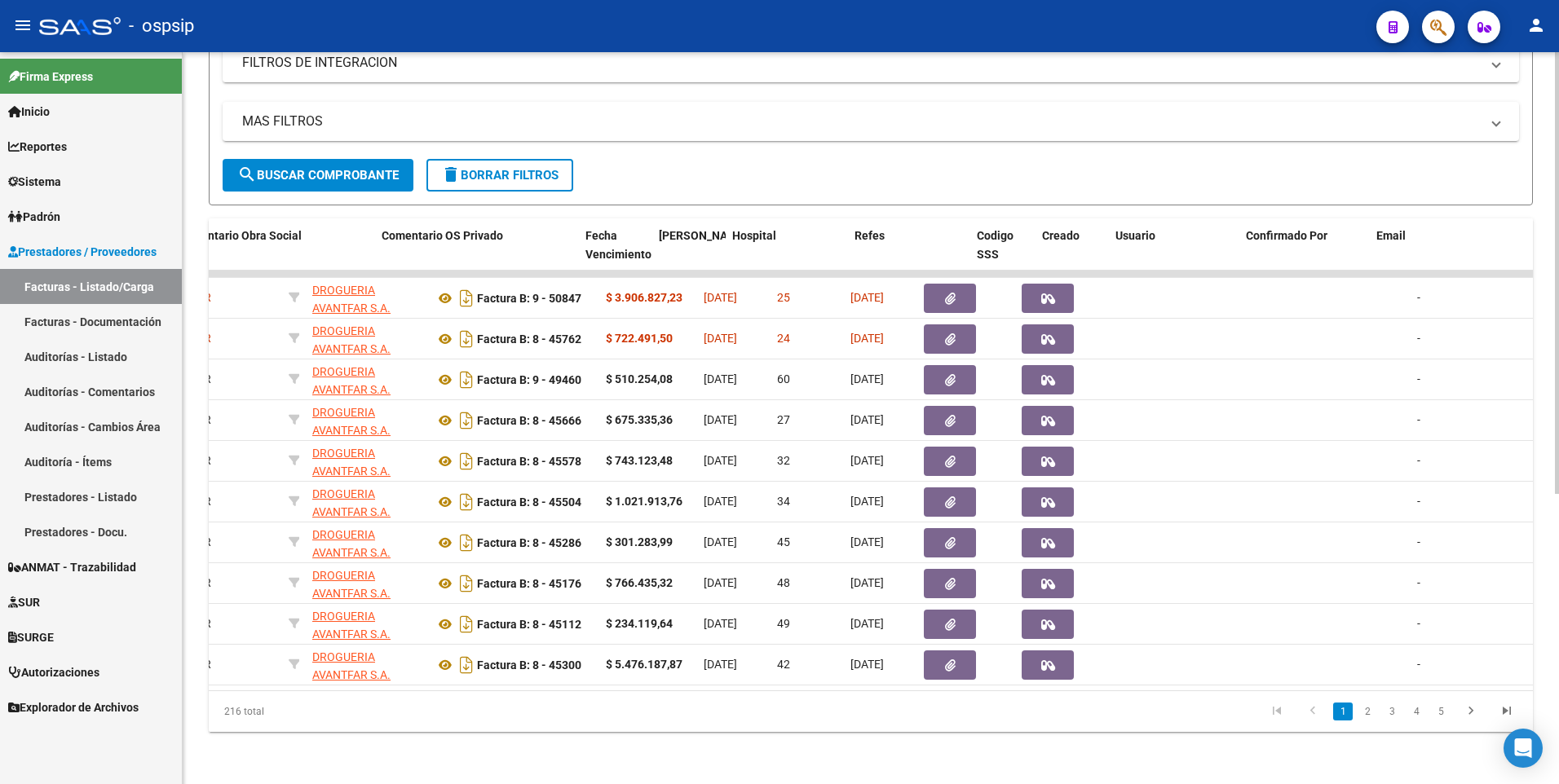
scroll to position [0, 2880]
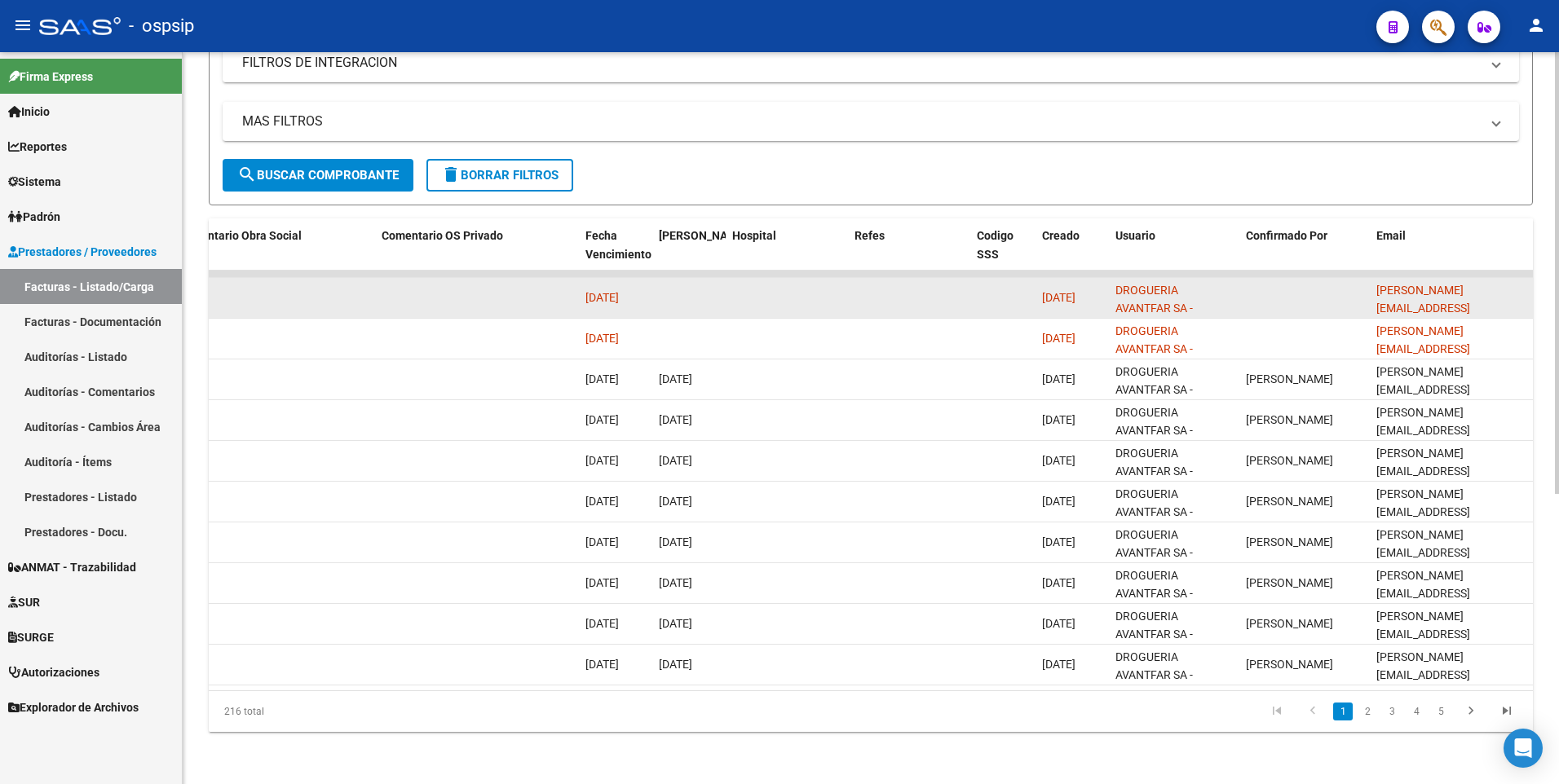
type input "30708335416"
drag, startPoint x: 1373, startPoint y: 284, endPoint x: 1512, endPoint y: 283, distance: 139.0
click at [1512, 283] on datatable-body-cell "daniela@avantfar.com.ar" at bounding box center [1451, 298] width 163 height 40
copy span "daniela@avantfar.com.ar"
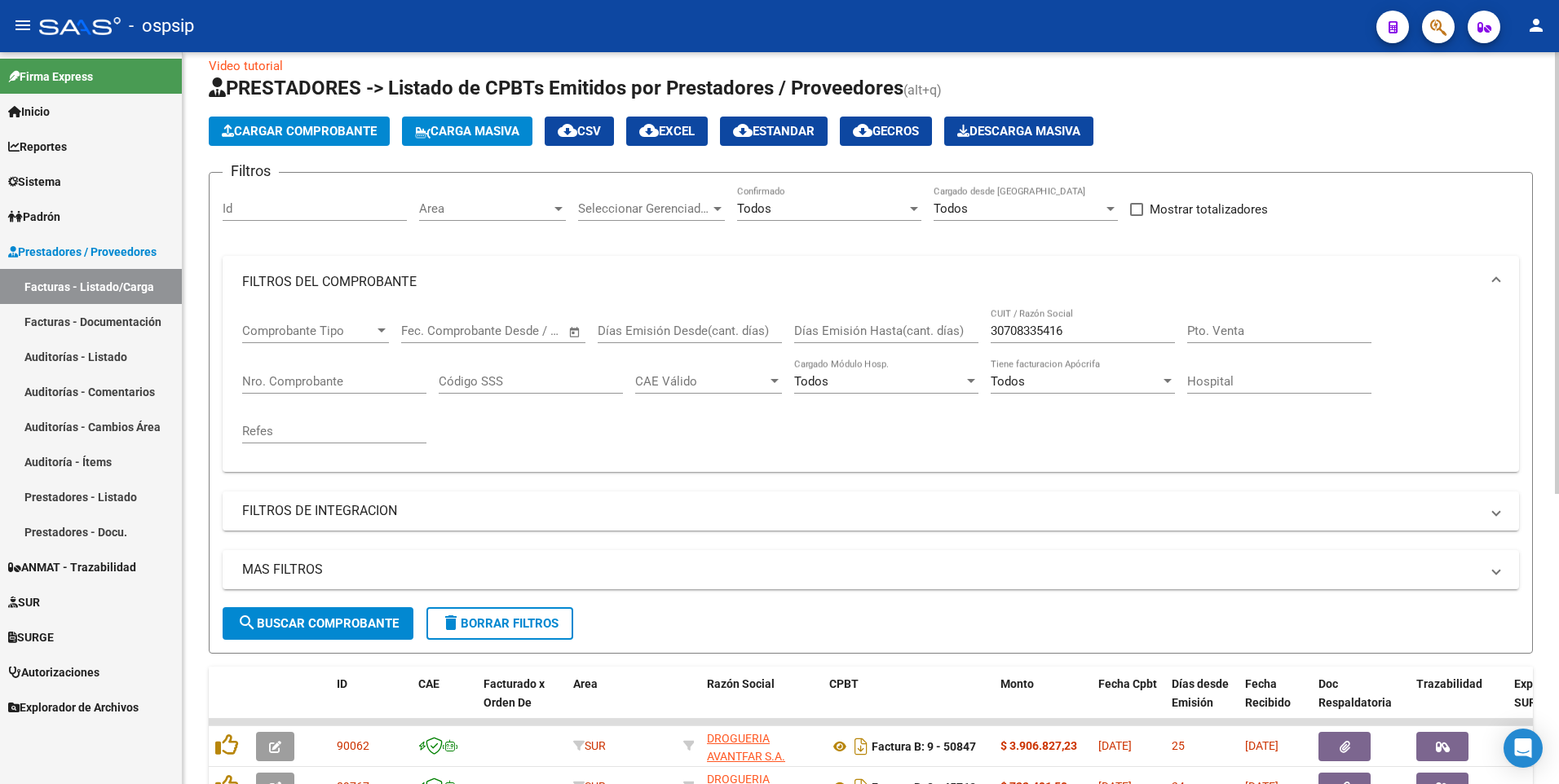
scroll to position [0, 0]
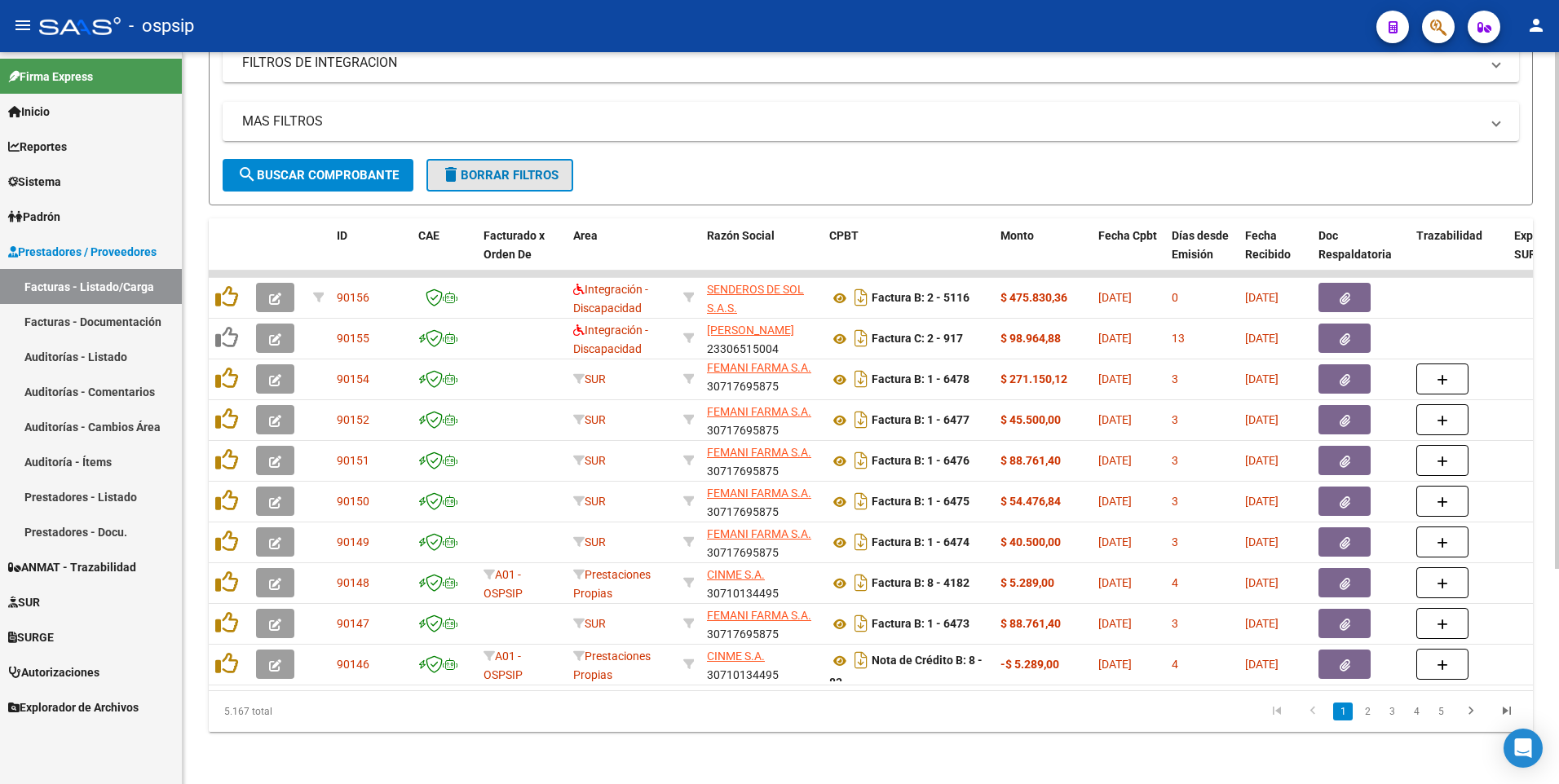
click at [513, 168] on span "delete Borrar Filtros" at bounding box center [500, 176] width 118 height 15
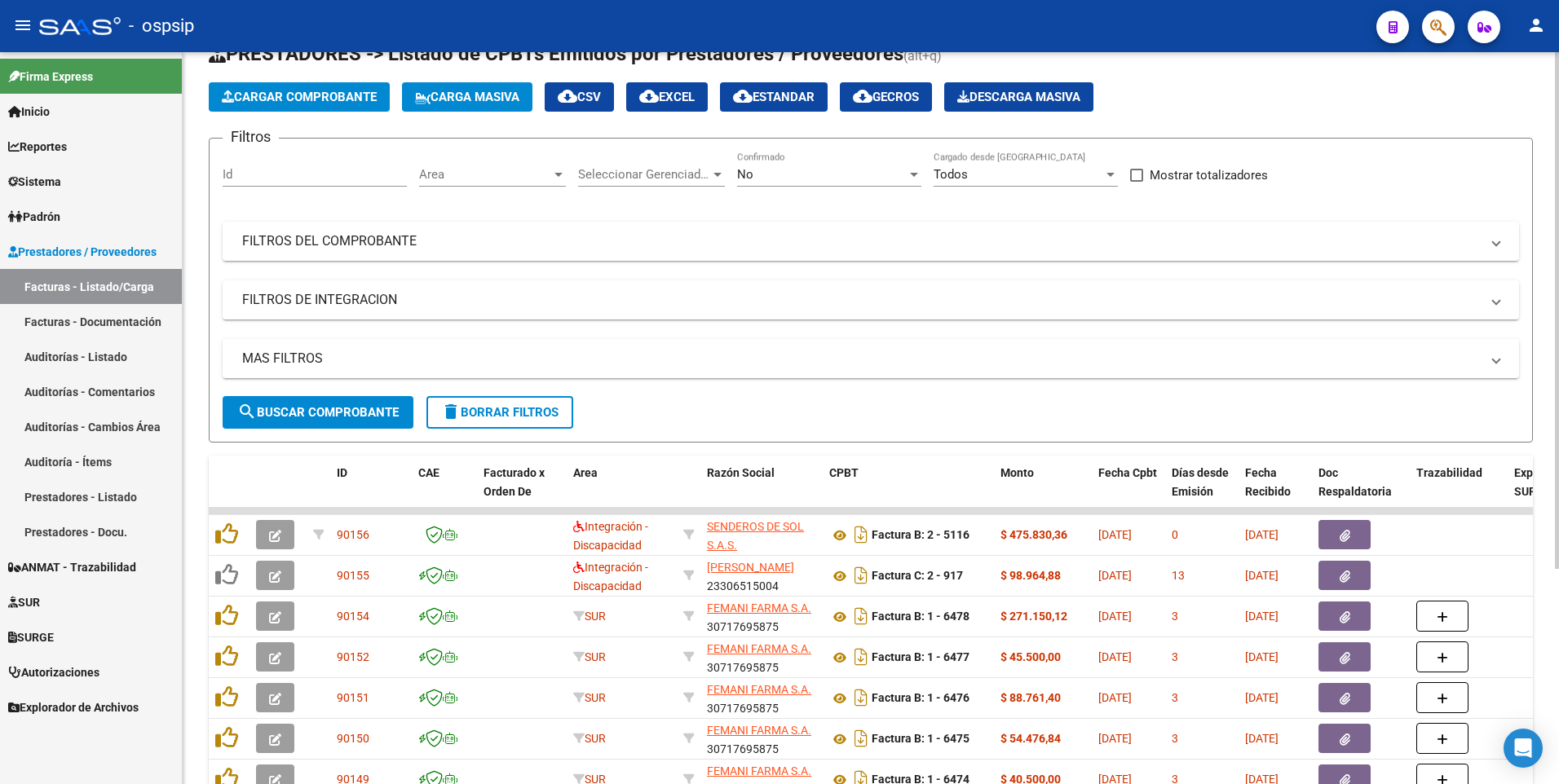
scroll to position [81, 0]
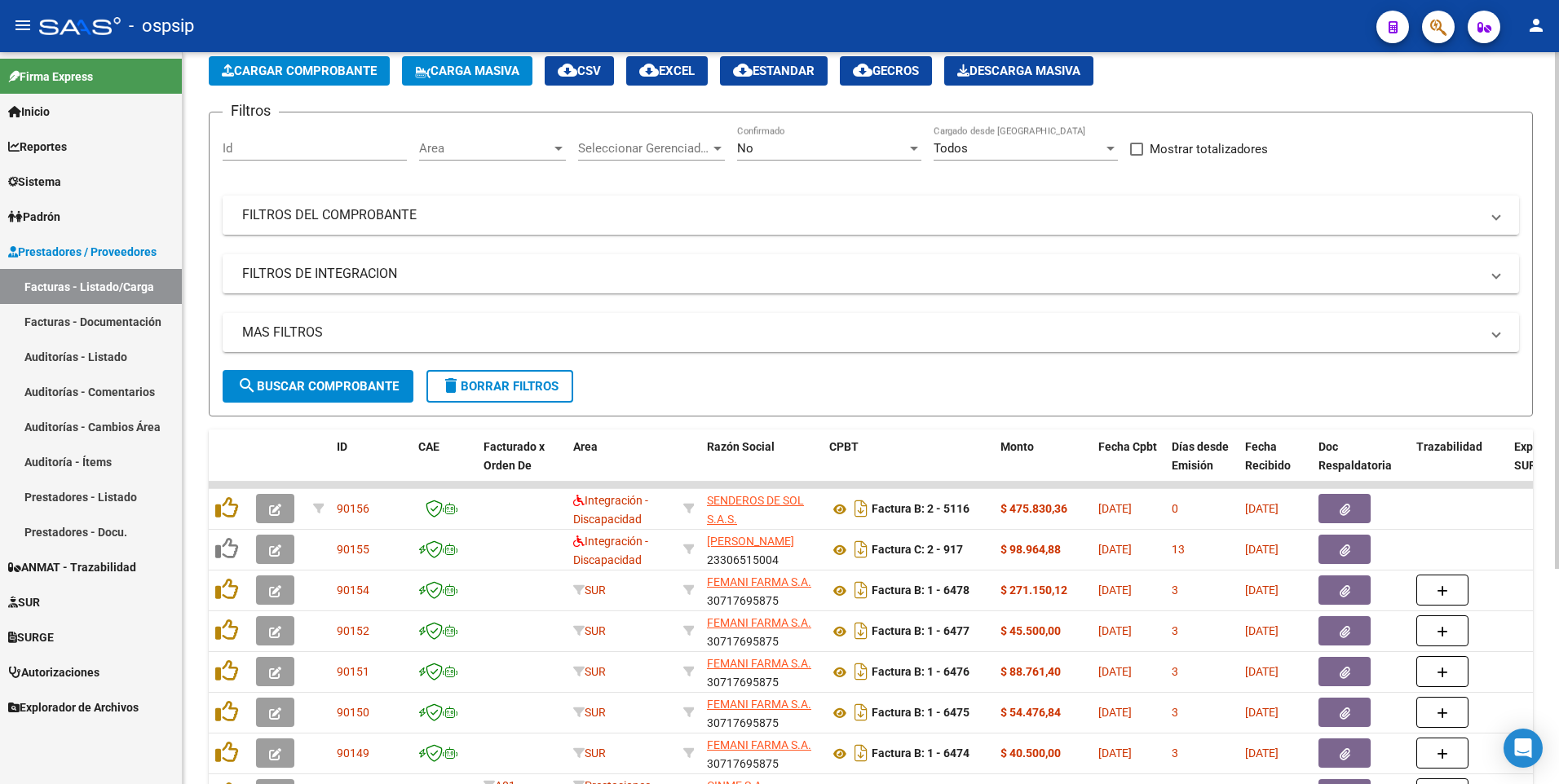
click at [1080, 204] on mat-expansion-panel-header "FILTROS DEL COMPROBANTE" at bounding box center [871, 214] width 1297 height 39
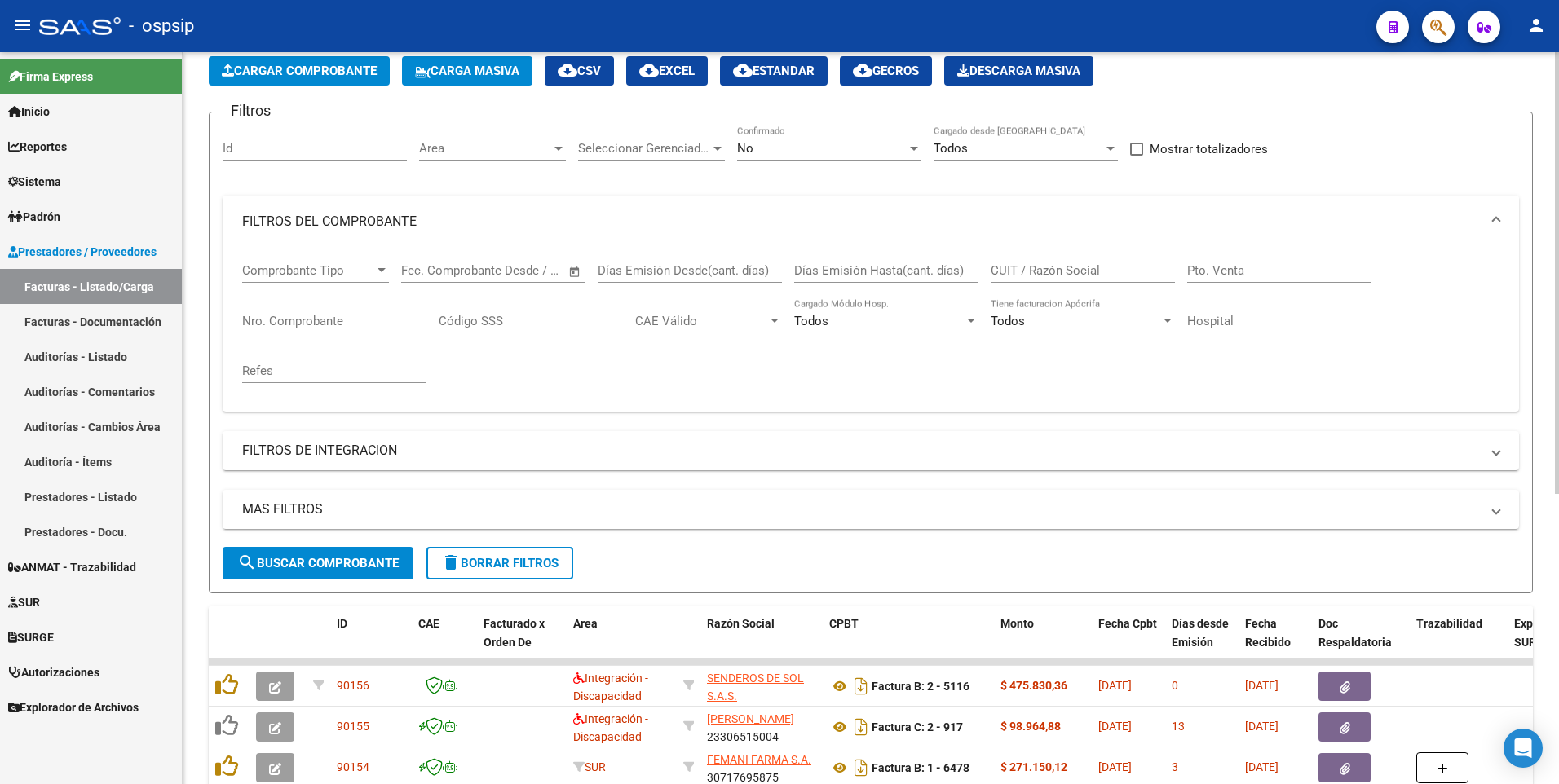
drag, startPoint x: 1074, startPoint y: 262, endPoint x: 1085, endPoint y: 240, distance: 24.6
click at [1074, 260] on div "CUIT / Razón Social" at bounding box center [1082, 265] width 185 height 35
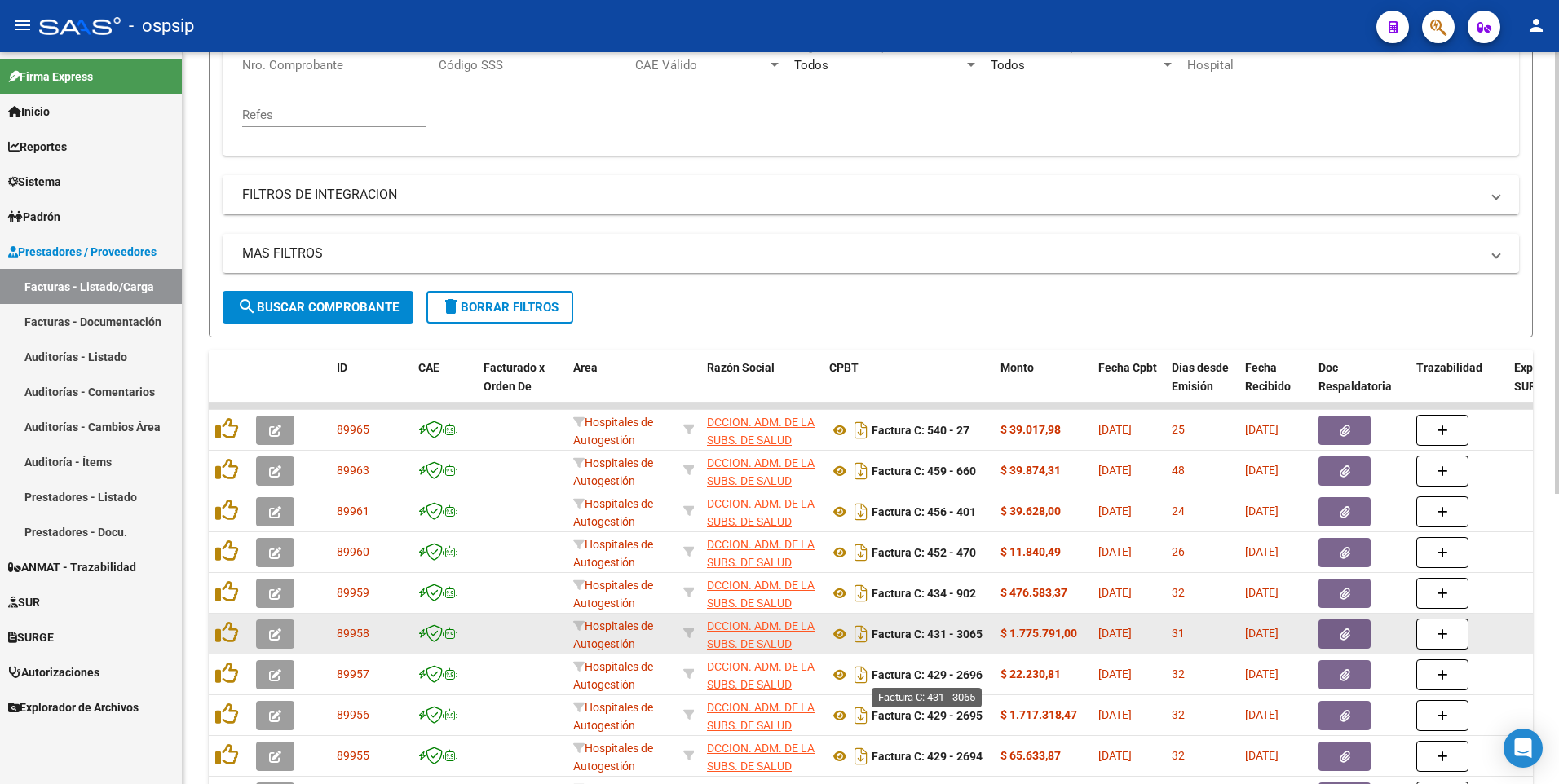
scroll to position [407, 0]
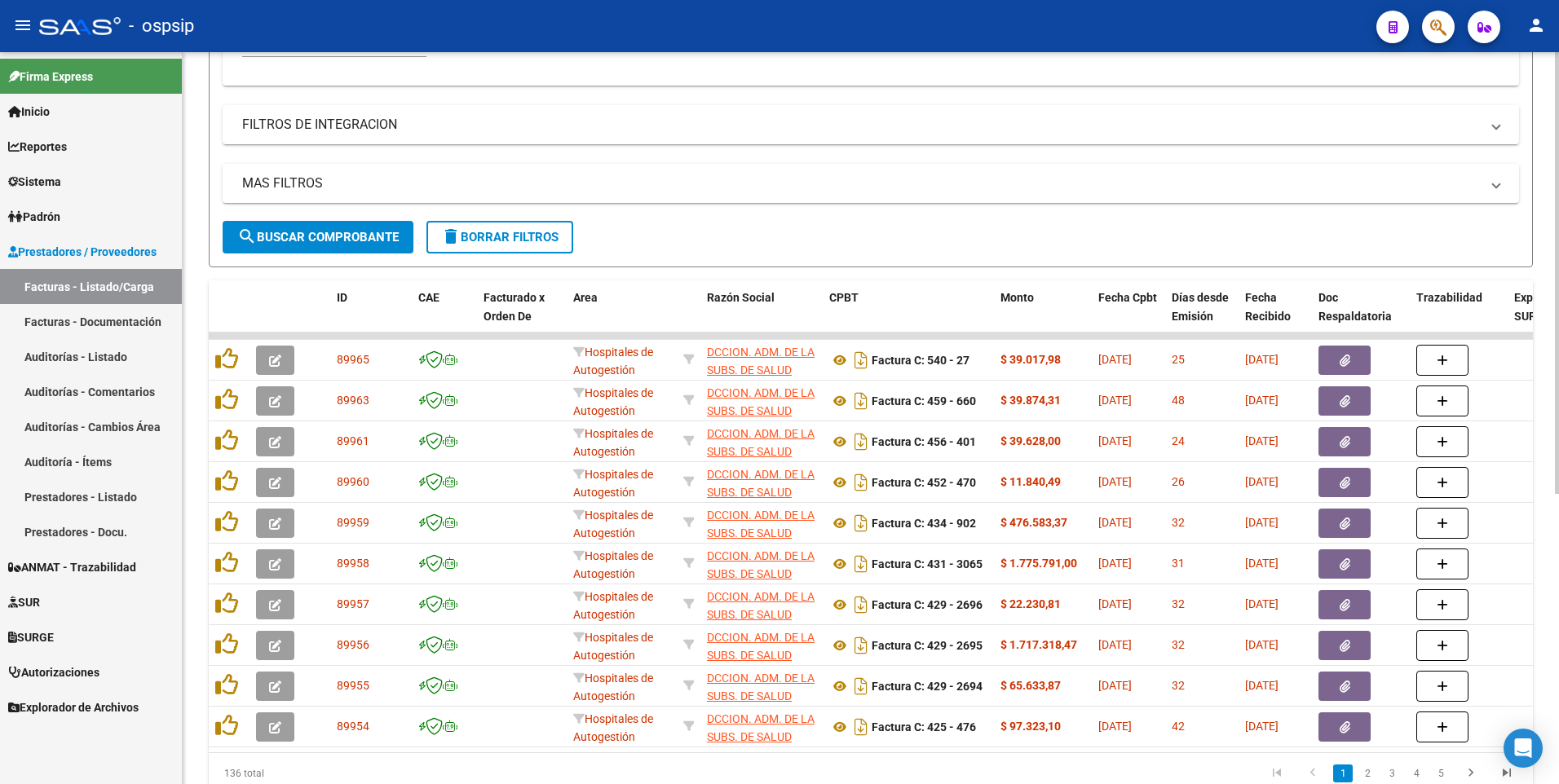
type input "30707519378"
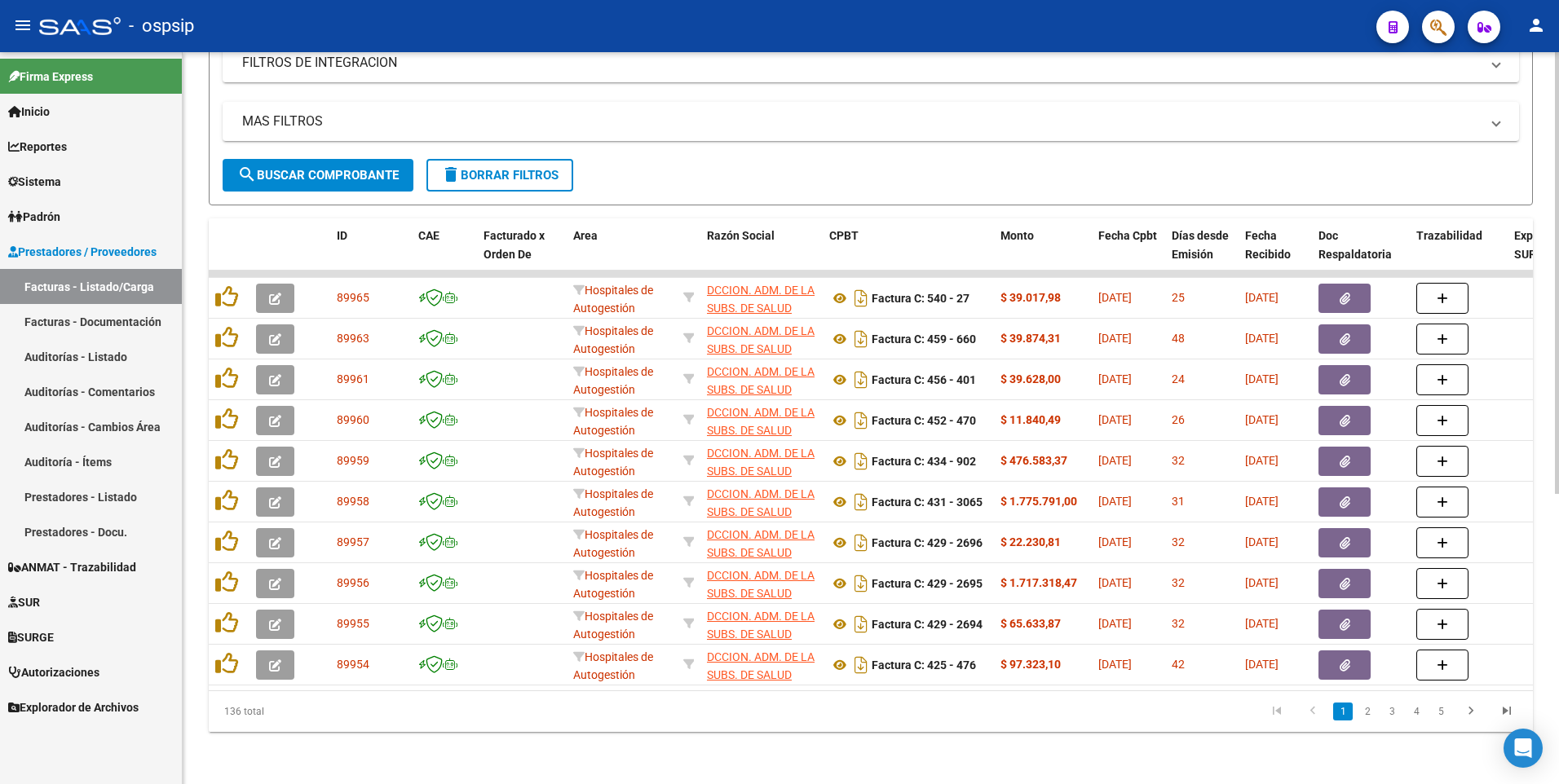
drag, startPoint x: 1359, startPoint y: 708, endPoint x: 1351, endPoint y: 698, distance: 12.8
click at [1359, 708] on link "2" at bounding box center [1368, 712] width 20 height 18
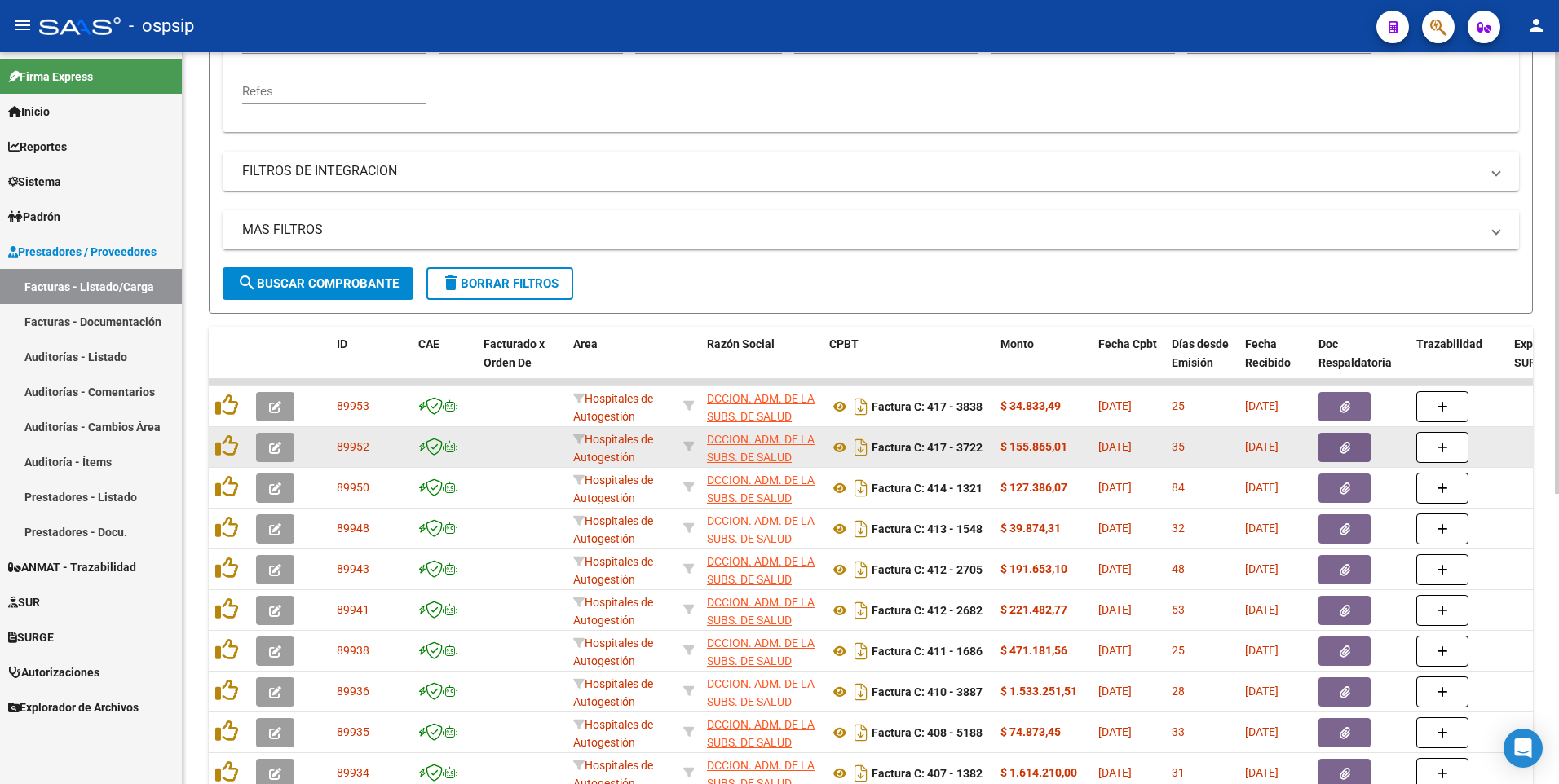
scroll to position [400, 0]
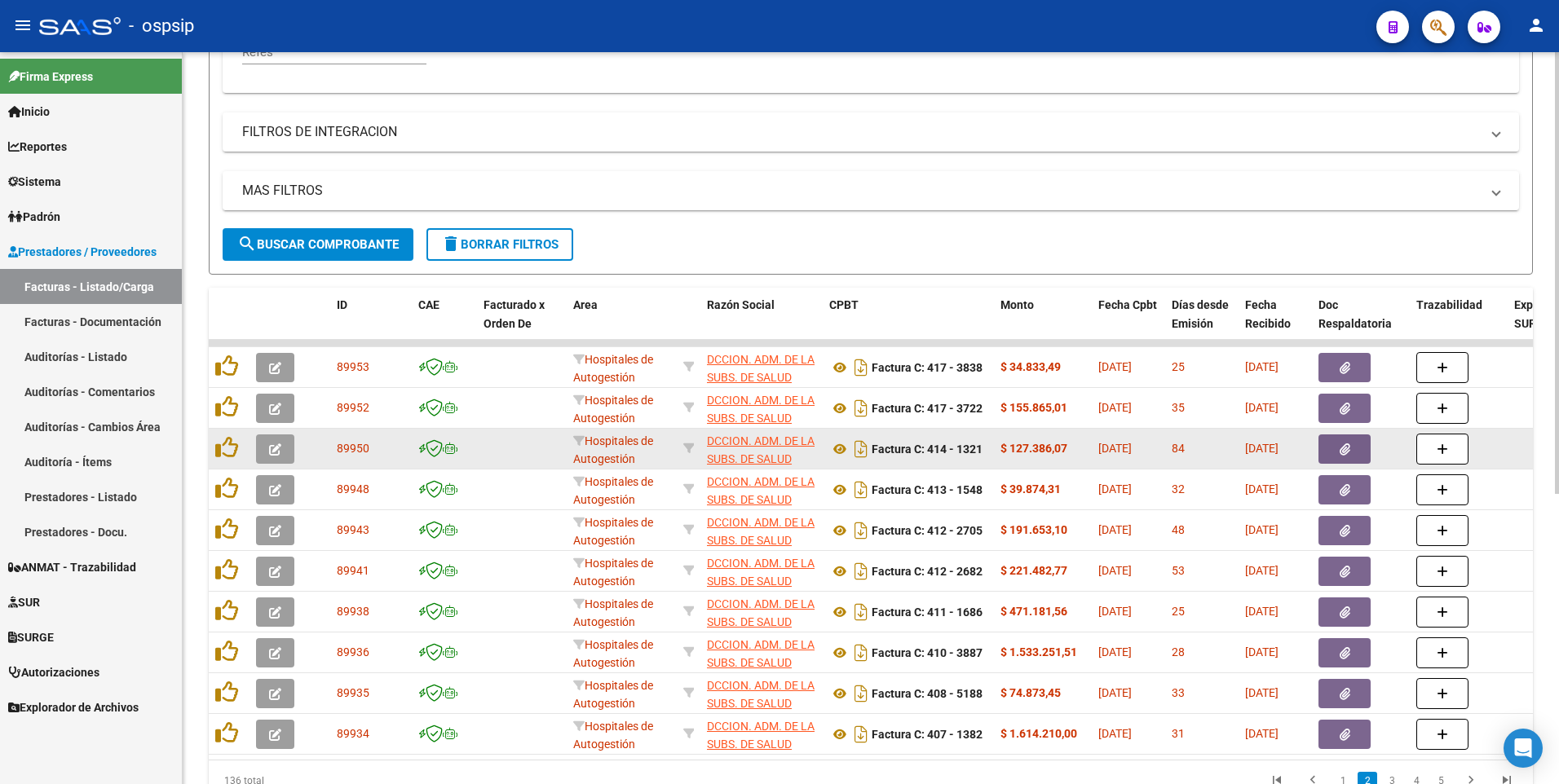
click at [1335, 459] on button "button" at bounding box center [1344, 449] width 52 height 29
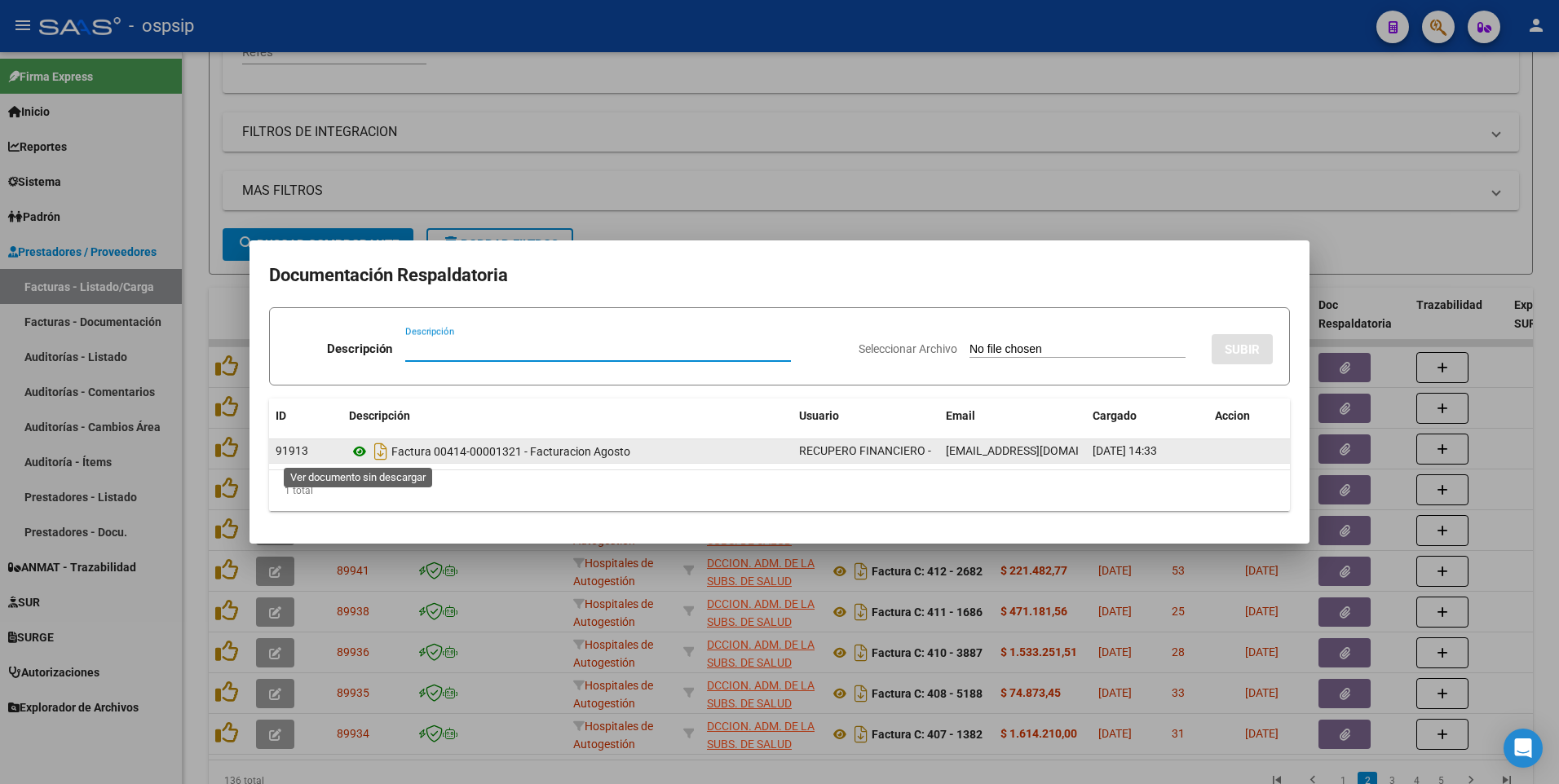
click at [362, 457] on icon at bounding box center [359, 452] width 22 height 20
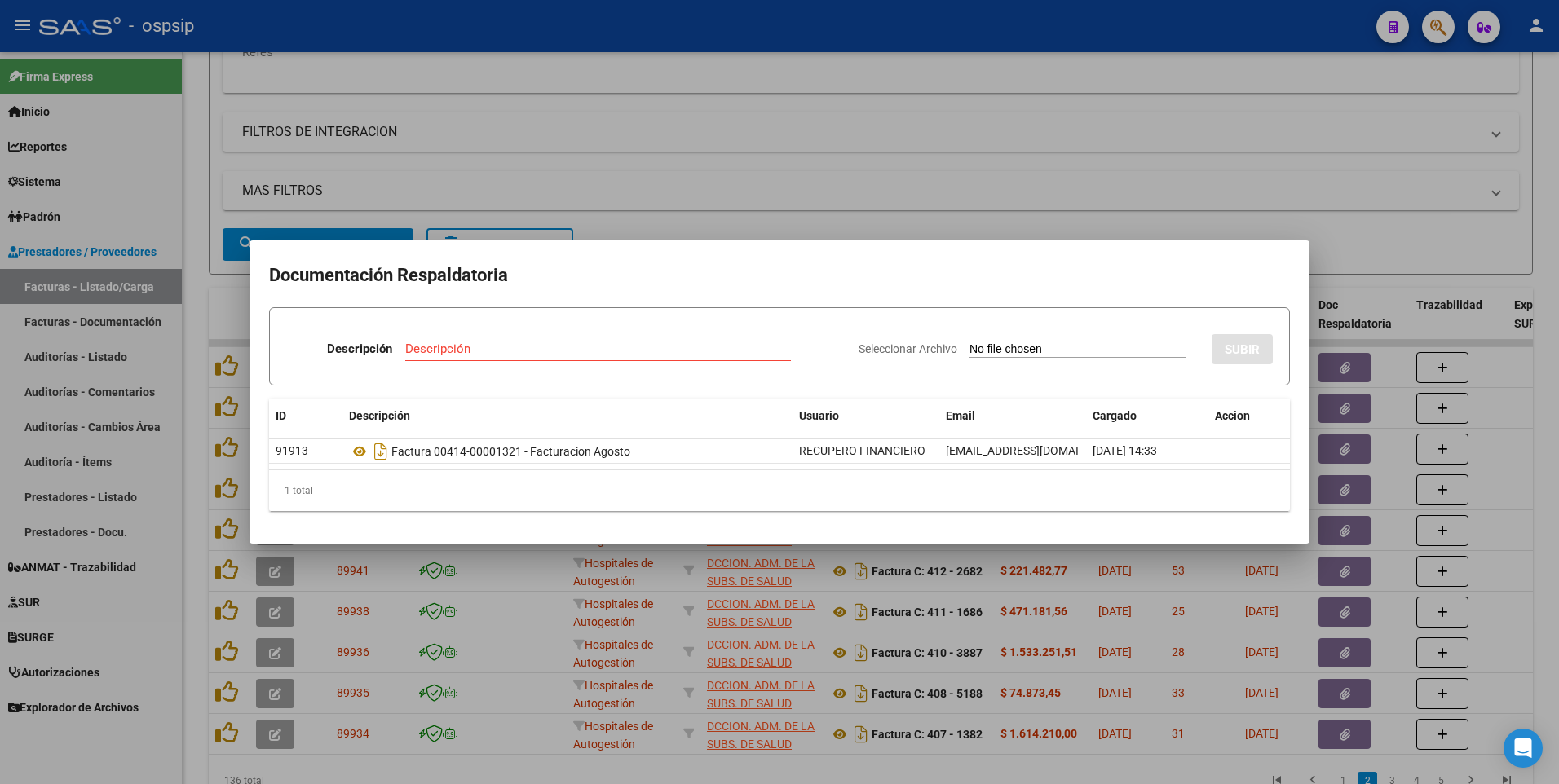
click at [691, 119] on div at bounding box center [779, 392] width 1559 height 784
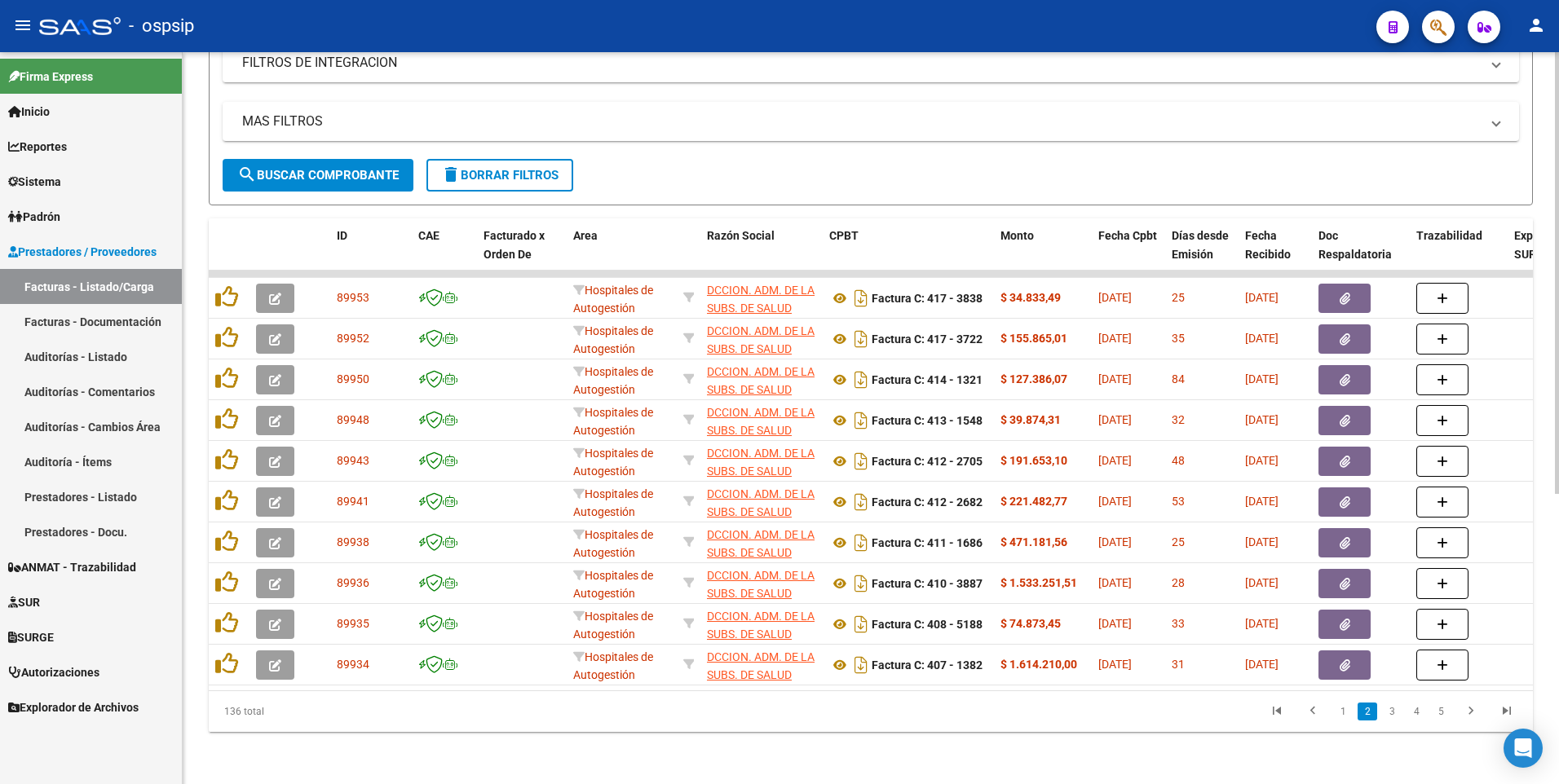
scroll to position [482, 0]
click at [1343, 715] on link "1" at bounding box center [1343, 712] width 20 height 18
click at [1370, 714] on link "2" at bounding box center [1368, 712] width 20 height 18
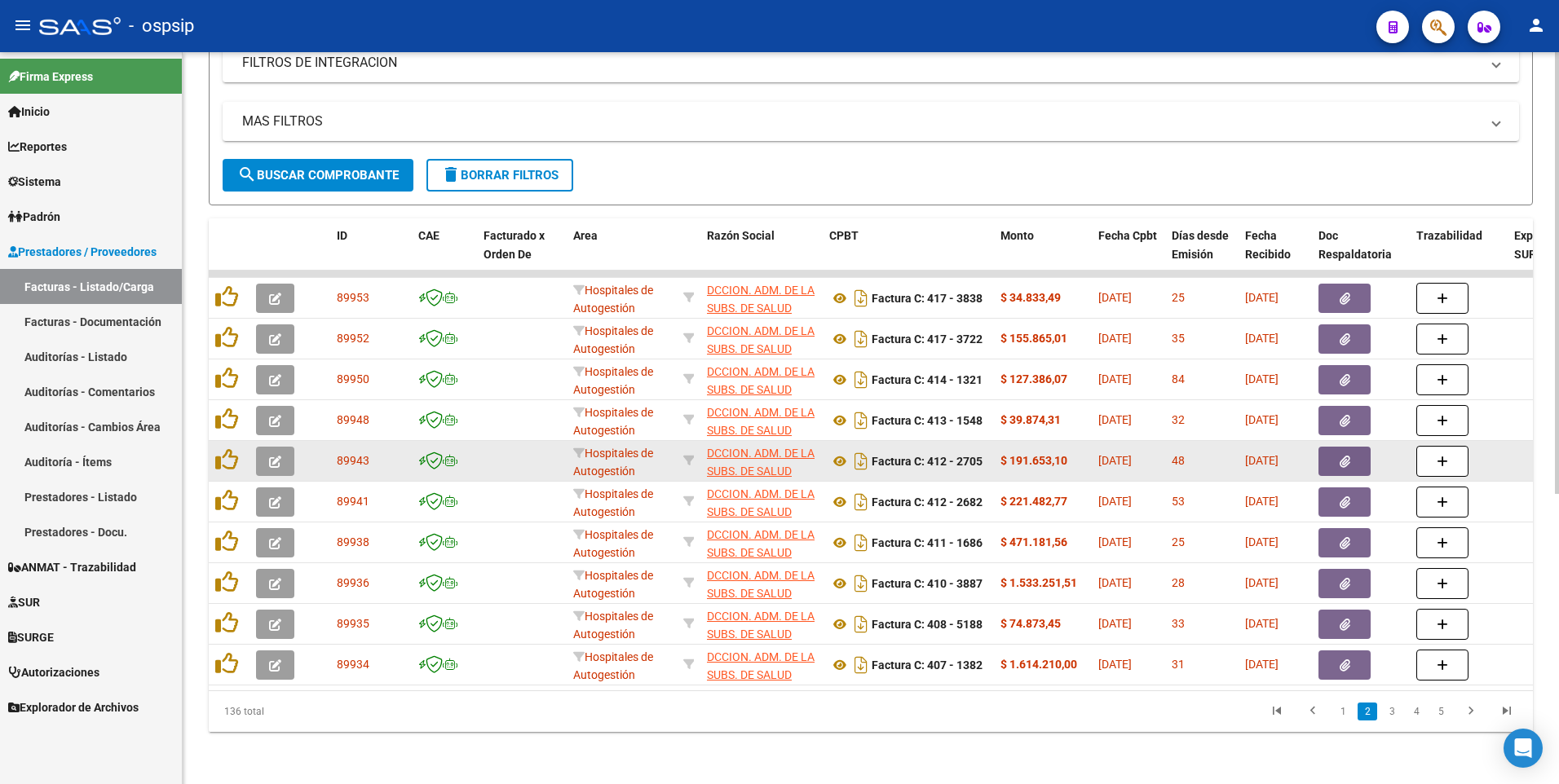
click at [1359, 450] on button "button" at bounding box center [1344, 461] width 52 height 29
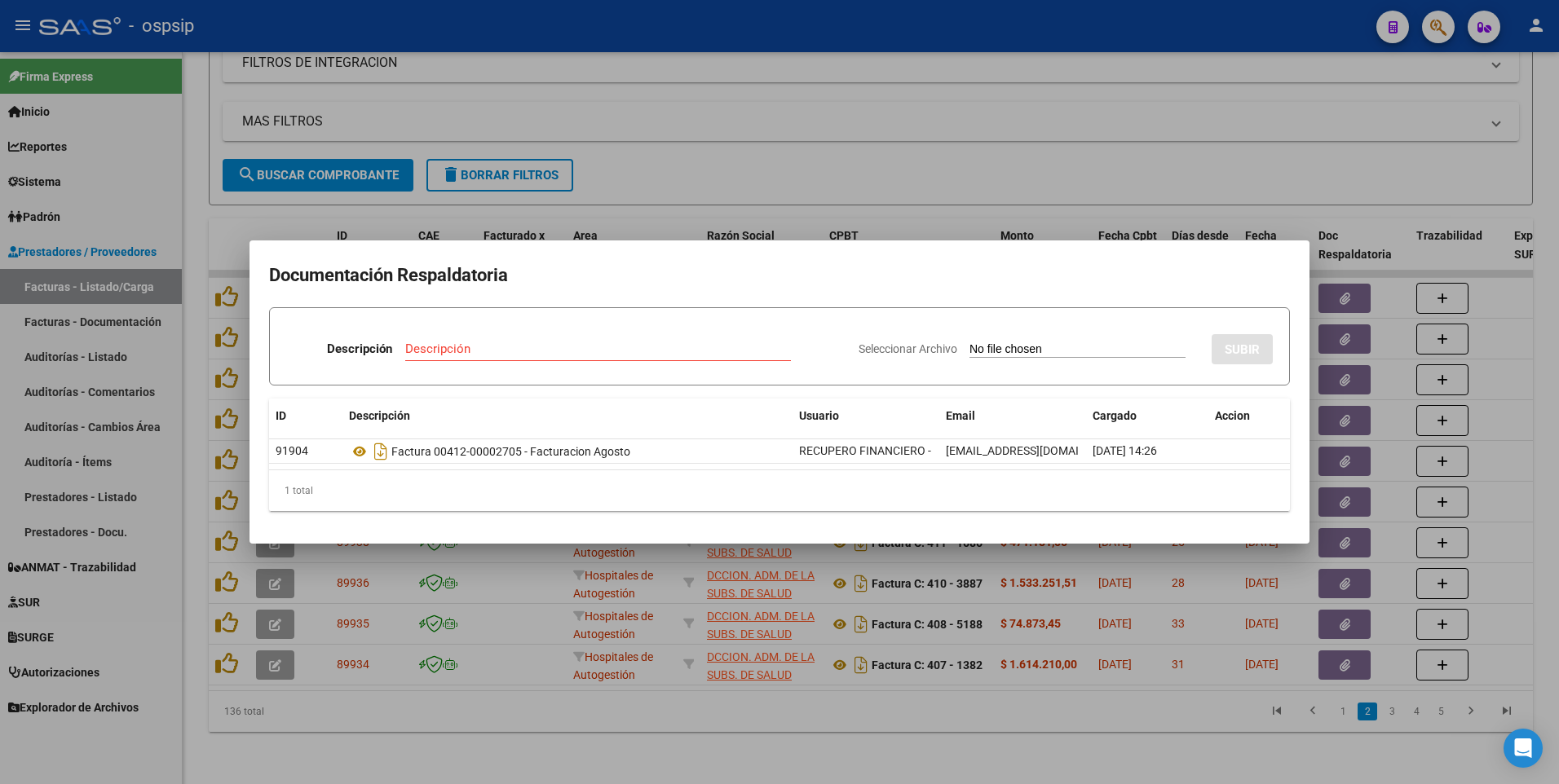
click at [540, 25] on div at bounding box center [779, 392] width 1559 height 784
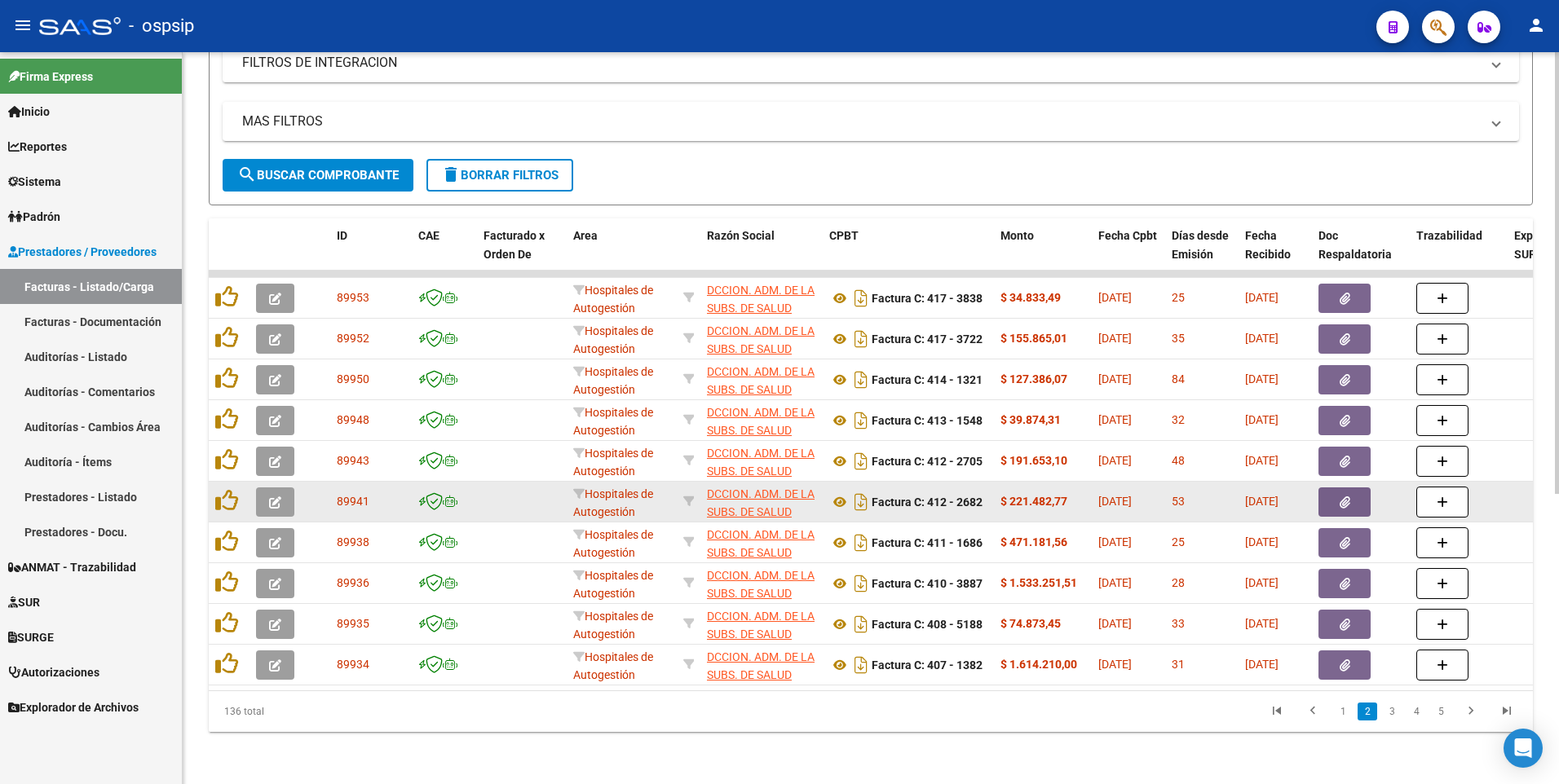
click at [1321, 489] on button "button" at bounding box center [1344, 502] width 52 height 29
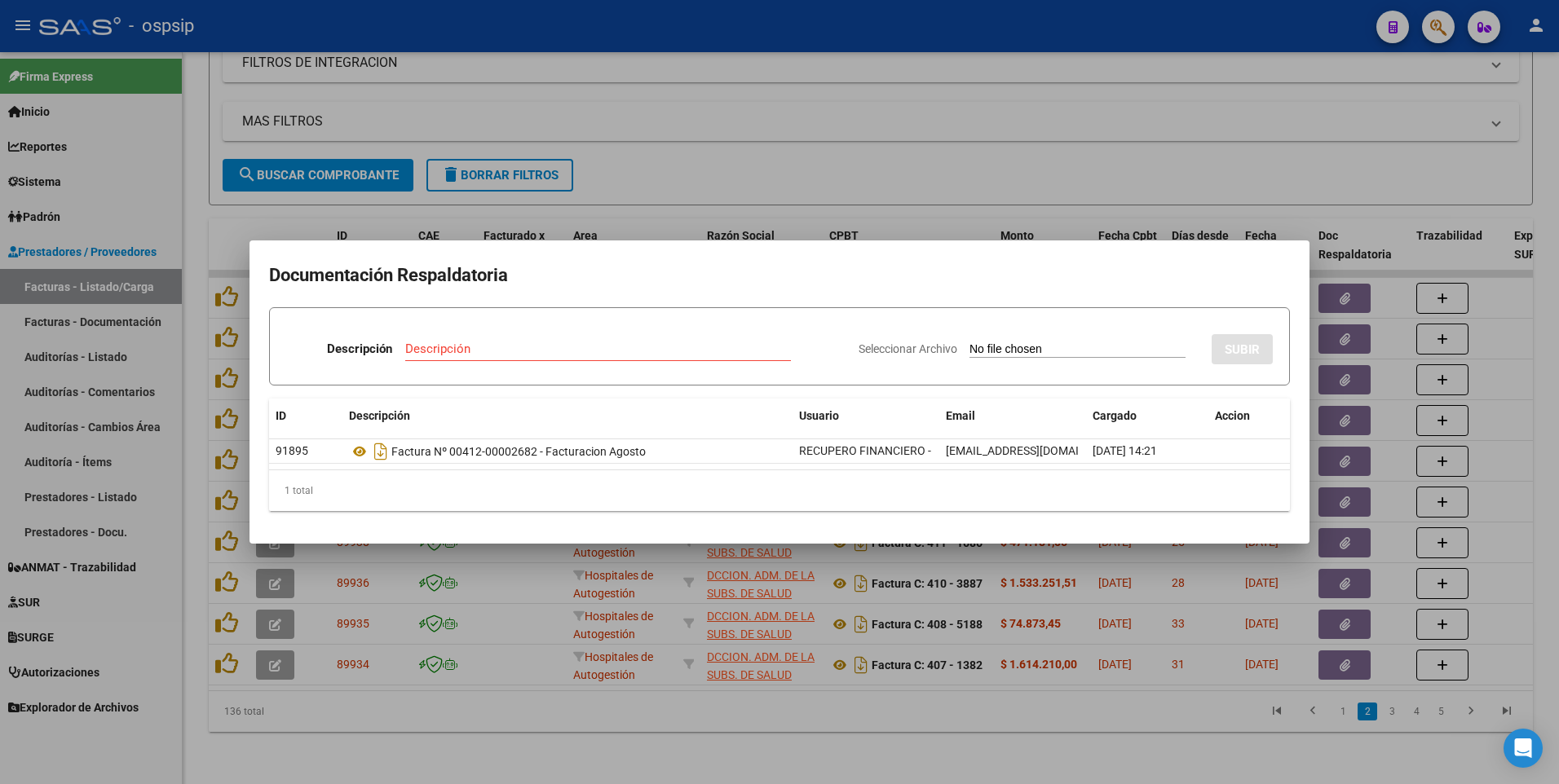
click at [974, 128] on div at bounding box center [779, 392] width 1559 height 784
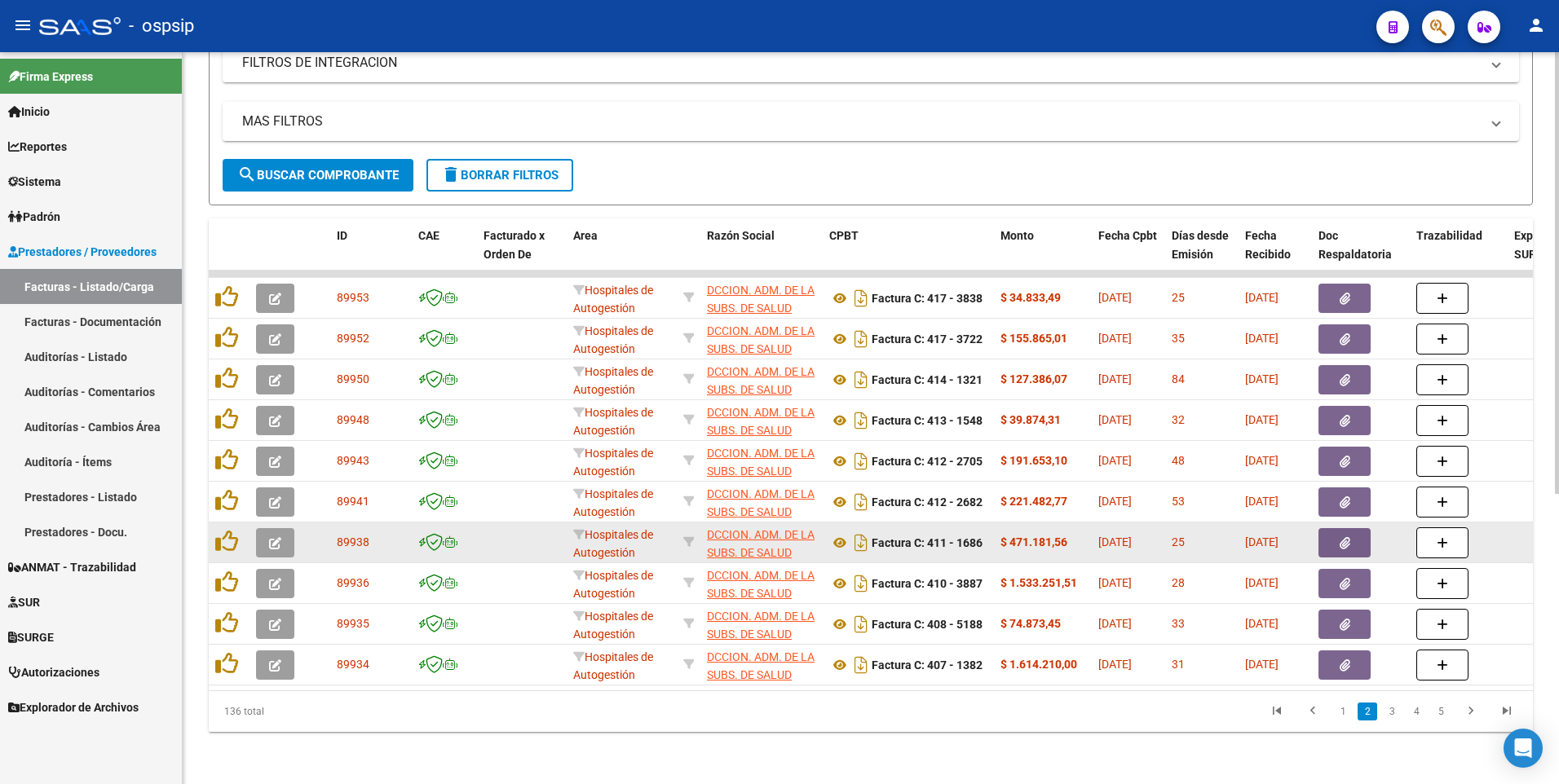
click at [1350, 537] on icon "button" at bounding box center [1345, 543] width 11 height 12
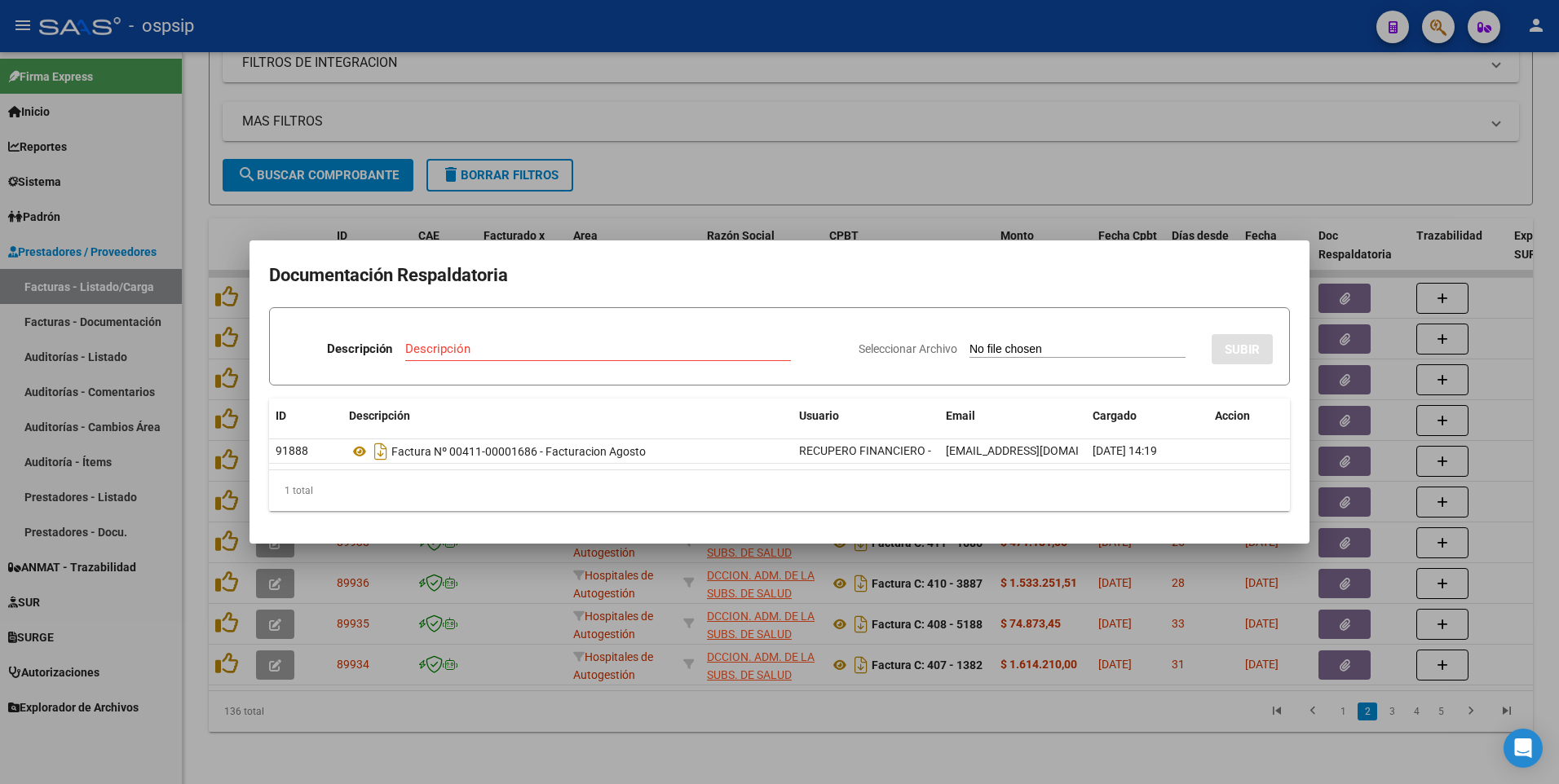
click at [1016, 183] on div at bounding box center [779, 392] width 1559 height 784
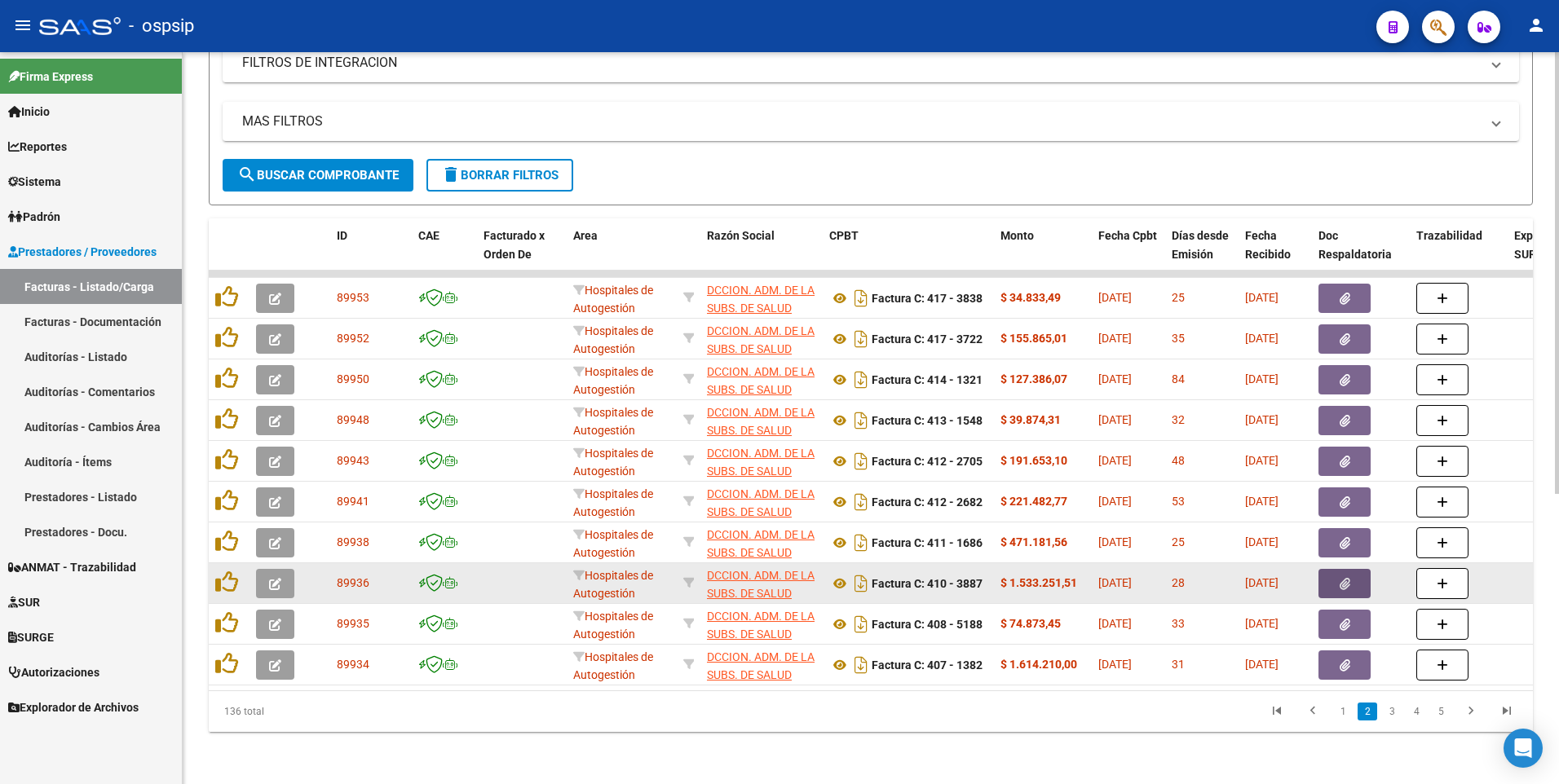
click at [1330, 570] on button "button" at bounding box center [1344, 583] width 52 height 29
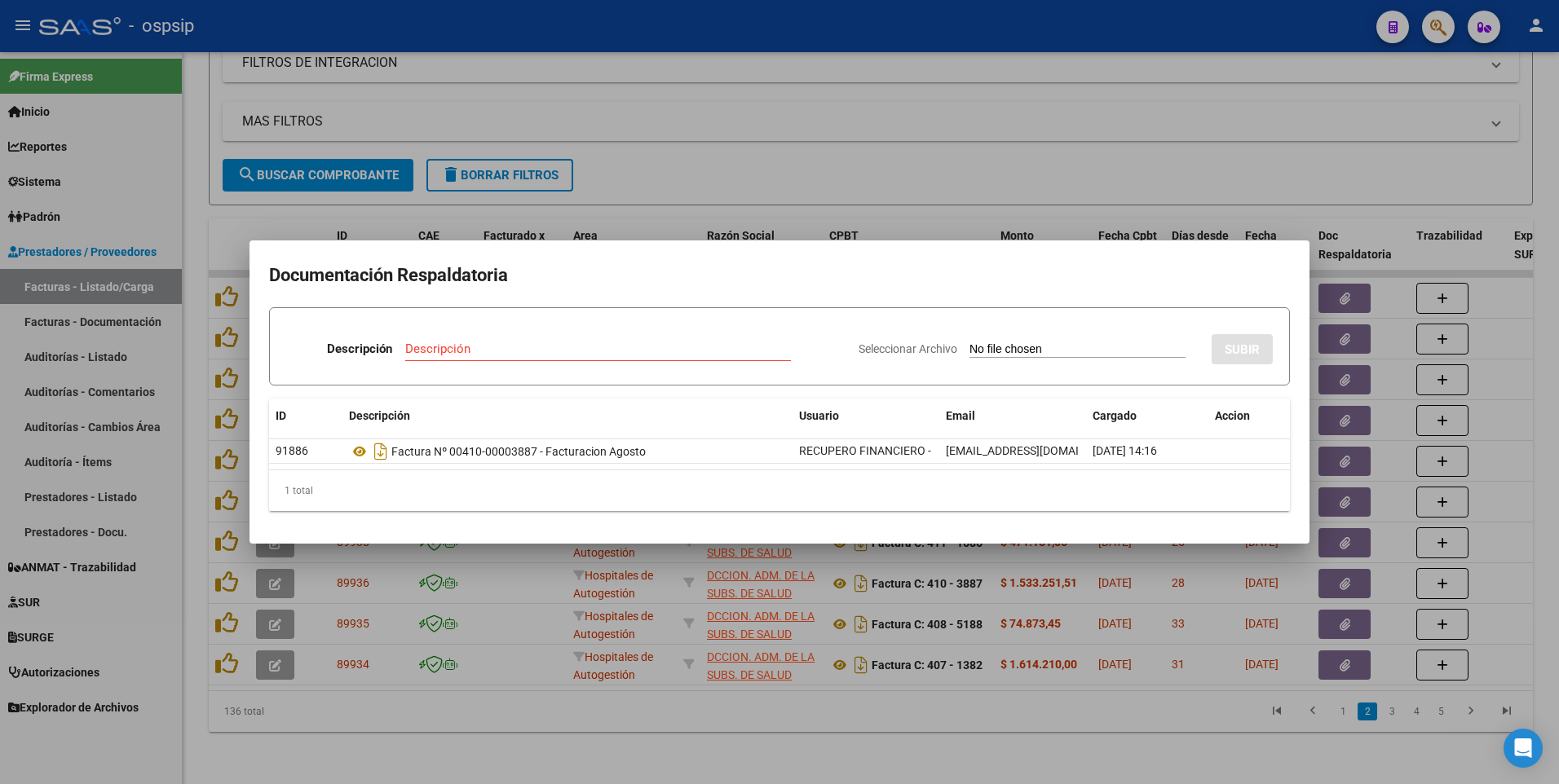
click at [946, 187] on div at bounding box center [779, 392] width 1559 height 784
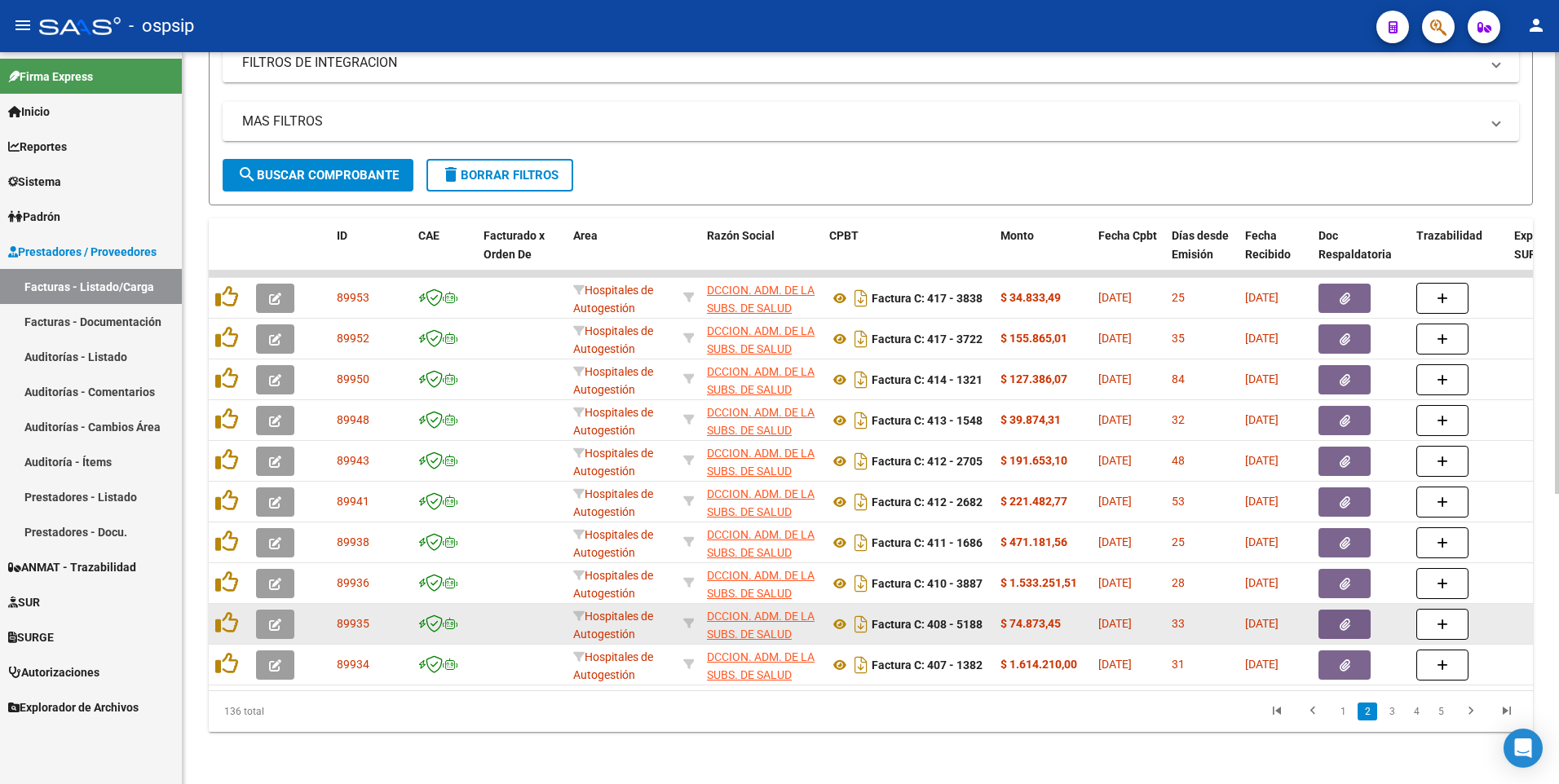
click at [1356, 610] on button "button" at bounding box center [1344, 624] width 52 height 29
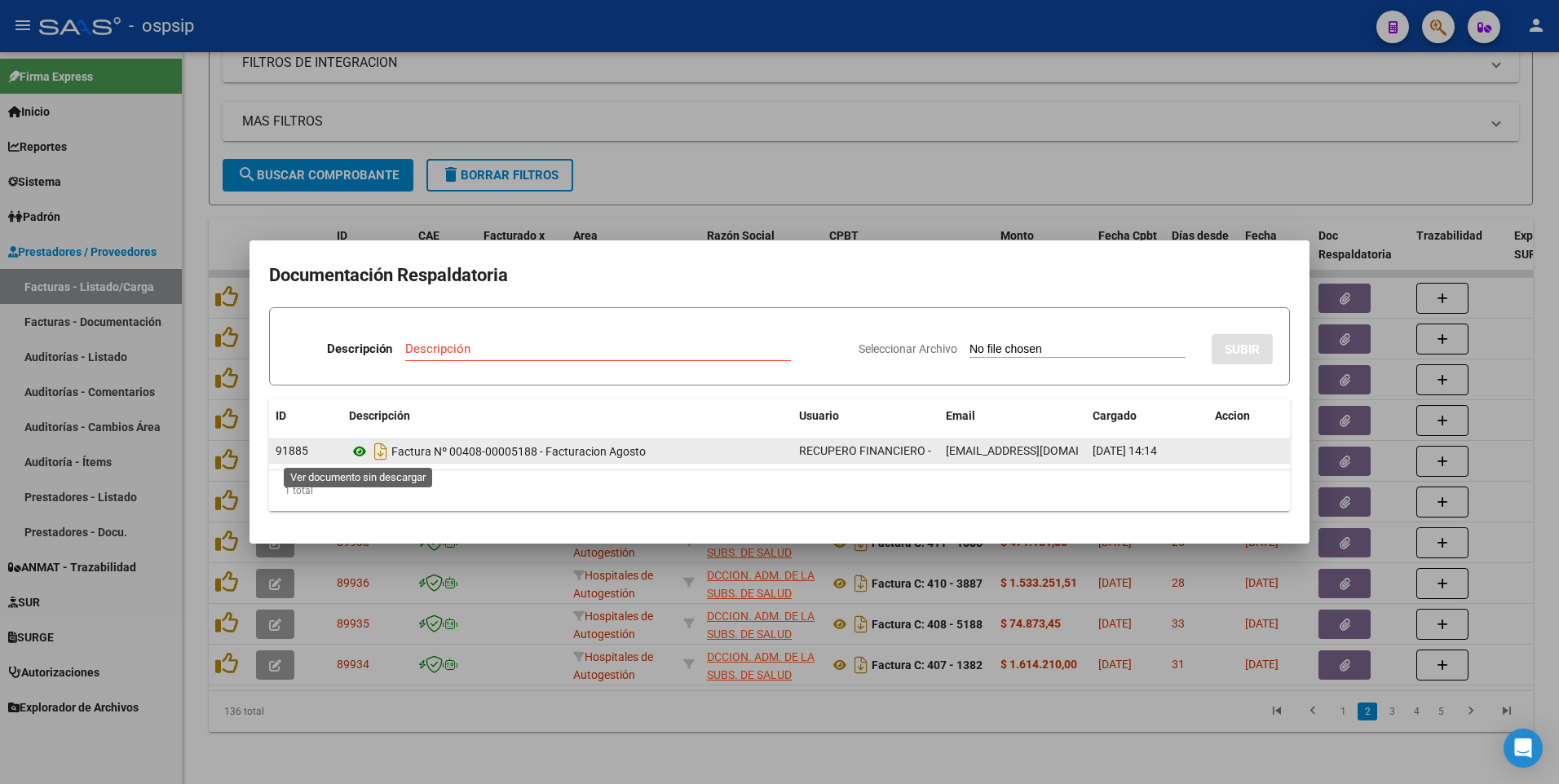
click at [354, 456] on icon at bounding box center [359, 452] width 22 height 20
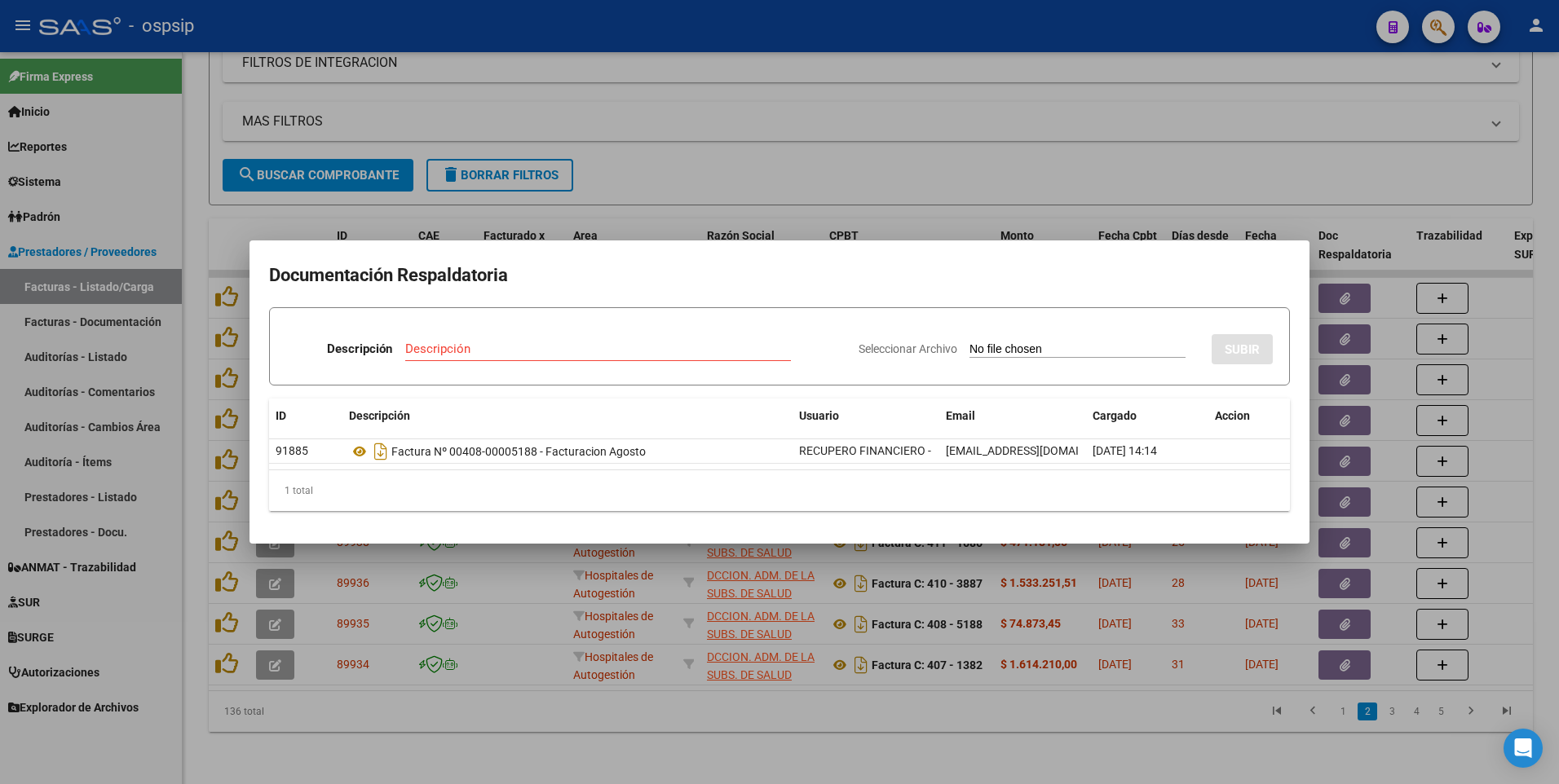
click at [652, 96] on div at bounding box center [779, 392] width 1559 height 784
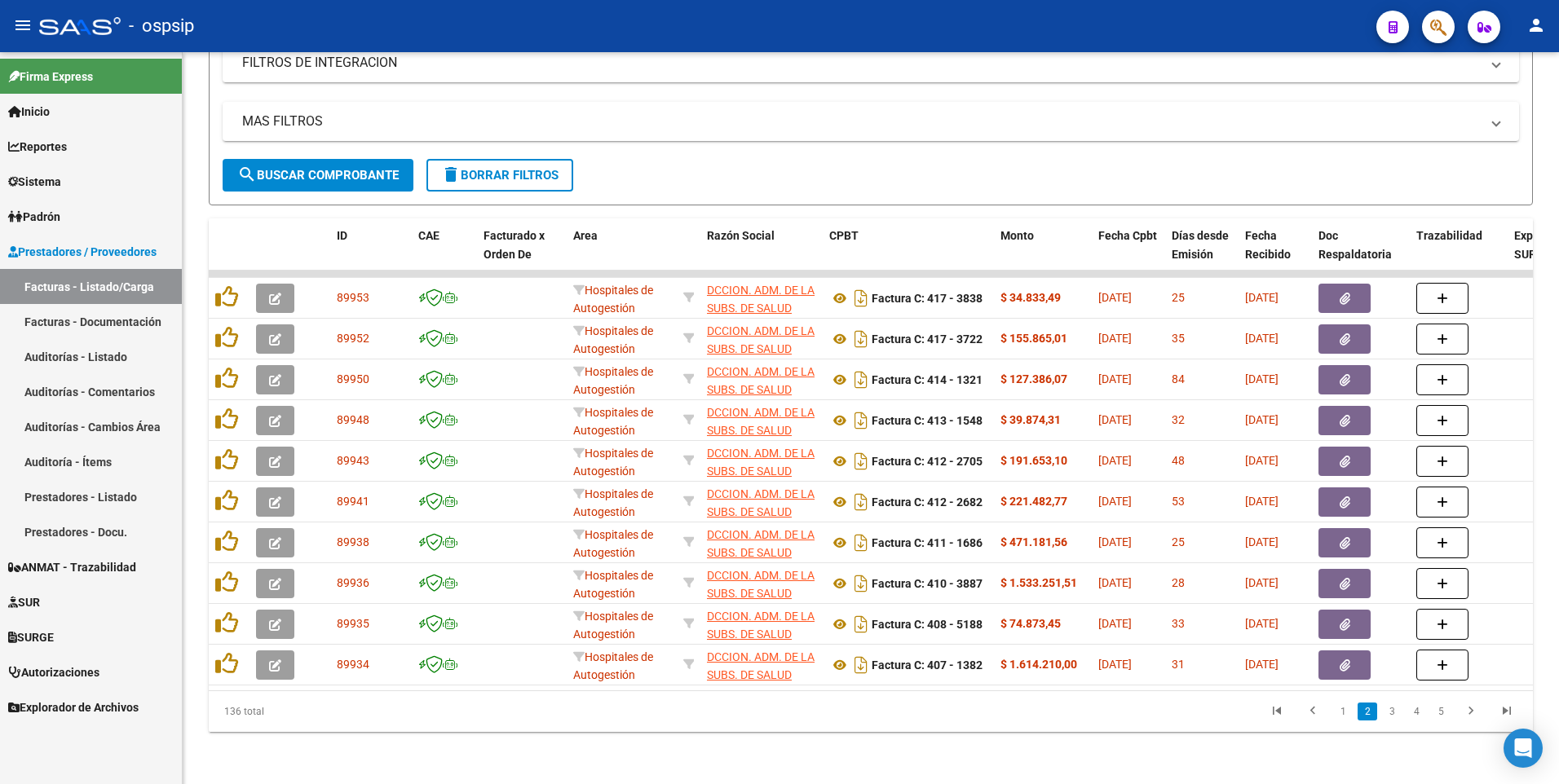
drag, startPoint x: 1337, startPoint y: 717, endPoint x: 1333, endPoint y: 706, distance: 11.7
click at [1337, 717] on link "1" at bounding box center [1343, 712] width 20 height 18
click at [1388, 719] on link "3" at bounding box center [1392, 712] width 20 height 18
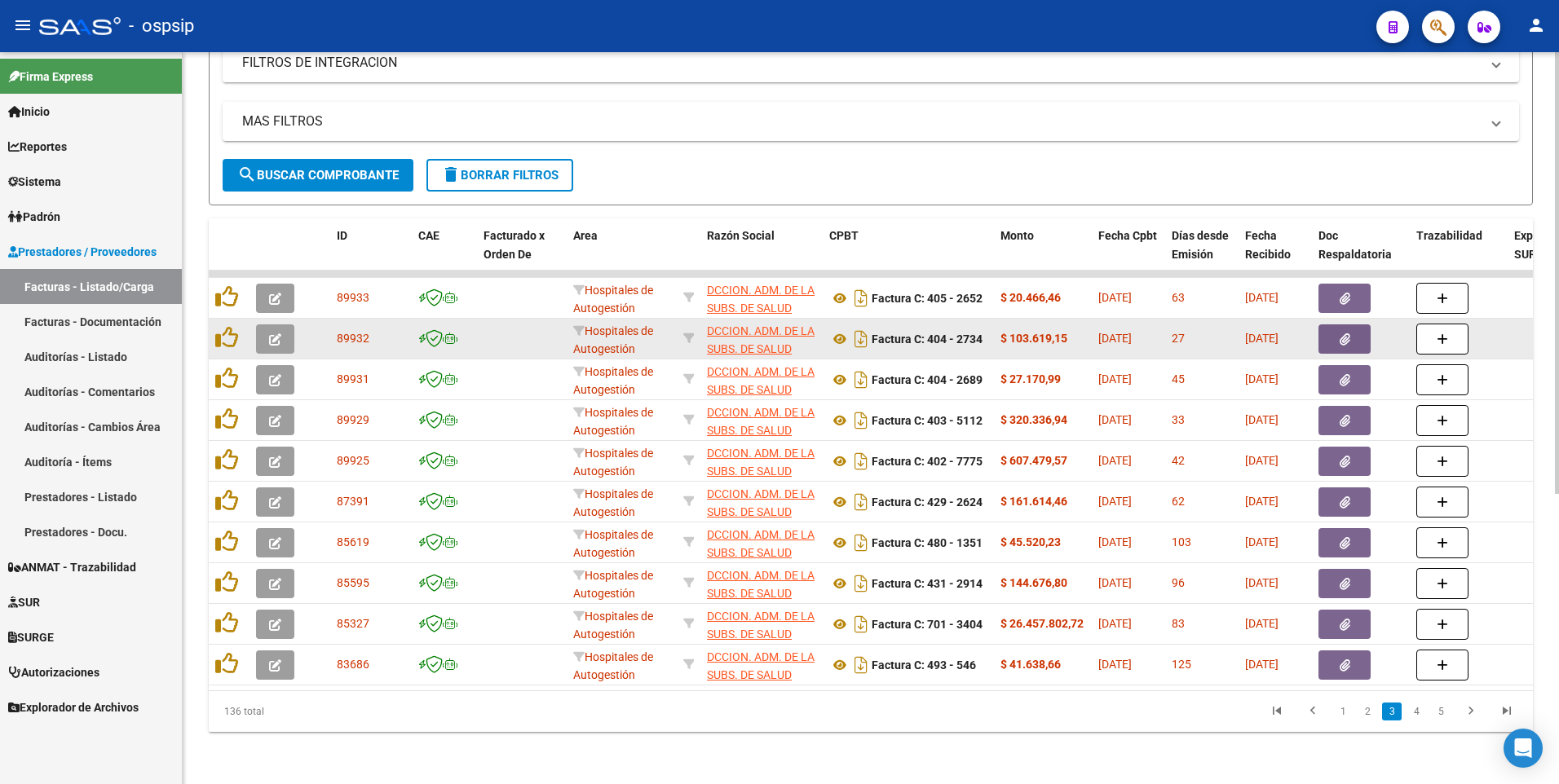
click at [1330, 336] on button "button" at bounding box center [1344, 339] width 52 height 29
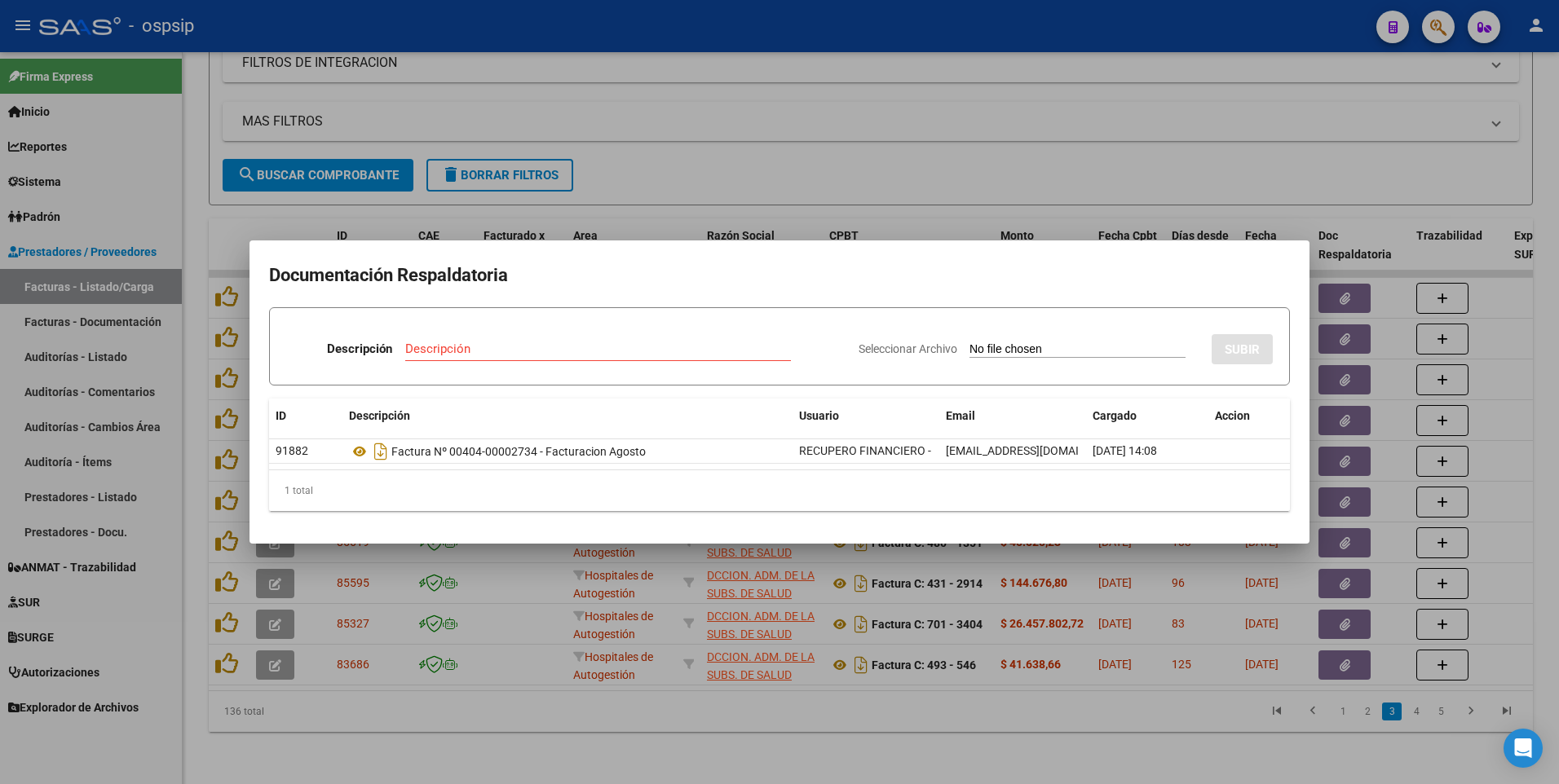
click at [1083, 187] on div at bounding box center [779, 392] width 1559 height 784
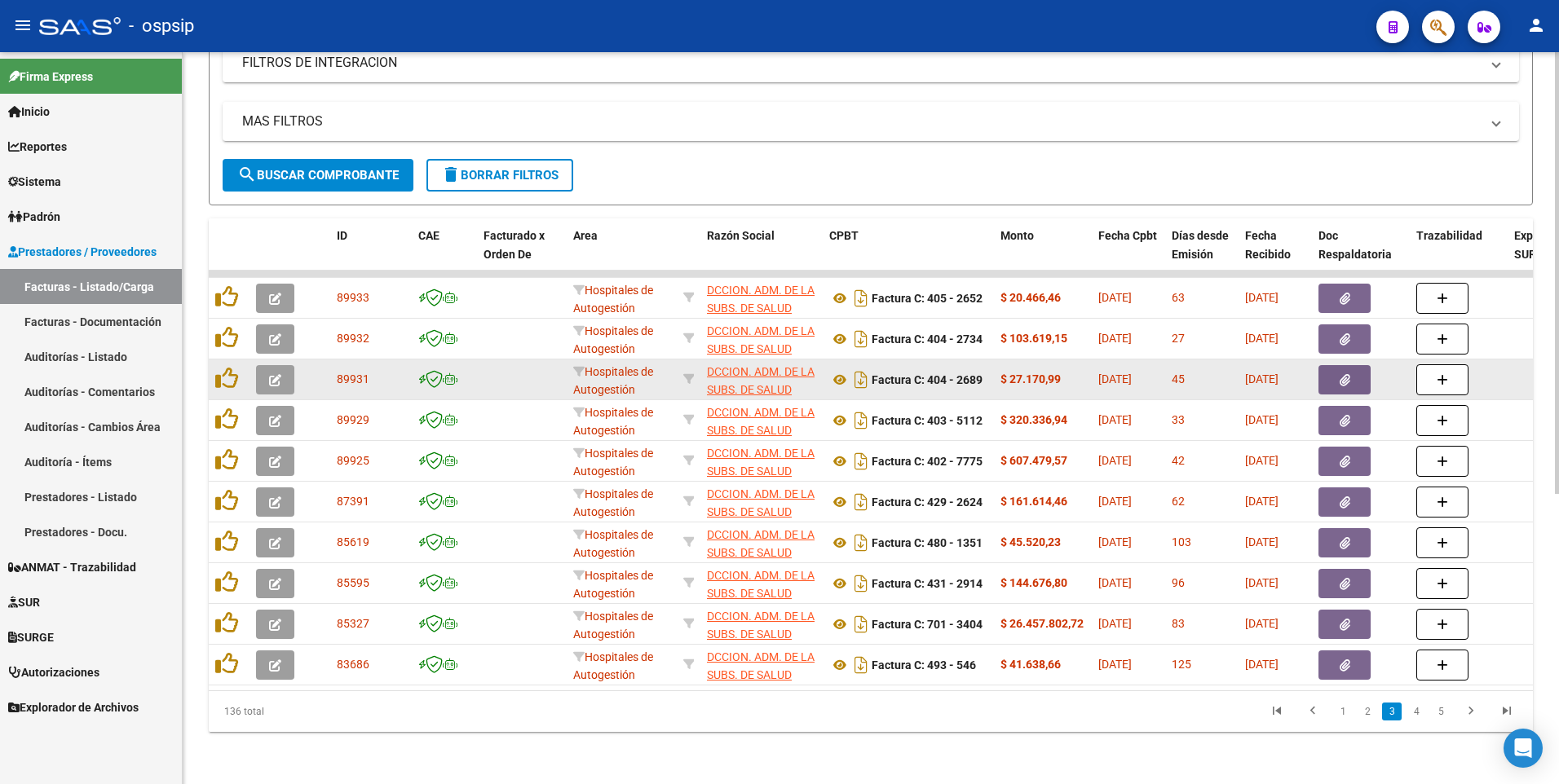
click at [1340, 375] on button "button" at bounding box center [1344, 379] width 52 height 29
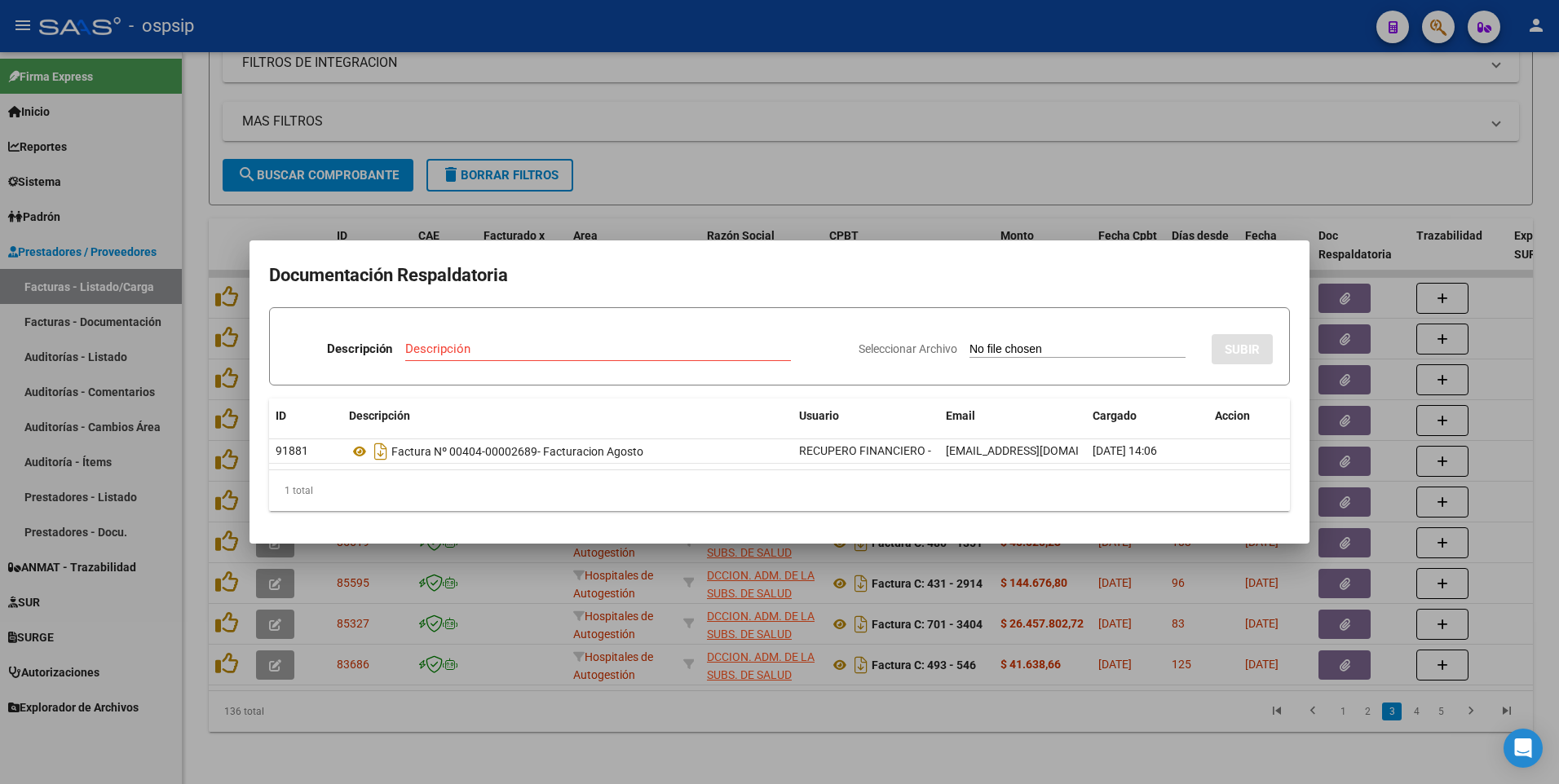
click at [737, 201] on div at bounding box center [779, 392] width 1559 height 784
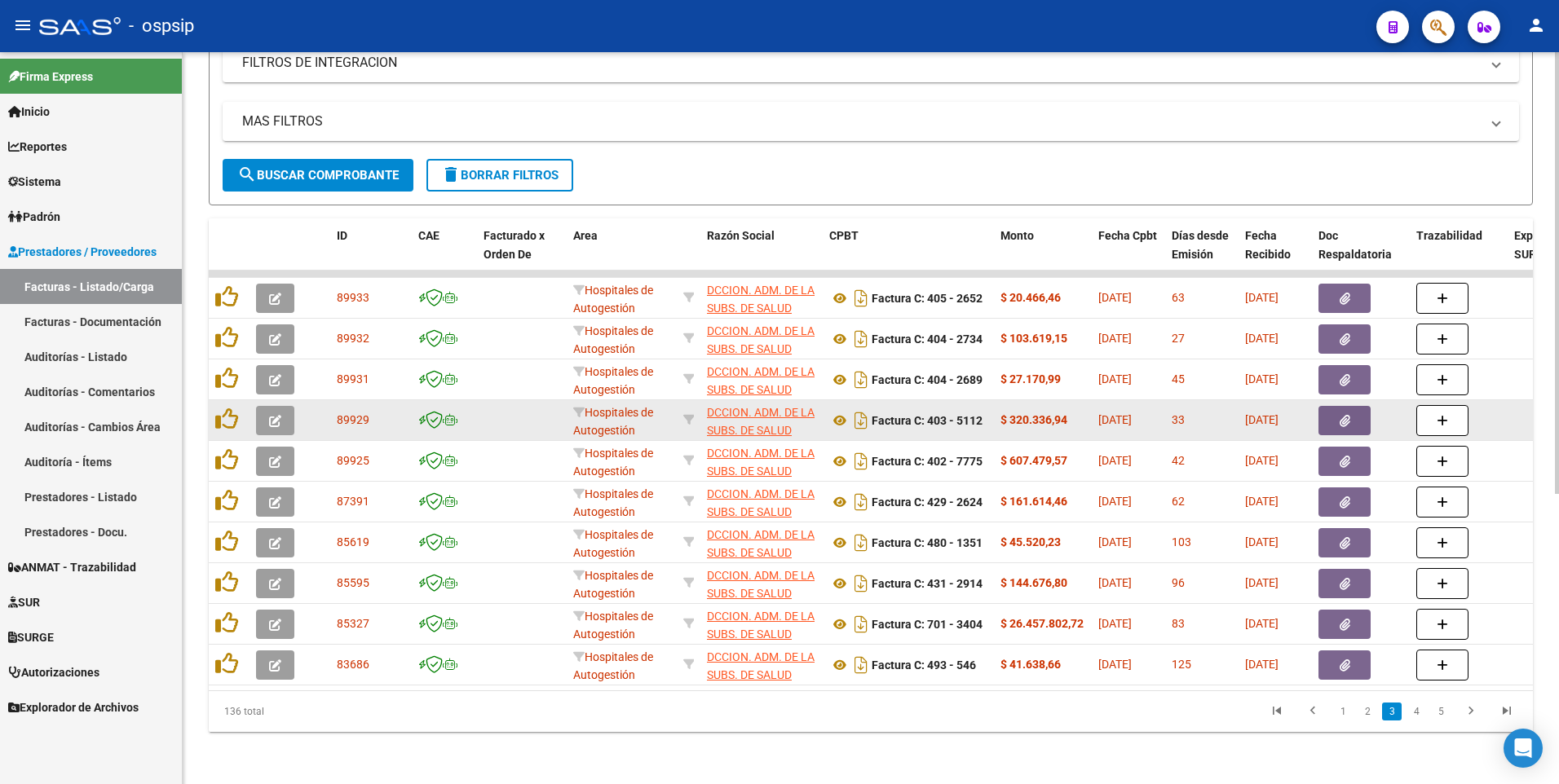
click at [1335, 411] on button "button" at bounding box center [1344, 420] width 52 height 29
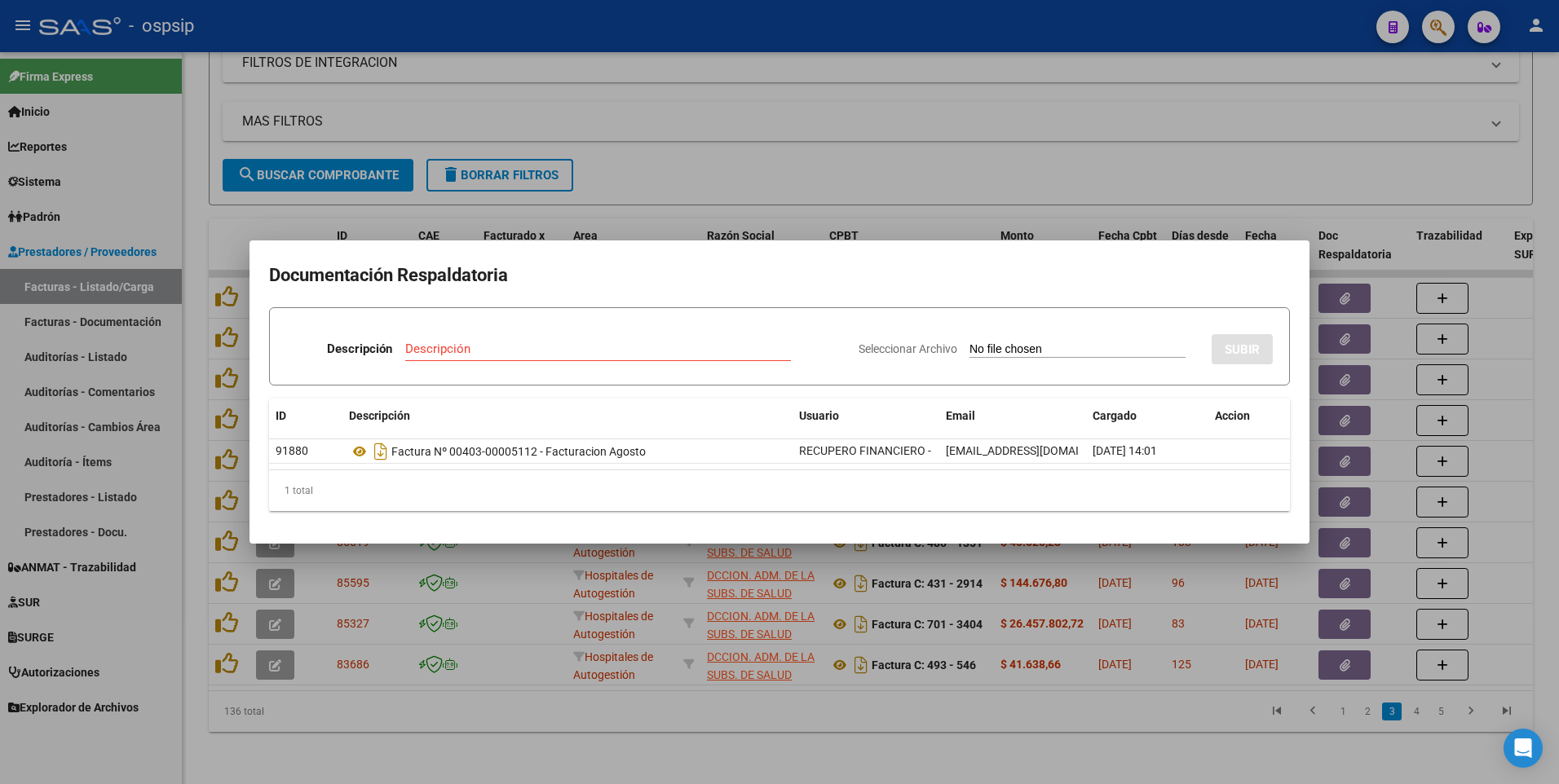
click at [1056, 186] on div at bounding box center [779, 392] width 1559 height 784
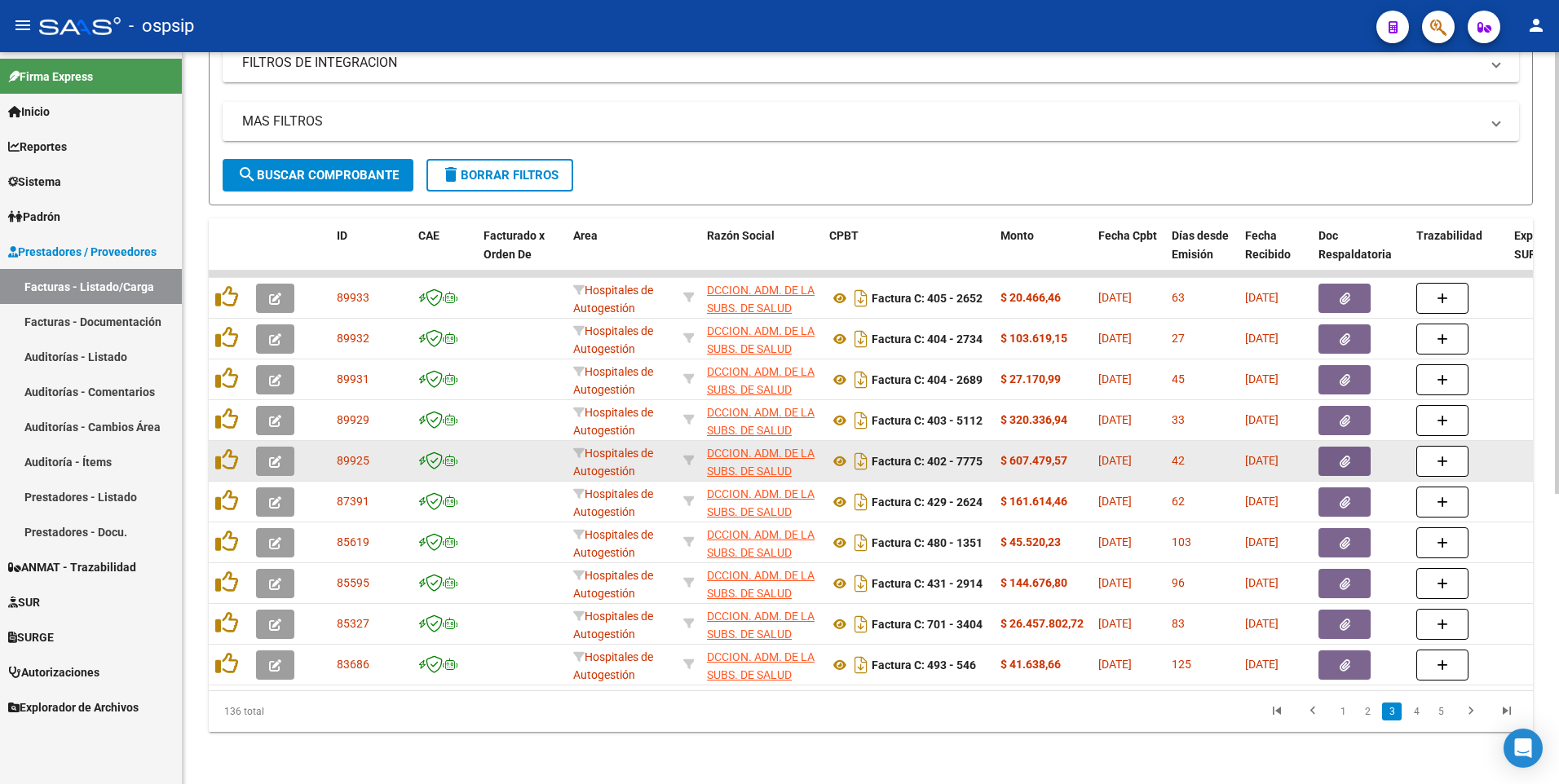
click at [1345, 455] on icon "button" at bounding box center [1345, 461] width 11 height 12
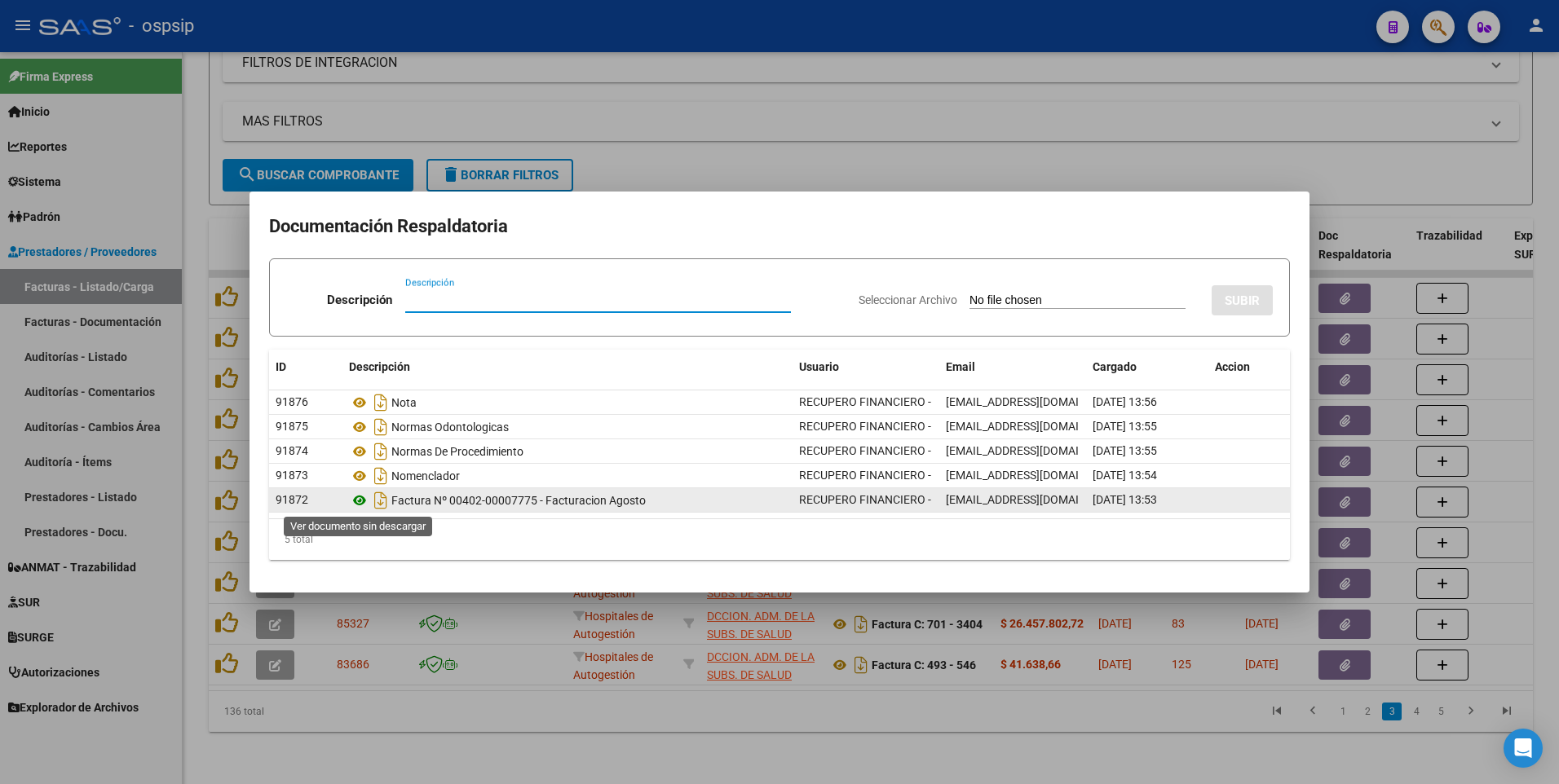
click at [357, 506] on icon at bounding box center [359, 501] width 22 height 20
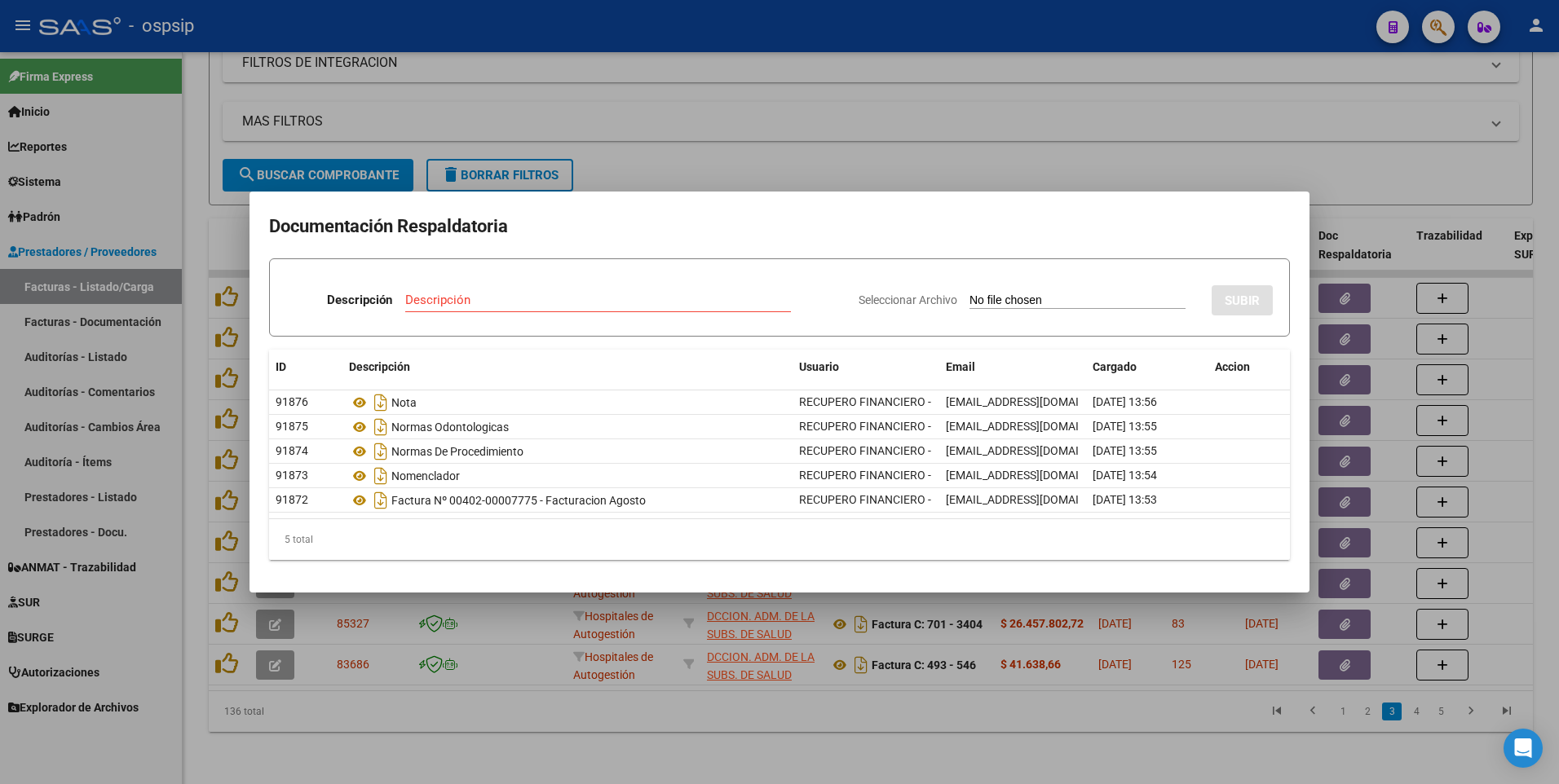
click at [935, 144] on div at bounding box center [779, 392] width 1559 height 784
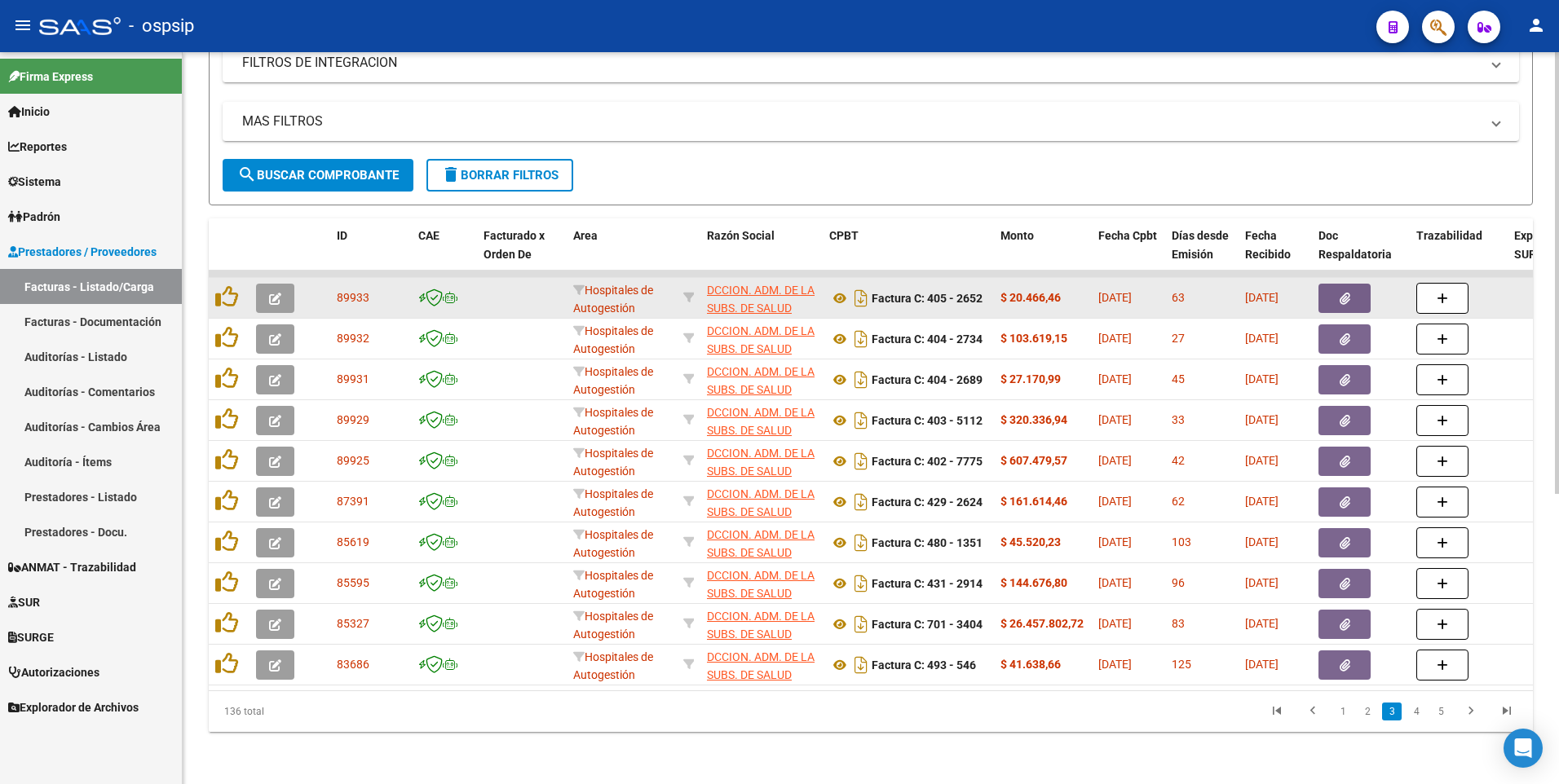
click at [1335, 288] on button "button" at bounding box center [1344, 298] width 52 height 29
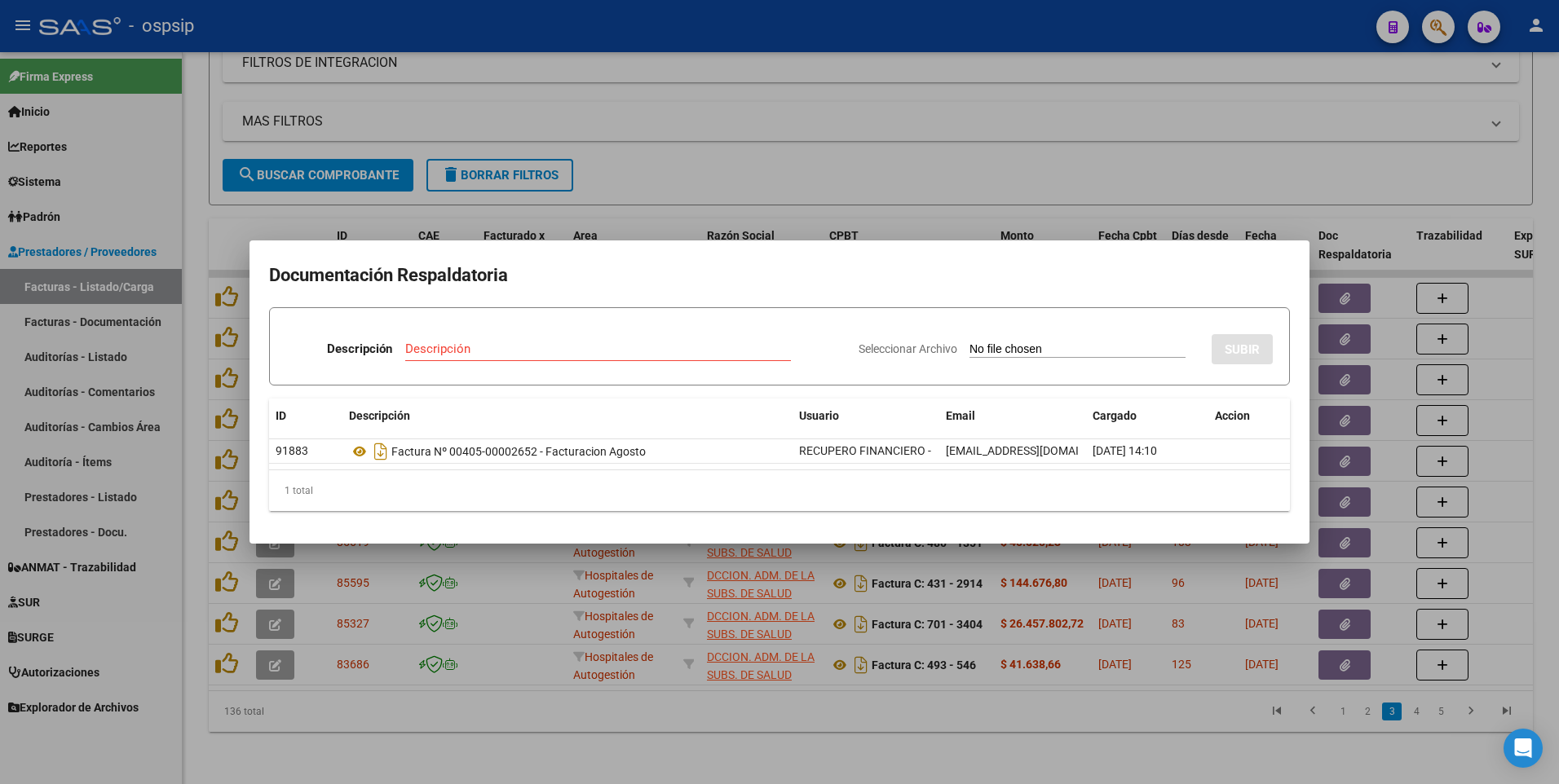
click at [1067, 118] on div at bounding box center [779, 392] width 1559 height 784
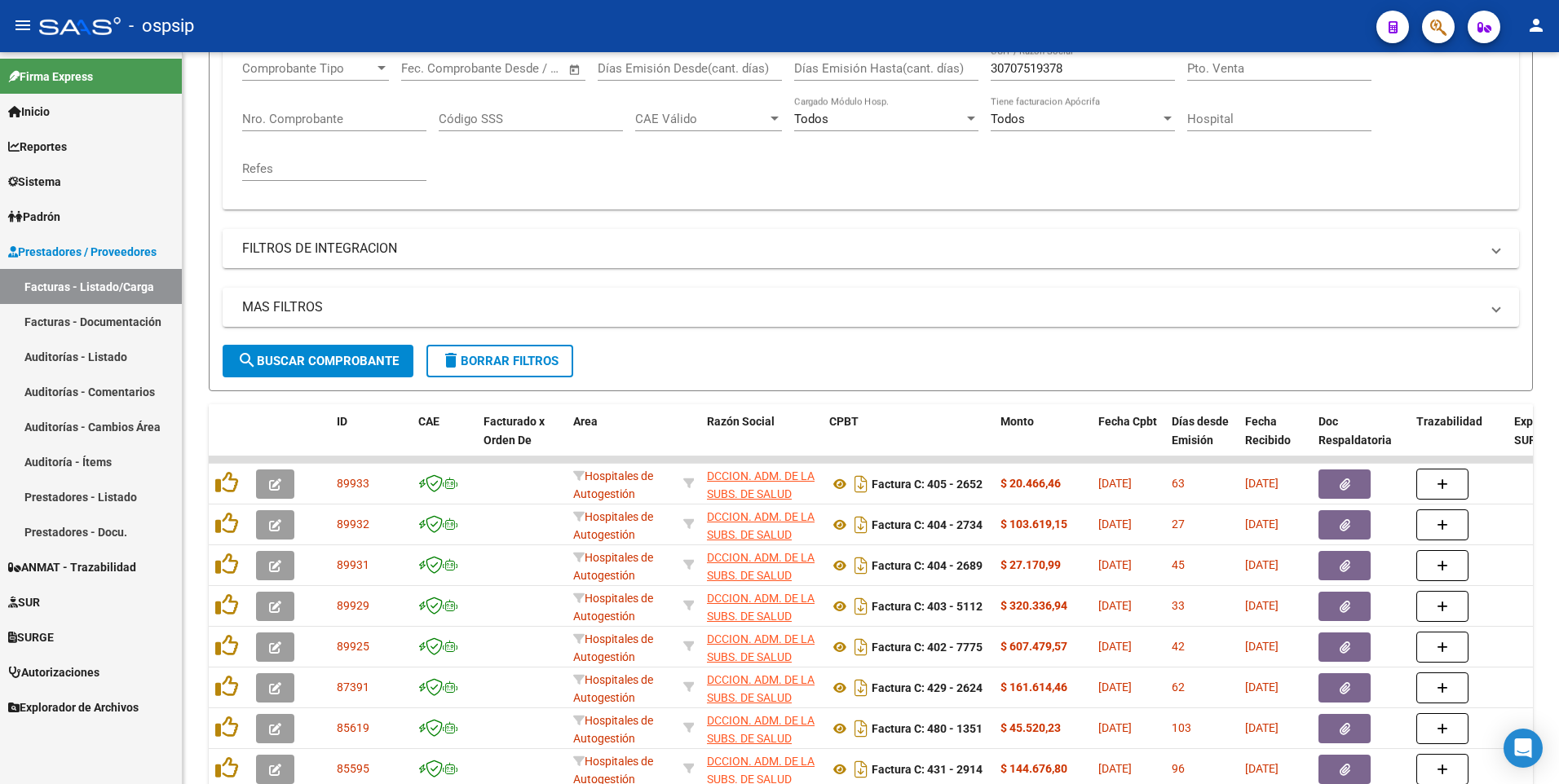
scroll to position [156, 0]
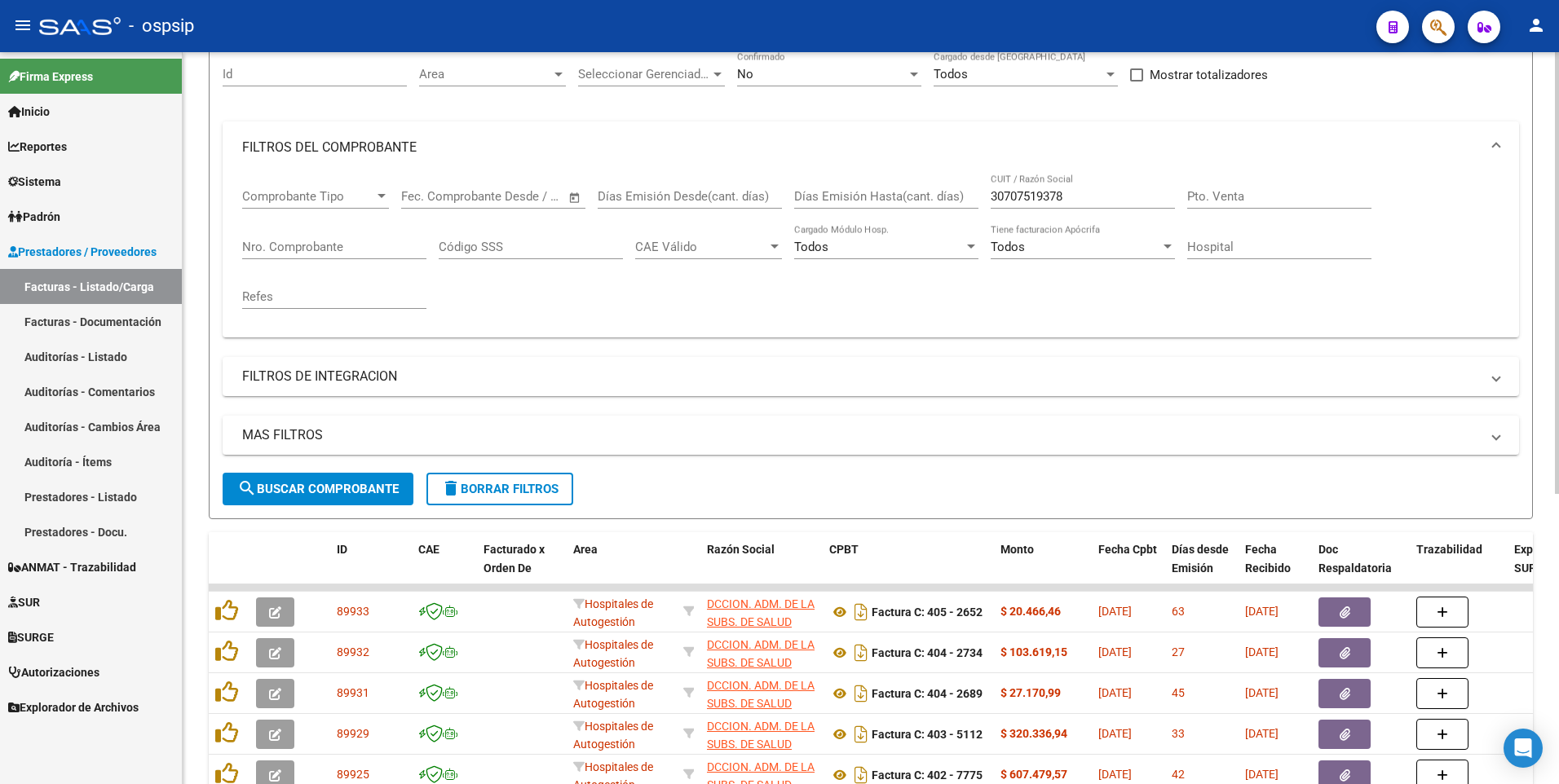
click at [457, 498] on mat-icon "delete" at bounding box center [451, 488] width 20 height 20
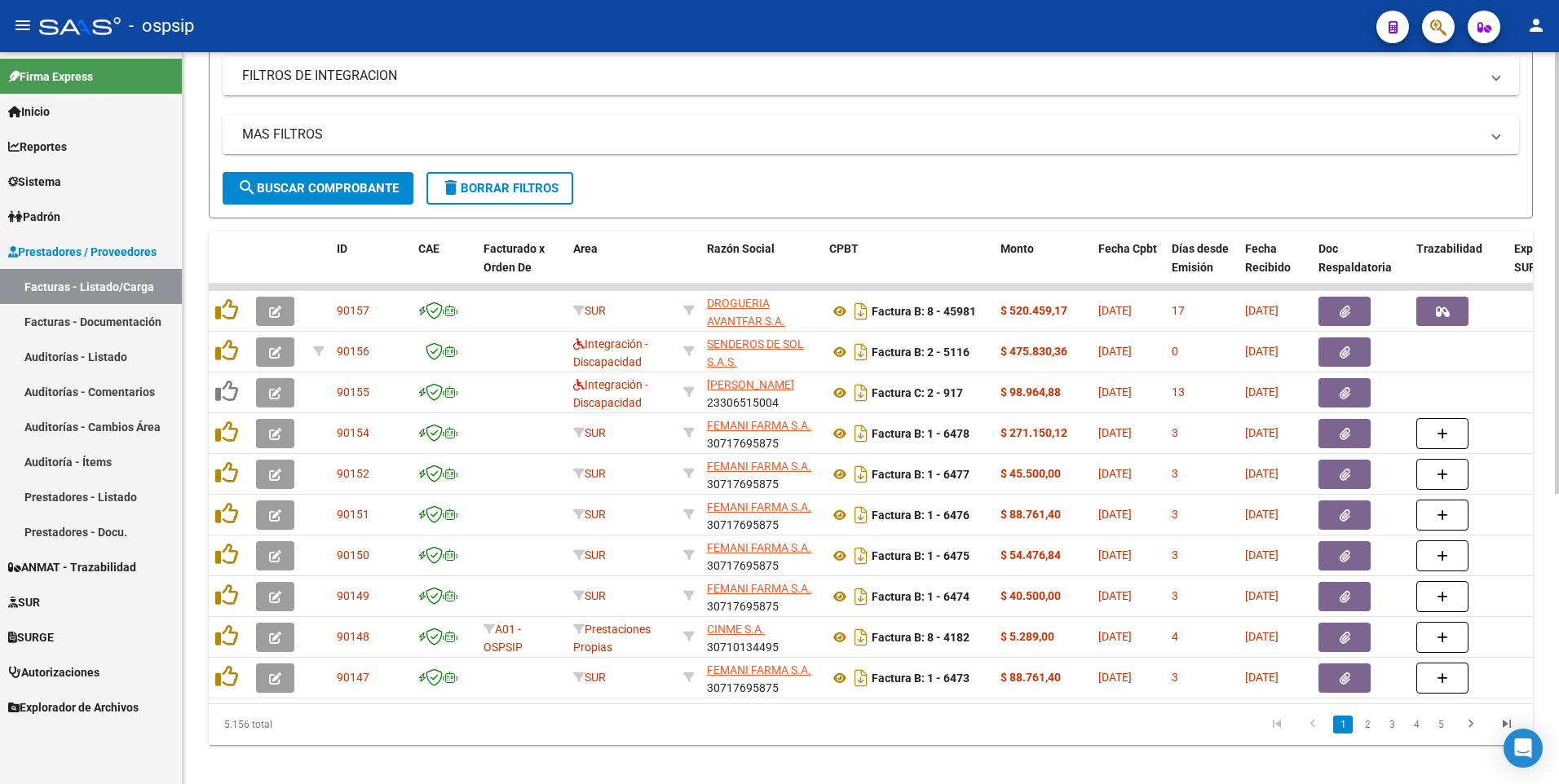
scroll to position [482, 0]
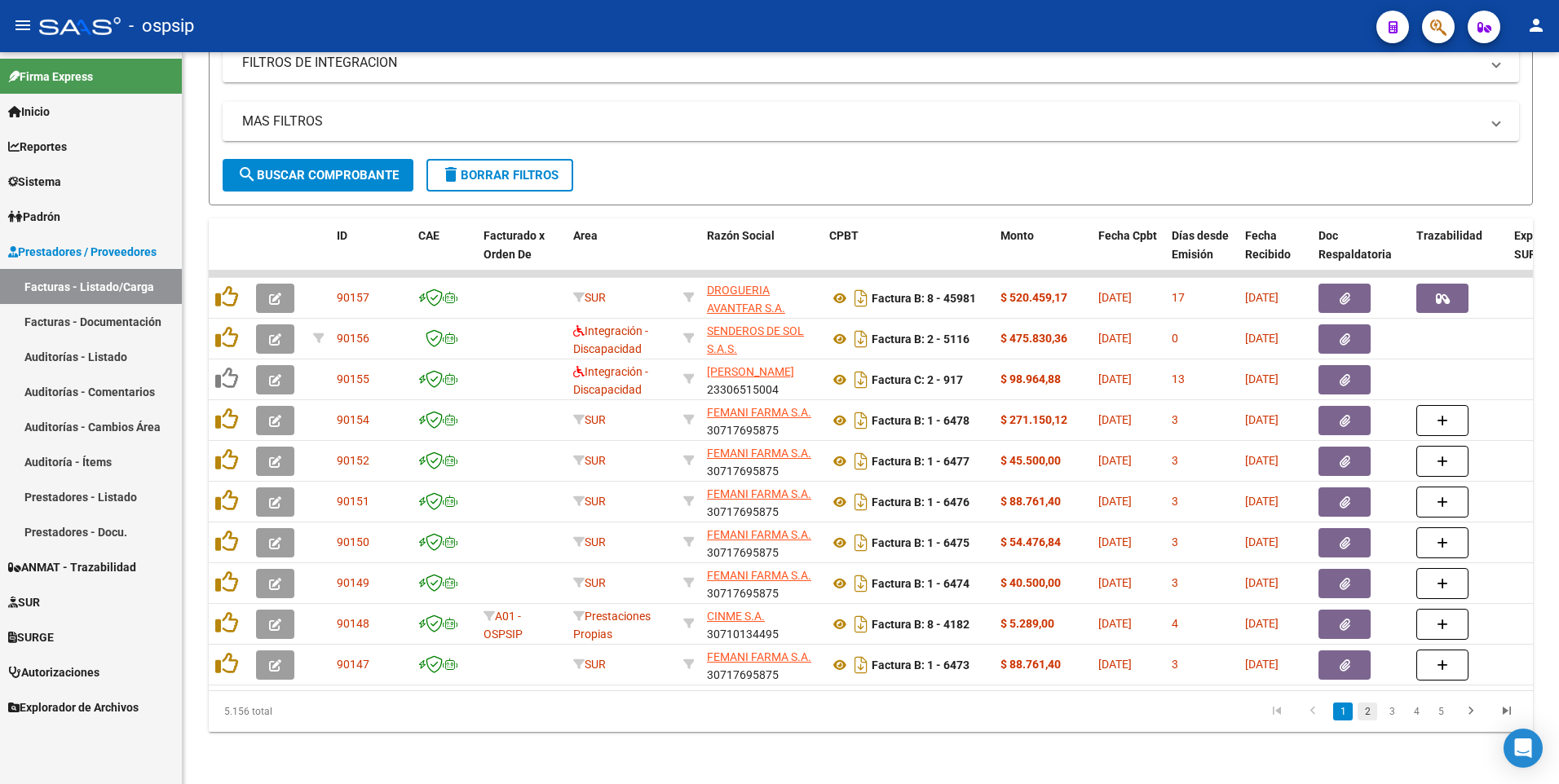
click at [1372, 716] on link "2" at bounding box center [1368, 712] width 20 height 18
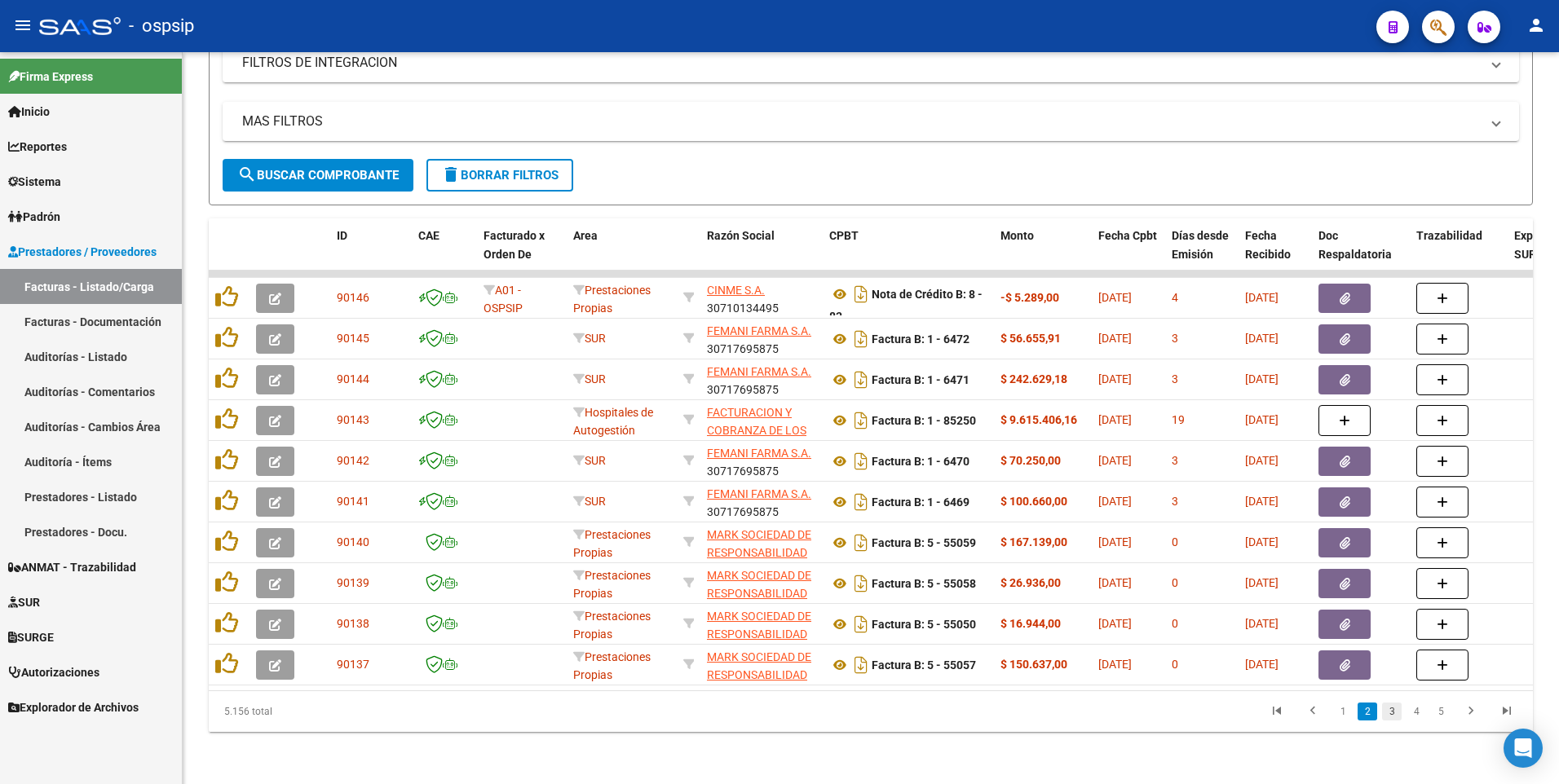
click at [1386, 714] on link "3" at bounding box center [1392, 712] width 20 height 18
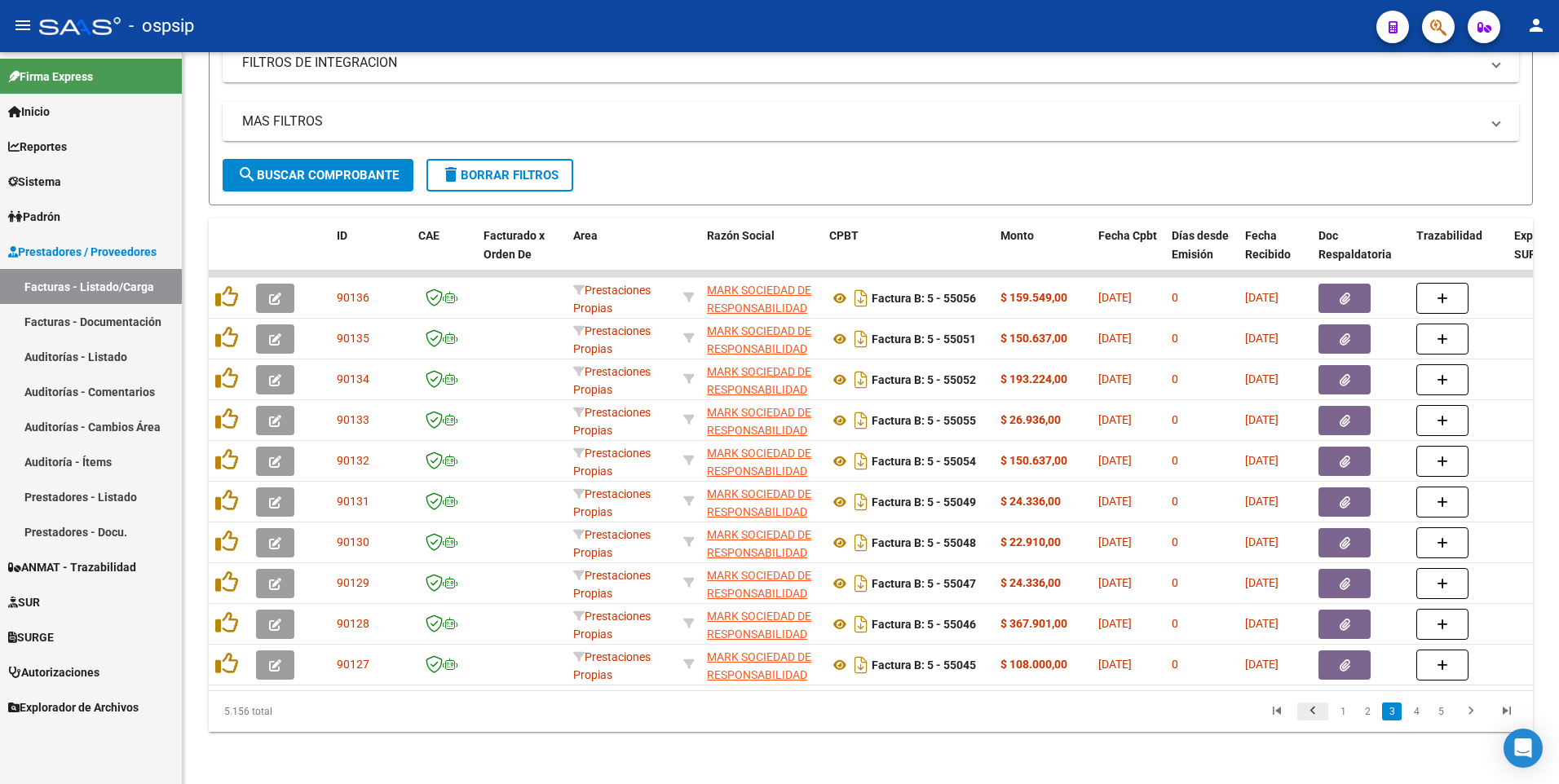
click at [1320, 714] on icon "go to previous page" at bounding box center [1313, 714] width 22 height 20
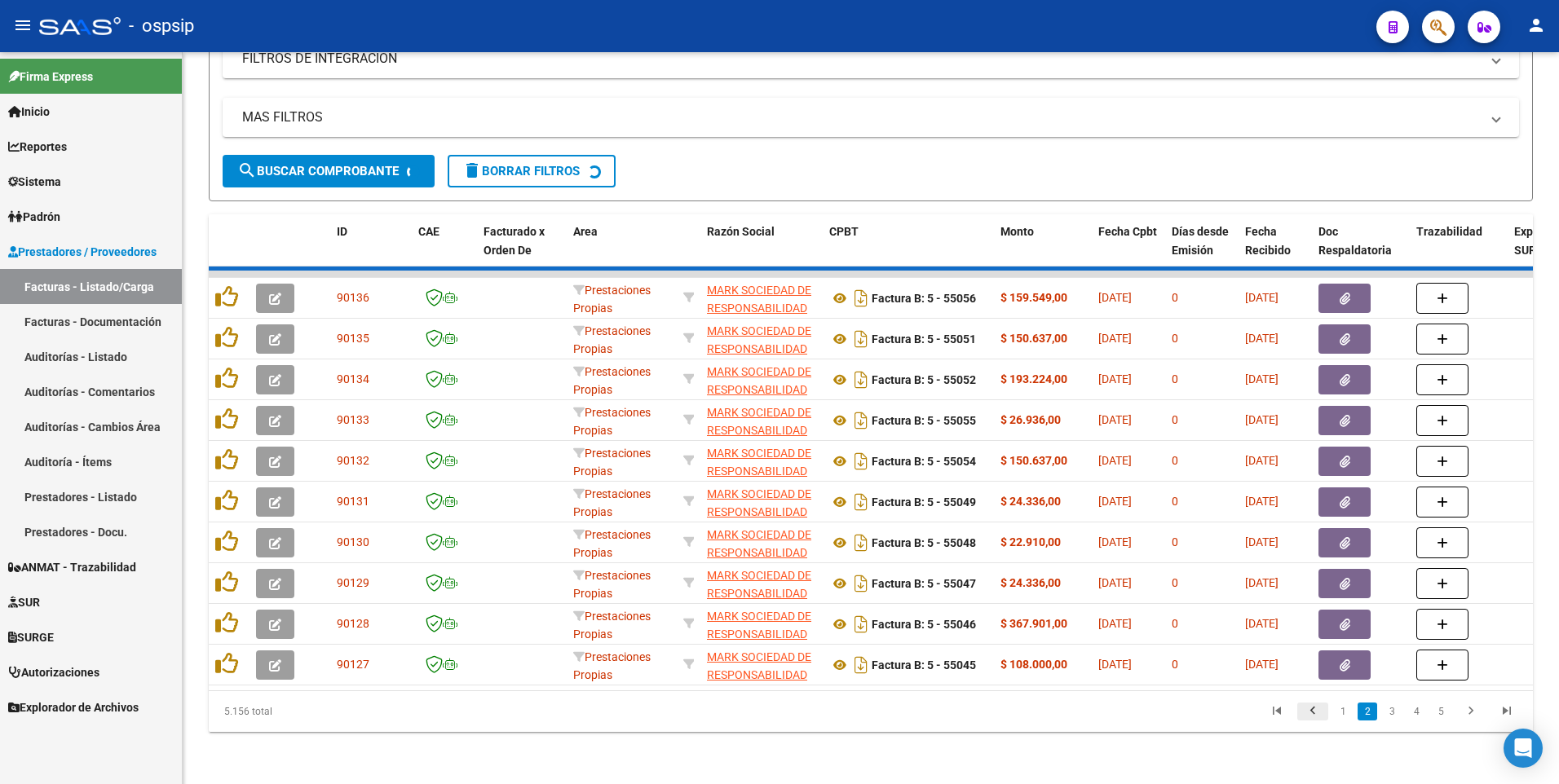
click at [1320, 714] on div "5.156 total 1 2 3 4 5" at bounding box center [870, 711] width 1324 height 41
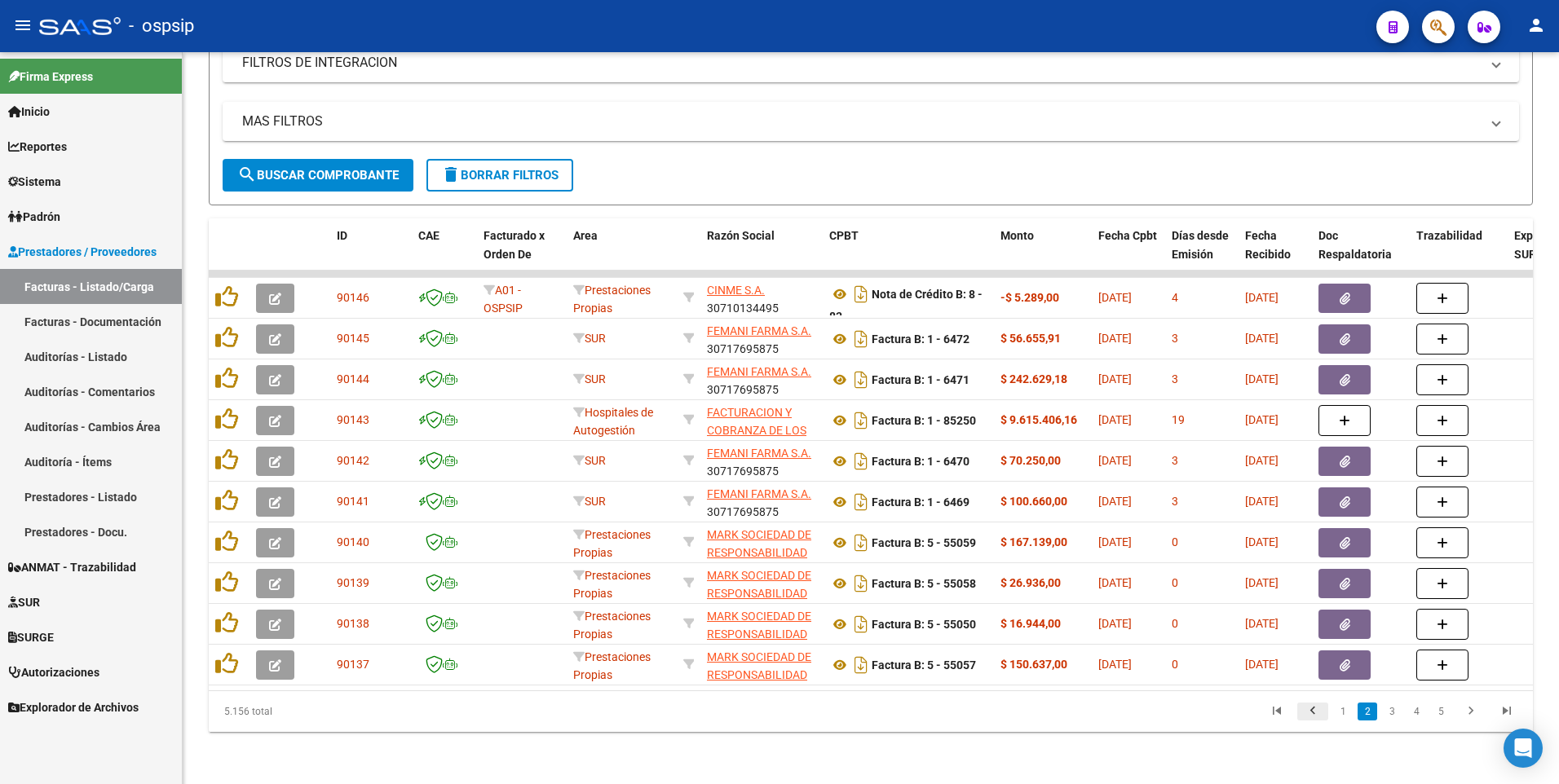
click at [1320, 714] on icon "go to previous page" at bounding box center [1313, 714] width 22 height 20
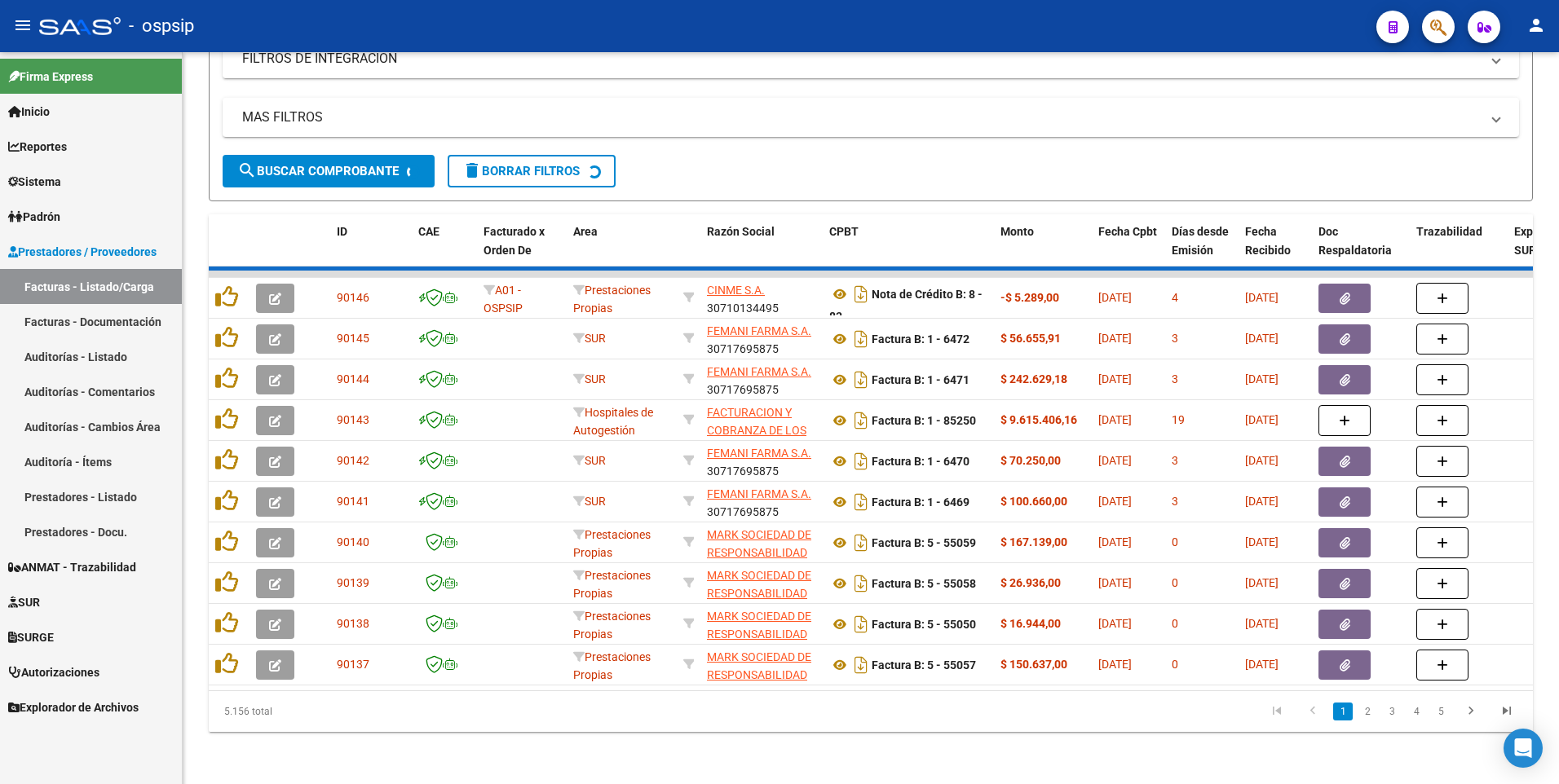
click at [1320, 714] on div "5.156 total 1 2 3 4 5" at bounding box center [870, 711] width 1324 height 41
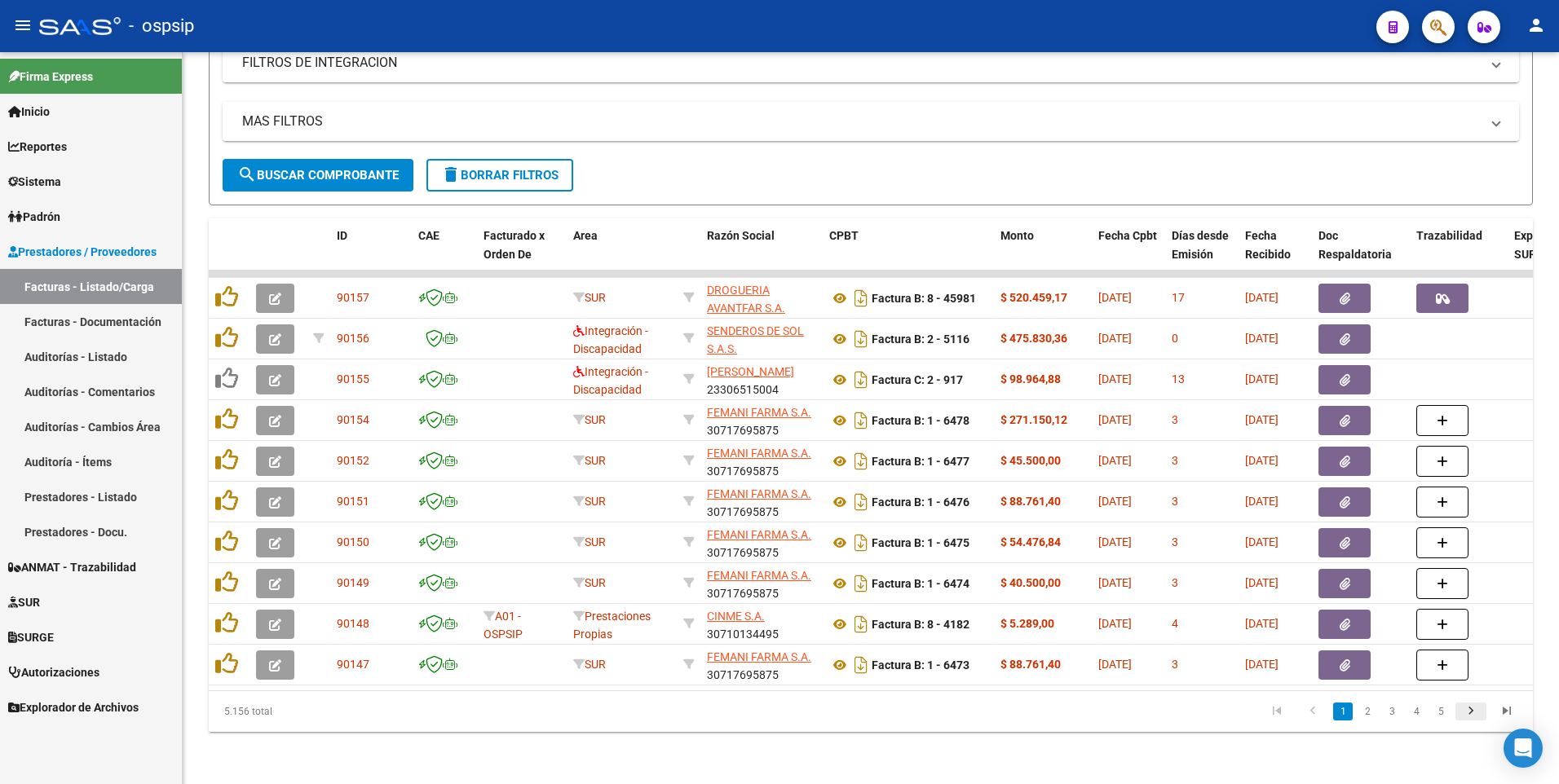
click at [1482, 717] on link "go to next page" at bounding box center [1470, 712] width 31 height 18
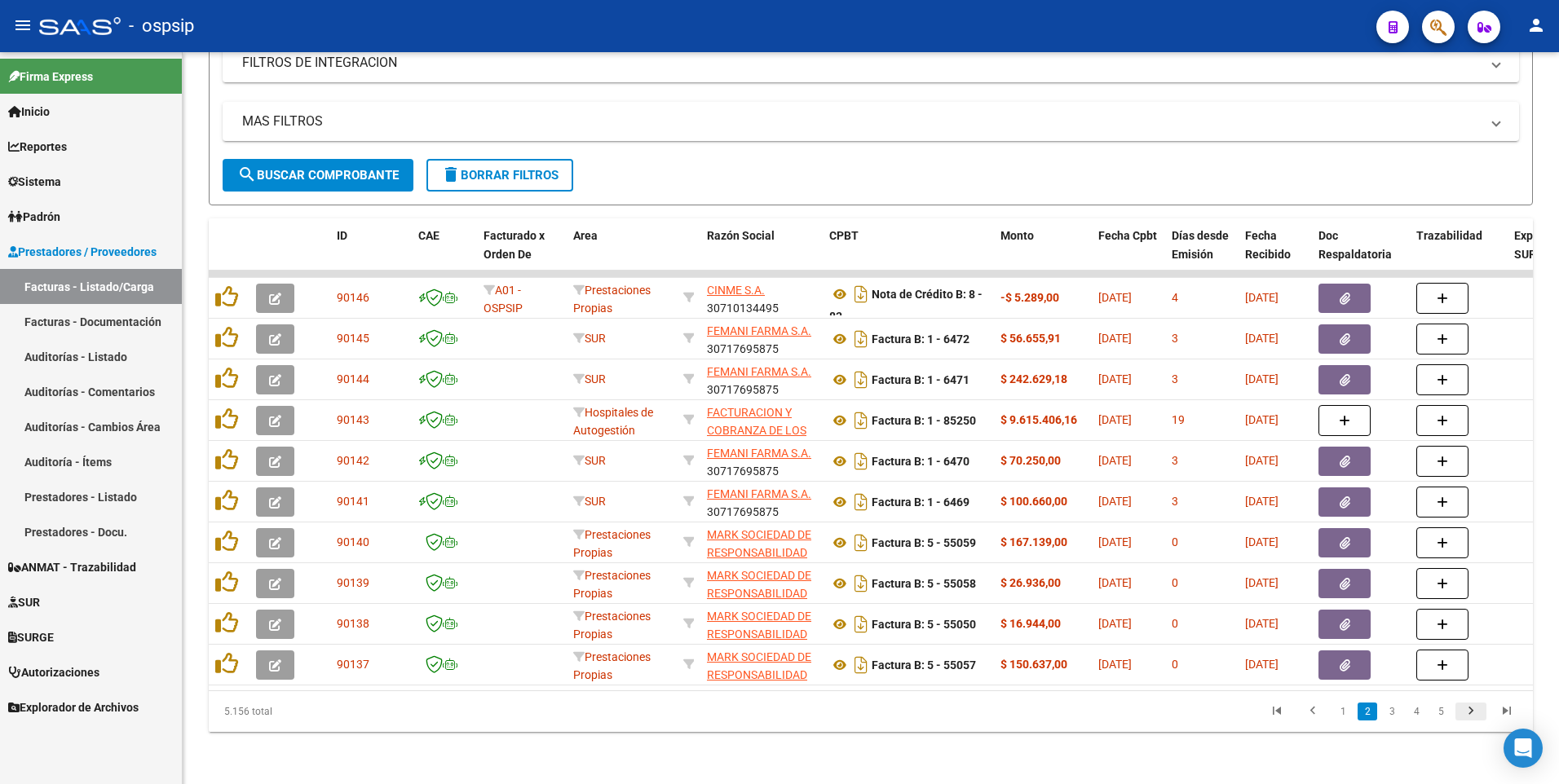
click at [1463, 710] on icon "go to next page" at bounding box center [1471, 714] width 22 height 20
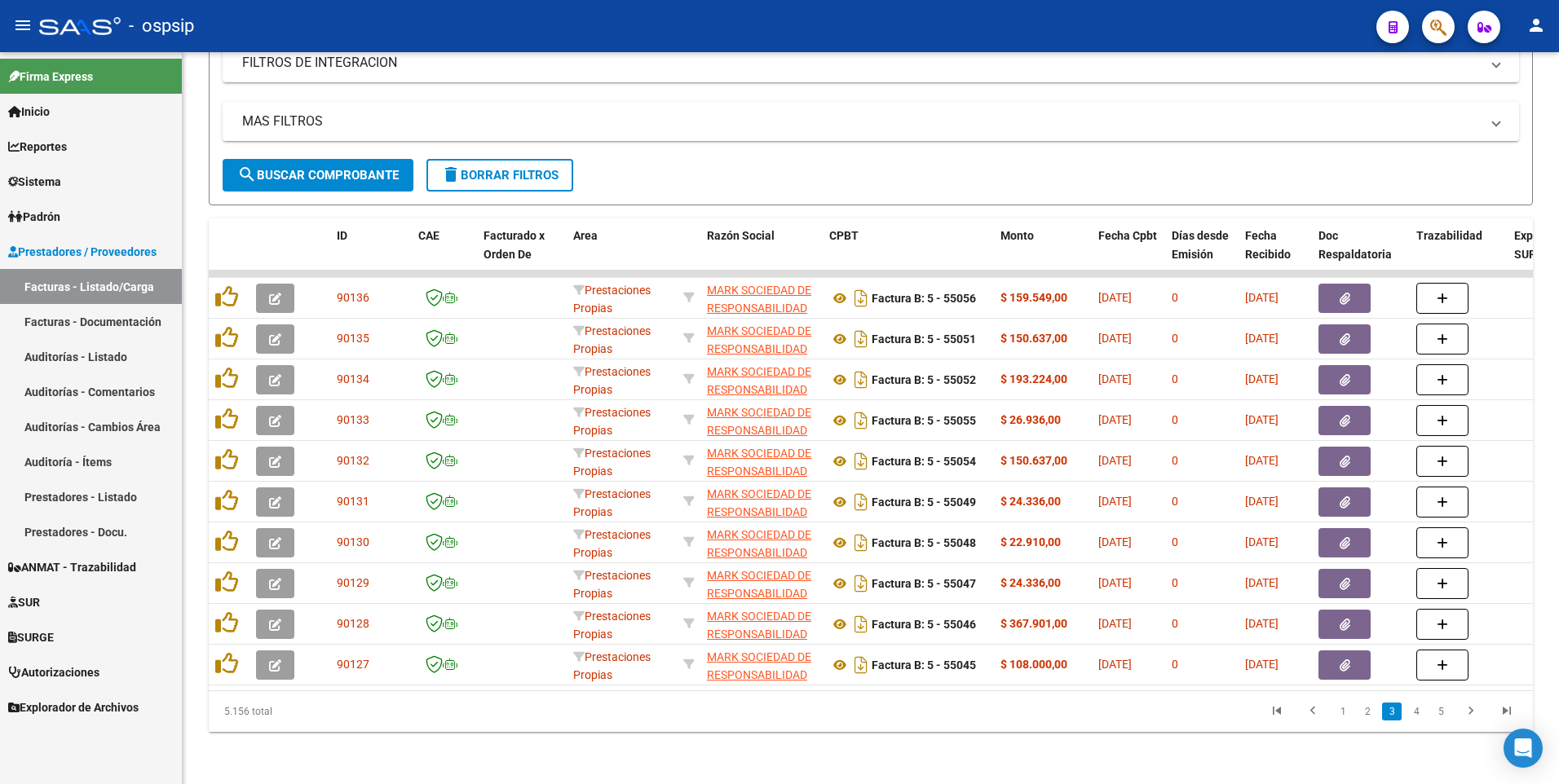
click at [1468, 713] on icon "go to next page" at bounding box center [1471, 714] width 22 height 20
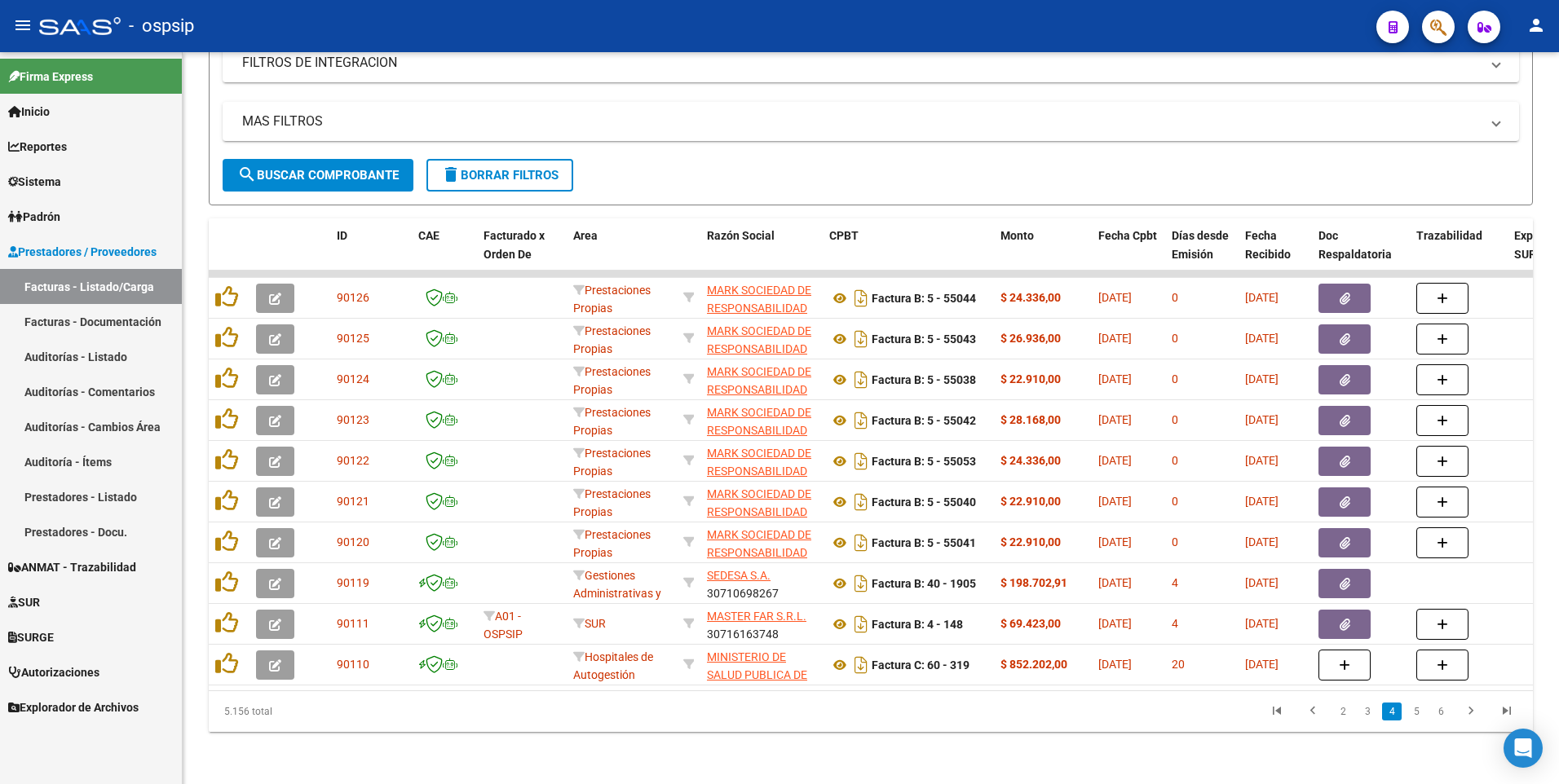
click at [1468, 713] on icon "go to next page" at bounding box center [1471, 714] width 22 height 20
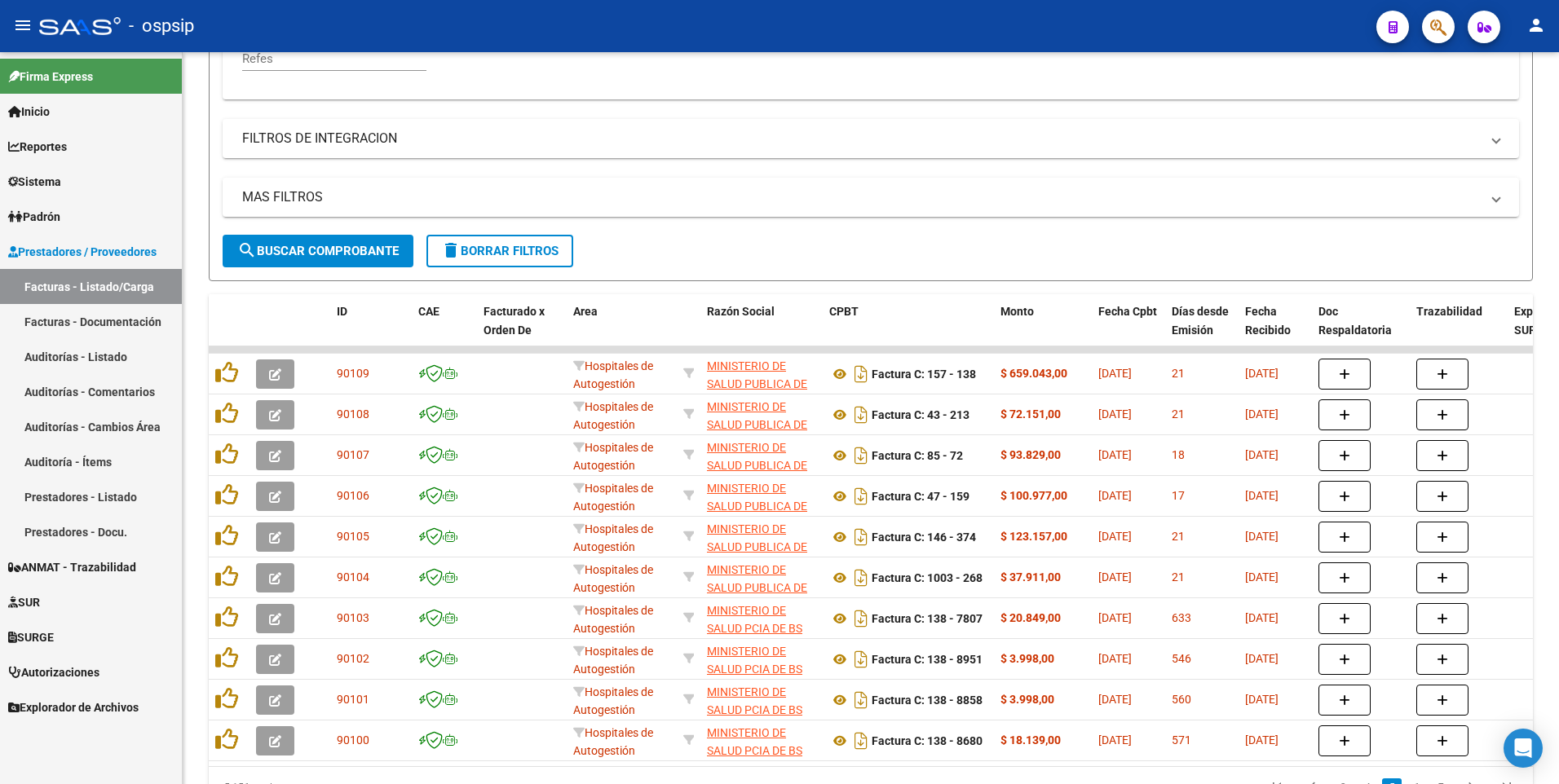
scroll to position [238, 0]
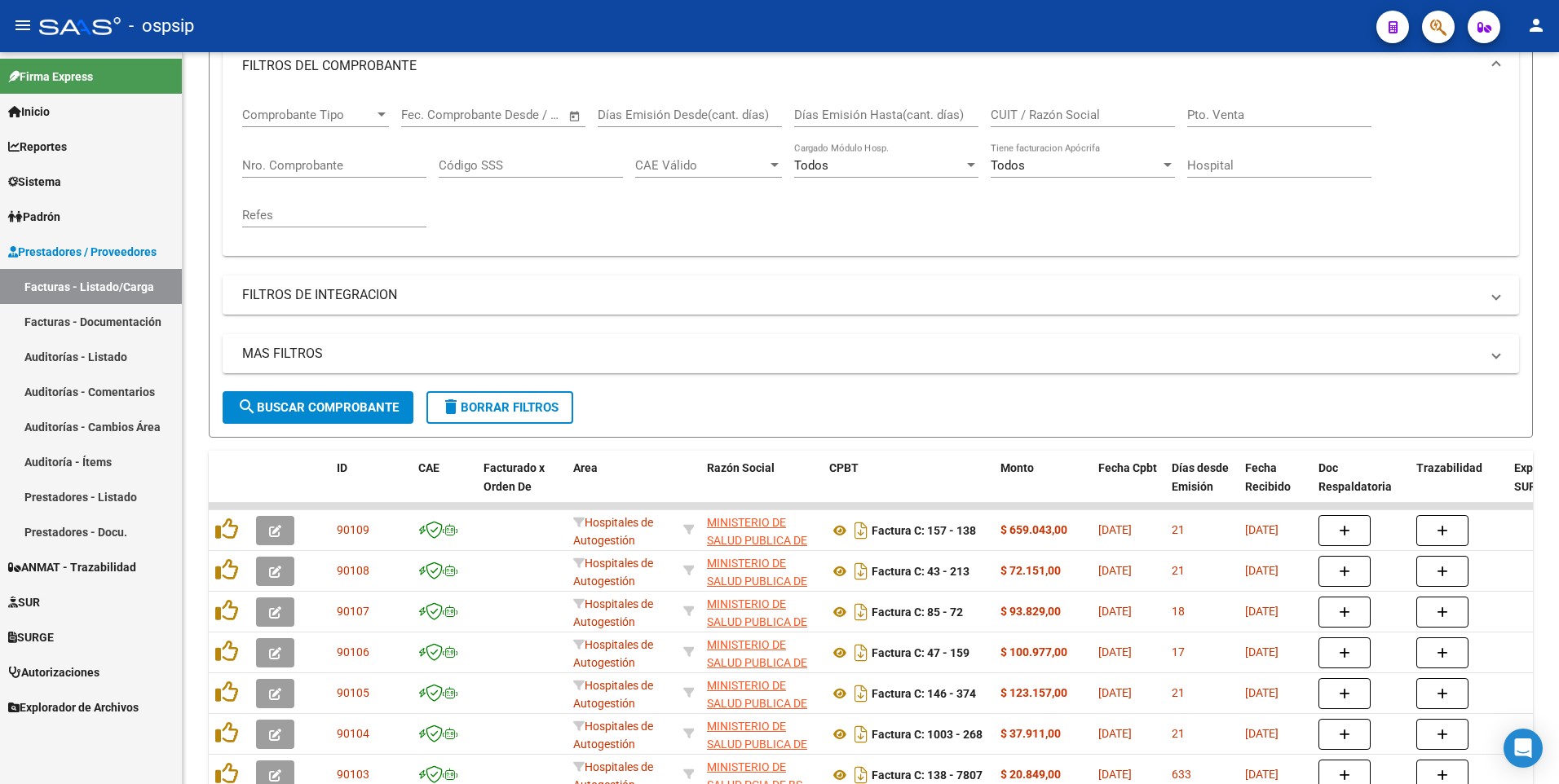
click at [316, 166] on input "Nro. Comprobante" at bounding box center [334, 166] width 185 height 15
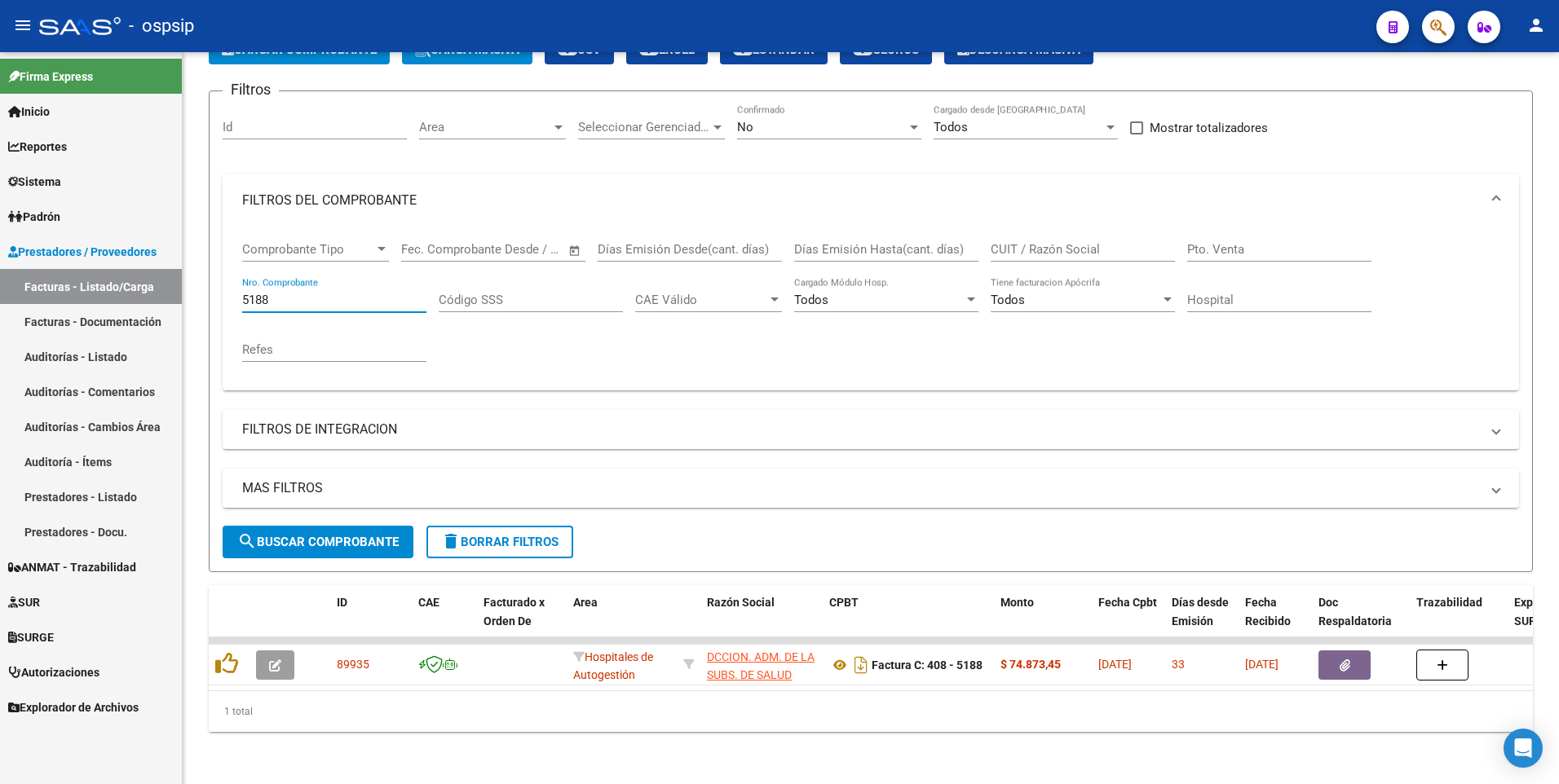
scroll to position [115, 0]
type input "5"
drag, startPoint x: 1038, startPoint y: 214, endPoint x: 1040, endPoint y: 233, distance: 19.1
click at [1038, 229] on div "CUIT / Razón Social" at bounding box center [1082, 244] width 185 height 35
click at [1040, 242] on input "CUIT / Razón Social" at bounding box center [1082, 249] width 185 height 15
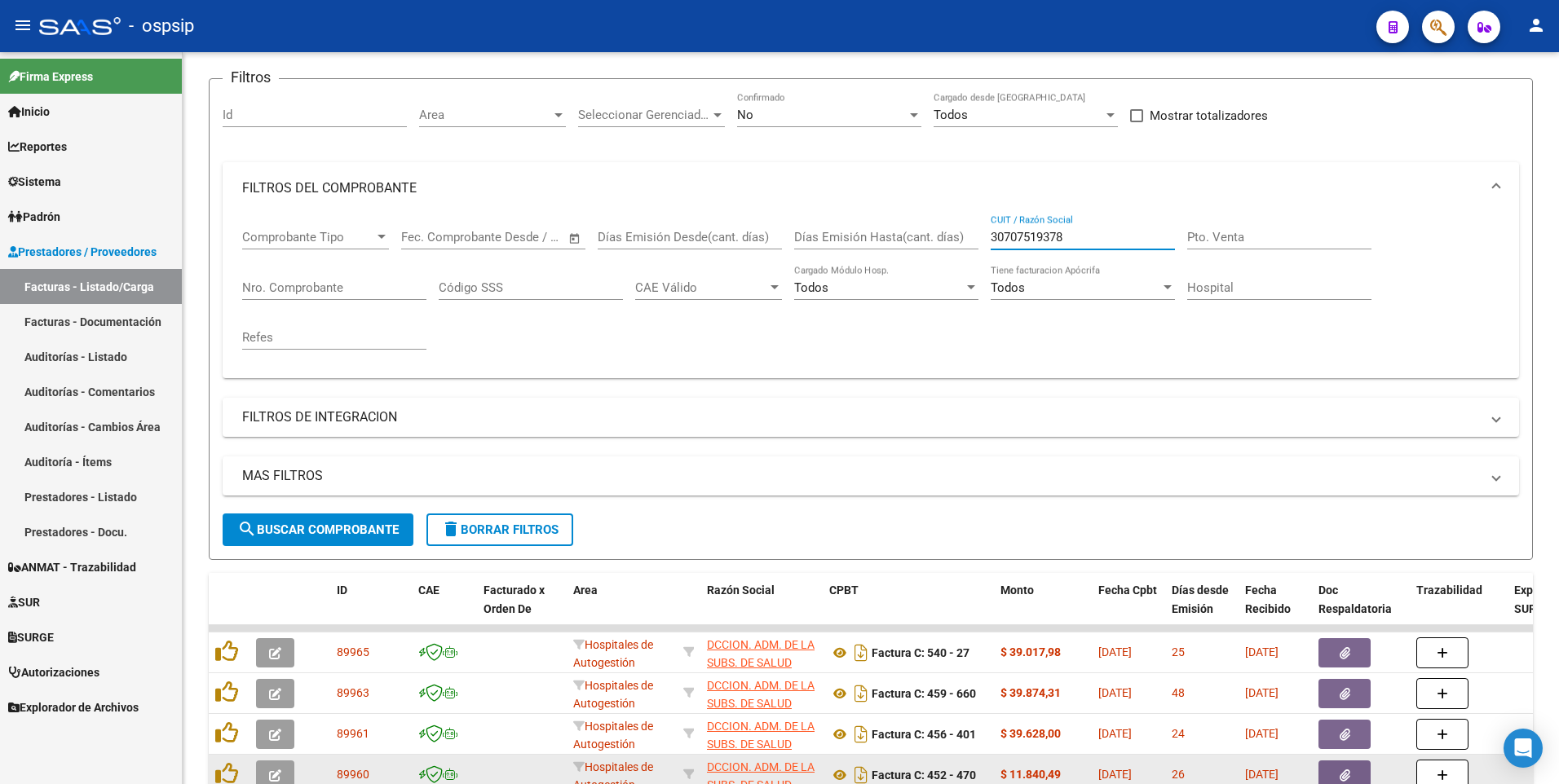
type input "30707519378"
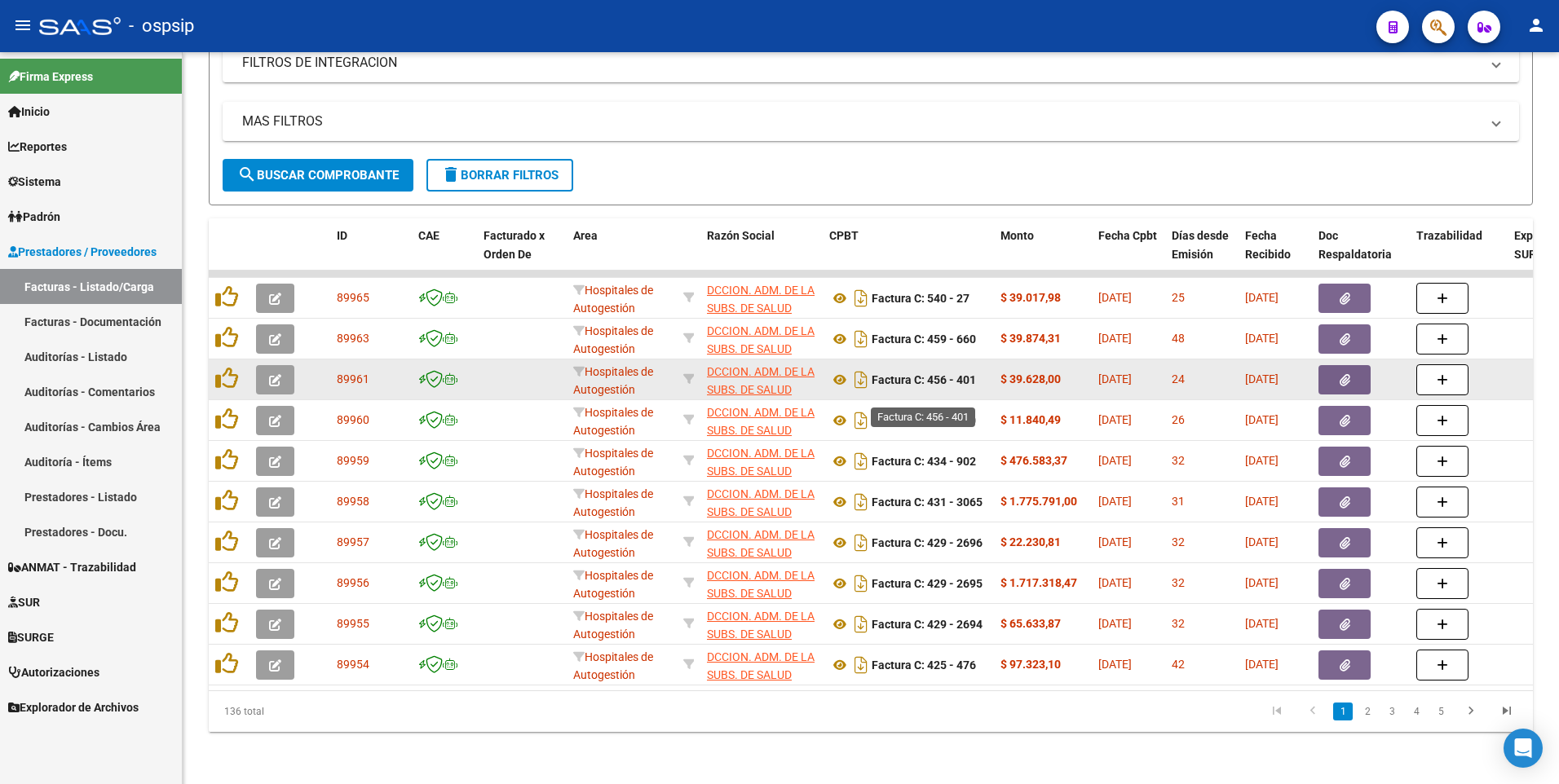
scroll to position [482, 0]
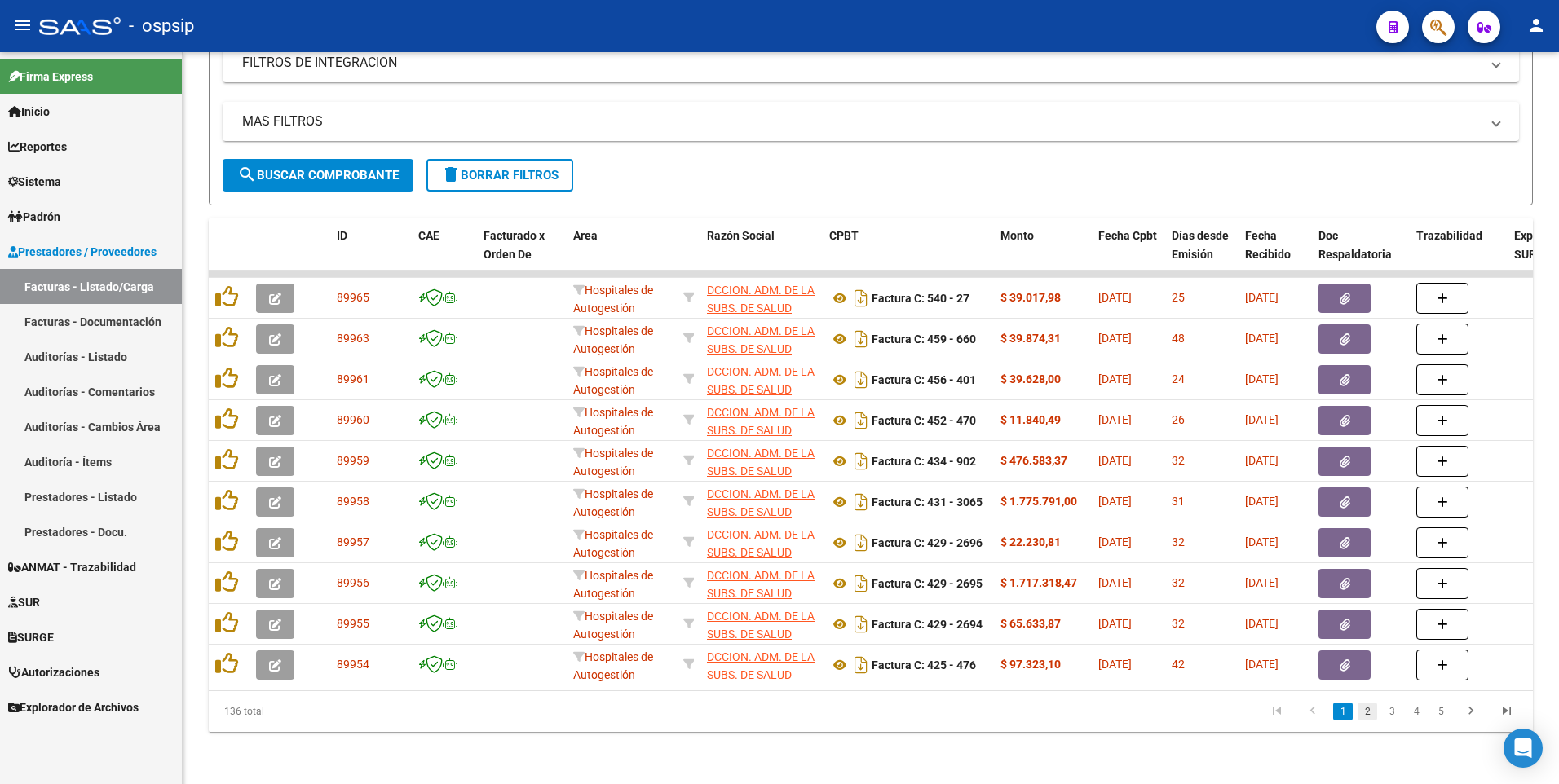
click at [1359, 714] on link "2" at bounding box center [1368, 712] width 20 height 18
click at [1393, 714] on link "3" at bounding box center [1392, 712] width 20 height 18
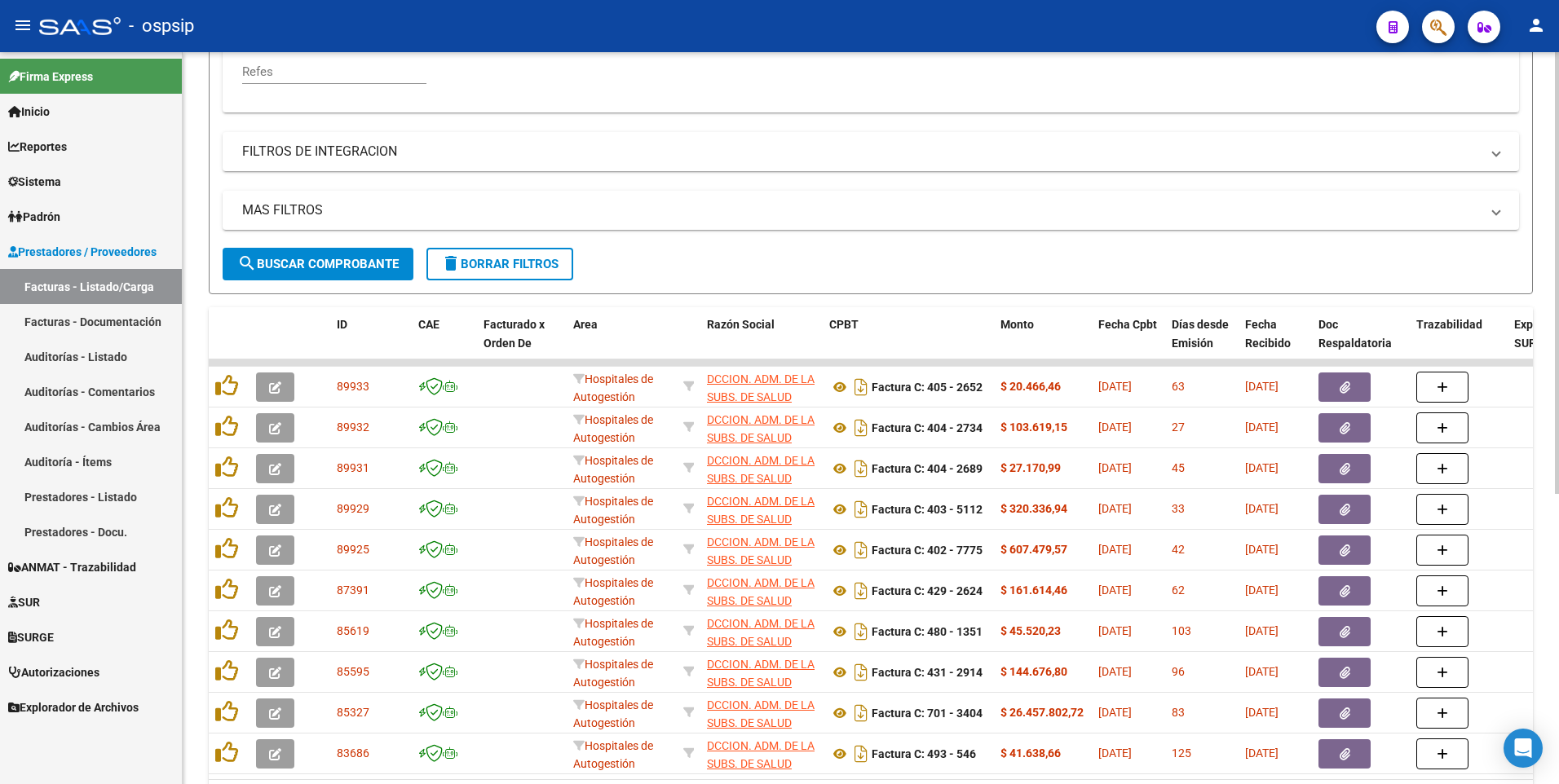
scroll to position [238, 0]
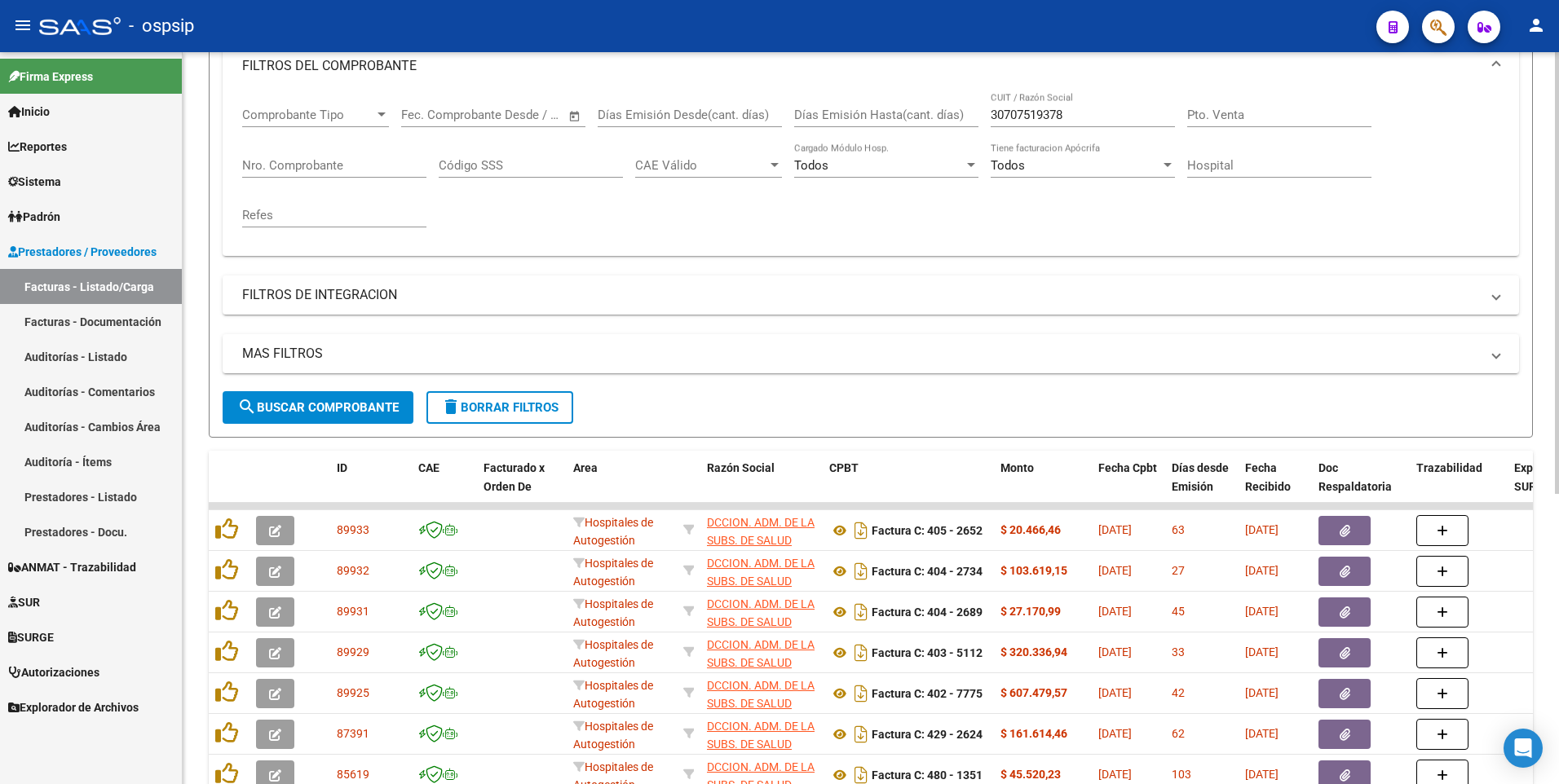
click at [455, 423] on button "delete Borrar Filtros" at bounding box center [499, 407] width 147 height 32
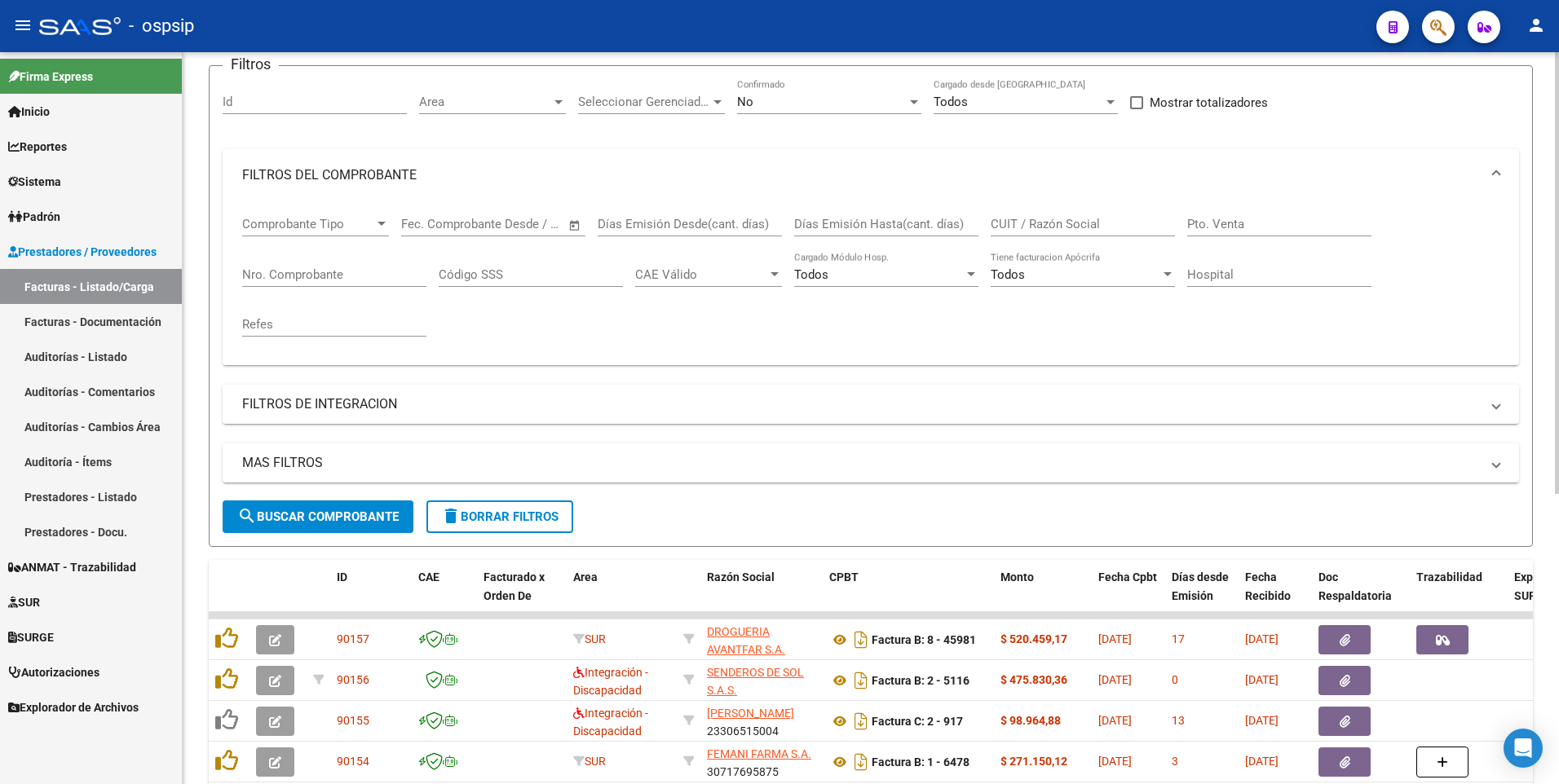
scroll to position [0, 0]
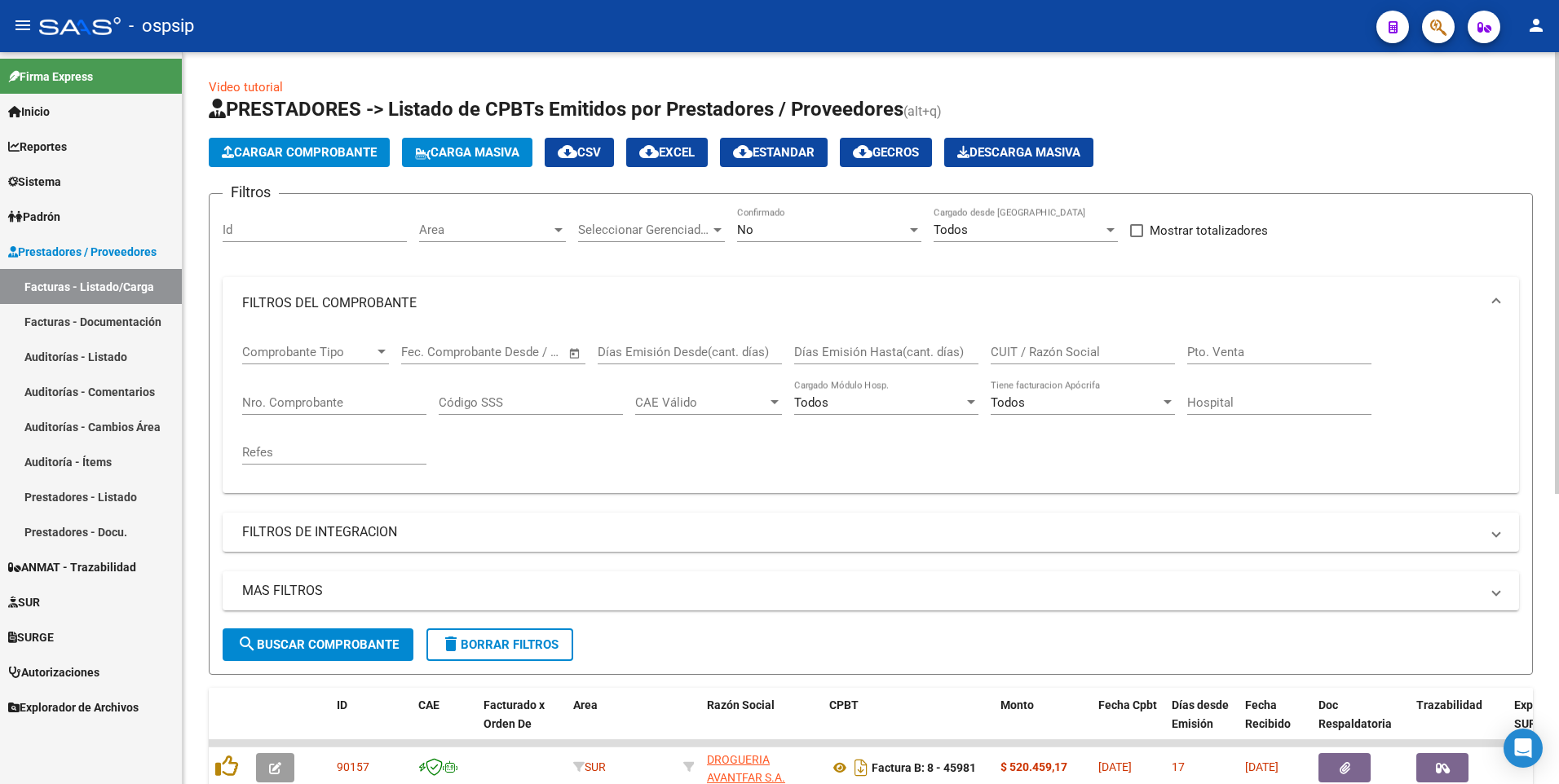
click at [527, 642] on span "delete Borrar Filtros" at bounding box center [500, 645] width 118 height 15
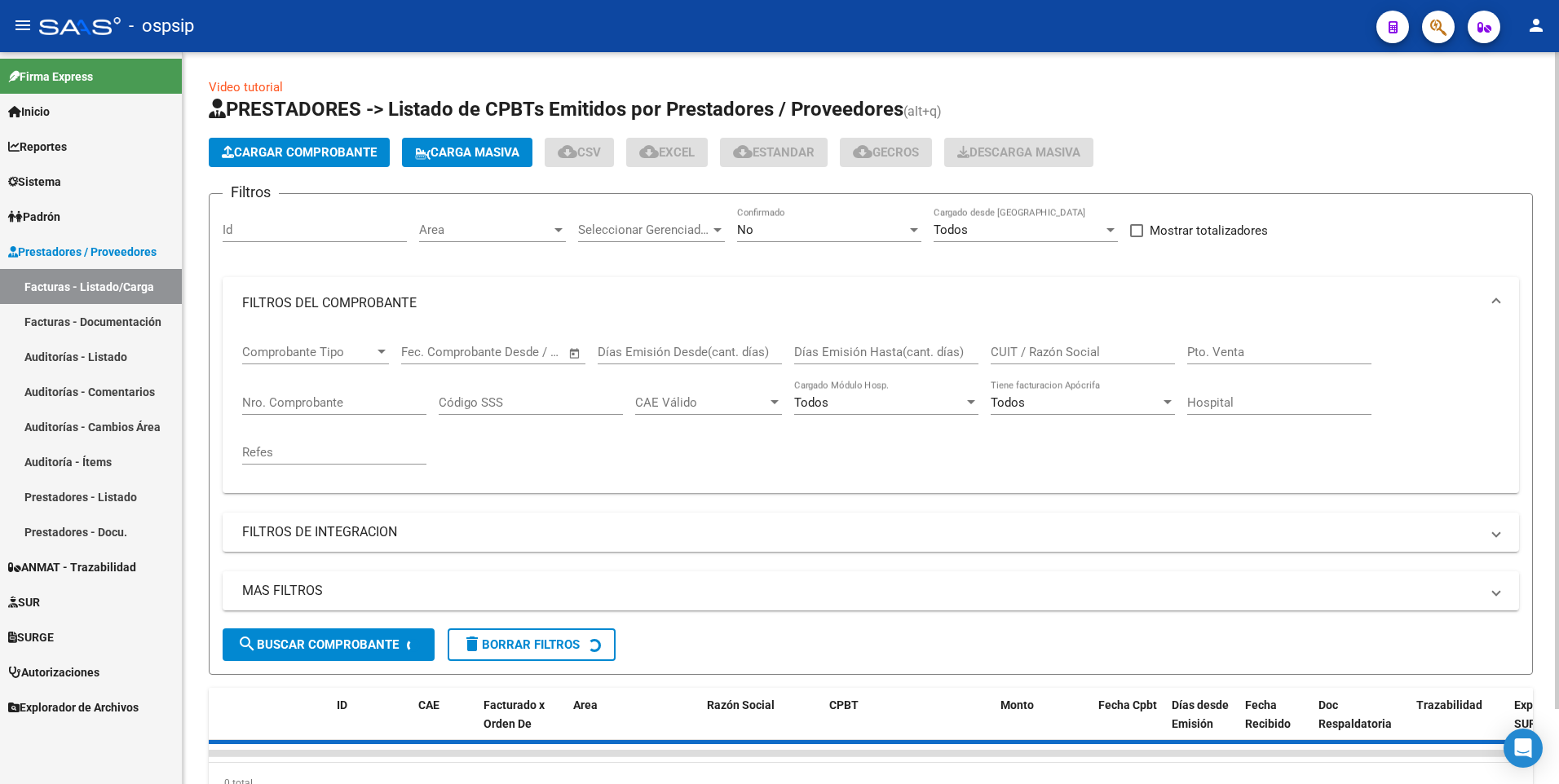
click at [1022, 349] on input "CUIT / Razón Social" at bounding box center [1082, 353] width 185 height 15
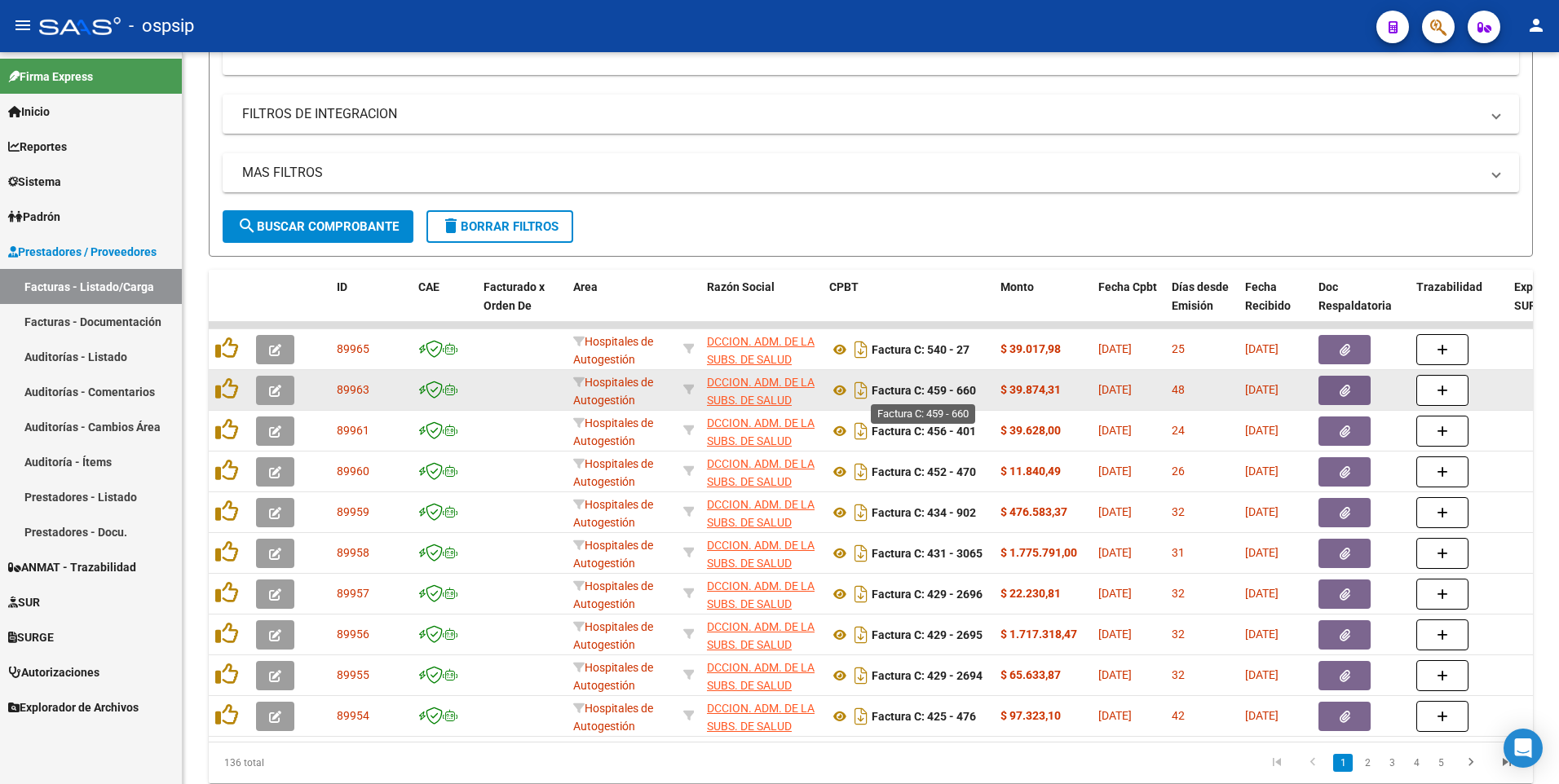
scroll to position [482, 0]
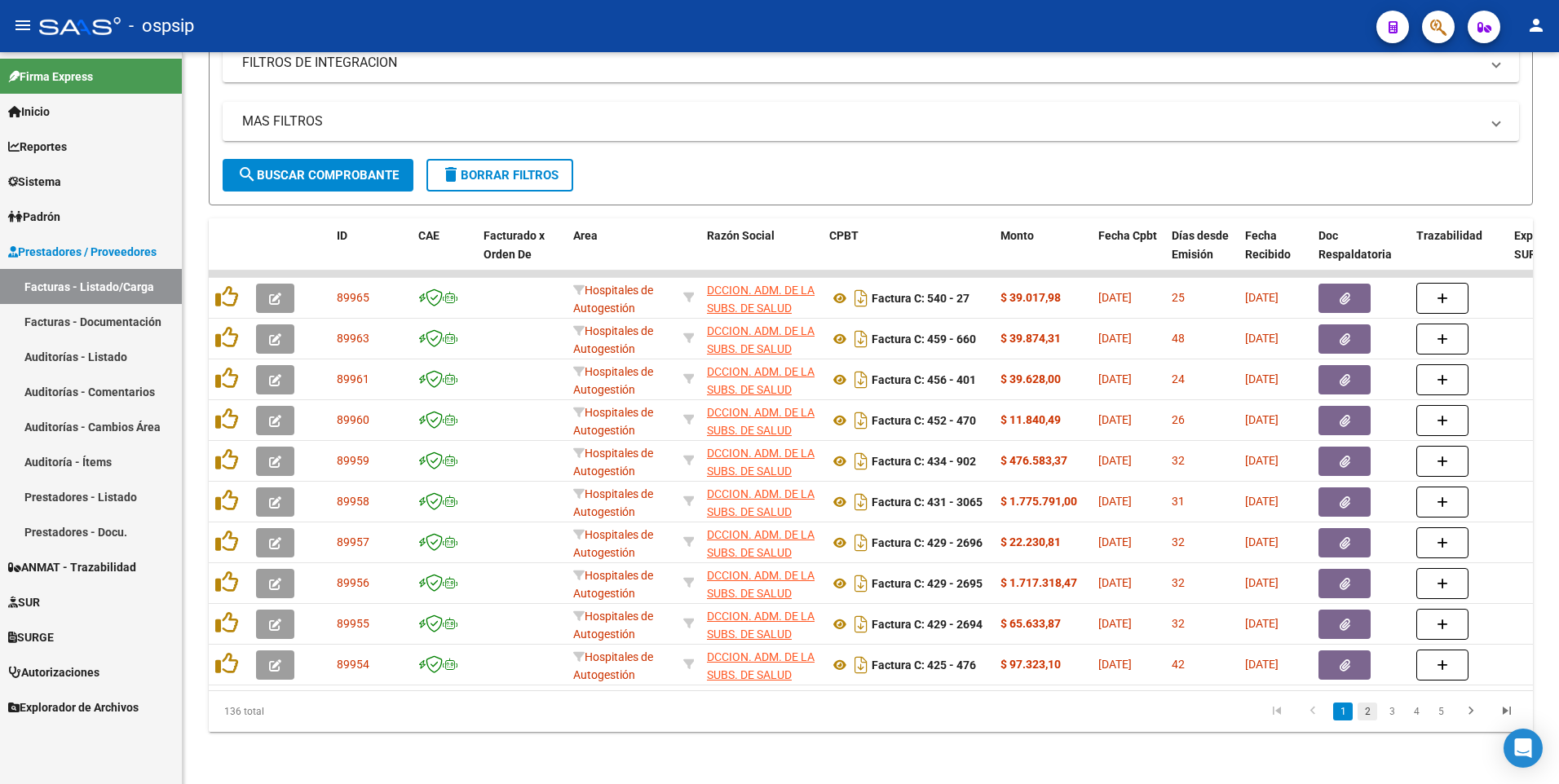
type input "30707519378"
click at [1362, 706] on link "2" at bounding box center [1368, 712] width 20 height 18
click at [1388, 712] on link "3" at bounding box center [1392, 712] width 20 height 18
click at [584, 782] on div "Video tutorial PRESTADORES -> Listado de CPBTs Emitidos por Prestadores / Prove…" at bounding box center [871, 183] width 1376 height 1201
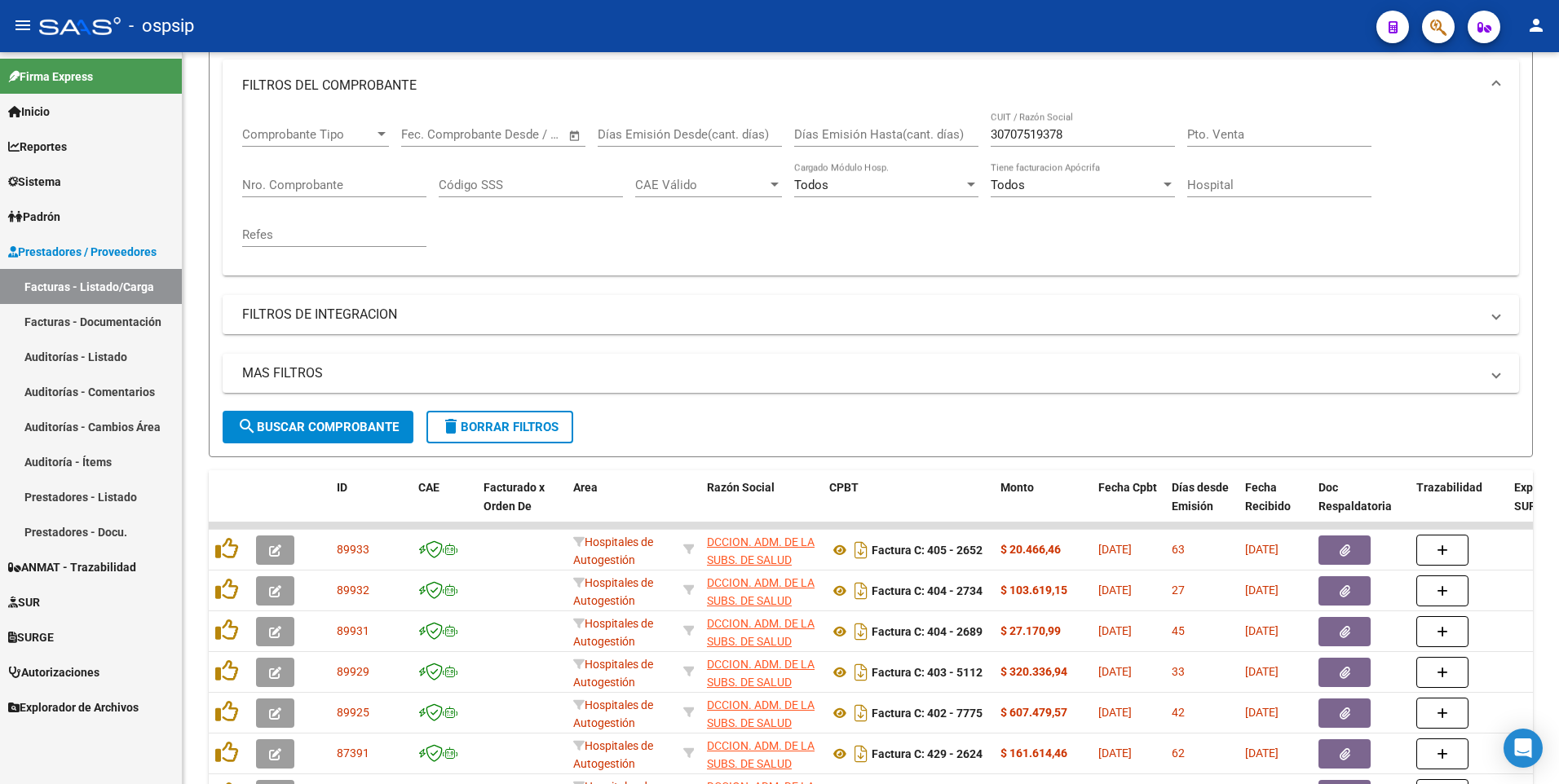
scroll to position [75, 0]
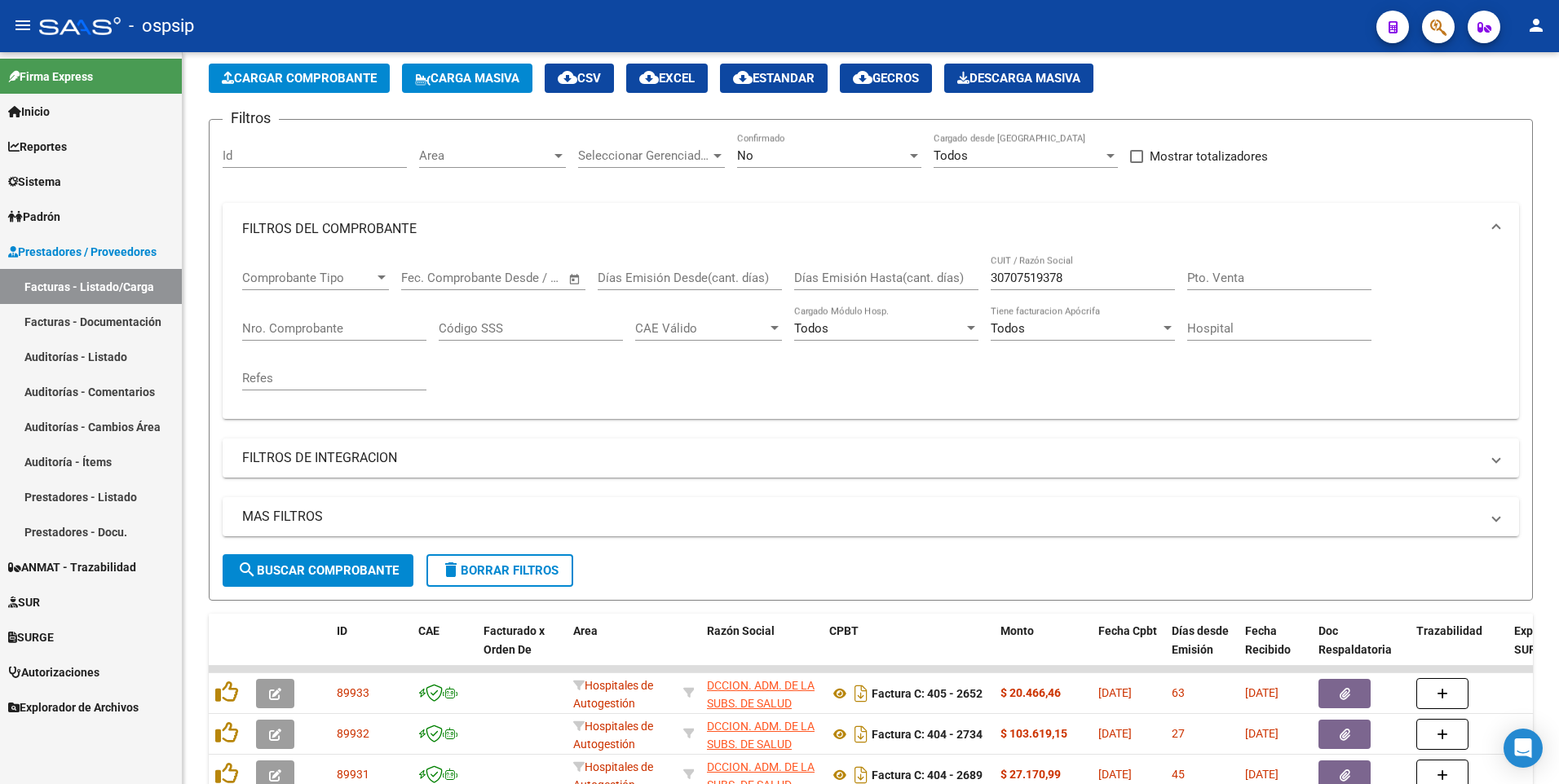
click at [318, 81] on span "Cargar Comprobante" at bounding box center [299, 79] width 155 height 15
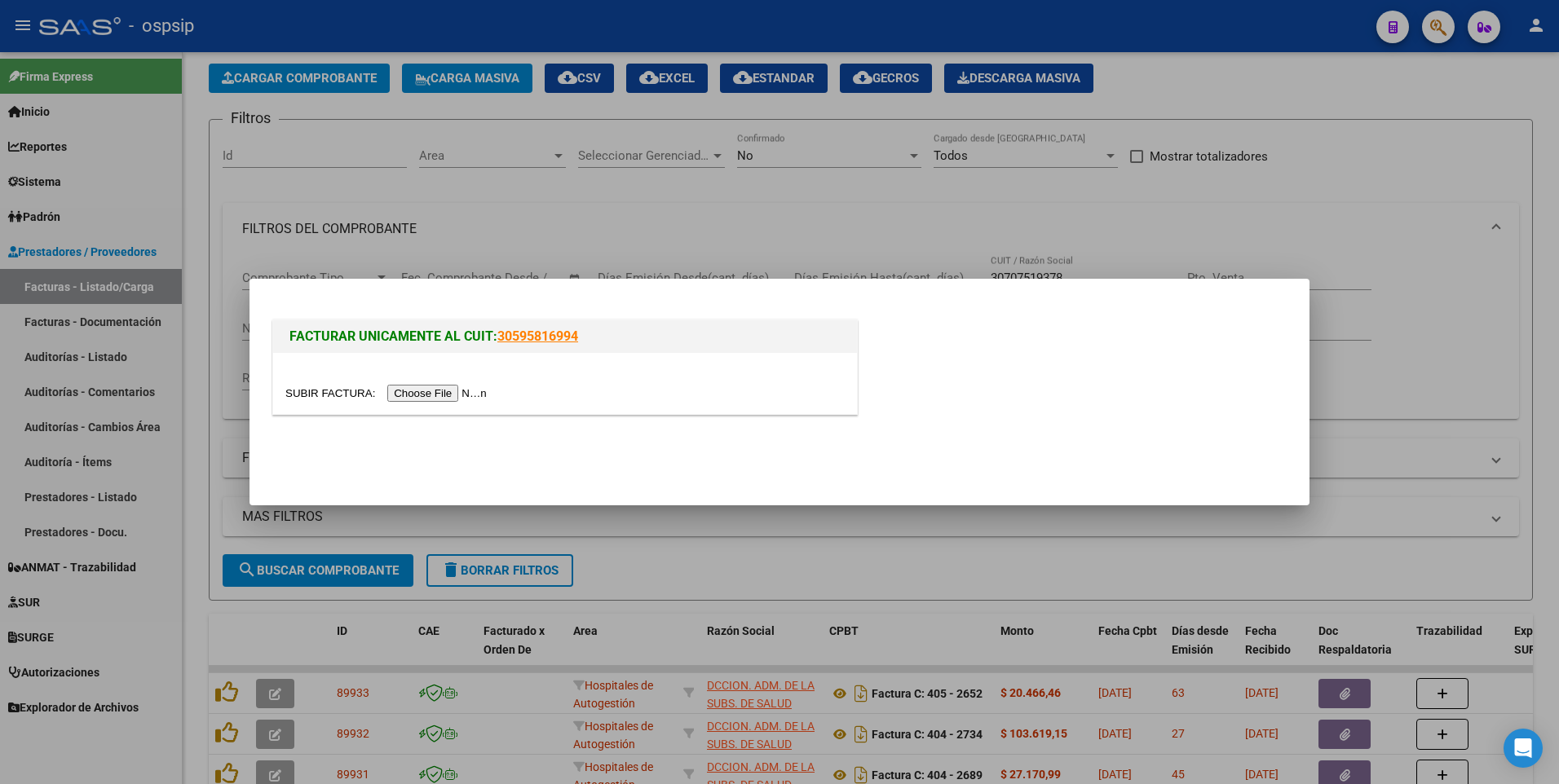
click at [411, 397] on input "file" at bounding box center [388, 393] width 206 height 17
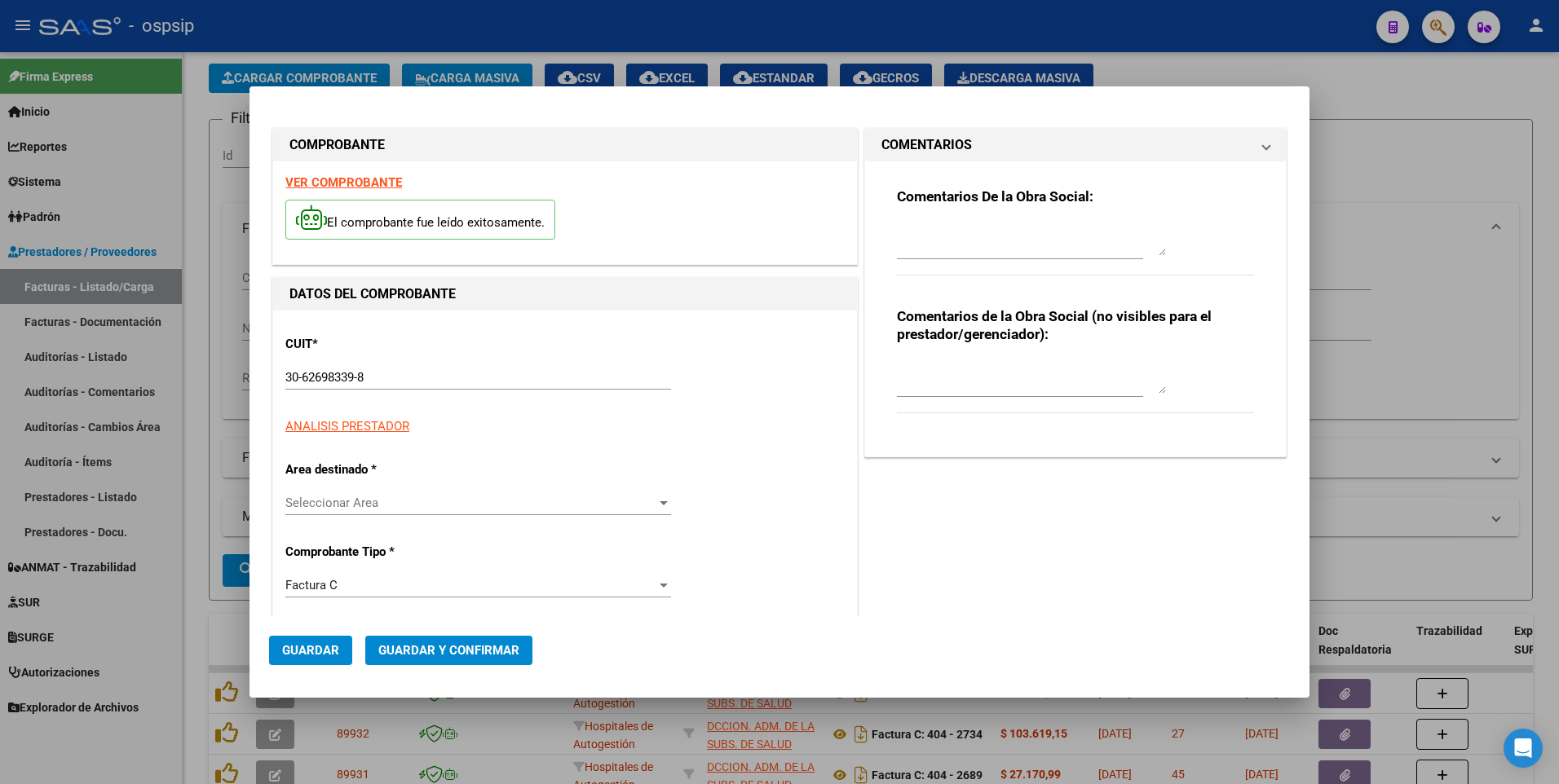
type input "1404"
type input "$ 61.436,00"
type input "[DATE]"
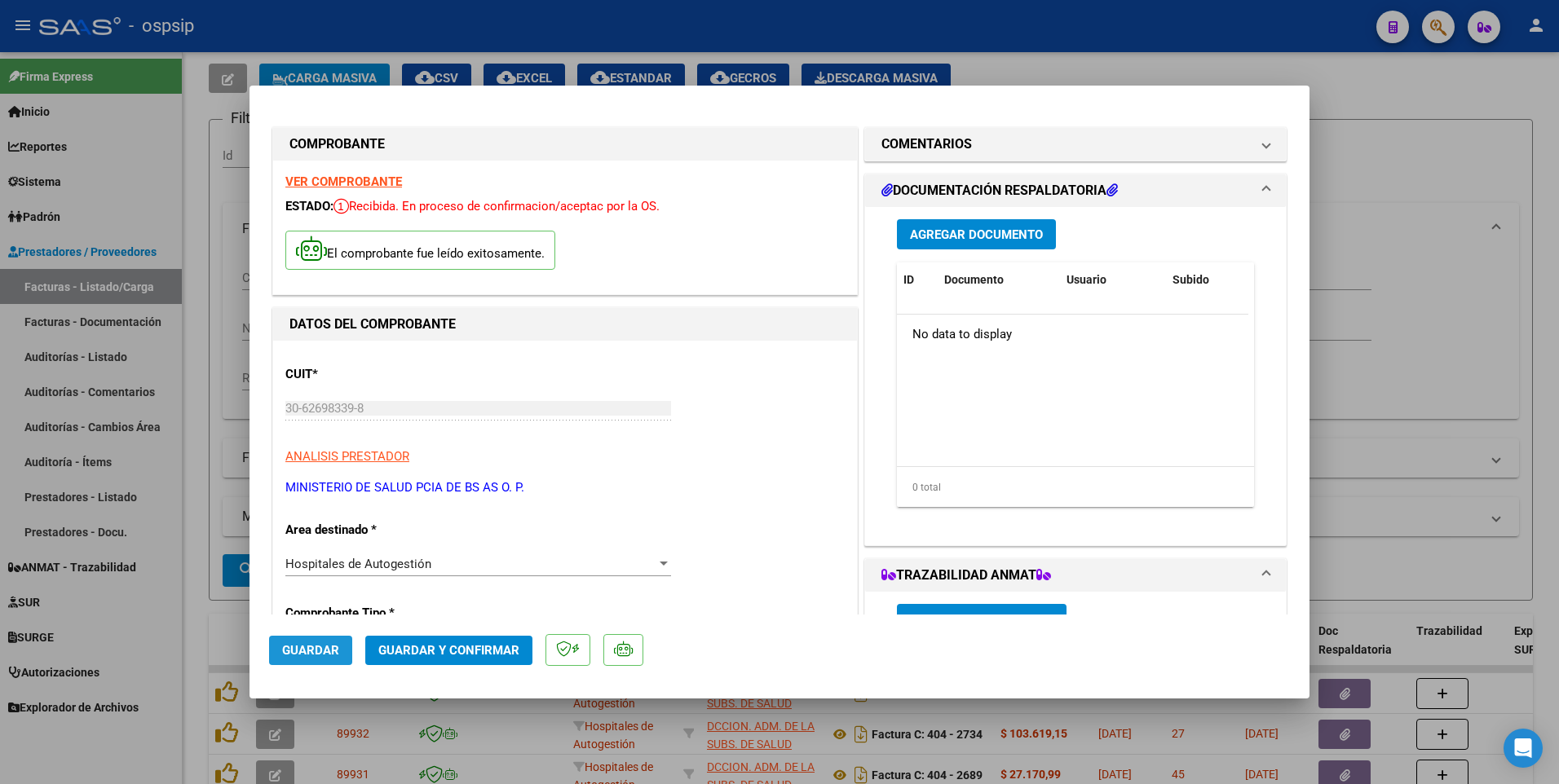
click at [323, 653] on span "Guardar" at bounding box center [310, 651] width 57 height 15
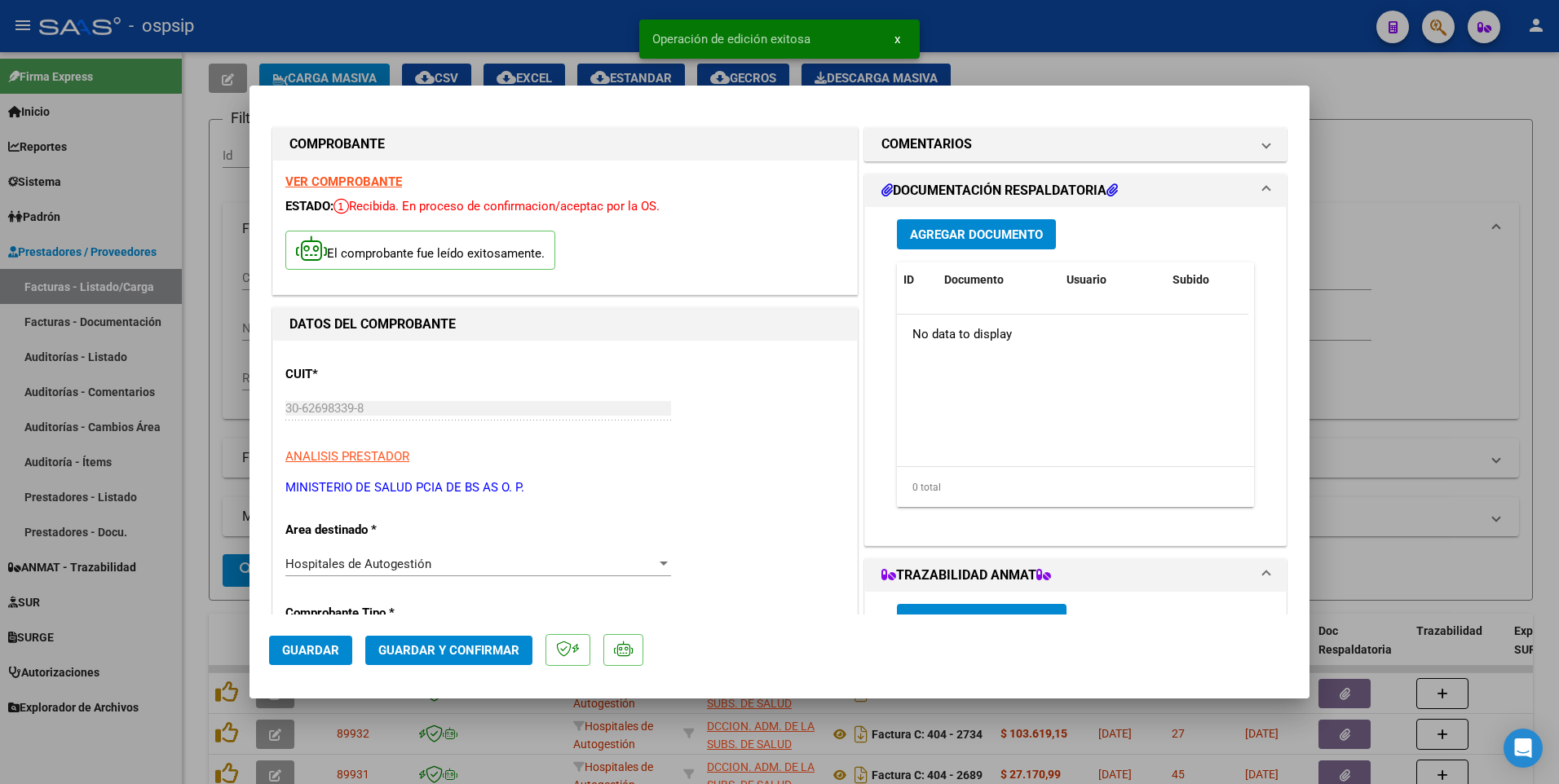
click at [609, 30] on div at bounding box center [779, 392] width 1559 height 784
type input "$ 0,00"
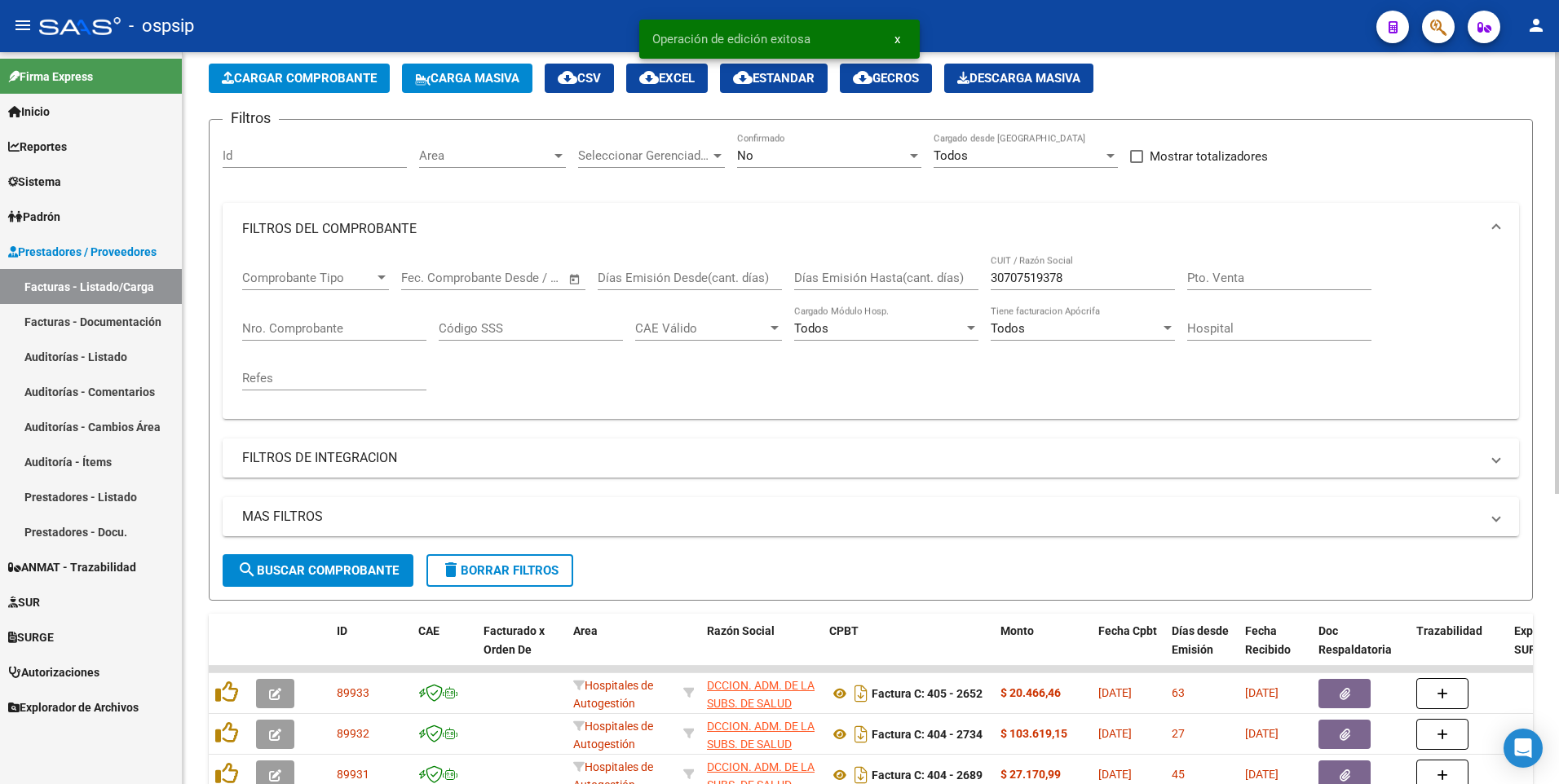
scroll to position [156, 0]
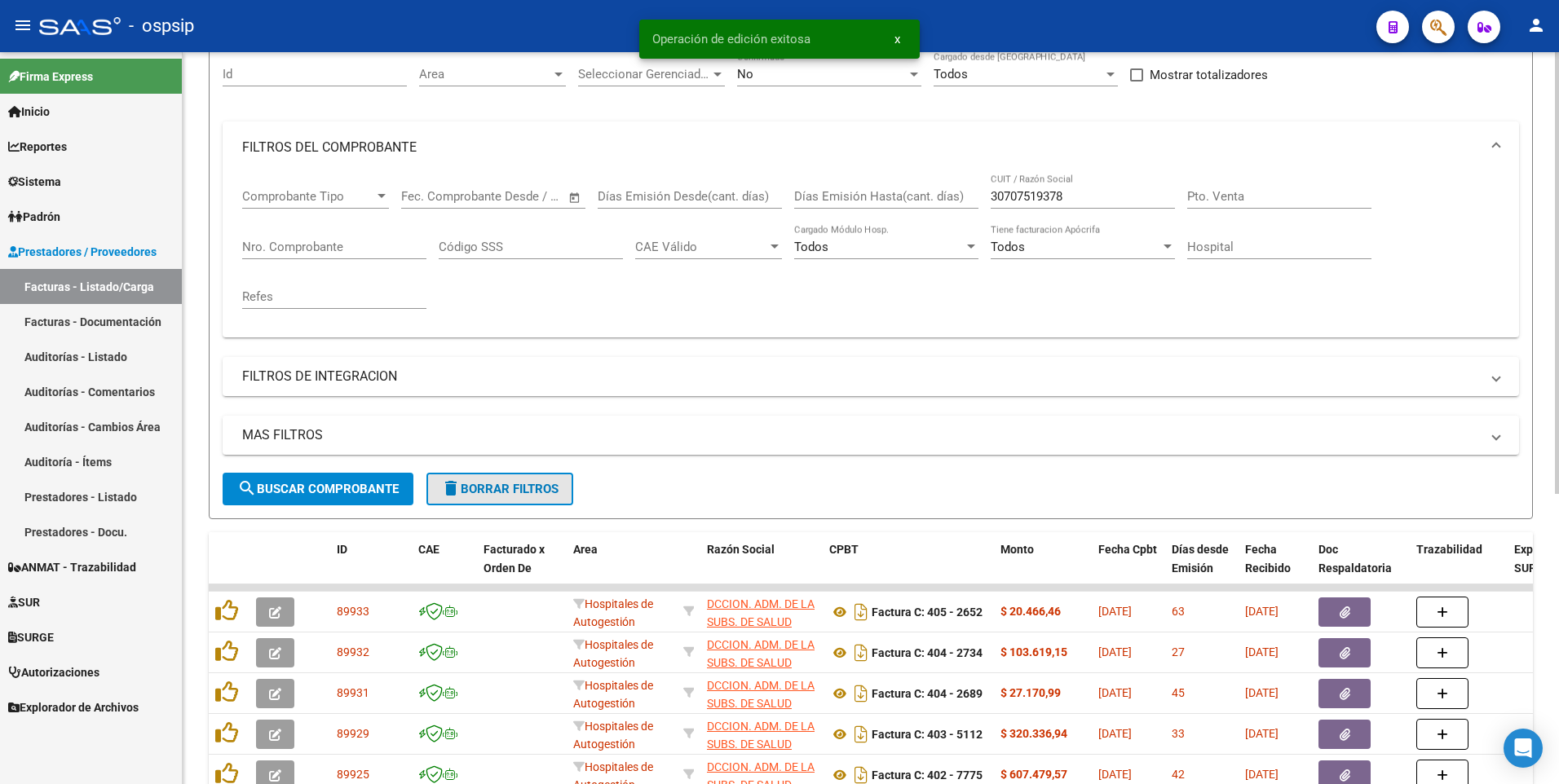
click at [493, 483] on span "delete Borrar Filtros" at bounding box center [500, 489] width 118 height 15
